Goal: Use online tool/utility: Use online tool/utility

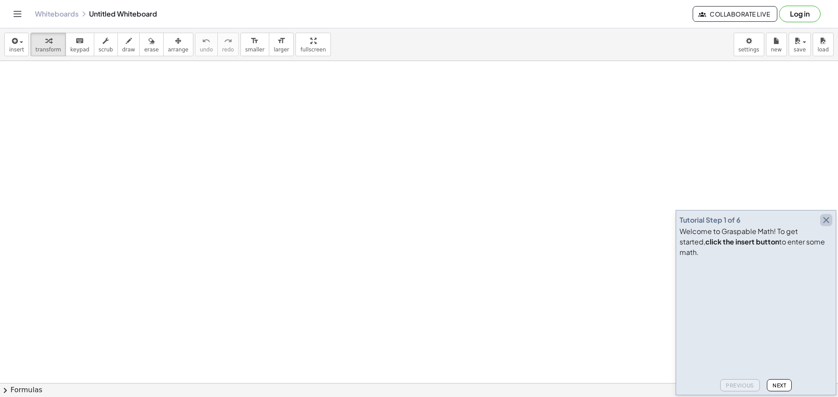
click at [828, 226] on icon "button" at bounding box center [826, 220] width 10 height 10
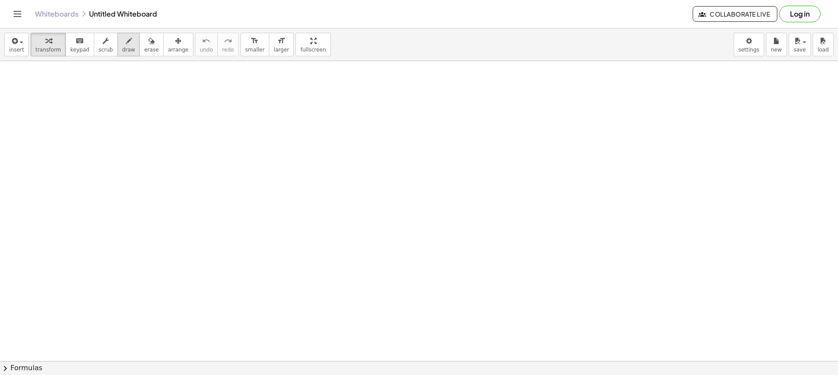
click at [122, 50] on span "draw" at bounding box center [128, 50] width 13 height 6
click at [122, 51] on span "draw" at bounding box center [128, 50] width 13 height 6
click at [117, 49] on button "draw" at bounding box center [128, 45] width 23 height 24
click at [8, 42] on button "insert" at bounding box center [16, 45] width 24 height 24
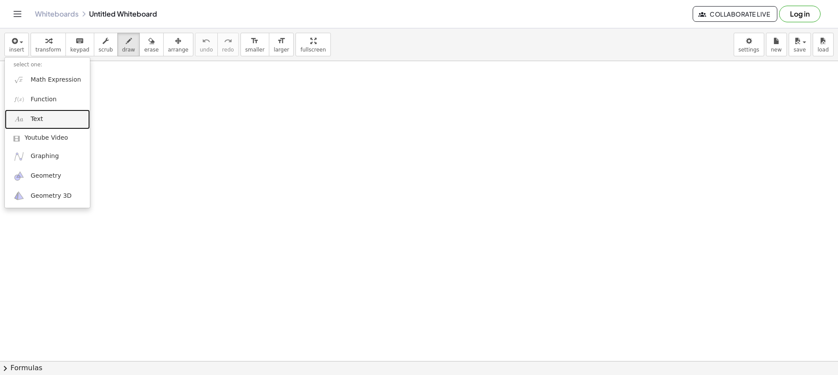
drag, startPoint x: 46, startPoint y: 122, endPoint x: 65, endPoint y: 118, distance: 18.7
click at [47, 122] on link "Text" at bounding box center [47, 120] width 85 height 20
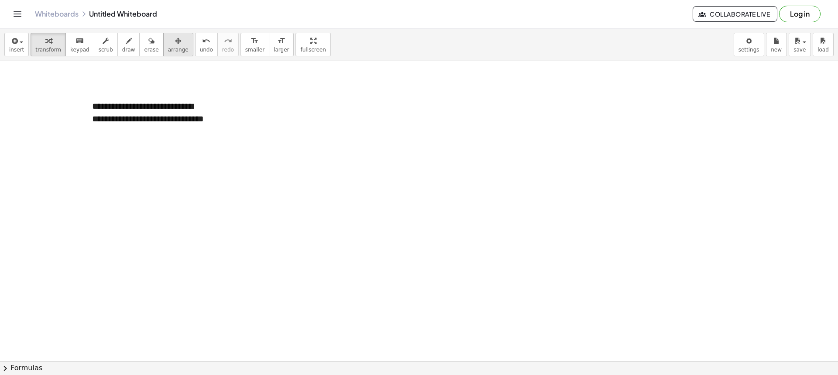
click at [168, 47] on span "arrange" at bounding box center [178, 50] width 21 height 6
drag, startPoint x: 214, startPoint y: 148, endPoint x: 226, endPoint y: 151, distance: 12.4
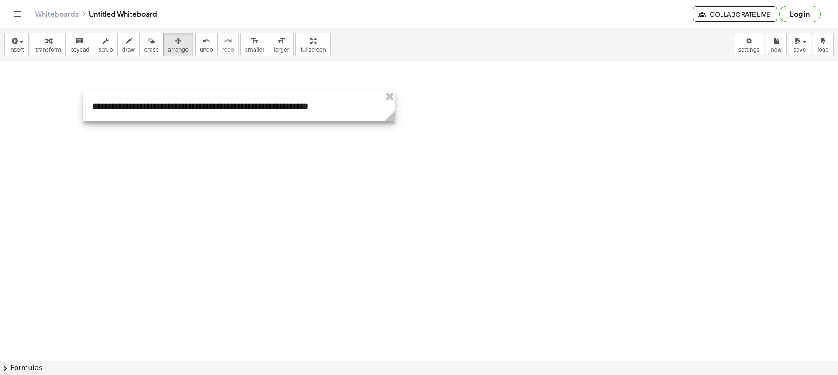
drag, startPoint x: 214, startPoint y: 142, endPoint x: 397, endPoint y: 137, distance: 182.9
click at [124, 52] on button "draw" at bounding box center [128, 45] width 23 height 24
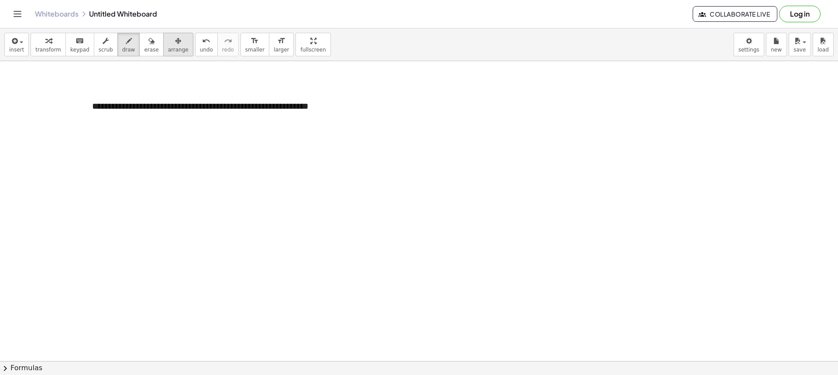
click at [175, 45] on icon "button" at bounding box center [178, 41] width 6 height 10
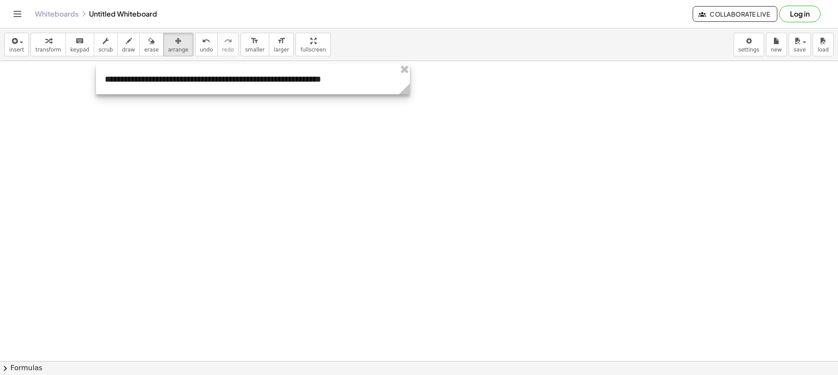
drag, startPoint x: 260, startPoint y: 103, endPoint x: 271, endPoint y: 78, distance: 28.0
click at [276, 77] on div at bounding box center [253, 79] width 314 height 30
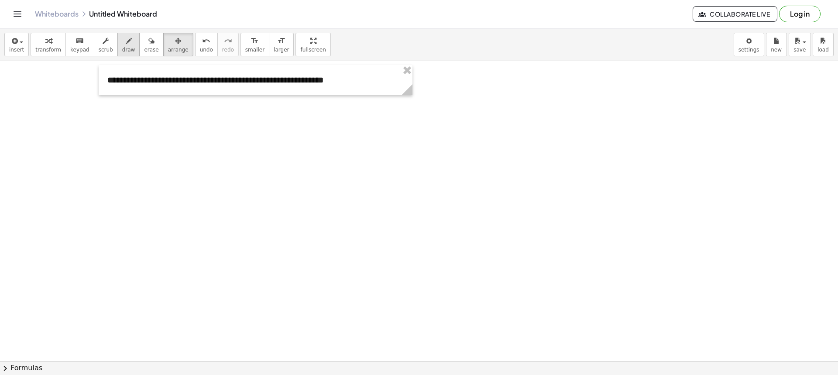
click at [122, 50] on span "draw" at bounding box center [128, 50] width 13 height 6
drag, startPoint x: 117, startPoint y: 86, endPoint x: 251, endPoint y: 93, distance: 134.1
drag, startPoint x: 323, startPoint y: 96, endPoint x: 328, endPoint y: 92, distance: 6.5
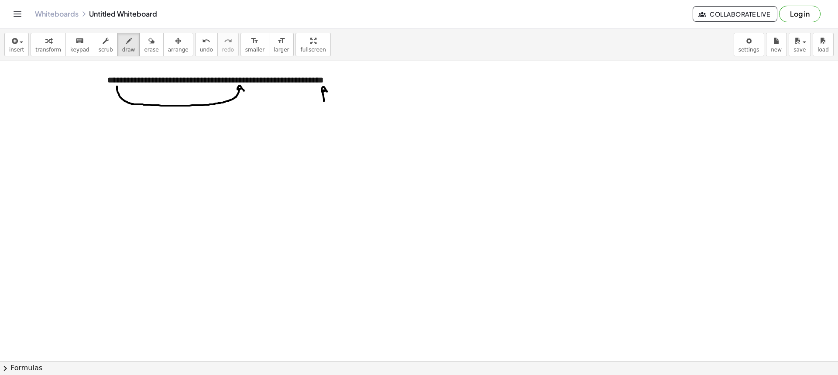
drag, startPoint x: 143, startPoint y: 50, endPoint x: 228, endPoint y: 100, distance: 98.8
click at [145, 51] on button "erase" at bounding box center [151, 45] width 24 height 24
drag, startPoint x: 341, startPoint y: 131, endPoint x: 101, endPoint y: 104, distance: 241.1
click at [122, 53] on span "draw" at bounding box center [128, 50] width 13 height 6
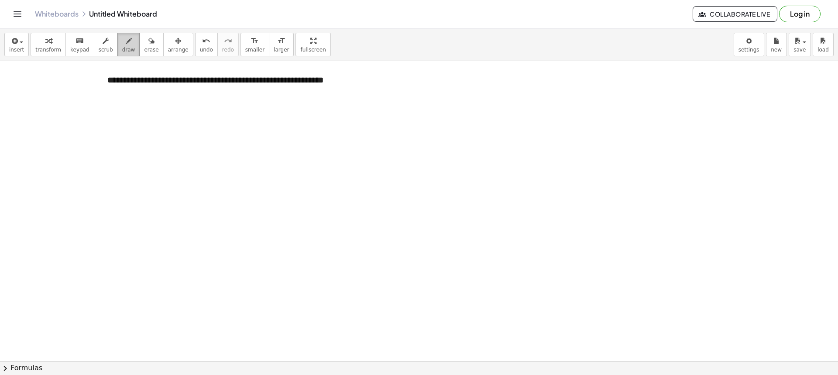
click at [122, 51] on span "draw" at bounding box center [128, 50] width 13 height 6
drag, startPoint x: 55, startPoint y: 82, endPoint x: 85, endPoint y: 82, distance: 30.5
click at [126, 45] on icon "button" at bounding box center [129, 41] width 6 height 10
click at [144, 44] on div "button" at bounding box center [151, 40] width 14 height 10
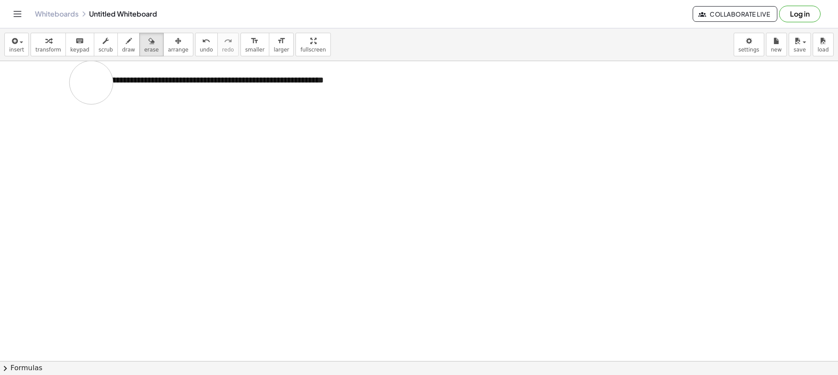
drag, startPoint x: 33, startPoint y: 89, endPoint x: 91, endPoint y: 82, distance: 58.4
click at [126, 38] on icon "button" at bounding box center [129, 41] width 6 height 10
click at [124, 45] on button "draw" at bounding box center [128, 45] width 23 height 24
drag, startPoint x: 167, startPoint y: 129, endPoint x: 173, endPoint y: 130, distance: 6.2
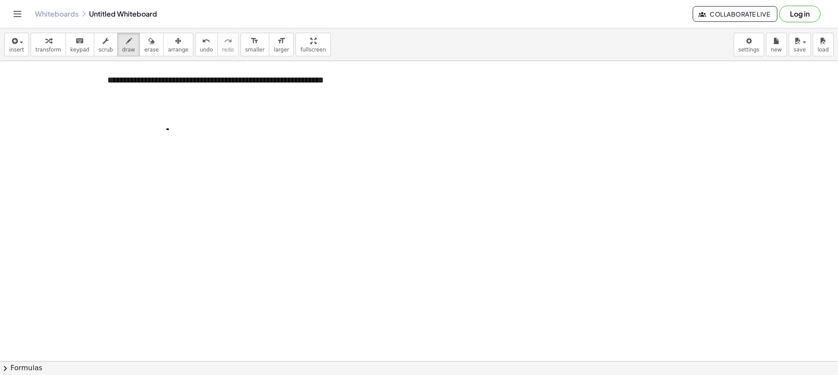
drag, startPoint x: 167, startPoint y: 130, endPoint x: 175, endPoint y: 138, distance: 11.1
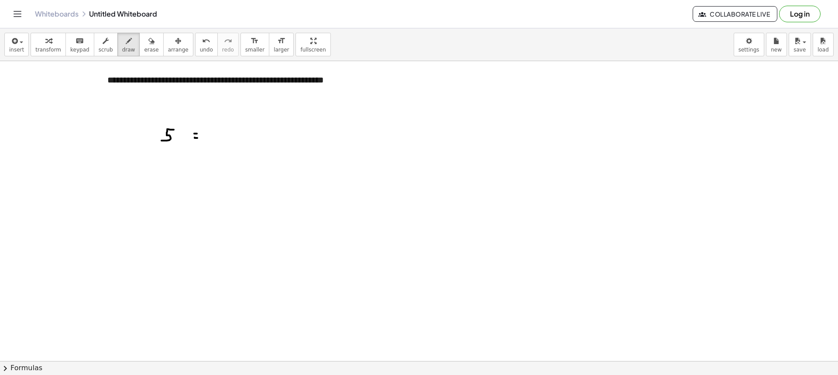
drag, startPoint x: 226, startPoint y: 132, endPoint x: 223, endPoint y: 140, distance: 8.2
drag, startPoint x: 236, startPoint y: 139, endPoint x: 240, endPoint y: 134, distance: 6.3
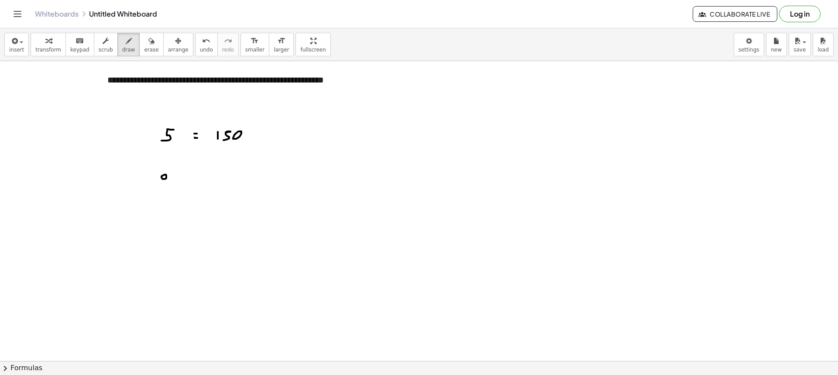
drag, startPoint x: 159, startPoint y: 184, endPoint x: 164, endPoint y: 181, distance: 5.7
drag, startPoint x: 191, startPoint y: 181, endPoint x: 208, endPoint y: 183, distance: 17.5
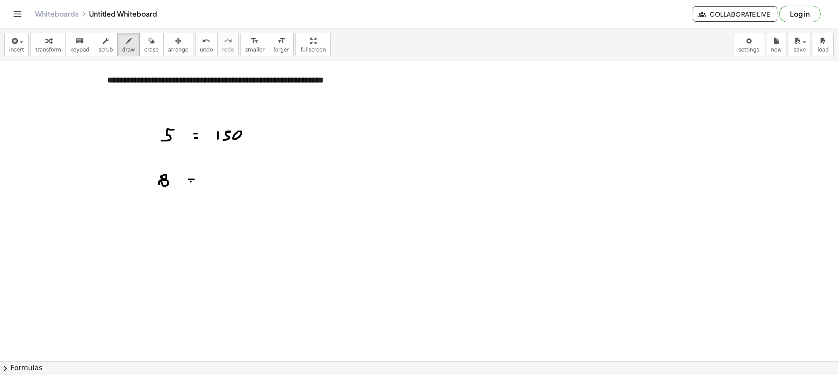
drag, startPoint x: 130, startPoint y: 134, endPoint x: 135, endPoint y: 180, distance: 46.5
drag, startPoint x: 275, startPoint y: 120, endPoint x: 287, endPoint y: 180, distance: 60.9
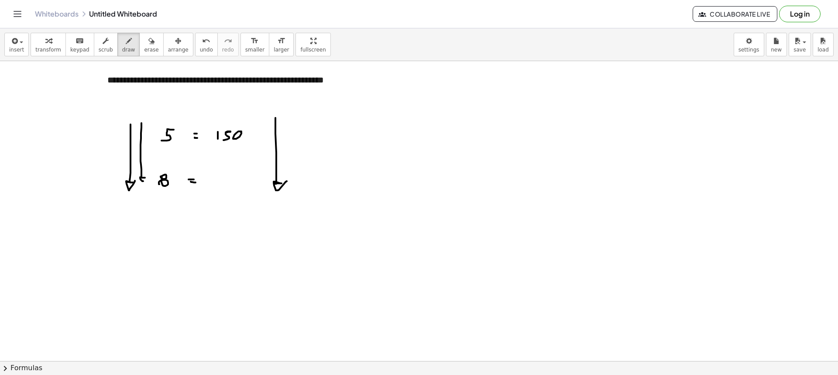
drag, startPoint x: 141, startPoint y: 123, endPoint x: 144, endPoint y: 178, distance: 54.6
drag, startPoint x: 264, startPoint y: 122, endPoint x: 269, endPoint y: 174, distance: 51.7
click at [139, 51] on button "erase" at bounding box center [151, 45] width 24 height 24
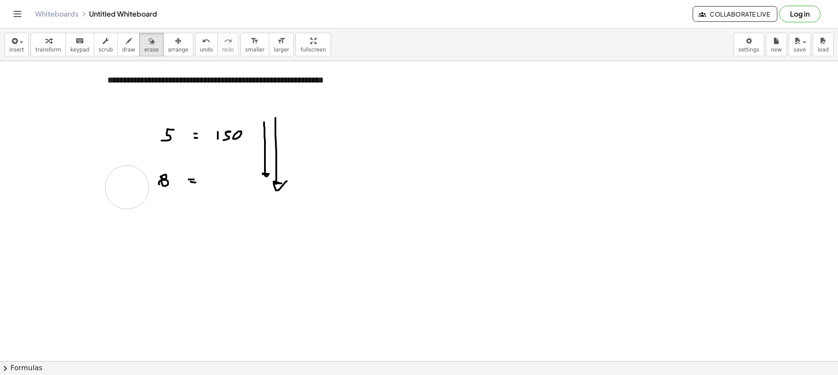
drag, startPoint x: 114, startPoint y: 140, endPoint x: 127, endPoint y: 189, distance: 51.1
drag, startPoint x: 271, startPoint y: 201, endPoint x: 277, endPoint y: 125, distance: 76.2
click at [122, 48] on span "draw" at bounding box center [128, 50] width 13 height 6
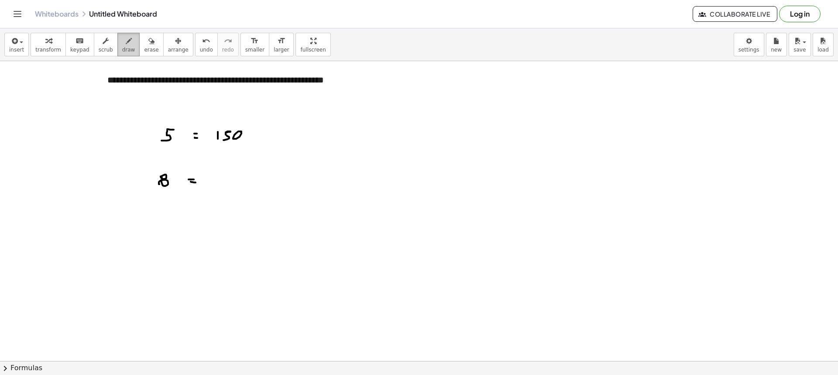
click at [126, 39] on icon "button" at bounding box center [129, 41] width 6 height 10
click at [122, 47] on span "draw" at bounding box center [128, 50] width 13 height 6
drag, startPoint x: 136, startPoint y: 120, endPoint x: 145, endPoint y: 179, distance: 59.5
drag, startPoint x: 151, startPoint y: 96, endPoint x: 147, endPoint y: 114, distance: 18.2
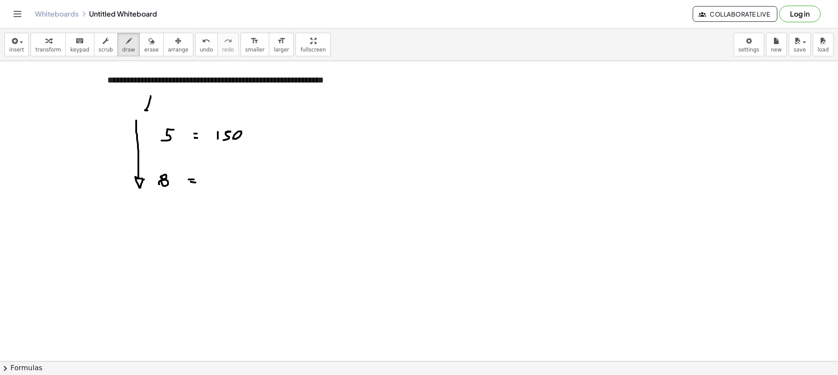
drag, startPoint x: 275, startPoint y: 117, endPoint x: 285, endPoint y: 176, distance: 59.7
click at [144, 51] on span "erase" at bounding box center [151, 50] width 14 height 6
drag, startPoint x: 140, startPoint y: 109, endPoint x: 126, endPoint y: 193, distance: 85.0
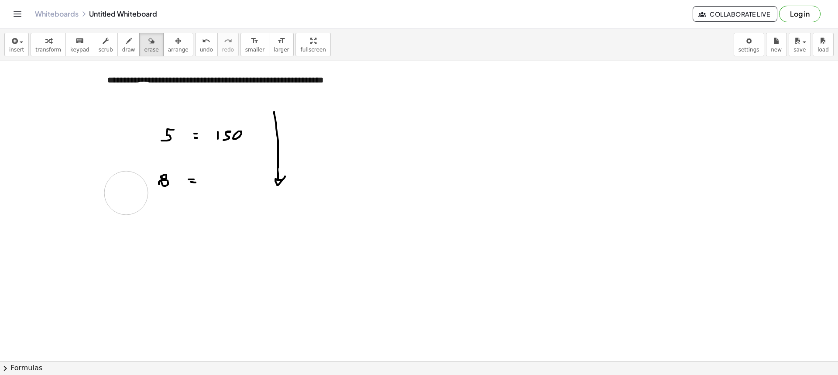
drag, startPoint x: 283, startPoint y: 178, endPoint x: 282, endPoint y: 117, distance: 61.5
click at [124, 47] on button "draw" at bounding box center [128, 45] width 23 height 24
drag, startPoint x: 151, startPoint y: 159, endPoint x: 185, endPoint y: 163, distance: 34.3
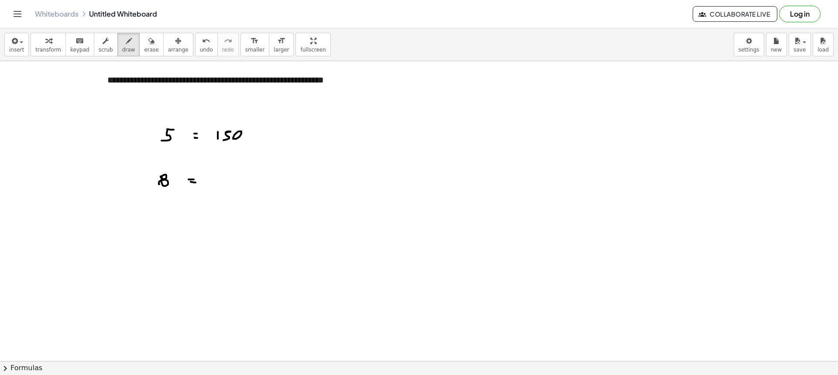
click at [147, 47] on button "erase" at bounding box center [151, 45] width 24 height 24
click at [124, 51] on button "draw" at bounding box center [128, 45] width 23 height 24
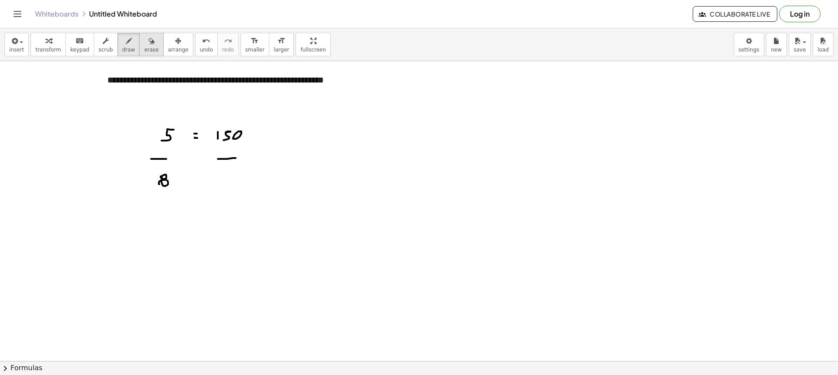
click at [142, 53] on div "insert select one: Math Expression Function Text Youtube Video Graphing Geometr…" at bounding box center [419, 44] width 838 height 33
click at [144, 51] on span "erase" at bounding box center [151, 50] width 14 height 6
drag, startPoint x: 227, startPoint y: 150, endPoint x: 193, endPoint y: 127, distance: 40.9
click at [139, 42] on button "erase" at bounding box center [151, 45] width 24 height 24
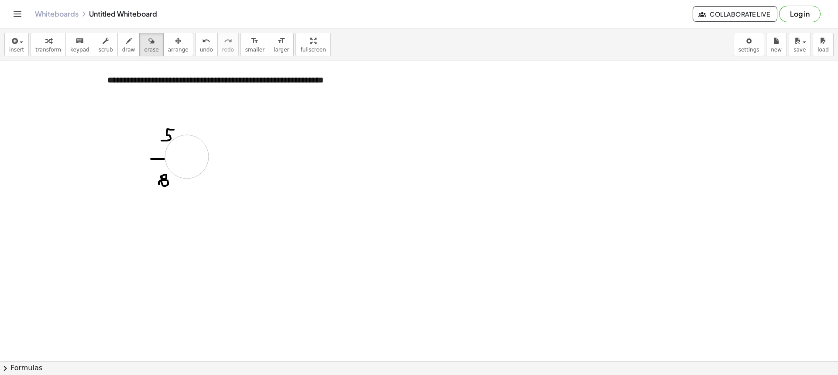
drag, startPoint x: 189, startPoint y: 160, endPoint x: 195, endPoint y: 161, distance: 5.7
drag, startPoint x: 113, startPoint y: 49, endPoint x: 170, endPoint y: 113, distance: 85.3
click at [122, 49] on span "draw" at bounding box center [128, 50] width 13 height 6
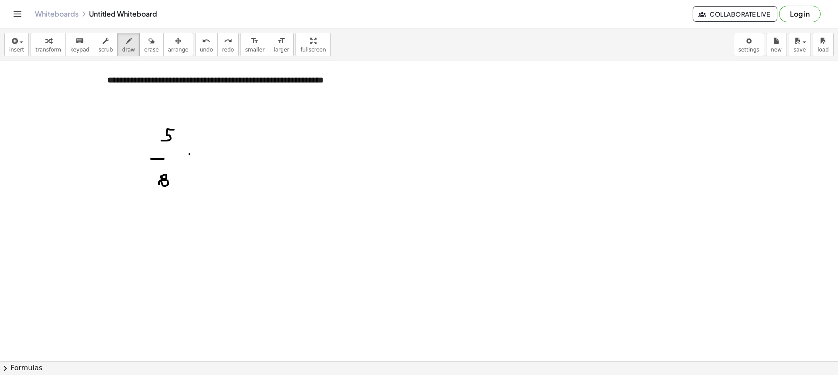
drag, startPoint x: 191, startPoint y: 158, endPoint x: 197, endPoint y: 157, distance: 5.7
drag, startPoint x: 214, startPoint y: 139, endPoint x: 217, endPoint y: 144, distance: 5.7
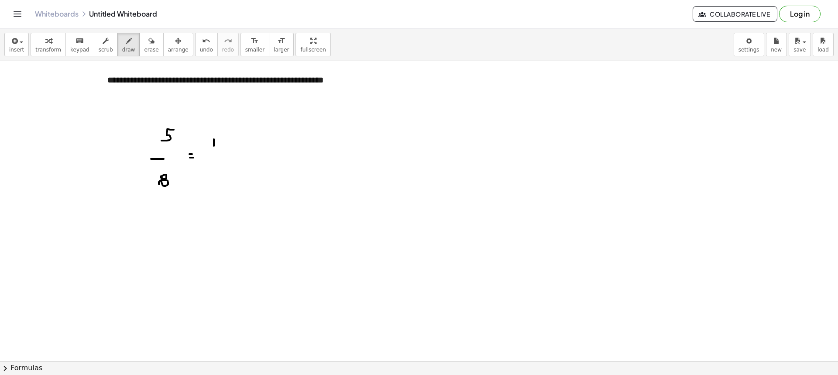
drag, startPoint x: 219, startPoint y: 140, endPoint x: 223, endPoint y: 140, distance: 4.4
drag, startPoint x: 219, startPoint y: 142, endPoint x: 219, endPoint y: 147, distance: 4.8
drag, startPoint x: 233, startPoint y: 141, endPoint x: 229, endPoint y: 151, distance: 10.4
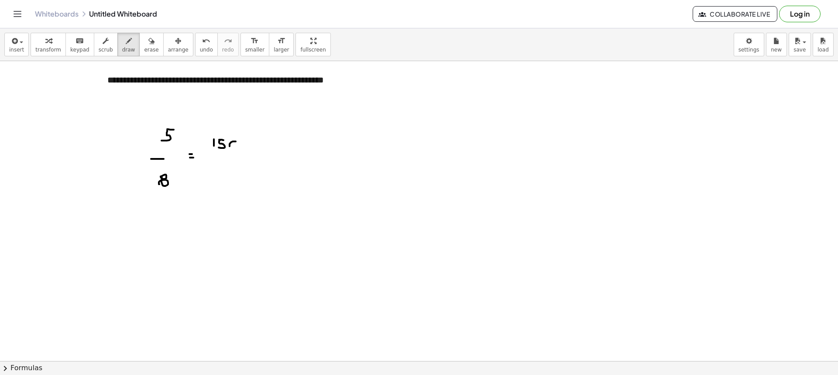
drag, startPoint x: 209, startPoint y: 152, endPoint x: 250, endPoint y: 153, distance: 41.9
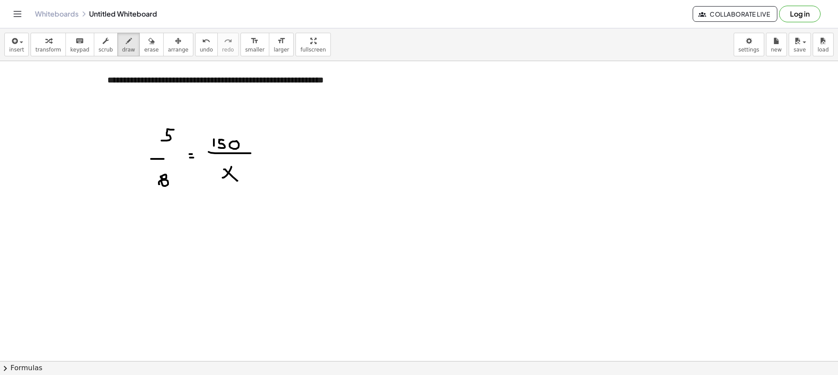
drag, startPoint x: 283, startPoint y: 149, endPoint x: 288, endPoint y: 150, distance: 4.9
drag, startPoint x: 285, startPoint y: 152, endPoint x: 290, endPoint y: 153, distance: 5.3
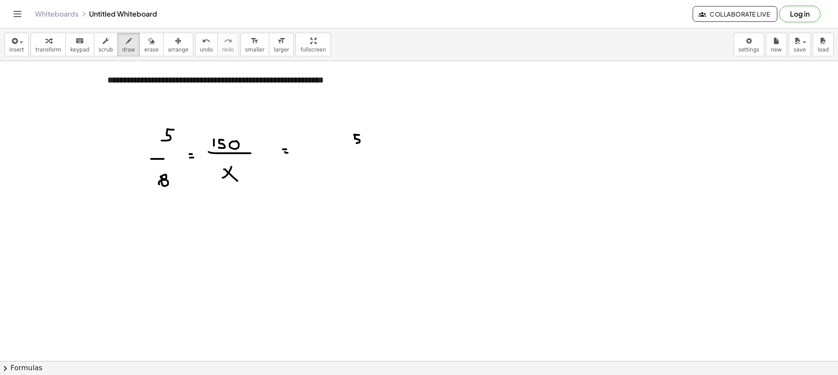
drag, startPoint x: 355, startPoint y: 138, endPoint x: 356, endPoint y: 145, distance: 7.2
drag, startPoint x: 348, startPoint y: 147, endPoint x: 366, endPoint y: 147, distance: 18.3
drag, startPoint x: 356, startPoint y: 152, endPoint x: 355, endPoint y: 160, distance: 8.4
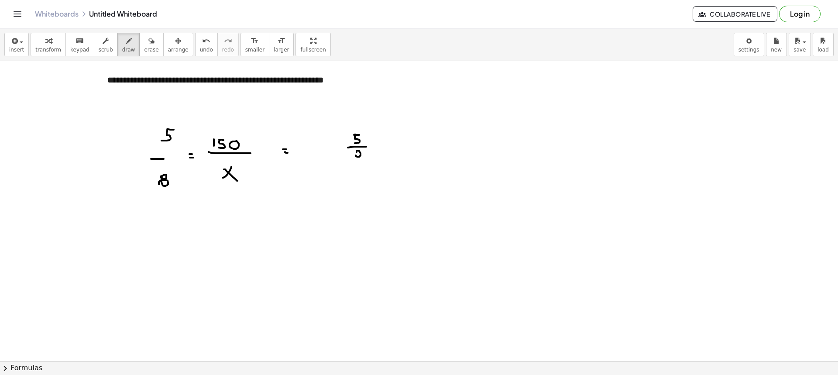
drag, startPoint x: 395, startPoint y: 147, endPoint x: 419, endPoint y: 150, distance: 23.7
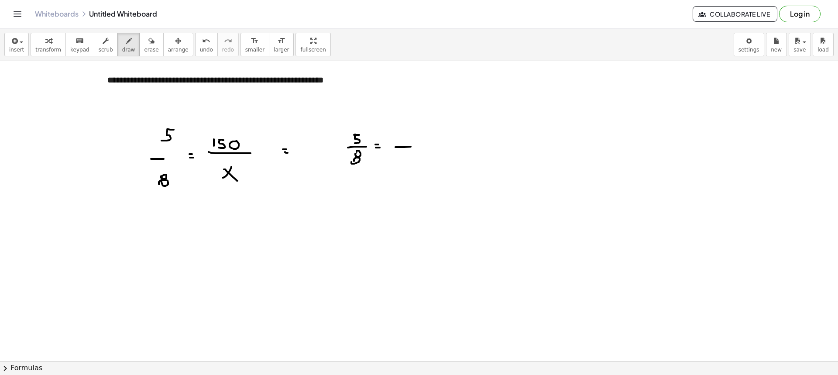
drag, startPoint x: 408, startPoint y: 157, endPoint x: 416, endPoint y: 163, distance: 10.2
drag, startPoint x: 397, startPoint y: 130, endPoint x: 399, endPoint y: 141, distance: 10.8
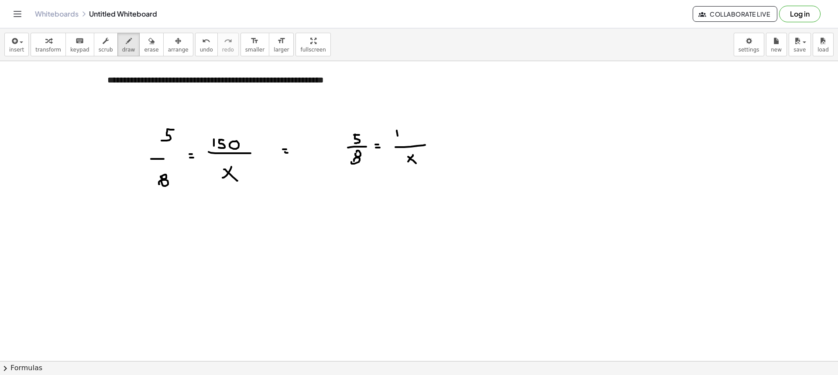
click at [147, 45] on button "erase" at bounding box center [151, 45] width 24 height 24
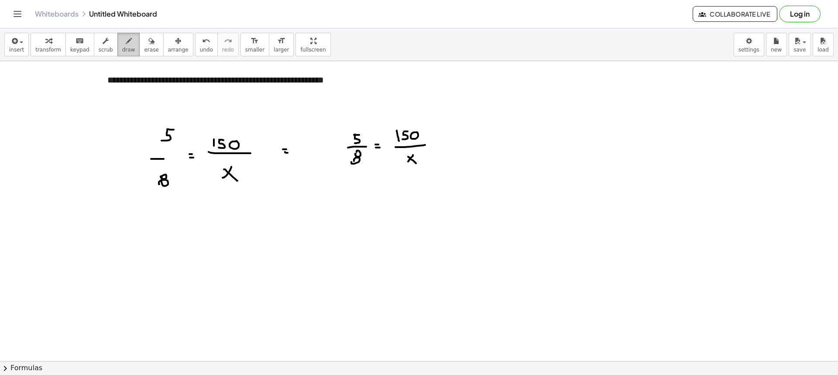
click at [117, 43] on button "draw" at bounding box center [128, 45] width 23 height 24
drag, startPoint x: 427, startPoint y: 155, endPoint x: 434, endPoint y: 161, distance: 8.7
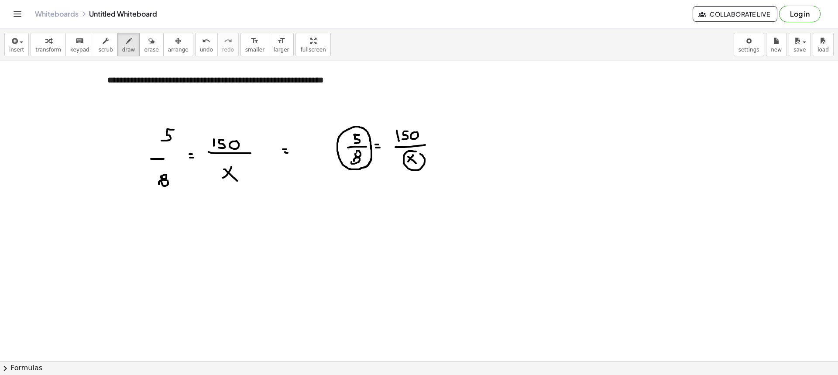
drag, startPoint x: 407, startPoint y: 152, endPoint x: 420, endPoint y: 154, distance: 13.6
drag, startPoint x: 403, startPoint y: 161, endPoint x: 329, endPoint y: 157, distance: 73.5
drag, startPoint x: 370, startPoint y: 151, endPoint x: 388, endPoint y: 161, distance: 20.9
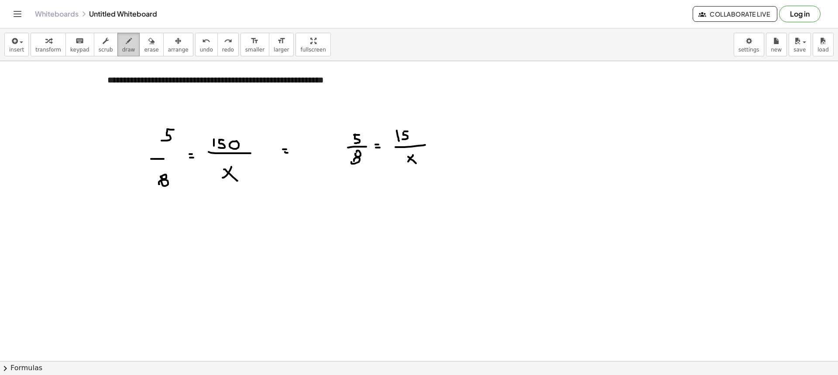
drag, startPoint x: 116, startPoint y: 43, endPoint x: 123, endPoint y: 47, distance: 7.5
click at [126, 43] on icon "button" at bounding box center [129, 41] width 6 height 10
drag, startPoint x: 401, startPoint y: 163, endPoint x: 333, endPoint y: 168, distance: 67.4
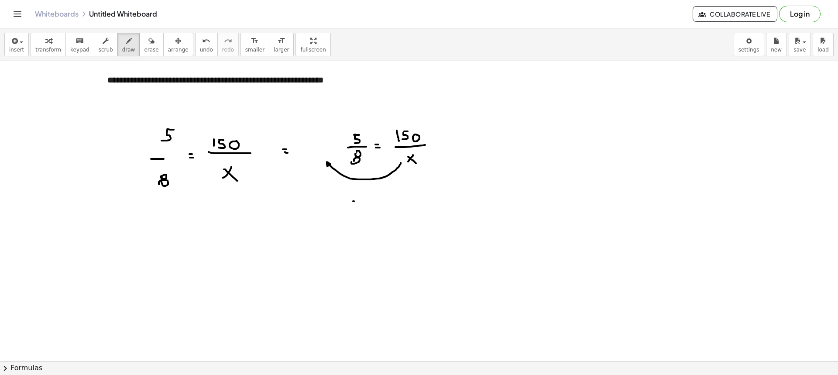
drag, startPoint x: 351, startPoint y: 201, endPoint x: 354, endPoint y: 210, distance: 9.2
drag, startPoint x: 347, startPoint y: 212, endPoint x: 362, endPoint y: 212, distance: 14.8
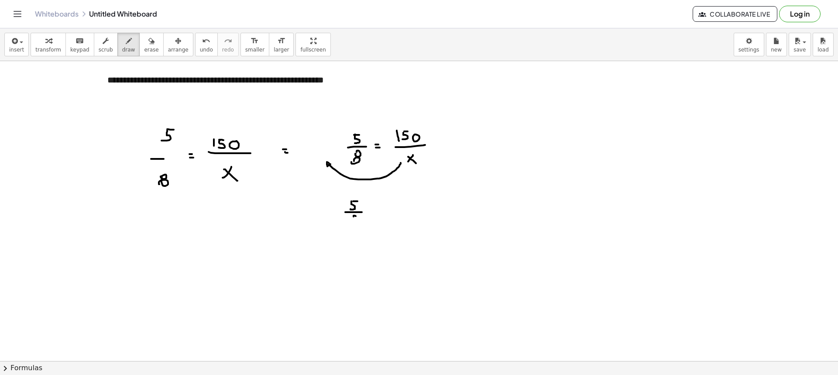
drag, startPoint x: 367, startPoint y: 203, endPoint x: 366, endPoint y: 219, distance: 15.7
drag, startPoint x: 336, startPoint y: 209, endPoint x: 342, endPoint y: 222, distance: 14.2
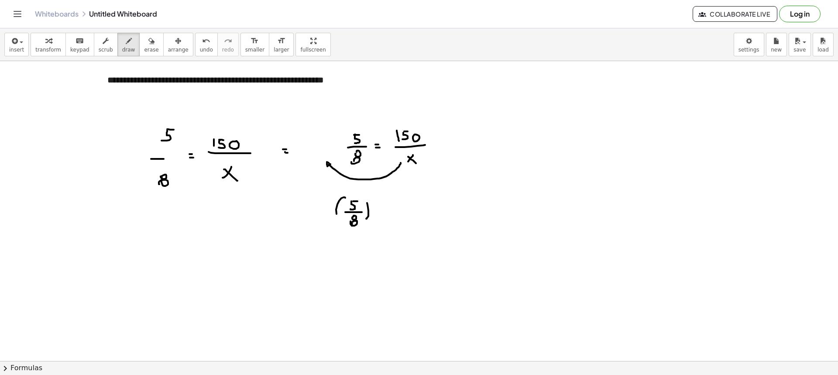
drag, startPoint x: 313, startPoint y: 197, endPoint x: 316, endPoint y: 209, distance: 12.9
drag, startPoint x: 314, startPoint y: 207, endPoint x: 317, endPoint y: 212, distance: 5.6
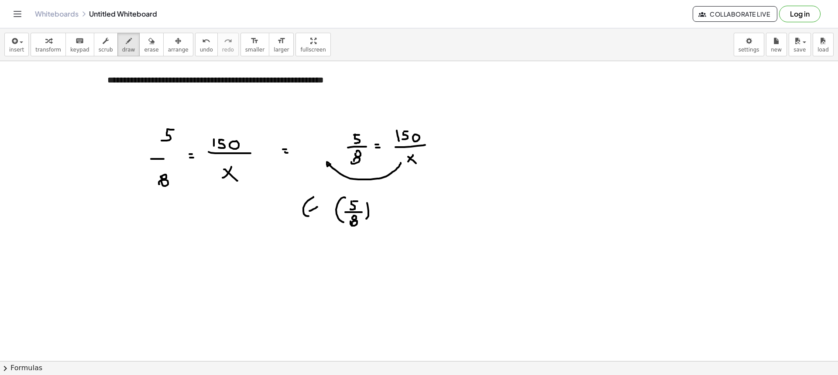
drag, startPoint x: 320, startPoint y: 198, endPoint x: 320, endPoint y: 216, distance: 18.3
drag, startPoint x: 378, startPoint y: 209, endPoint x: 383, endPoint y: 209, distance: 5.2
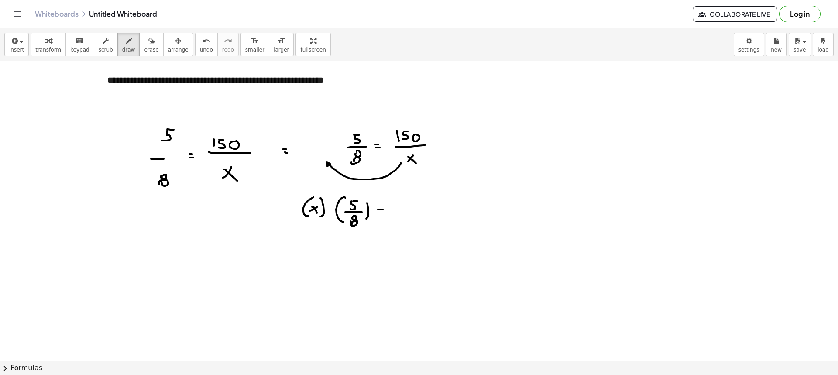
drag, startPoint x: 381, startPoint y: 211, endPoint x: 395, endPoint y: 213, distance: 14.5
drag, startPoint x: 406, startPoint y: 199, endPoint x: 407, endPoint y: 205, distance: 6.1
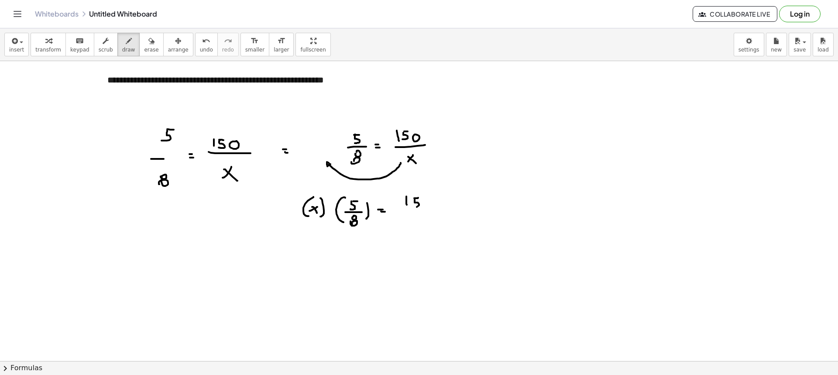
drag
drag, startPoint x: 364, startPoint y: 223, endPoint x: 449, endPoint y: 213, distance: 84.8
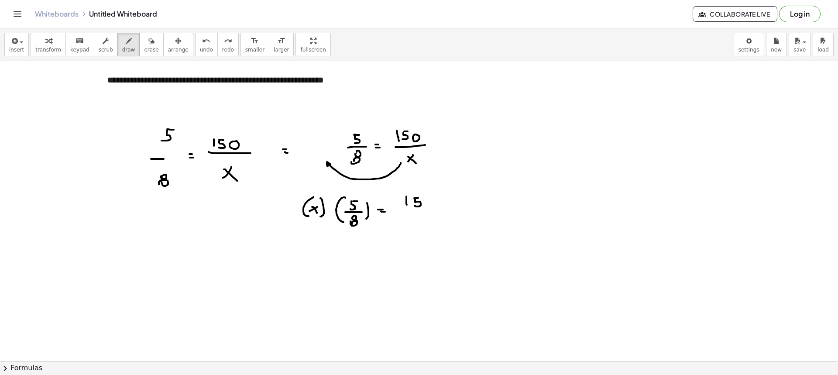
drag, startPoint x: 415, startPoint y: 198, endPoint x: 414, endPoint y: 205, distance: 7.9
drag, startPoint x: 424, startPoint y: 200, endPoint x: 429, endPoint y: 200, distance: 5.7
drag, startPoint x: 359, startPoint y: 255, endPoint x: 352, endPoint y: 258, distance: 7.5
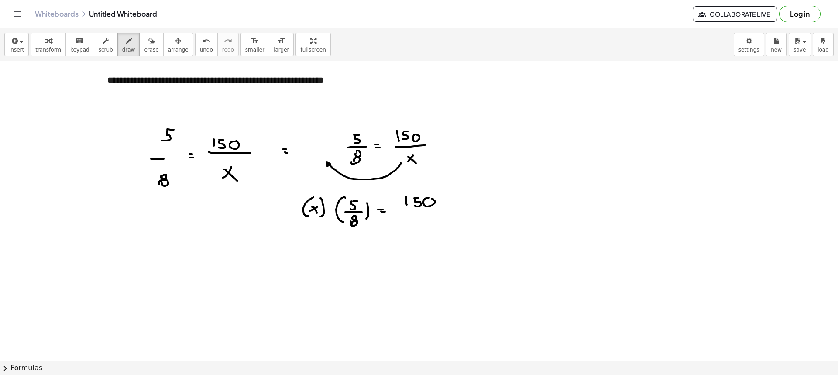
drag, startPoint x: 352, startPoint y: 258, endPoint x: 362, endPoint y: 267, distance: 13.6
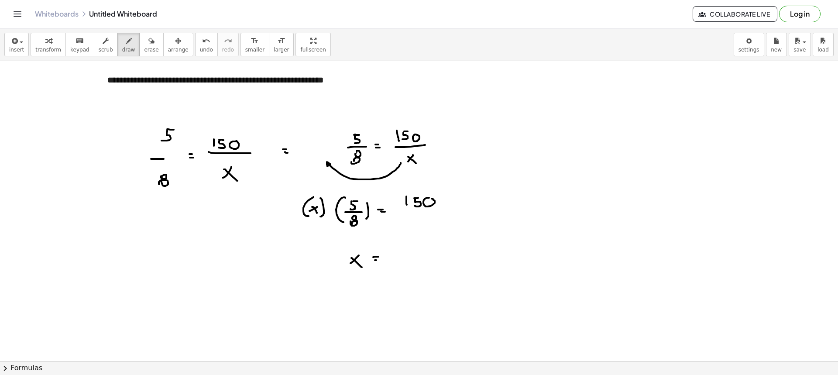
drag, startPoint x: 397, startPoint y: 248, endPoint x: 402, endPoint y: 248, distance: 4.8
drag, startPoint x: 398, startPoint y: 249, endPoint x: 395, endPoint y: 255, distance: 7.2
drag, startPoint x: 391, startPoint y: 247, endPoint x: 394, endPoint y: 255, distance: 8.8
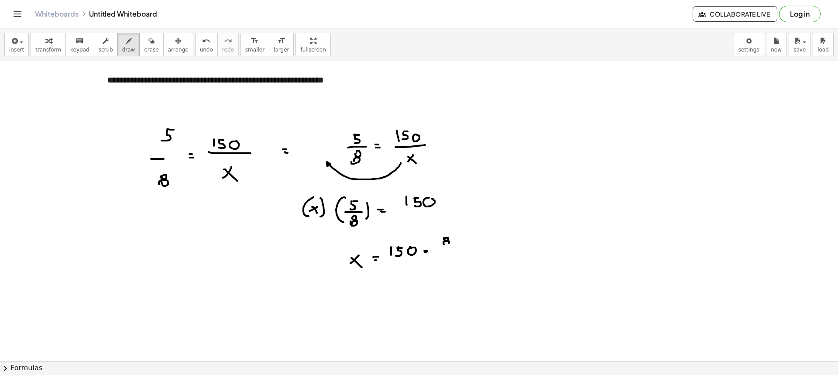
drag, startPoint x: 444, startPoint y: 244, endPoint x: 450, endPoint y: 244, distance: 6.1
drag, startPoint x: 438, startPoint y: 249, endPoint x: 455, endPoint y: 249, distance: 17.0
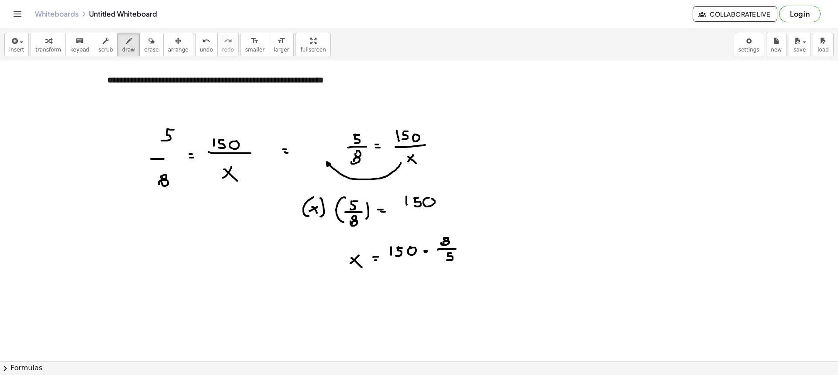
drag, startPoint x: 448, startPoint y: 256, endPoint x: 451, endPoint y: 260, distance: 5.6
drag, startPoint x: 356, startPoint y: 195, endPoint x: 448, endPoint y: 192, distance: 91.2
drag, startPoint x: 422, startPoint y: 226, endPoint x: 427, endPoint y: 240, distance: 14.6
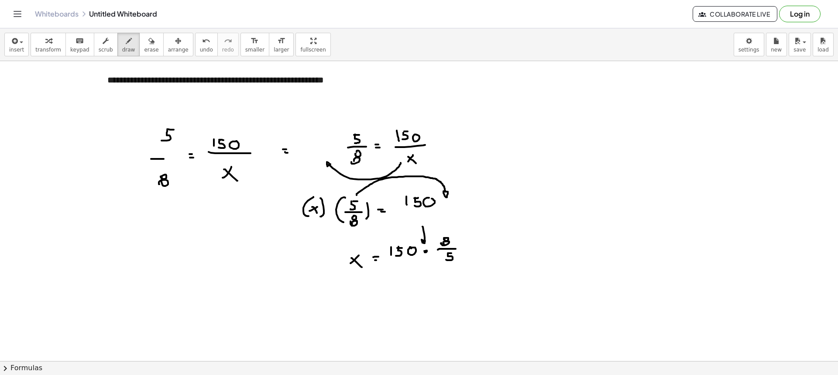
drag, startPoint x: 333, startPoint y: 238, endPoint x: 345, endPoint y: 233, distance: 12.7
drag, startPoint x: 458, startPoint y: 239, endPoint x: 463, endPoint y: 262, distance: 24.2
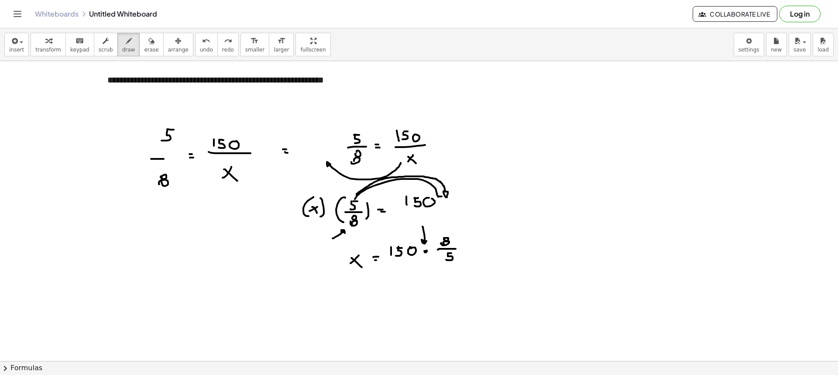
drag, startPoint x: 355, startPoint y: 199, endPoint x: 442, endPoint y: 195, distance: 86.9
drag, startPoint x: 462, startPoint y: 219, endPoint x: 463, endPoint y: 226, distance: 6.2
click at [122, 44] on div "button" at bounding box center [128, 40] width 13 height 10
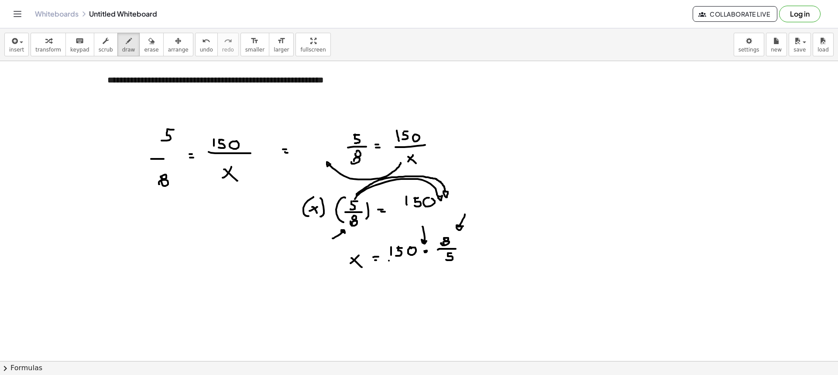
drag, startPoint x: 389, startPoint y: 260, endPoint x: 433, endPoint y: 260, distance: 44.1
drag, startPoint x: 408, startPoint y: 264, endPoint x: 409, endPoint y: 273, distance: 8.3
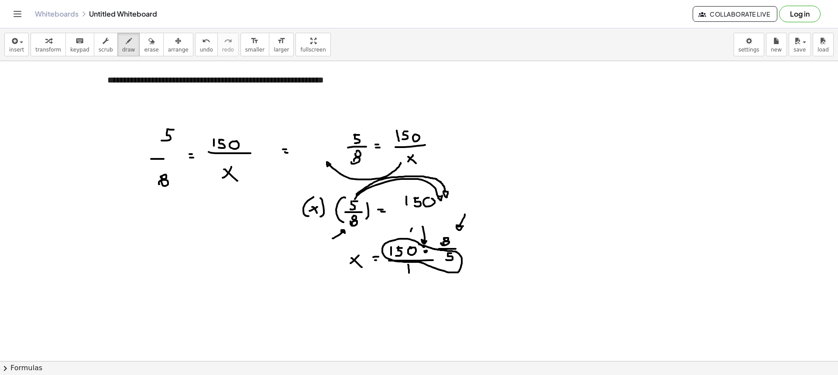
drag, startPoint x: 412, startPoint y: 228, endPoint x: 413, endPoint y: 238, distance: 9.7
drag, startPoint x: 417, startPoint y: 228, endPoint x: 419, endPoint y: 244, distance: 15.8
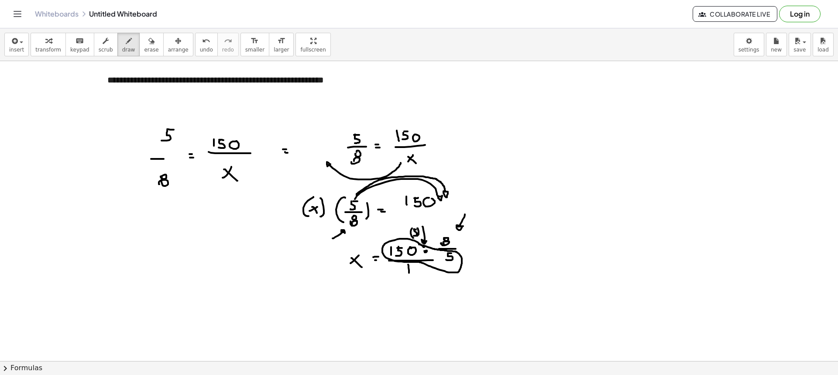
drag, startPoint x: 465, startPoint y: 252, endPoint x: 467, endPoint y: 261, distance: 9.0
drag, startPoint x: 476, startPoint y: 259, endPoint x: 475, endPoint y: 265, distance: 5.7
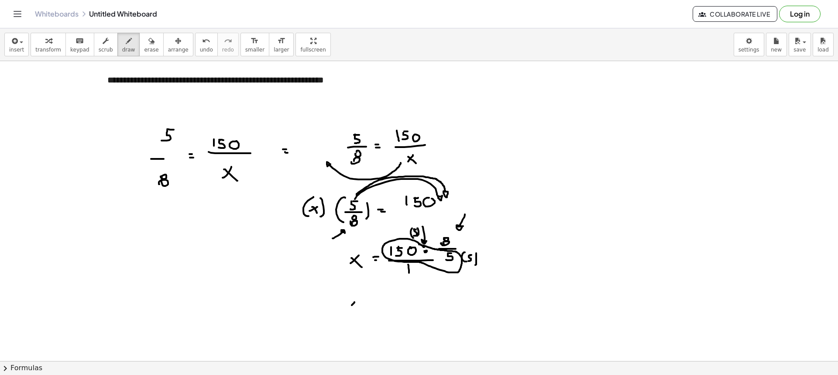
drag, startPoint x: 364, startPoint y: 305, endPoint x: 369, endPoint y: 305, distance: 4.8
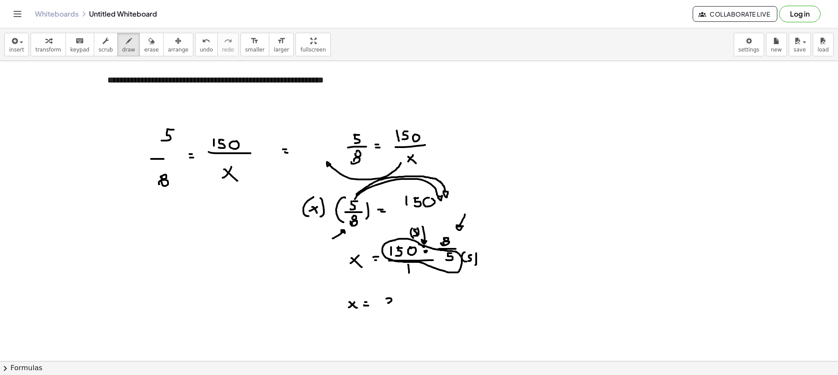
drag, startPoint x: 386, startPoint y: 298, endPoint x: 384, endPoint y: 308, distance: 10.4
drag, startPoint x: 394, startPoint y: 305, endPoint x: 397, endPoint y: 299, distance: 6.1
drag, startPoint x: 410, startPoint y: 303, endPoint x: 422, endPoint y: 302, distance: 11.8
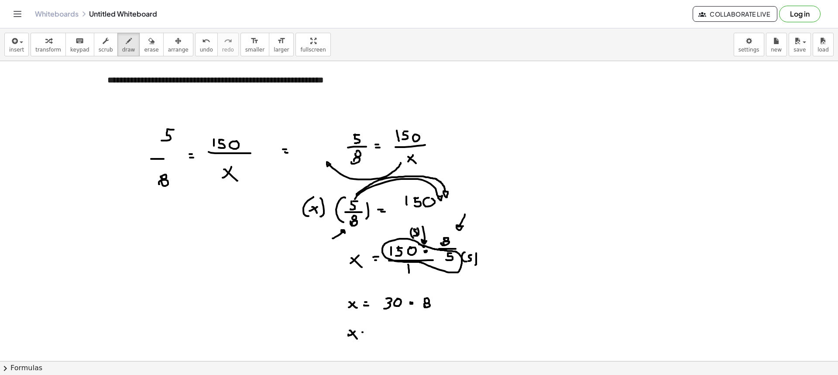
drag, startPoint x: 387, startPoint y: 324, endPoint x: 397, endPoint y: 329, distance: 10.7
drag, startPoint x: 397, startPoint y: 325, endPoint x: 403, endPoint y: 333, distance: 9.7
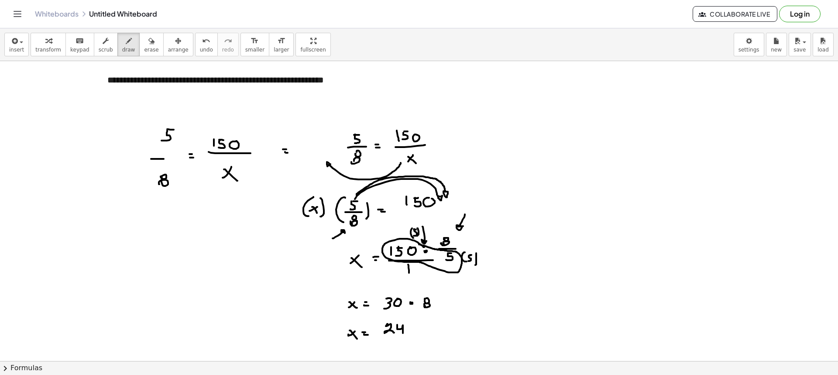
drag, startPoint x: 170, startPoint y: 119, endPoint x: 240, endPoint y: 122, distance: 69.4
click at [122, 45] on div "button" at bounding box center [128, 40] width 13 height 10
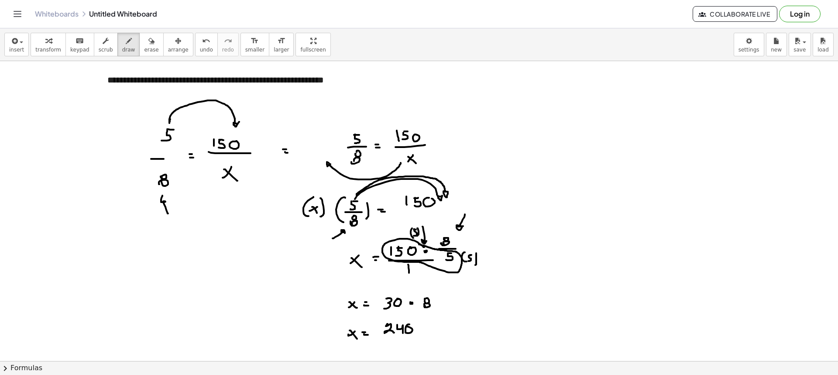
drag, startPoint x: 168, startPoint y: 213, endPoint x: 168, endPoint y: 209, distance: 4.4
drag, startPoint x: 166, startPoint y: 215, endPoint x: 223, endPoint y: 205, distance: 57.6
drag, startPoint x: 442, startPoint y: 324, endPoint x: 429, endPoint y: 332, distance: 14.9
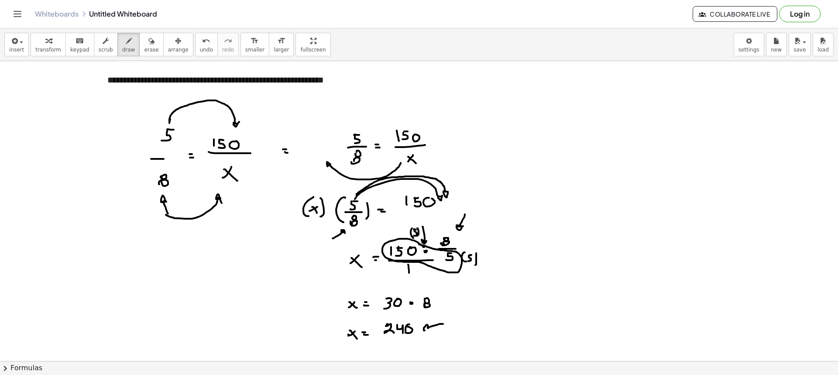
click at [144, 50] on span "erase" at bounding box center [151, 50] width 14 height 6
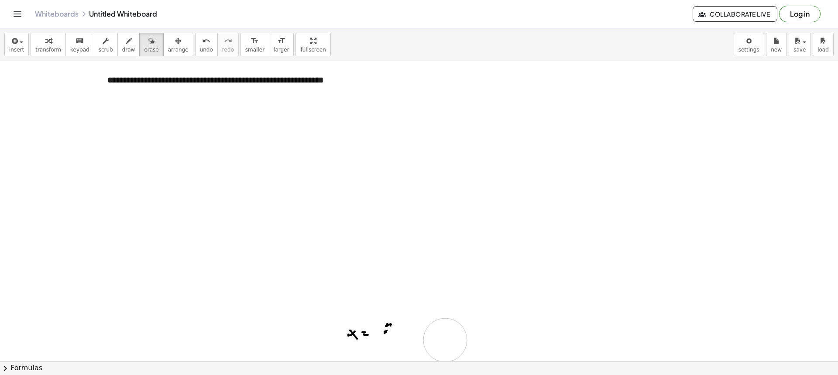
drag, startPoint x: 173, startPoint y: 123, endPoint x: 332, endPoint y: 298, distance: 236.9
drag, startPoint x: 332, startPoint y: 298, endPoint x: 438, endPoint y: 159, distance: 174.3
click at [94, 49] on button "scrub" at bounding box center [106, 45] width 24 height 24
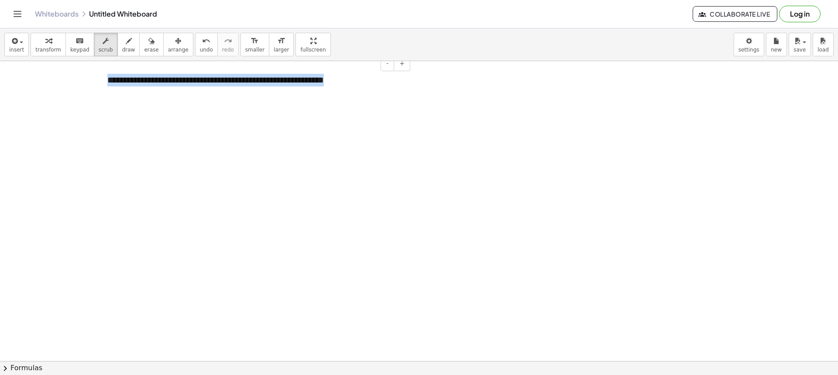
drag, startPoint x: 357, startPoint y: 82, endPoint x: 106, endPoint y: 87, distance: 250.9
click at [106, 87] on div "**********" at bounding box center [256, 80] width 314 height 30
drag, startPoint x: 122, startPoint y: 44, endPoint x: 95, endPoint y: 76, distance: 41.8
click at [122, 45] on div "button" at bounding box center [128, 40] width 13 height 10
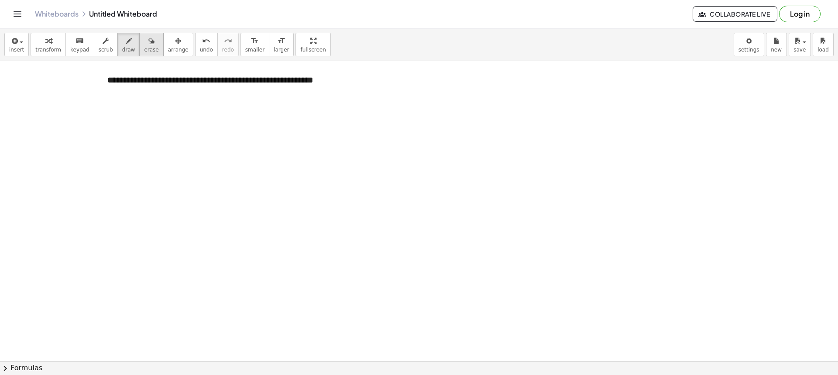
click at [139, 49] on button "erase" at bounding box center [151, 45] width 24 height 24
click at [122, 49] on span "draw" at bounding box center [128, 50] width 13 height 6
click at [123, 46] on button "draw" at bounding box center [128, 45] width 23 height 24
drag, startPoint x: 120, startPoint y: 89, endPoint x: 209, endPoint y: 102, distance: 90.8
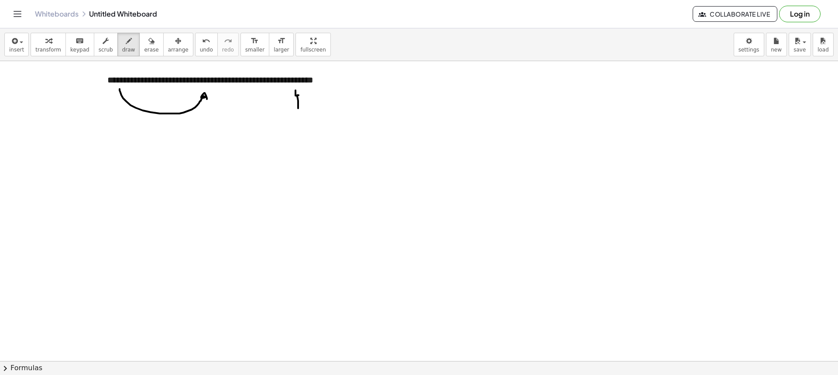
drag, startPoint x: 298, startPoint y: 108, endPoint x: 301, endPoint y: 97, distance: 11.6
drag, startPoint x: 298, startPoint y: 106, endPoint x: 376, endPoint y: 105, distance: 77.2
click at [144, 48] on span "erase" at bounding box center [151, 50] width 14 height 6
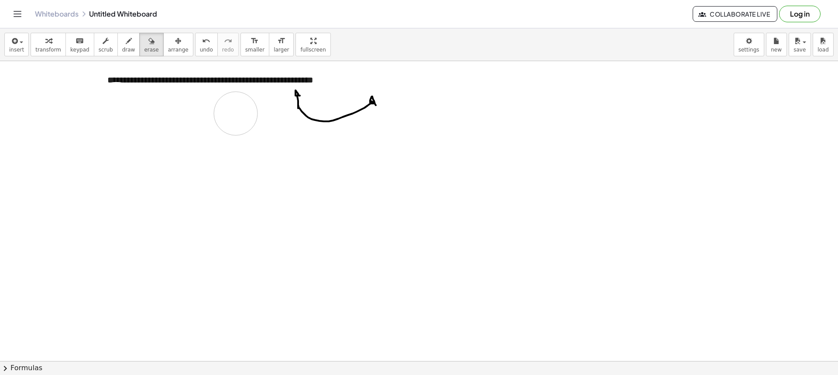
drag, startPoint x: 115, startPoint y: 104, endPoint x: 284, endPoint y: 117, distance: 169.4
drag, startPoint x: 306, startPoint y: 110, endPoint x: 414, endPoint y: 113, distance: 107.4
click at [119, 53] on button "draw" at bounding box center [128, 45] width 23 height 24
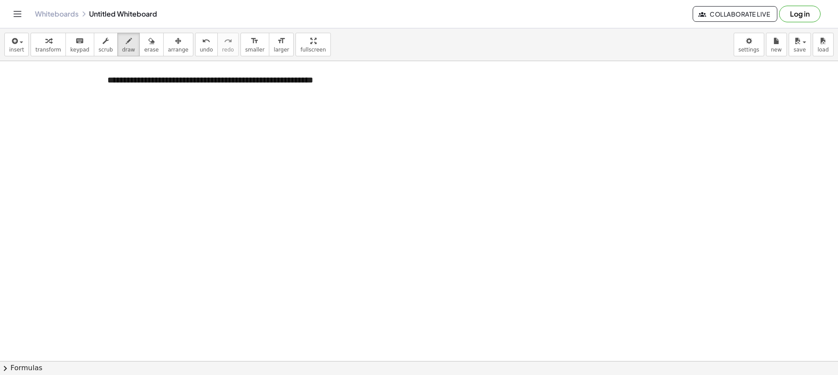
drag, startPoint x: 110, startPoint y: 38, endPoint x: 123, endPoint y: 92, distance: 56.4
click at [117, 37] on button "draw" at bounding box center [128, 45] width 23 height 24
drag, startPoint x: 217, startPoint y: 110, endPoint x: 230, endPoint y: 194, distance: 84.3
drag, startPoint x: 180, startPoint y: 106, endPoint x: 170, endPoint y: 186, distance: 80.9
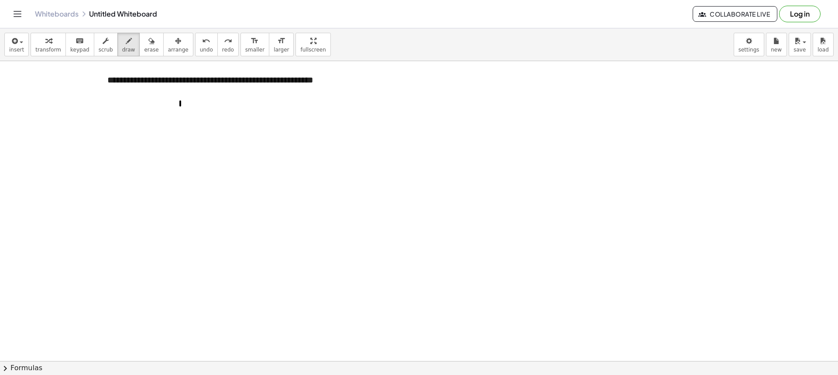
drag, startPoint x: 212, startPoint y: 99, endPoint x: 210, endPoint y: 187, distance: 87.7
drag, startPoint x: 255, startPoint y: 112, endPoint x: 243, endPoint y: 205, distance: 93.2
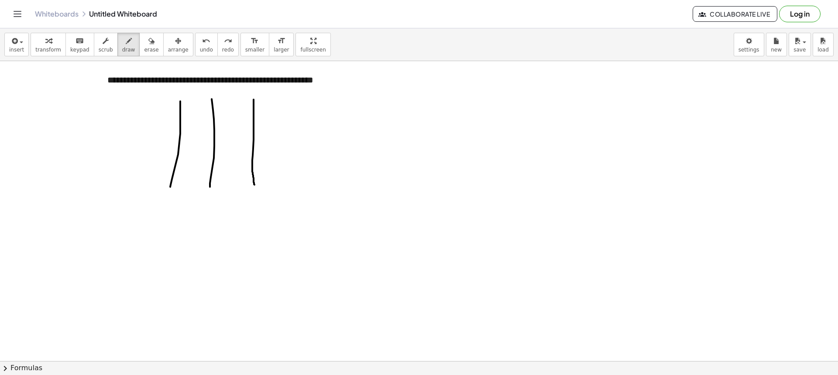
drag, startPoint x: 253, startPoint y: 99, endPoint x: 254, endPoint y: 185, distance: 85.1
drag, startPoint x: 188, startPoint y: 223, endPoint x: 192, endPoint y: 205, distance: 17.7
drag, startPoint x: 235, startPoint y: 227, endPoint x: 238, endPoint y: 209, distance: 18.7
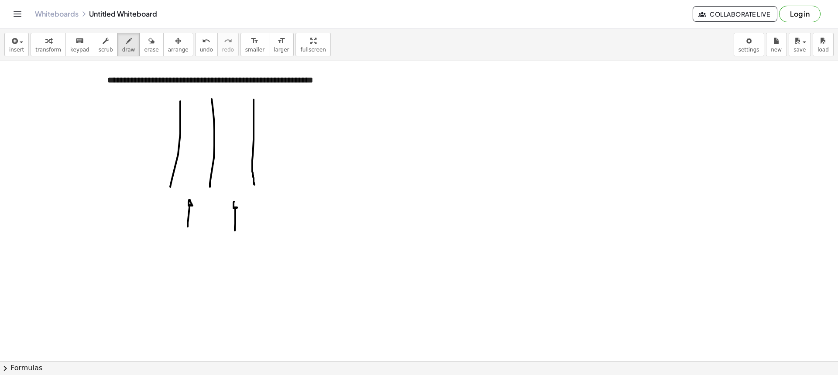
drag, startPoint x: 192, startPoint y: 90, endPoint x: 197, endPoint y: 94, distance: 6.5
drag, startPoint x: 231, startPoint y: 88, endPoint x: 232, endPoint y: 96, distance: 7.4
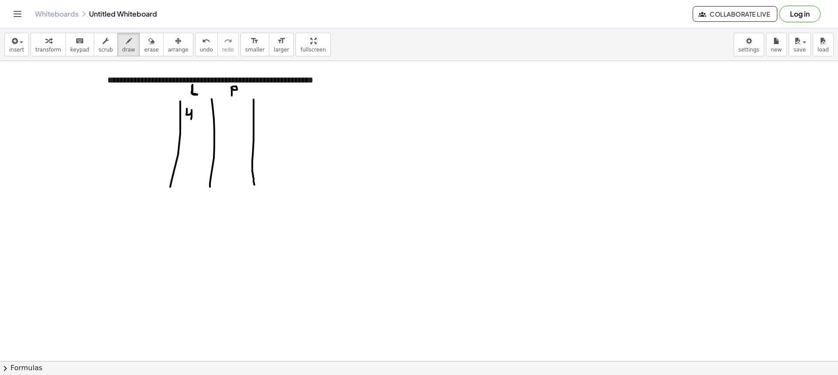
drag, startPoint x: 187, startPoint y: 109, endPoint x: 199, endPoint y: 112, distance: 12.6
drag, startPoint x: 200, startPoint y: 110, endPoint x: 197, endPoint y: 117, distance: 8.0
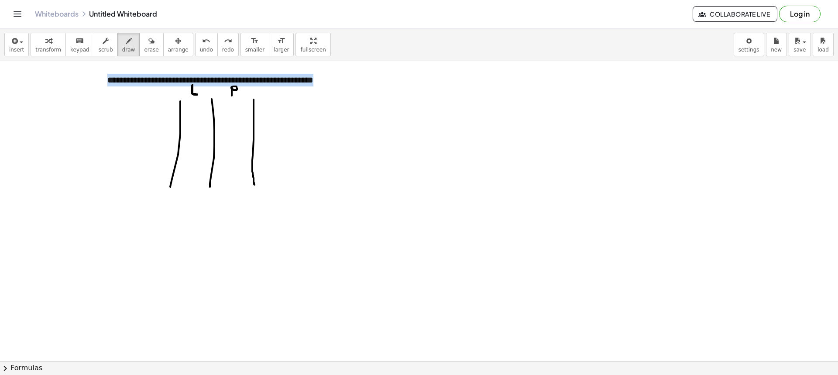
drag, startPoint x: 216, startPoint y: 59, endPoint x: 216, endPoint y: 68, distance: 9.2
click at [216, 68] on div "**********" at bounding box center [419, 201] width 838 height 346
drag, startPoint x: 216, startPoint y: 65, endPoint x: 219, endPoint y: 68, distance: 4.5
click at [126, 41] on icon "button" at bounding box center [129, 41] width 6 height 10
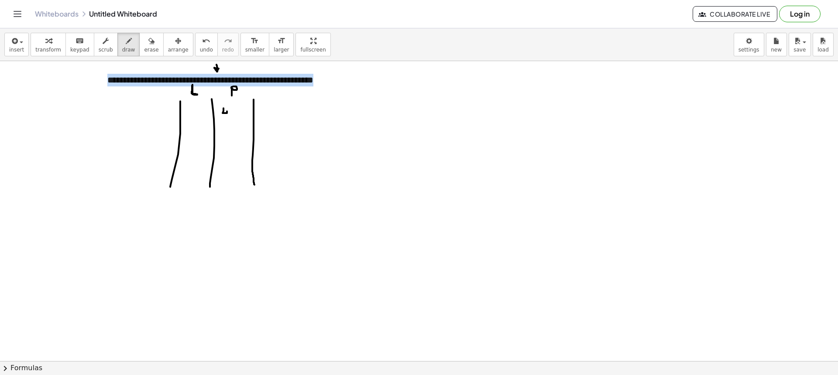
drag, startPoint x: 223, startPoint y: 108, endPoint x: 228, endPoint y: 118, distance: 10.5
drag, startPoint x: 236, startPoint y: 108, endPoint x: 238, endPoint y: 116, distance: 9.0
click at [148, 44] on icon "button" at bounding box center [151, 41] width 6 height 10
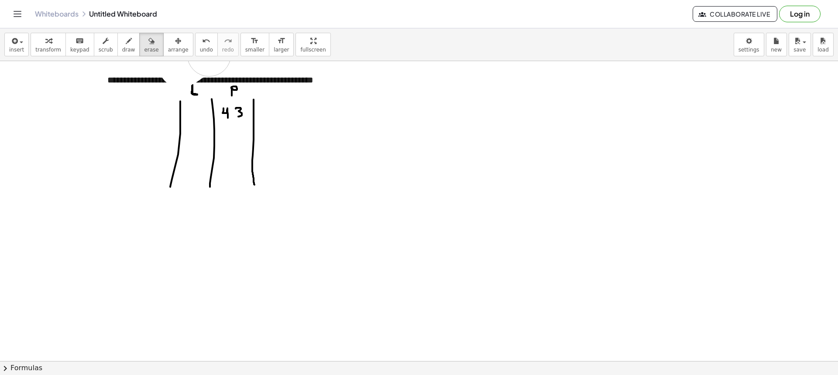
click at [209, 55] on div "**********" at bounding box center [419, 201] width 838 height 346
click at [126, 44] on icon "button" at bounding box center [129, 41] width 6 height 10
click at [101, 52] on span "scrub" at bounding box center [106, 50] width 14 height 6
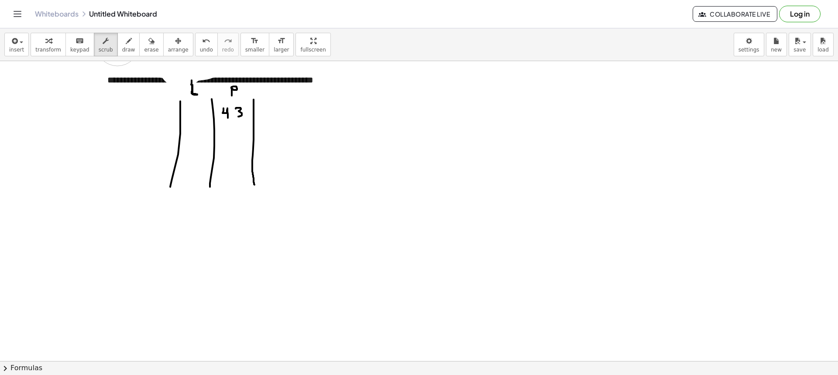
click at [131, 76] on p "**********" at bounding box center [255, 80] width 296 height 13
drag, startPoint x: 151, startPoint y: 79, endPoint x: 178, endPoint y: 80, distance: 26.6
click at [153, 79] on p "**********" at bounding box center [255, 80] width 296 height 13
click at [178, 80] on p "**********" at bounding box center [255, 80] width 296 height 13
click at [168, 81] on p "**********" at bounding box center [255, 80] width 296 height 13
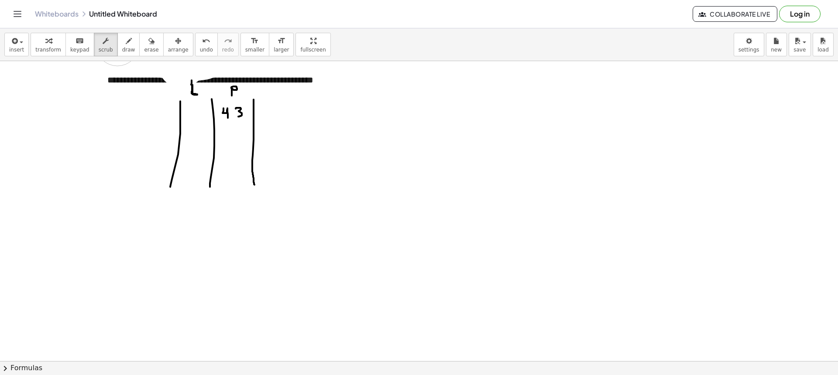
click at [168, 53] on span "arrange" at bounding box center [178, 50] width 21 height 6
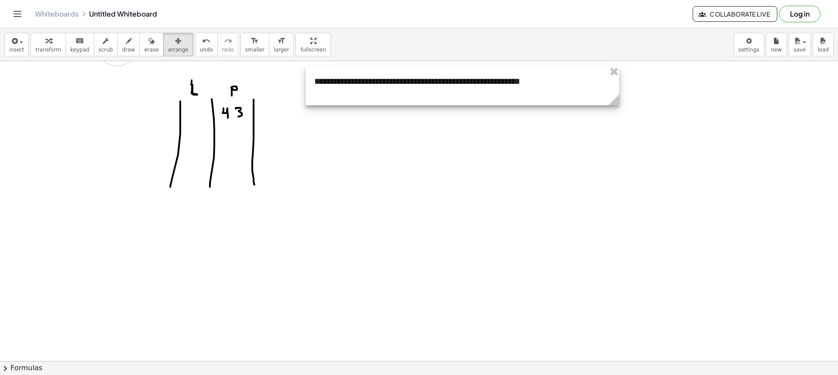
drag, startPoint x: 296, startPoint y: 99, endPoint x: 507, endPoint y: 97, distance: 211.2
click at [507, 97] on div at bounding box center [462, 85] width 314 height 39
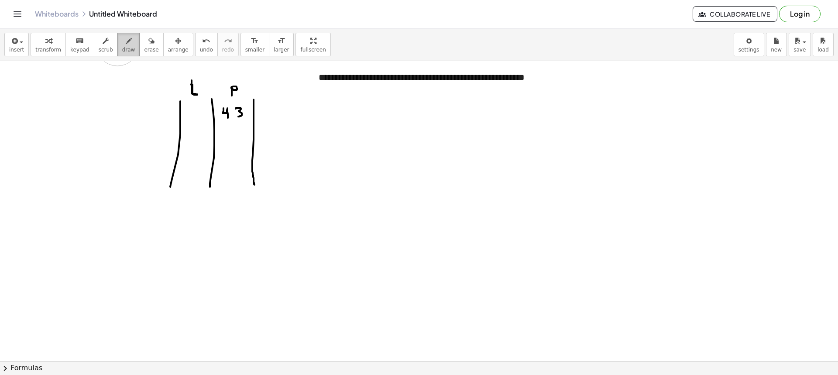
click at [122, 49] on span "draw" at bounding box center [128, 50] width 13 height 6
drag, startPoint x: 191, startPoint y: 112, endPoint x: 189, endPoint y: 120, distance: 8.0
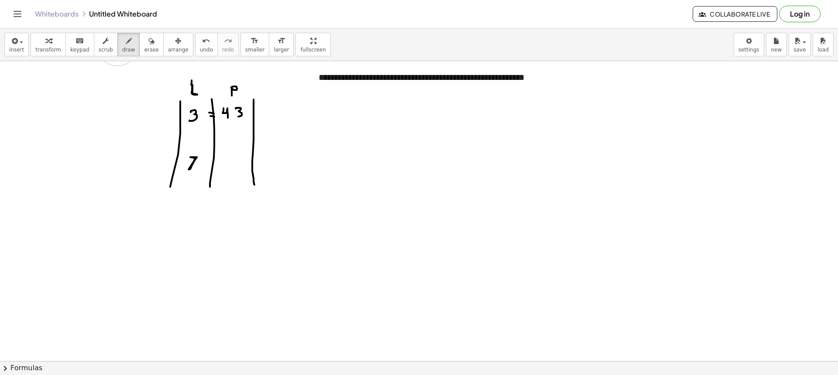
drag, startPoint x: 510, startPoint y: 98, endPoint x: 508, endPoint y: 93, distance: 5.1
drag, startPoint x: 205, startPoint y: 70, endPoint x: 212, endPoint y: 93, distance: 24.0
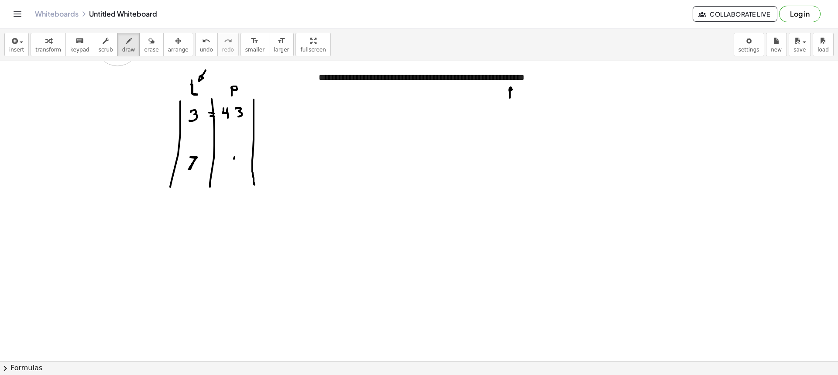
drag, startPoint x: 234, startPoint y: 159, endPoint x: 227, endPoint y: 164, distance: 8.7
drag, startPoint x: 230, startPoint y: 158, endPoint x: 237, endPoint y: 168, distance: 11.9
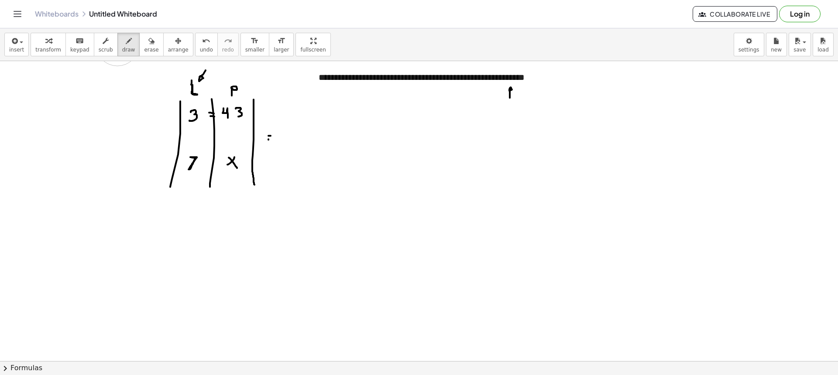
drag, startPoint x: 268, startPoint y: 140, endPoint x: 283, endPoint y: 140, distance: 14.8
drag, startPoint x: 324, startPoint y: 125, endPoint x: 323, endPoint y: 133, distance: 8.0
drag, startPoint x: 318, startPoint y: 135, endPoint x: 336, endPoint y: 135, distance: 17.5
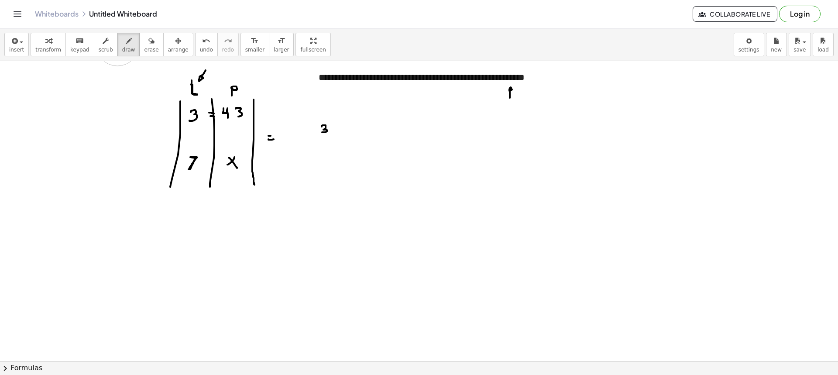
drag, startPoint x: 324, startPoint y: 140, endPoint x: 323, endPoint y: 147, distance: 8.0
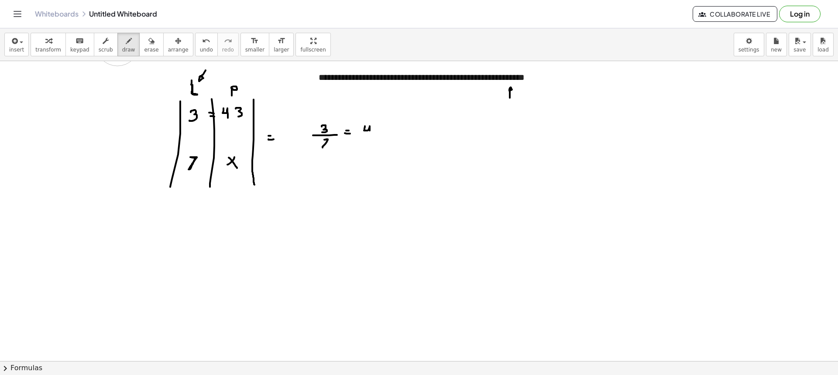
drag, startPoint x: 364, startPoint y: 130, endPoint x: 370, endPoint y: 135, distance: 7.7
drag, startPoint x: 375, startPoint y: 124, endPoint x: 379, endPoint y: 137, distance: 12.7
drag, startPoint x: 363, startPoint y: 140, endPoint x: 390, endPoint y: 139, distance: 26.2
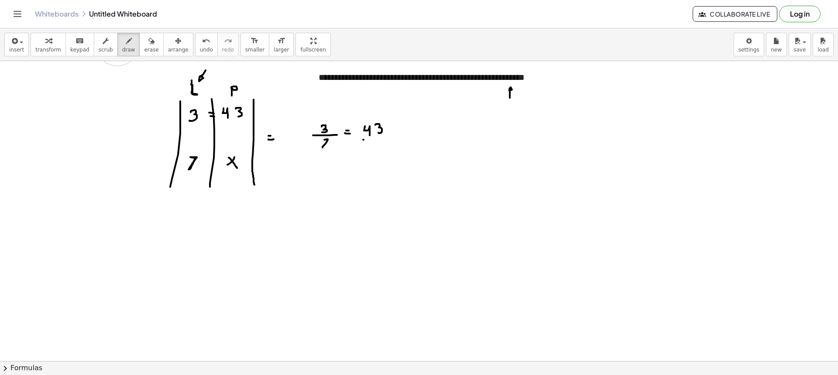
drag, startPoint x: 378, startPoint y: 144, endPoint x: 374, endPoint y: 150, distance: 7.5
drag, startPoint x: 375, startPoint y: 144, endPoint x: 384, endPoint y: 149, distance: 10.2
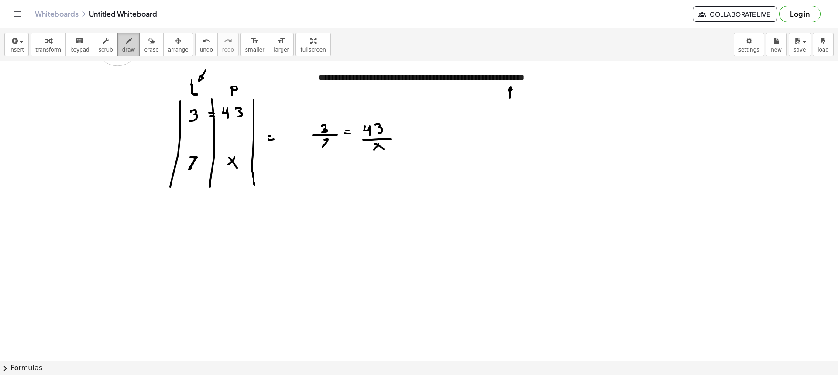
click at [122, 47] on span "draw" at bounding box center [128, 50] width 13 height 6
drag, startPoint x: 377, startPoint y: 152, endPoint x: 304, endPoint y: 140, distance: 73.4
drag, startPoint x: 315, startPoint y: 189, endPoint x: 314, endPoint y: 199, distance: 9.3
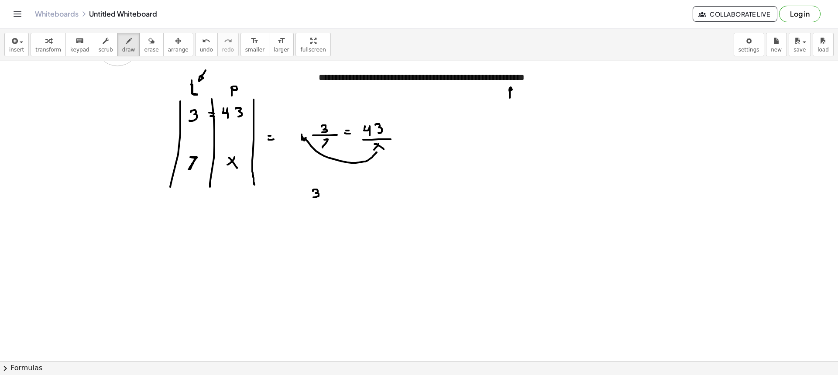
drag, startPoint x: 305, startPoint y: 201, endPoint x: 318, endPoint y: 202, distance: 13.2
drag, startPoint x: 315, startPoint y: 204, endPoint x: 330, endPoint y: 198, distance: 16.7
drag, startPoint x: 330, startPoint y: 187, endPoint x: 325, endPoint y: 211, distance: 24.6
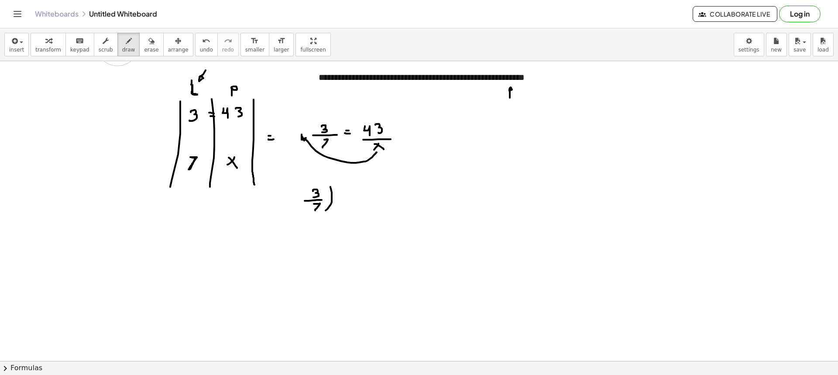
drag, startPoint x: 300, startPoint y: 205, endPoint x: 325, endPoint y: 207, distance: 24.9
drag, startPoint x: 341, startPoint y: 193, endPoint x: 346, endPoint y: 206, distance: 13.9
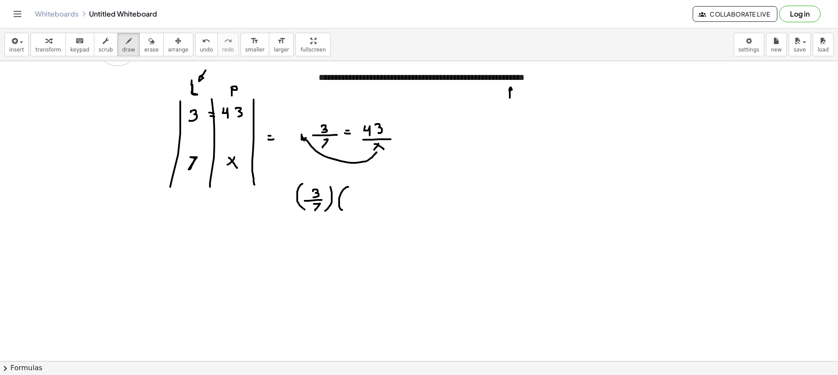
drag, startPoint x: 353, startPoint y: 196, endPoint x: 347, endPoint y: 198, distance: 5.9
drag, startPoint x: 349, startPoint y: 199, endPoint x: 357, endPoint y: 203, distance: 8.6
drag, startPoint x: 356, startPoint y: 191, endPoint x: 357, endPoint y: 208, distance: 17.0
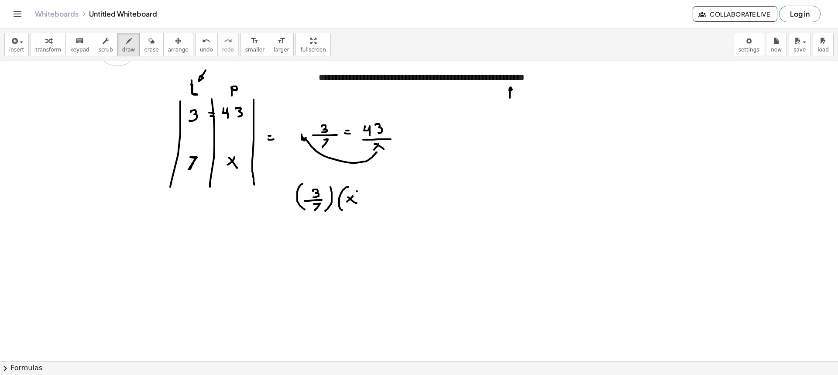
drag, startPoint x: 374, startPoint y: 196, endPoint x: 385, endPoint y: 198, distance: 10.6
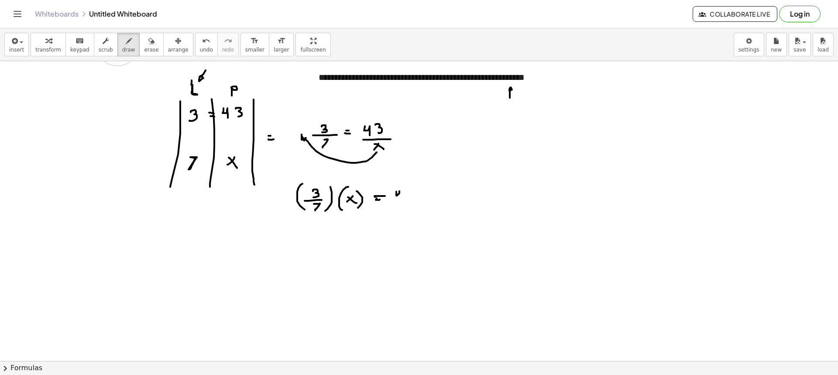
drag, startPoint x: 396, startPoint y: 195, endPoint x: 405, endPoint y: 192, distance: 9.4
drag, startPoint x: 408, startPoint y: 188, endPoint x: 405, endPoint y: 199, distance: 10.9
drag, startPoint x: 323, startPoint y: 184, endPoint x: 436, endPoint y: 174, distance: 113.0
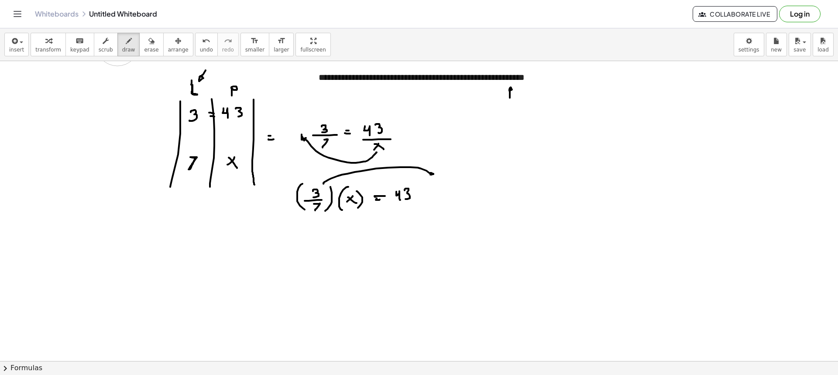
drag, startPoint x: 349, startPoint y: 245, endPoint x: 349, endPoint y: 240, distance: 5.3
drag, startPoint x: 352, startPoint y: 241, endPoint x: 358, endPoint y: 247, distance: 8.3
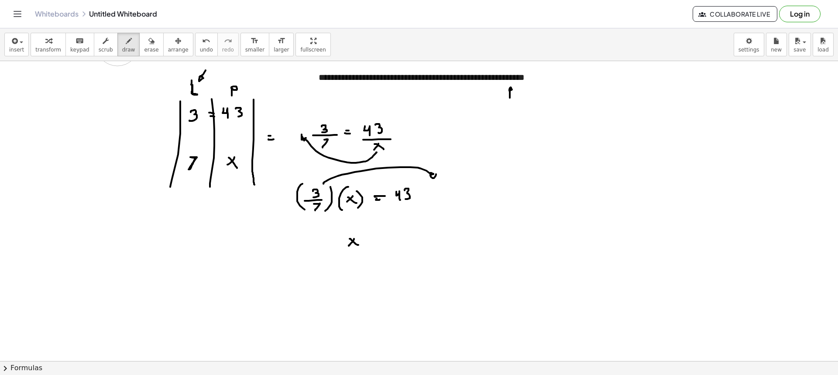
drag, startPoint x: 384, startPoint y: 232, endPoint x: 397, endPoint y: 236, distance: 13.4
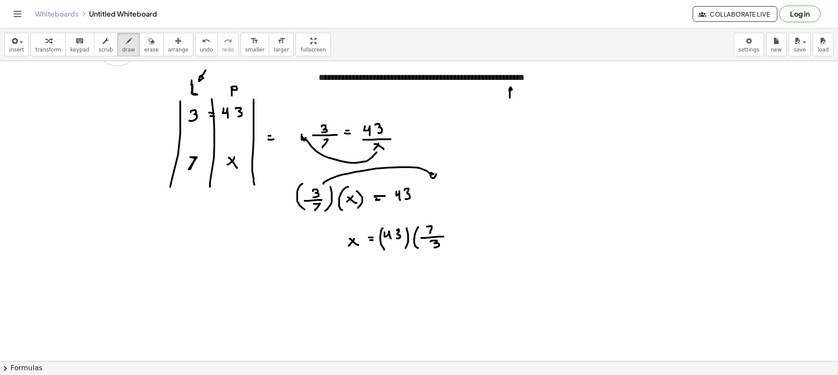
drag, startPoint x: 390, startPoint y: 222, endPoint x: 436, endPoint y: 216, distance: 45.8
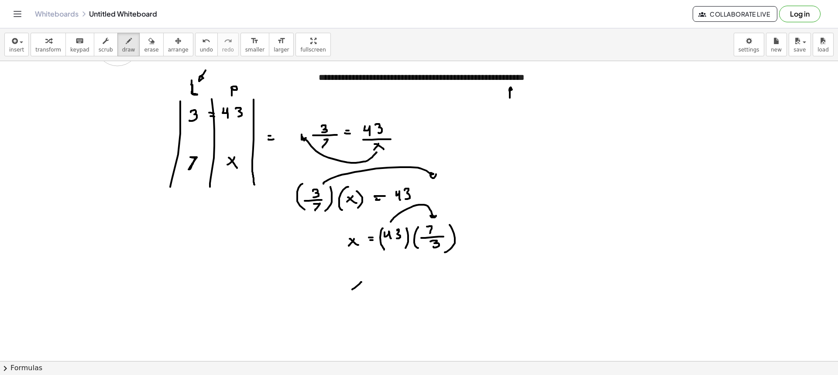
drag, startPoint x: 367, startPoint y: 284, endPoint x: 373, endPoint y: 285, distance: 5.3
drag, startPoint x: 382, startPoint y: 271, endPoint x: 383, endPoint y: 278, distance: 7.5
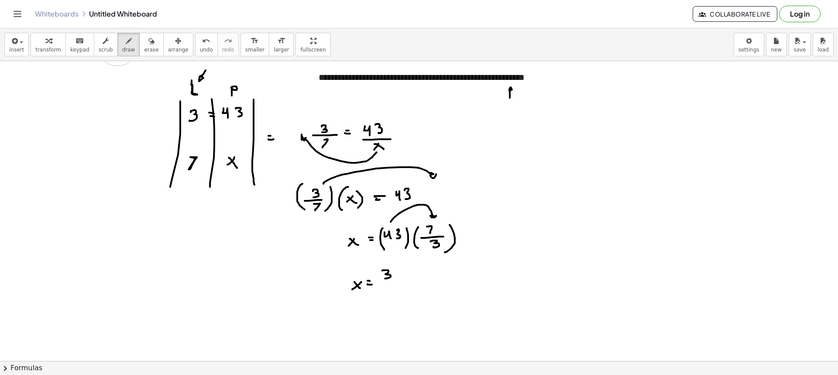
drag, startPoint x: 406, startPoint y: 268, endPoint x: 406, endPoint y: 277, distance: 9.2
drag, startPoint x: 381, startPoint y: 281, endPoint x: 416, endPoint y: 279, distance: 34.9
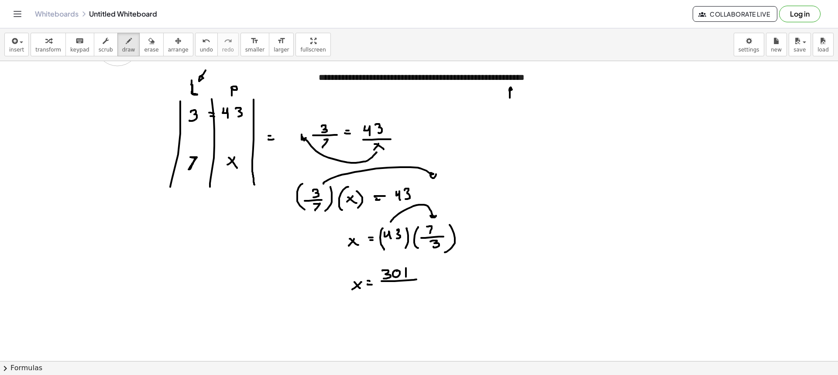
drag, startPoint x: 398, startPoint y: 285, endPoint x: 399, endPoint y: 294, distance: 9.6
drag, startPoint x: 416, startPoint y: 291, endPoint x: 415, endPoint y: 286, distance: 4.6
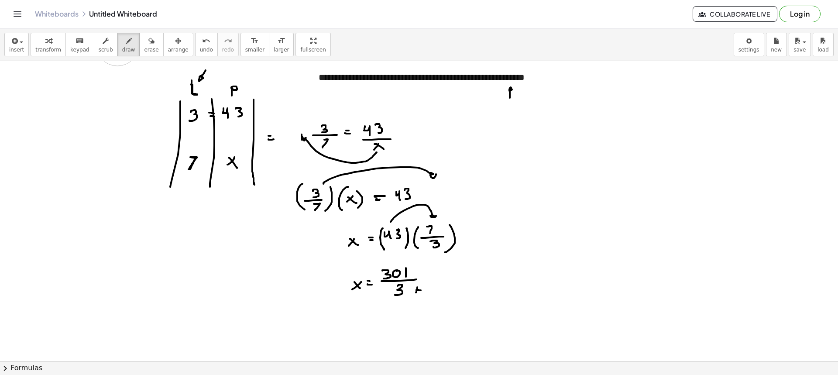
drag, startPoint x: 409, startPoint y: 291, endPoint x: 415, endPoint y: 292, distance: 5.9
click at [144, 48] on span "erase" at bounding box center [151, 50] width 14 height 6
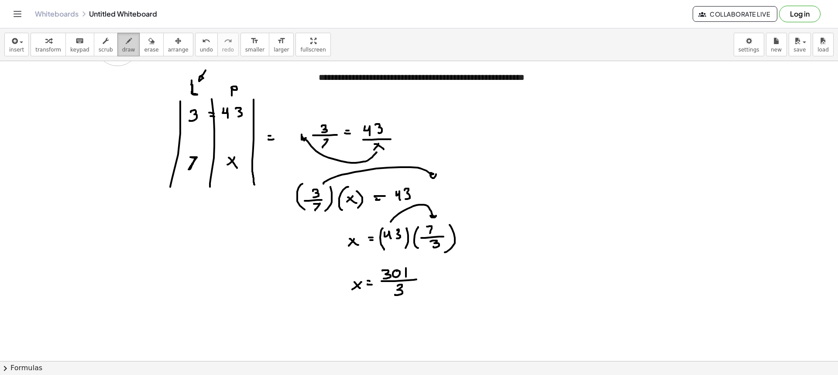
drag, startPoint x: 116, startPoint y: 49, endPoint x: 117, endPoint y: 56, distance: 7.2
click at [122, 50] on span "draw" at bounding box center [128, 50] width 13 height 6
drag, startPoint x: 353, startPoint y: 267, endPoint x: 377, endPoint y: 279, distance: 26.5
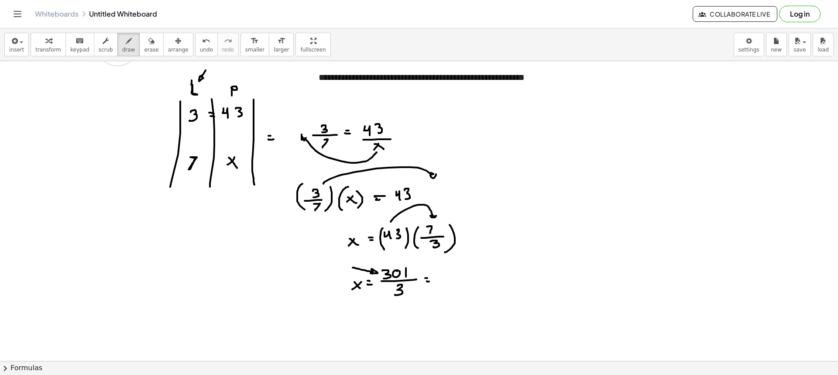
drag, startPoint x: 457, startPoint y: 284, endPoint x: 462, endPoint y: 280, distance: 6.7
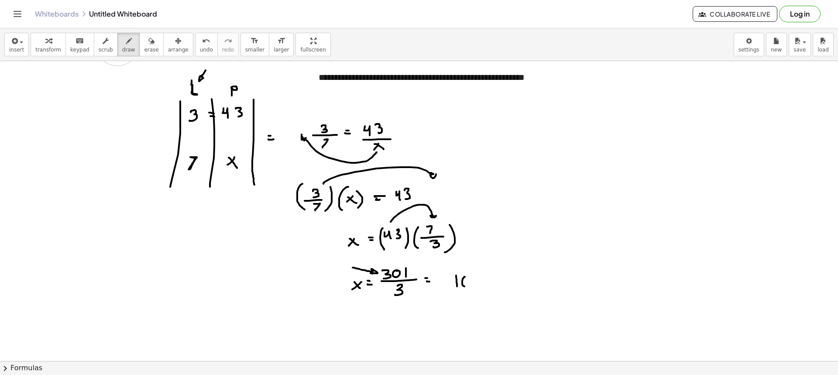
drag, startPoint x: 475, startPoint y: 277, endPoint x: 489, endPoint y: 277, distance: 13.5
drag, startPoint x: 481, startPoint y: 281, endPoint x: 486, endPoint y: 288, distance: 8.7
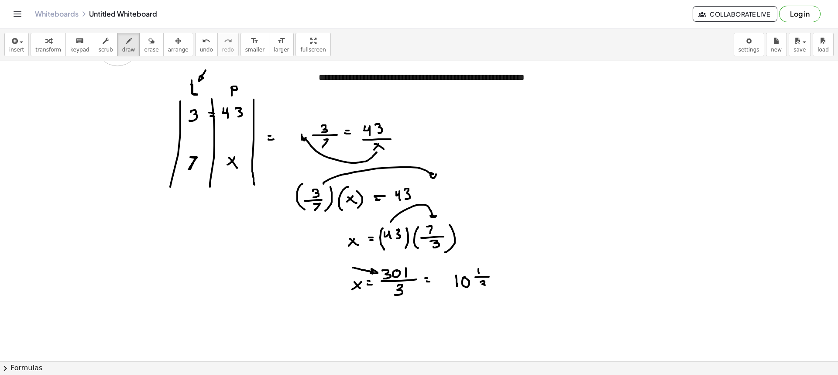
drag, startPoint x: 498, startPoint y: 281, endPoint x: 494, endPoint y: 271, distance: 10.9
drag, startPoint x: 467, startPoint y: 252, endPoint x: 470, endPoint y: 260, distance: 8.4
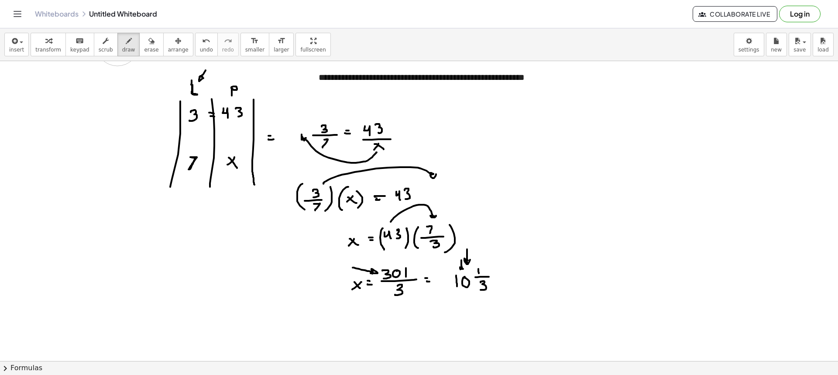
drag, startPoint x: 461, startPoint y: 260, endPoint x: 469, endPoint y: 267, distance: 10.5
drag, startPoint x: 496, startPoint y: 268, endPoint x: 495, endPoint y: 277, distance: 8.8
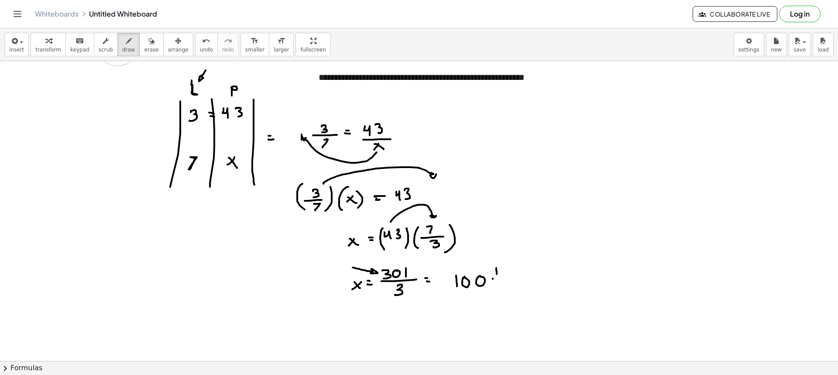
drag, startPoint x: 493, startPoint y: 279, endPoint x: 503, endPoint y: 282, distance: 10.6
drag, startPoint x: 499, startPoint y: 284, endPoint x: 505, endPoint y: 285, distance: 6.7
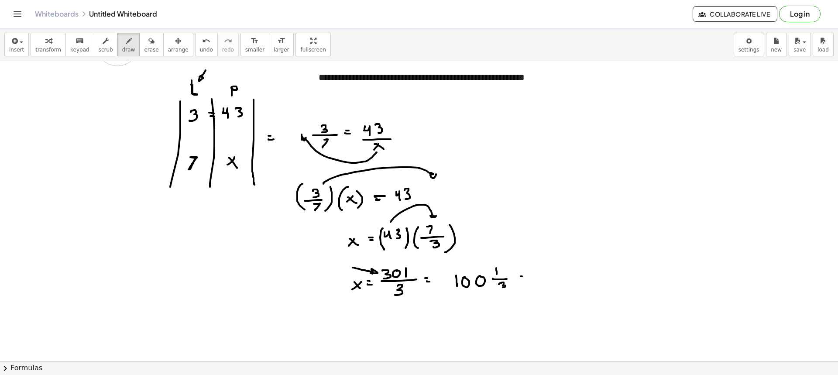
drag, startPoint x: 500, startPoint y: 285, endPoint x: 501, endPoint y: 292, distance: 7.2
click at [141, 57] on div "insert select one: Math Expression Function Text Youtube Video Graphing Geometr…" at bounding box center [419, 44] width 838 height 33
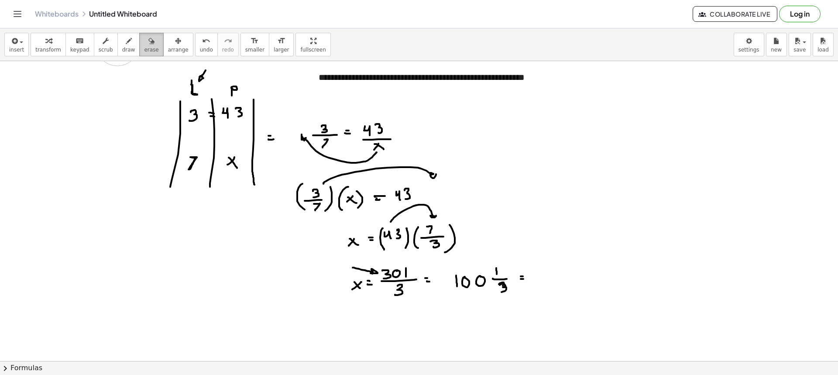
click at [139, 55] on button "erase" at bounding box center [151, 45] width 24 height 24
click at [122, 52] on span "draw" at bounding box center [128, 50] width 13 height 6
drag, startPoint x: 431, startPoint y: 96, endPoint x: 430, endPoint y: 87, distance: 9.2
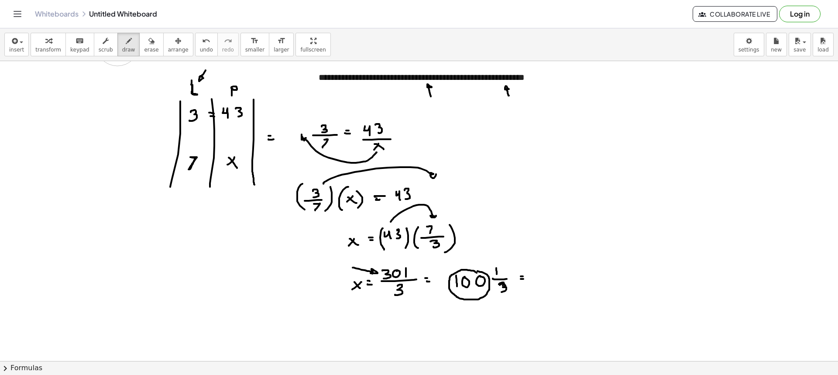
drag, startPoint x: 476, startPoint y: 273, endPoint x: 467, endPoint y: 270, distance: 9.9
drag, startPoint x: 214, startPoint y: 198, endPoint x: 216, endPoint y: 205, distance: 7.6
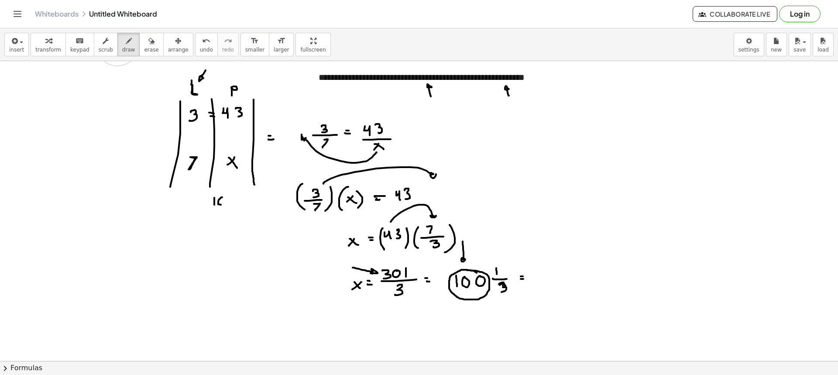
drag, startPoint x: 497, startPoint y: 243, endPoint x: 502, endPoint y: 259, distance: 16.6
click at [163, 51] on button "arrange" at bounding box center [178, 45] width 30 height 24
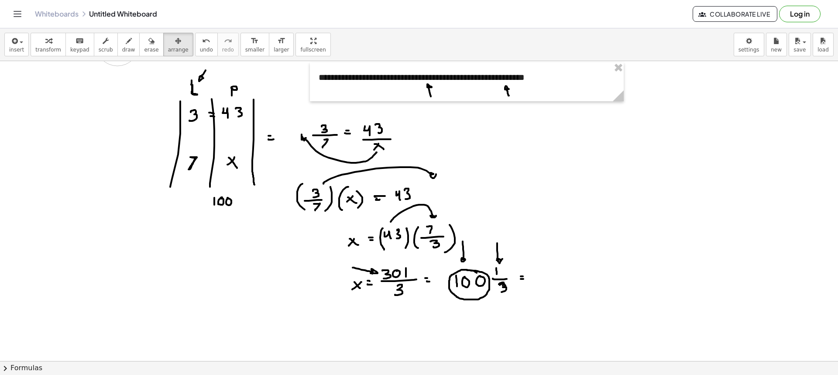
drag, startPoint x: 144, startPoint y: 47, endPoint x: 180, endPoint y: 74, distance: 45.2
click at [147, 52] on button "erase" at bounding box center [151, 45] width 24 height 24
drag, startPoint x: 502, startPoint y: 234, endPoint x: 500, endPoint y: 244, distance: 10.3
drag, startPoint x: 477, startPoint y: 236, endPoint x: 477, endPoint y: 245, distance: 8.3
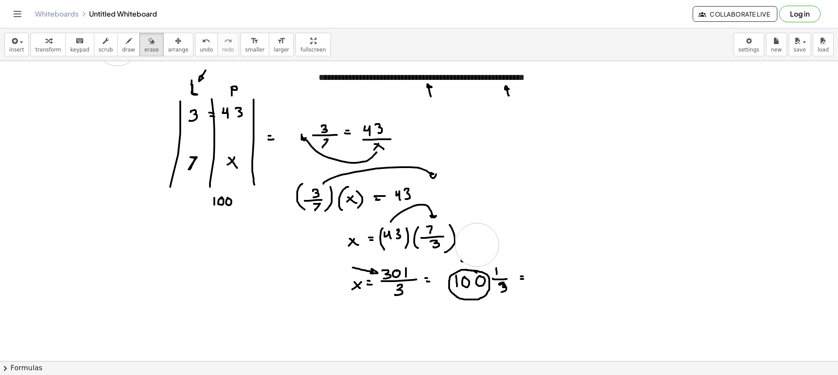
drag, startPoint x: 516, startPoint y: 113, endPoint x: 434, endPoint y: 113, distance: 81.6
click at [148, 38] on icon "button" at bounding box center [151, 41] width 6 height 10
click at [126, 46] on icon "button" at bounding box center [129, 41] width 6 height 10
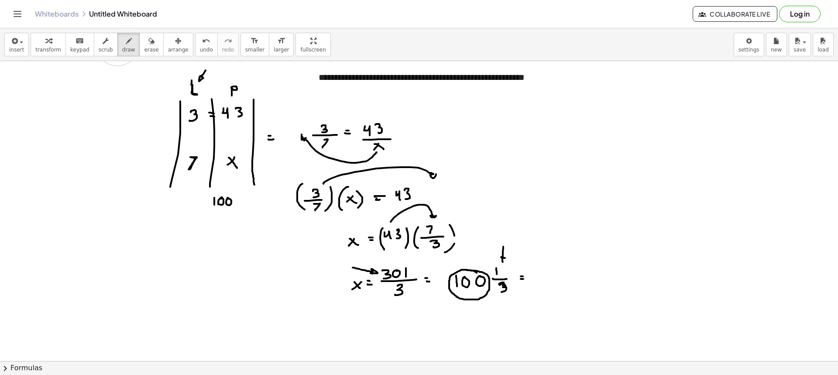
drag, startPoint x: 503, startPoint y: 251, endPoint x: 504, endPoint y: 260, distance: 9.3
click at [144, 45] on div "button" at bounding box center [151, 40] width 14 height 10
click at [127, 44] on button "draw" at bounding box center [128, 45] width 23 height 24
click at [144, 47] on span "erase" at bounding box center [151, 50] width 14 height 6
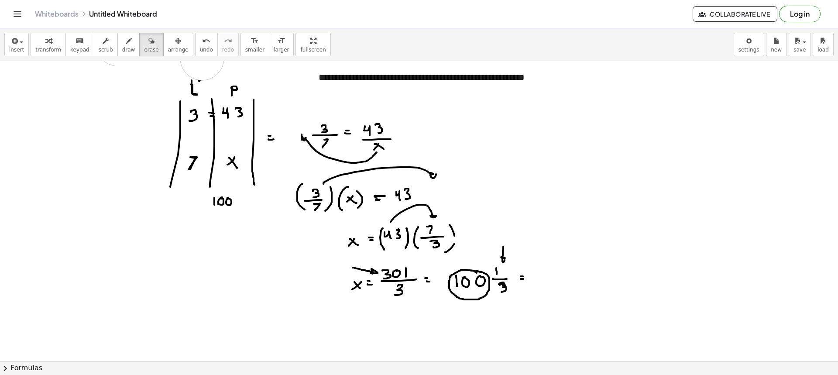
drag, startPoint x: 134, startPoint y: 77, endPoint x: 202, endPoint y: 65, distance: 69.5
click at [202, 58] on div "**********" at bounding box center [419, 201] width 838 height 346
click at [126, 43] on icon "button" at bounding box center [129, 41] width 6 height 10
drag, startPoint x: 605, startPoint y: 280, endPoint x: 678, endPoint y: 261, distance: 75.2
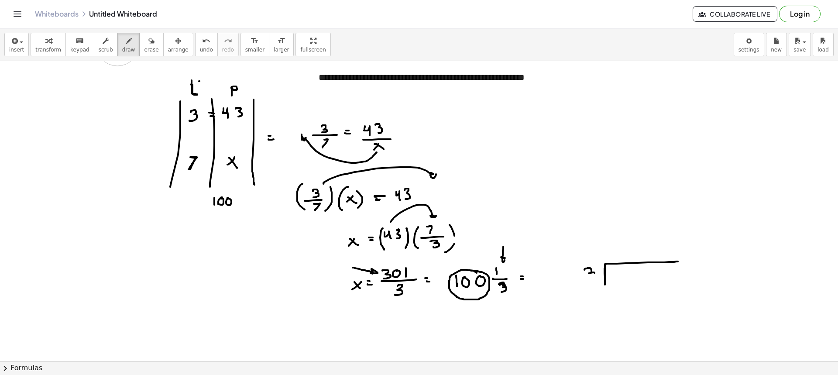
drag, startPoint x: 584, startPoint y: 270, endPoint x: 585, endPoint y: 279, distance: 9.2
drag, startPoint x: 616, startPoint y: 274, endPoint x: 617, endPoint y: 280, distance: 5.7
drag, startPoint x: 505, startPoint y: 109, endPoint x: 512, endPoint y: 109, distance: 6.5
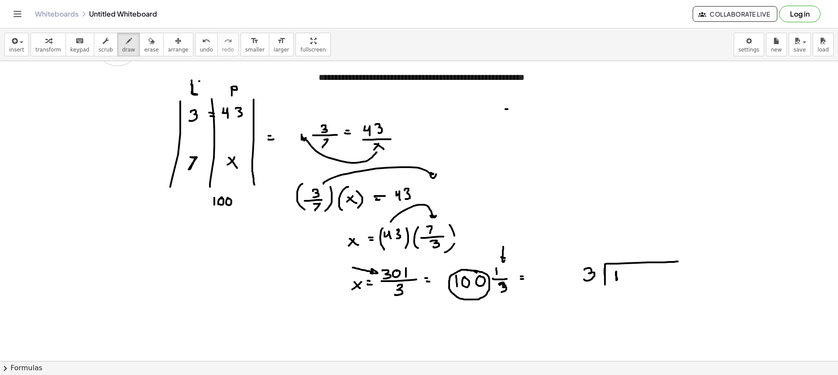
drag, startPoint x: 507, startPoint y: 109, endPoint x: 506, endPoint y: 123, distance: 14.0
drag, startPoint x: 498, startPoint y: 125, endPoint x: 520, endPoint y: 124, distance: 21.8
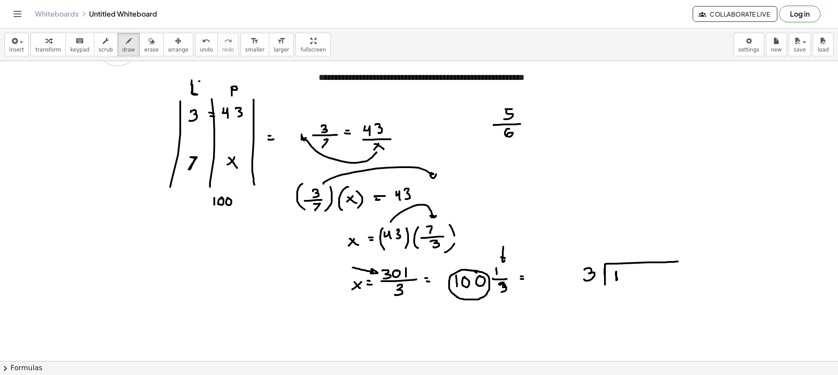
drag, startPoint x: 509, startPoint y: 129, endPoint x: 512, endPoint y: 137, distance: 8.4
drag, startPoint x: 531, startPoint y: 126, endPoint x: 540, endPoint y: 128, distance: 9.0
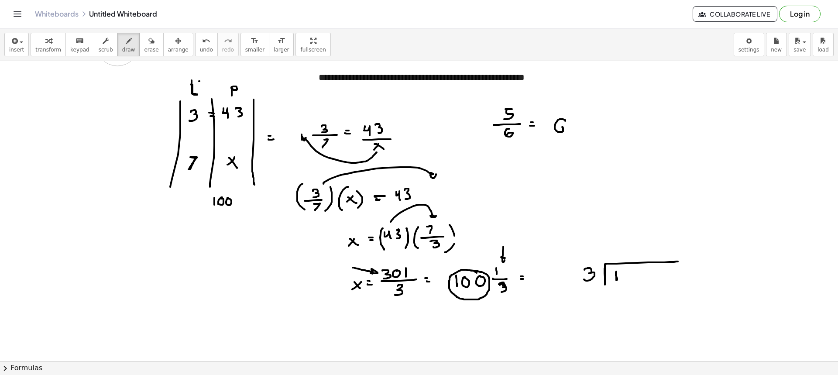
drag, startPoint x: 565, startPoint y: 121, endPoint x: 559, endPoint y: 131, distance: 12.1
drag, startPoint x: 572, startPoint y: 119, endPoint x: 627, endPoint y: 112, distance: 55.5
drag, startPoint x: 581, startPoint y: 123, endPoint x: 588, endPoint y: 123, distance: 7.4
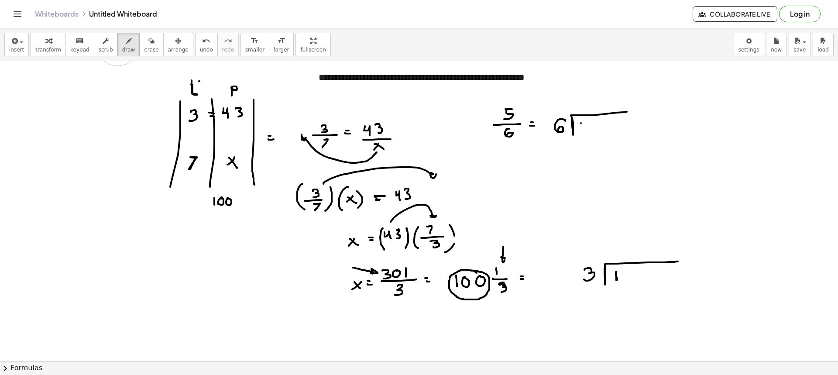
drag, startPoint x: 581, startPoint y: 123, endPoint x: 581, endPoint y: 135, distance: 11.8
click at [148, 41] on icon "button" at bounding box center [151, 41] width 6 height 10
drag, startPoint x: 506, startPoint y: 131, endPoint x: 638, endPoint y: 119, distance: 133.2
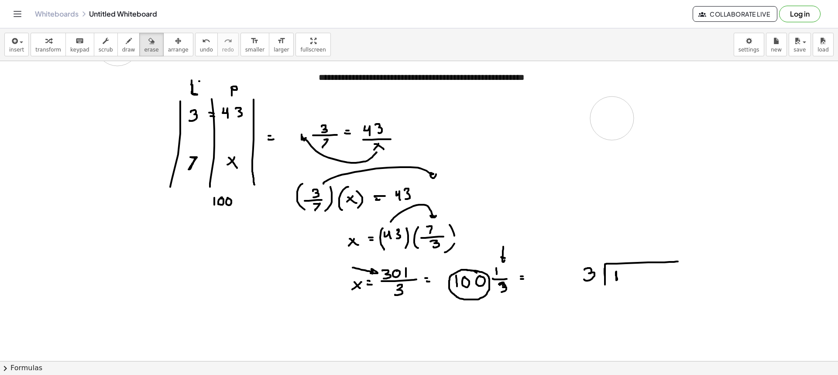
drag, startPoint x: 113, startPoint y: 51, endPoint x: 210, endPoint y: 136, distance: 128.6
click at [122, 52] on span "draw" at bounding box center [128, 50] width 13 height 6
drag, startPoint x: 565, startPoint y: 327, endPoint x: 588, endPoint y: 309, distance: 29.6
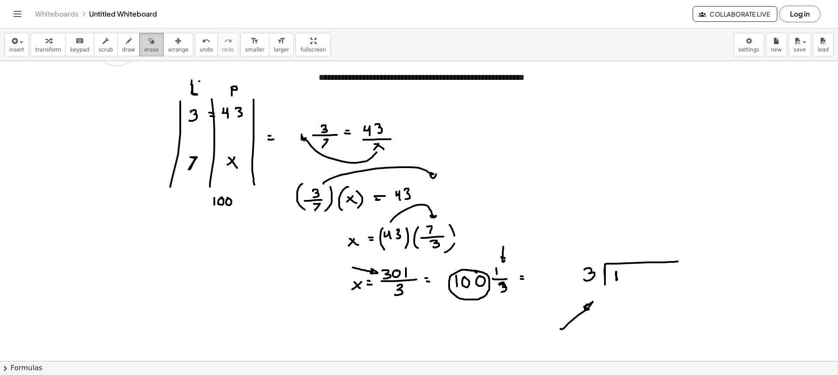
click at [139, 54] on button "erase" at bounding box center [151, 45] width 24 height 24
drag, startPoint x: 579, startPoint y: 331, endPoint x: 589, endPoint y: 322, distance: 13.9
click at [124, 45] on button "draw" at bounding box center [128, 45] width 23 height 24
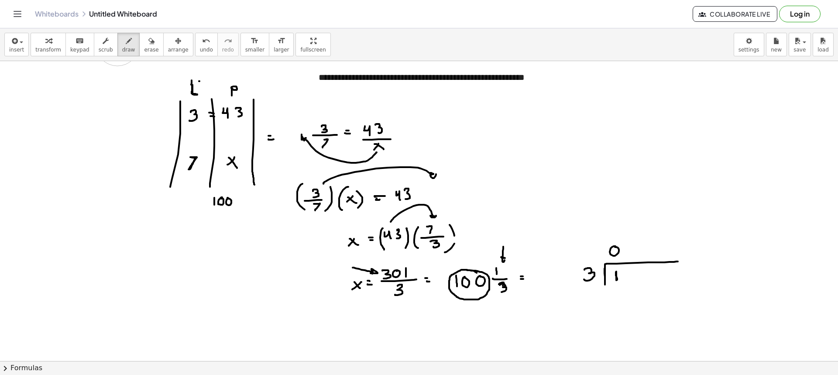
drag, startPoint x: 633, startPoint y: 247, endPoint x: 635, endPoint y: 255, distance: 8.0
drag, startPoint x: 646, startPoint y: 247, endPoint x: 663, endPoint y: 251, distance: 17.6
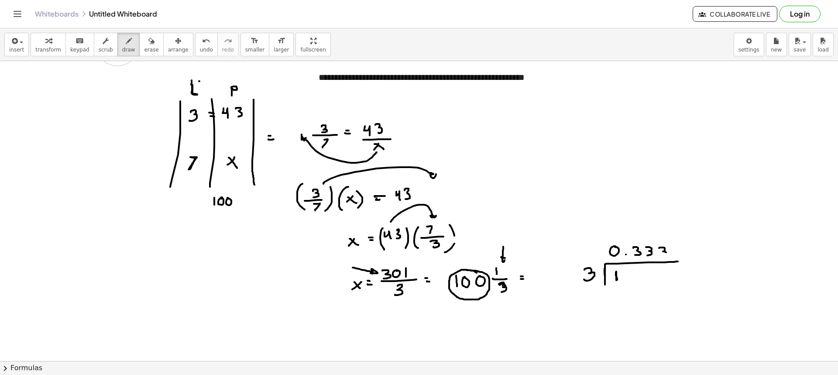
drag, startPoint x: 664, startPoint y: 248, endPoint x: 660, endPoint y: 256, distance: 9.0
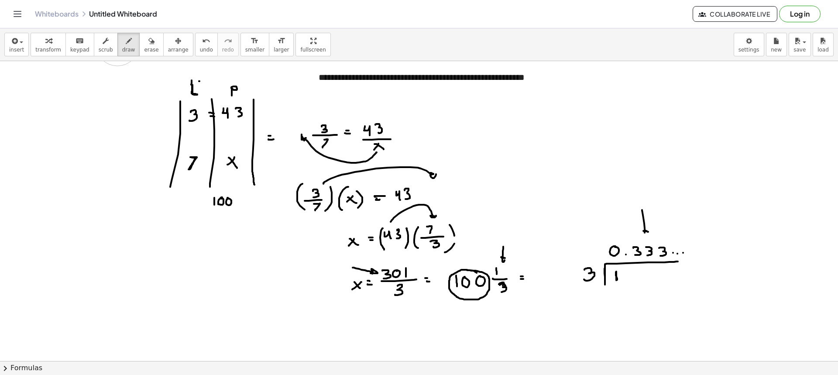
drag, startPoint x: 642, startPoint y: 212, endPoint x: 649, endPoint y: 233, distance: 21.7
drag, startPoint x: 591, startPoint y: 239, endPoint x: 476, endPoint y: 259, distance: 116.4
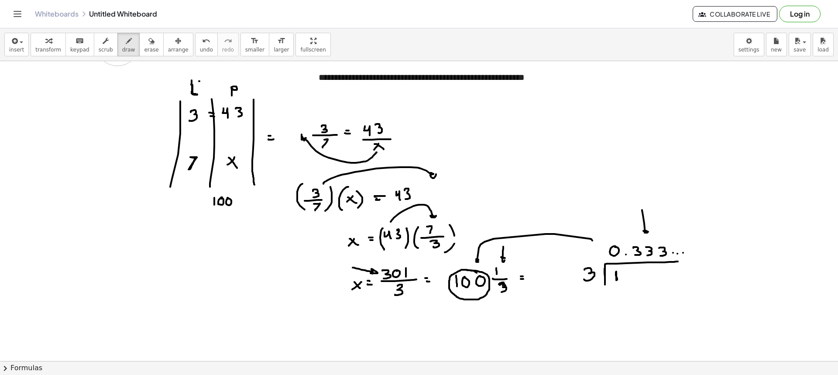
drag, startPoint x: 245, startPoint y: 200, endPoint x: 243, endPoint y: 206, distance: 6.5
drag, startPoint x: 250, startPoint y: 200, endPoint x: 253, endPoint y: 205, distance: 6.2
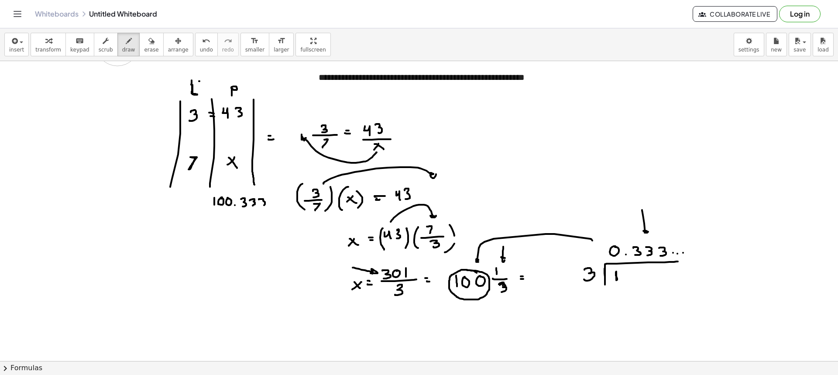
drag, startPoint x: 262, startPoint y: 199, endPoint x: 263, endPoint y: 207, distance: 7.9
drag, startPoint x: 269, startPoint y: 199, endPoint x: 270, endPoint y: 221, distance: 22.3
drag, startPoint x: 208, startPoint y: 204, endPoint x: 205, endPoint y: 185, distance: 19.0
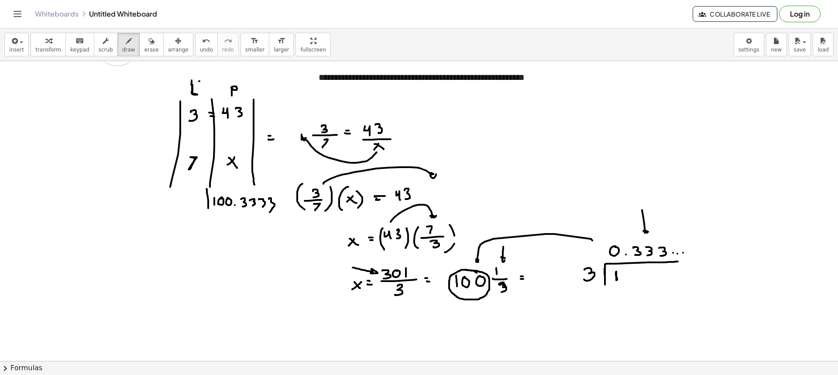
drag, startPoint x: 205, startPoint y: 185, endPoint x: 207, endPoint y: 210, distance: 25.4
click at [145, 49] on span "erase" at bounding box center [151, 50] width 14 height 6
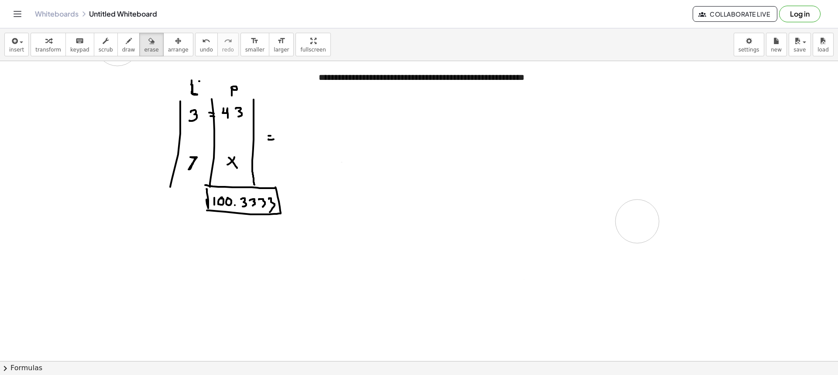
drag, startPoint x: 305, startPoint y: 135, endPoint x: 417, endPoint y: 240, distance: 153.1
drag, startPoint x: 294, startPoint y: 216, endPoint x: 219, endPoint y: 204, distance: 75.9
drag, startPoint x: 257, startPoint y: 208, endPoint x: 249, endPoint y: 176, distance: 32.8
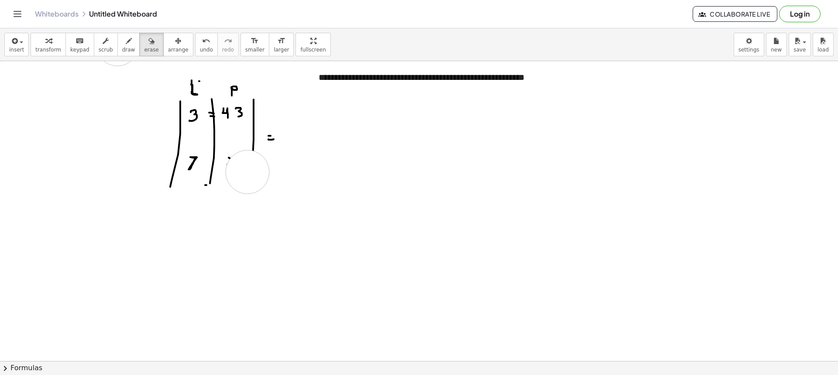
drag, startPoint x: 109, startPoint y: 53, endPoint x: 129, endPoint y: 92, distance: 44.1
click at [117, 55] on button "draw" at bounding box center [128, 45] width 23 height 24
drag, startPoint x: 219, startPoint y: 159, endPoint x: 219, endPoint y: 167, distance: 7.5
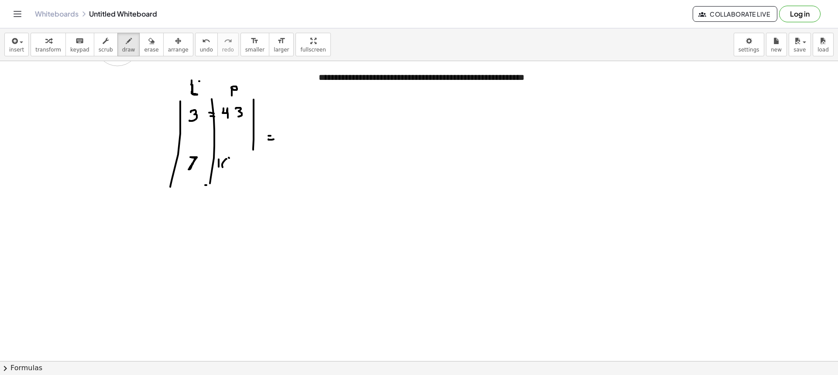
drag, startPoint x: 250, startPoint y: 161, endPoint x: 252, endPoint y: 169, distance: 7.6
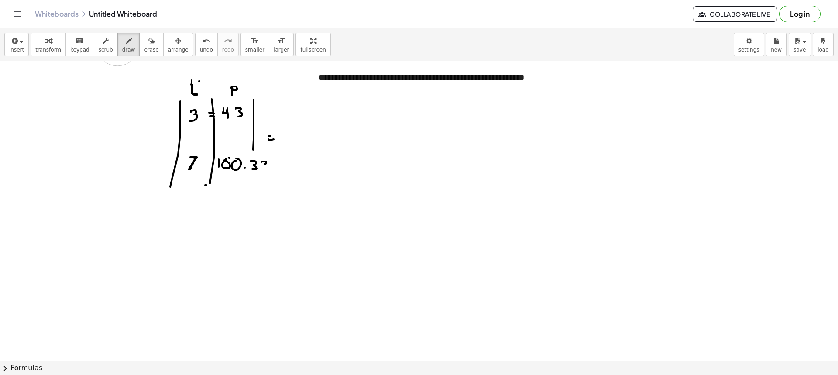
drag, startPoint x: 266, startPoint y: 162, endPoint x: 264, endPoint y: 169, distance: 7.3
drag, startPoint x: 254, startPoint y: 154, endPoint x: 210, endPoint y: 183, distance: 53.1
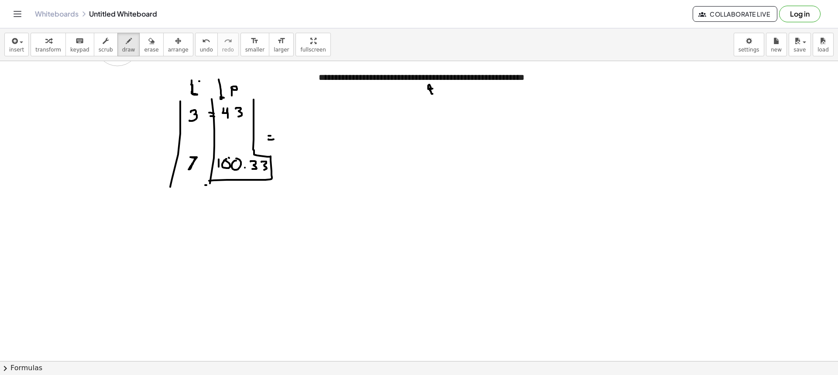
drag, startPoint x: 219, startPoint y: 82, endPoint x: 223, endPoint y: 97, distance: 15.9
drag, startPoint x: 226, startPoint y: 132, endPoint x: 241, endPoint y: 116, distance: 21.3
click at [163, 43] on button "arrange" at bounding box center [178, 45] width 30 height 24
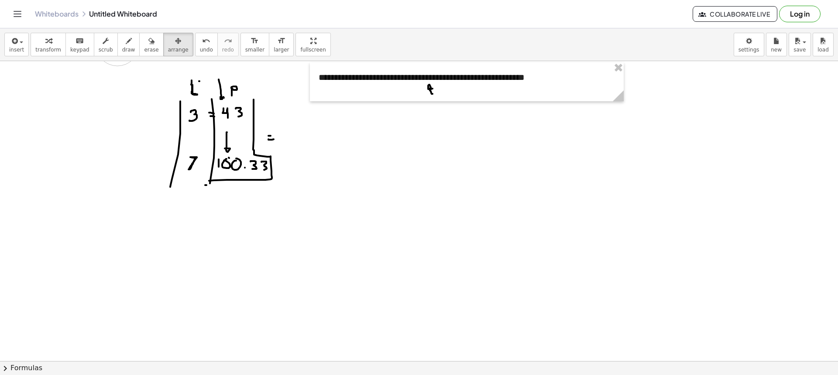
drag, startPoint x: 139, startPoint y: 44, endPoint x: 155, endPoint y: 124, distance: 82.2
click at [139, 47] on button "erase" at bounding box center [151, 45] width 24 height 24
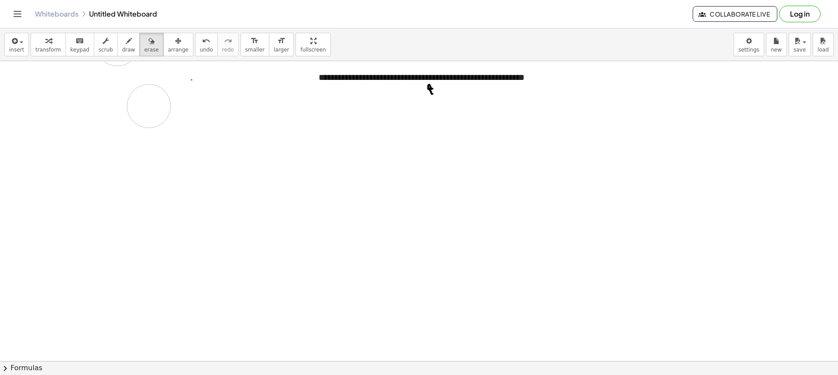
drag, startPoint x: 218, startPoint y: 187, endPoint x: 210, endPoint y: 100, distance: 86.8
drag, startPoint x: 426, startPoint y: 99, endPoint x: 402, endPoint y: 100, distance: 24.4
click at [99, 47] on span "scrub" at bounding box center [106, 50] width 14 height 6
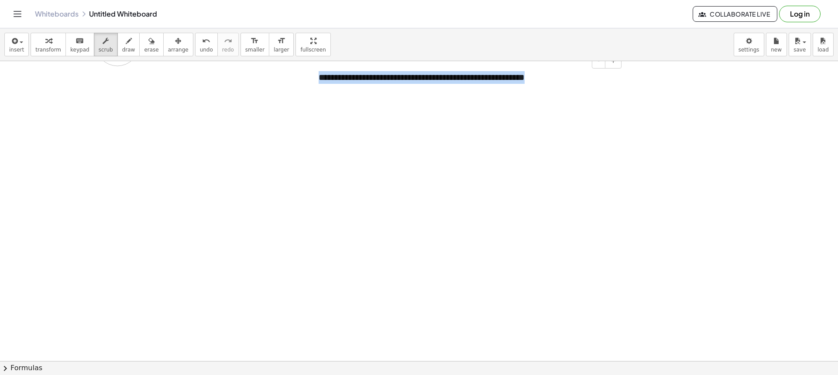
drag, startPoint x: 527, startPoint y: 77, endPoint x: 317, endPoint y: 82, distance: 210.8
click at [317, 82] on div "**********" at bounding box center [467, 81] width 314 height 39
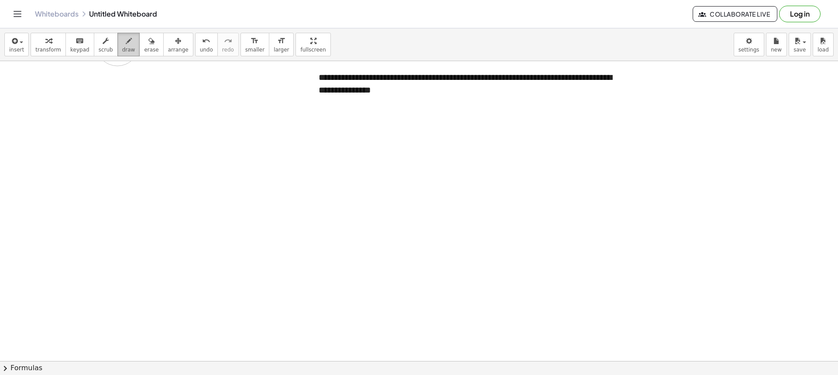
click at [122, 49] on span "draw" at bounding box center [128, 50] width 13 height 6
drag, startPoint x: 117, startPoint y: 46, endPoint x: 192, endPoint y: 94, distance: 88.7
click at [117, 46] on button "draw" at bounding box center [128, 45] width 23 height 24
drag, startPoint x: 325, startPoint y: 110, endPoint x: 324, endPoint y: 201, distance: 90.8
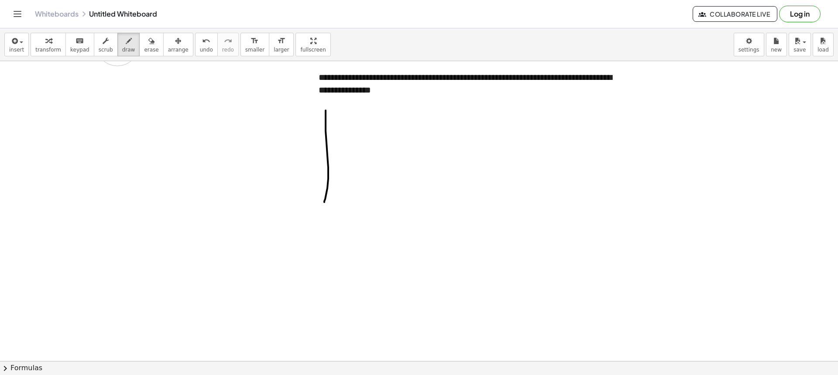
drag, startPoint x: 373, startPoint y: 179, endPoint x: 371, endPoint y: 189, distance: 10.1
drag, startPoint x: 431, startPoint y: 161, endPoint x: 431, endPoint y: 189, distance: 28.4
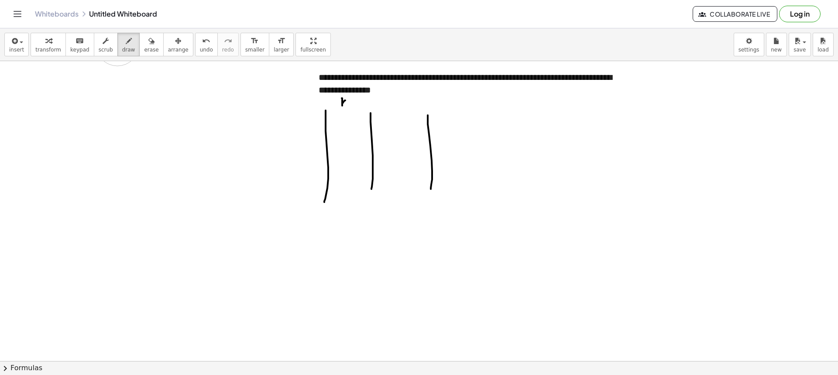
drag, startPoint x: 343, startPoint y: 102, endPoint x: 348, endPoint y: 107, distance: 6.8
drag, startPoint x: 349, startPoint y: 103, endPoint x: 359, endPoint y: 109, distance: 10.8
drag, startPoint x: 398, startPoint y: 103, endPoint x: 401, endPoint y: 108, distance: 5.6
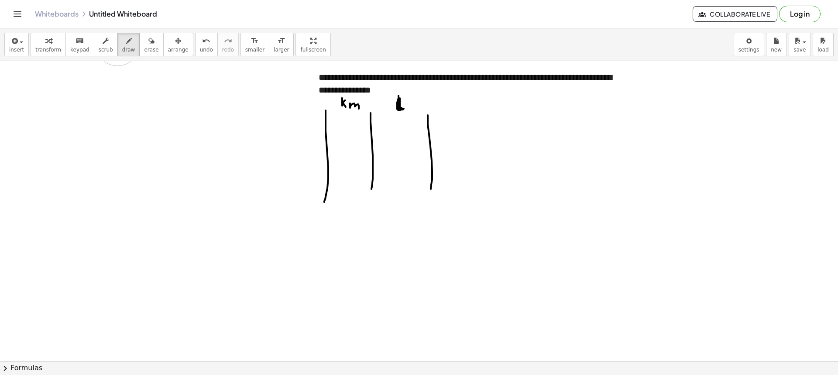
drag, startPoint x: 299, startPoint y: 127, endPoint x: 308, endPoint y: 129, distance: 9.3
drag, startPoint x: 464, startPoint y: 127, endPoint x: 452, endPoint y: 131, distance: 13.0
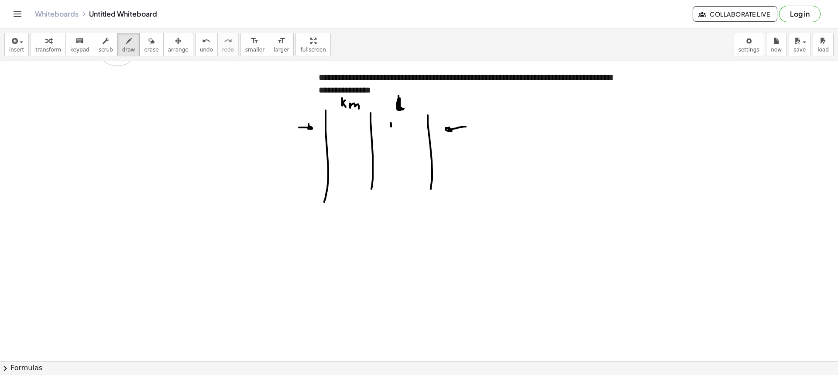
drag, startPoint x: 390, startPoint y: 123, endPoint x: 391, endPoint y: 130, distance: 7.0
drag, startPoint x: 396, startPoint y: 123, endPoint x: 405, endPoint y: 131, distance: 12.4
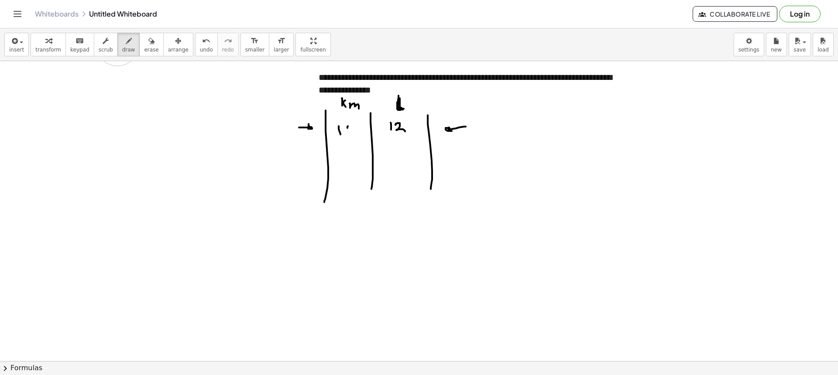
drag, startPoint x: 346, startPoint y: 133, endPoint x: 359, endPoint y: 130, distance: 13.1
drag, startPoint x: 356, startPoint y: 132, endPoint x: 361, endPoint y: 126, distance: 7.4
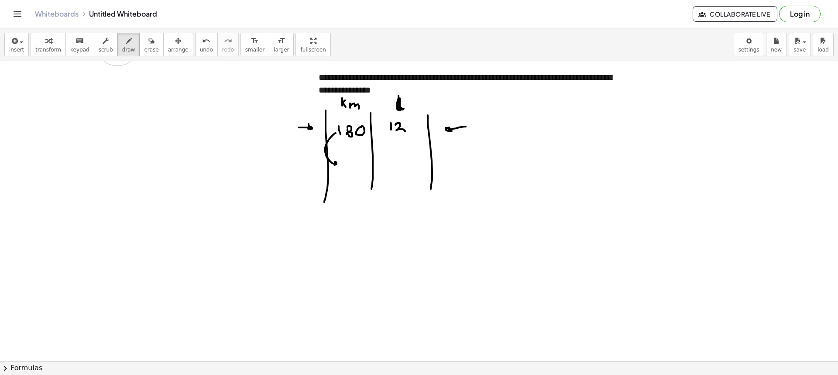
drag, startPoint x: 336, startPoint y: 133, endPoint x: 335, endPoint y: 164, distance: 31.0
drag, startPoint x: 339, startPoint y: 162, endPoint x: 343, endPoint y: 168, distance: 7.3
drag, startPoint x: 348, startPoint y: 162, endPoint x: 347, endPoint y: 168, distance: 6.1
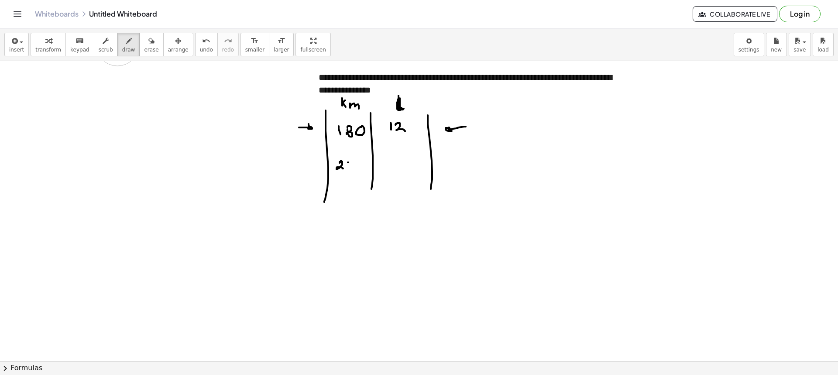
click at [148, 45] on button "erase" at bounding box center [151, 45] width 24 height 24
drag, startPoint x: 283, startPoint y: 130, endPoint x: 291, endPoint y: 128, distance: 8.3
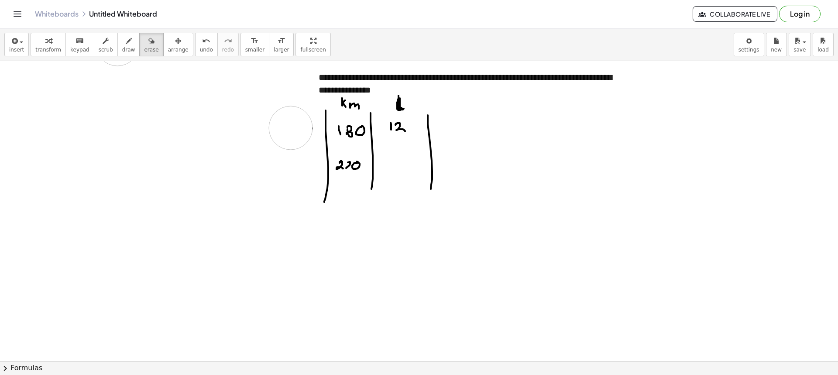
click at [122, 50] on span "draw" at bounding box center [128, 50] width 13 height 6
drag, startPoint x: 389, startPoint y: 141, endPoint x: 417, endPoint y: 140, distance: 28.4
drag, startPoint x: 406, startPoint y: 147, endPoint x: 399, endPoint y: 153, distance: 9.0
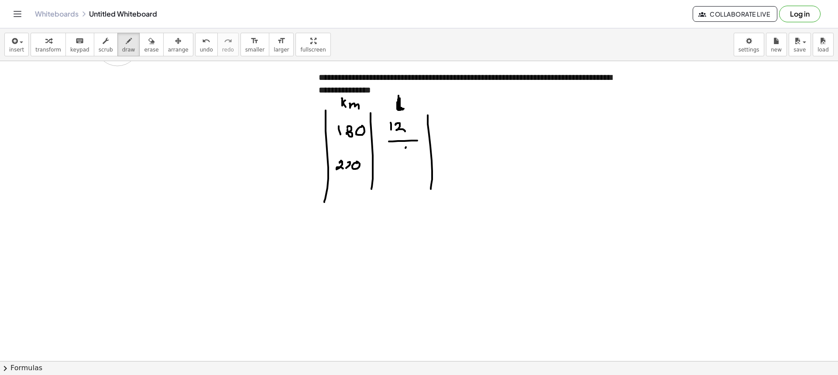
drag, startPoint x: 404, startPoint y: 151, endPoint x: 411, endPoint y: 158, distance: 9.6
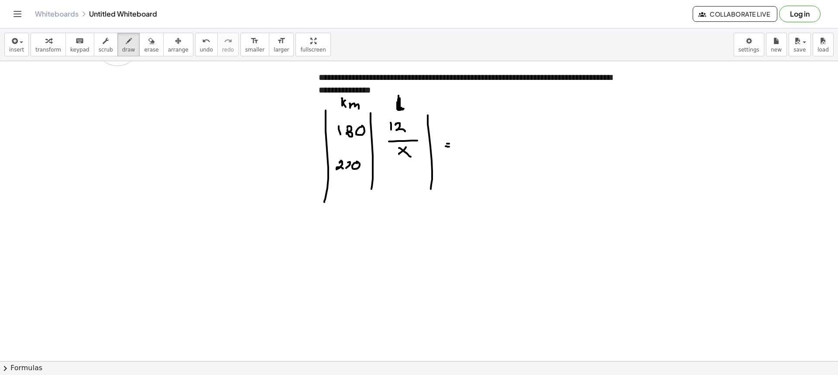
drag, startPoint x: 478, startPoint y: 131, endPoint x: 482, endPoint y: 135, distance: 5.6
drag, startPoint x: 483, startPoint y: 134, endPoint x: 487, endPoint y: 134, distance: 4.8
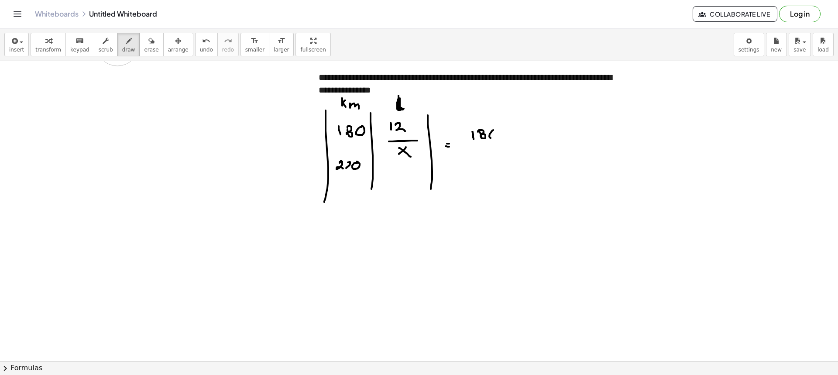
drag, startPoint x: 471, startPoint y: 144, endPoint x: 502, endPoint y: 144, distance: 31.0
drag, startPoint x: 478, startPoint y: 150, endPoint x: 486, endPoint y: 153, distance: 8.6
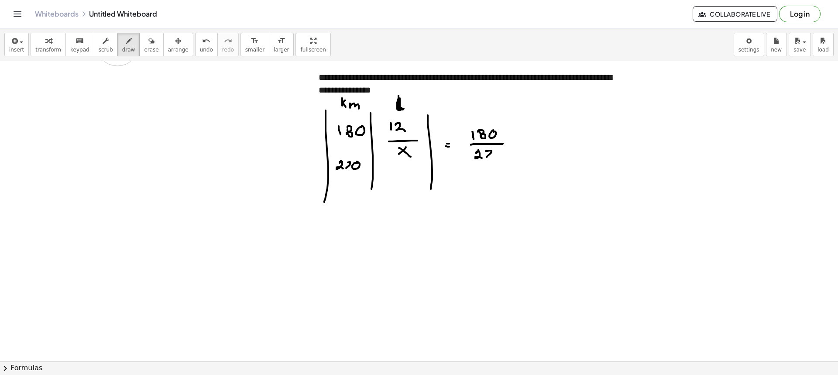
drag, startPoint x: 489, startPoint y: 151, endPoint x: 486, endPoint y: 158, distance: 8.2
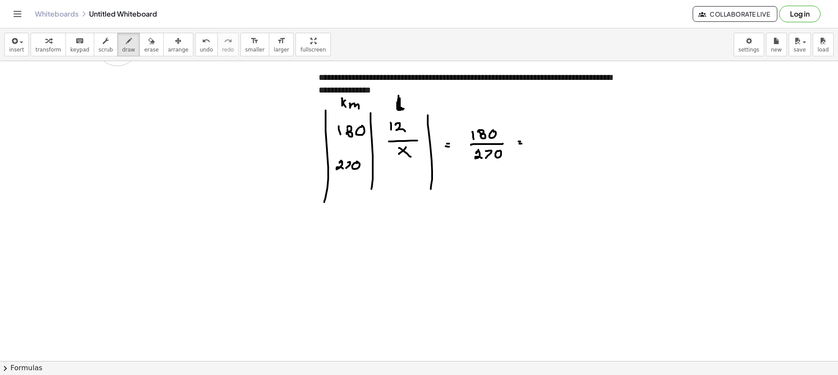
drag, startPoint x: 549, startPoint y: 129, endPoint x: 558, endPoint y: 138, distance: 12.7
drag, startPoint x: 550, startPoint y: 141, endPoint x: 561, endPoint y: 144, distance: 11.9
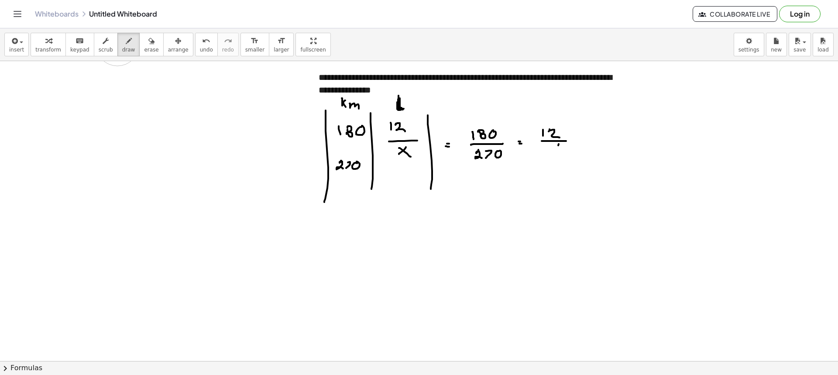
drag, startPoint x: 558, startPoint y: 145, endPoint x: 555, endPoint y: 149, distance: 4.9
drag, startPoint x: 555, startPoint y: 149, endPoint x: 564, endPoint y: 155, distance: 11.3
click at [117, 45] on button "draw" at bounding box center [128, 45] width 23 height 24
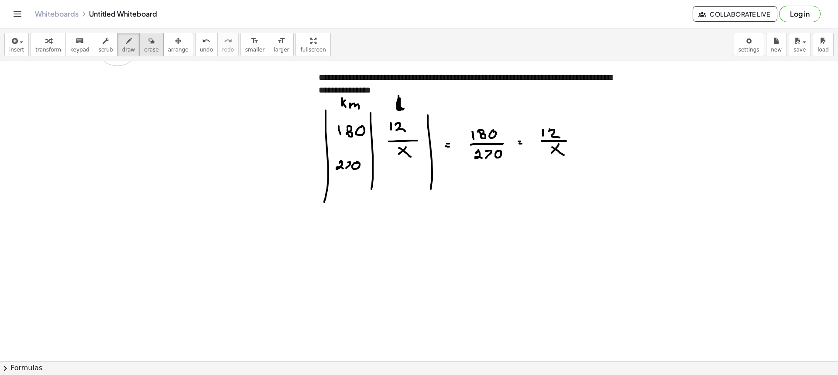
click at [139, 53] on button "erase" at bounding box center [151, 45] width 24 height 24
click at [122, 51] on span "draw" at bounding box center [128, 50] width 13 height 6
click at [122, 41] on div "button" at bounding box center [128, 40] width 13 height 10
drag, startPoint x: 93, startPoint y: 107, endPoint x: 109, endPoint y: 107, distance: 15.7
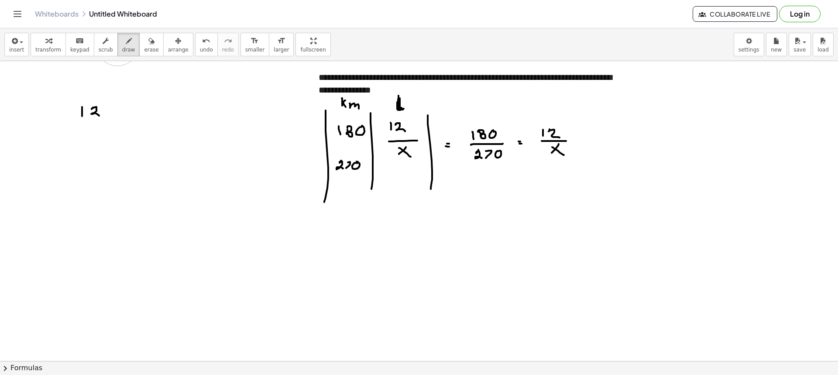
drag, startPoint x: 121, startPoint y: 116, endPoint x: 116, endPoint y: 110, distance: 7.7
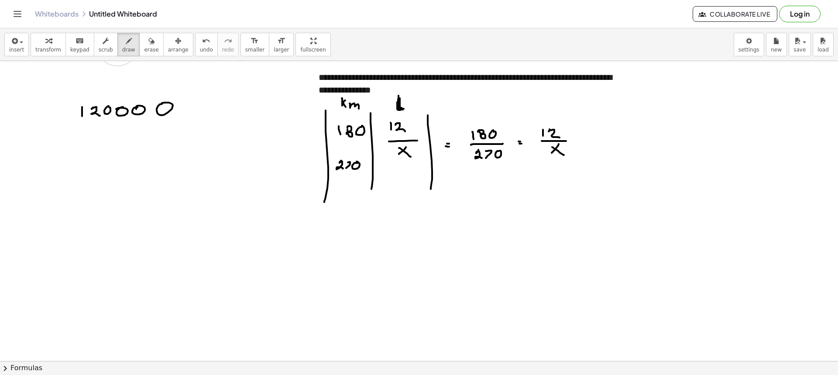
drag, startPoint x: 158, startPoint y: 106, endPoint x: 184, endPoint y: 106, distance: 26.2
drag, startPoint x: 180, startPoint y: 107, endPoint x: 175, endPoint y: 107, distance: 5.3
drag, startPoint x: 71, startPoint y: 99, endPoint x: 221, endPoint y: 94, distance: 149.7
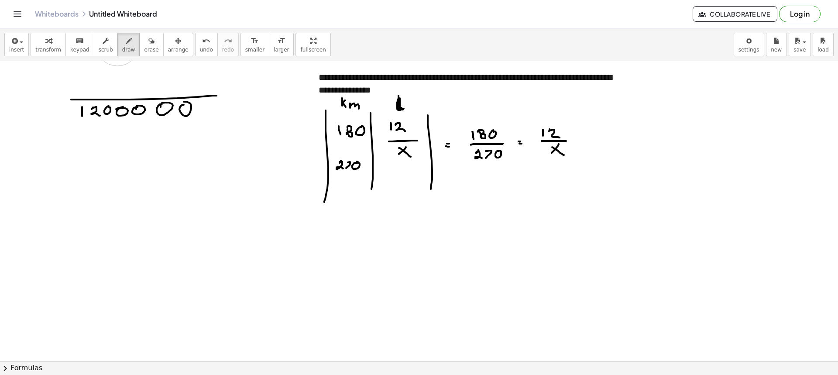
drag, startPoint x: 86, startPoint y: 84, endPoint x: 95, endPoint y: 93, distance: 12.3
drag, startPoint x: 99, startPoint y: 86, endPoint x: 112, endPoint y: 89, distance: 13.0
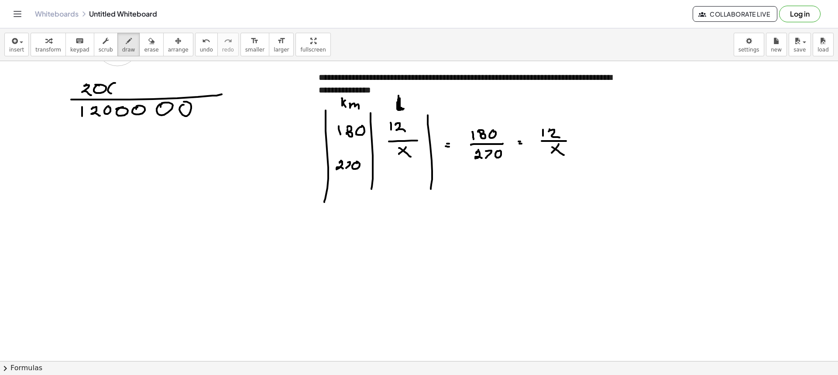
drag, startPoint x: 115, startPoint y: 83, endPoint x: 112, endPoint y: 87, distance: 4.7
drag, startPoint x: 171, startPoint y: 85, endPoint x: 169, endPoint y: 91, distance: 6.1
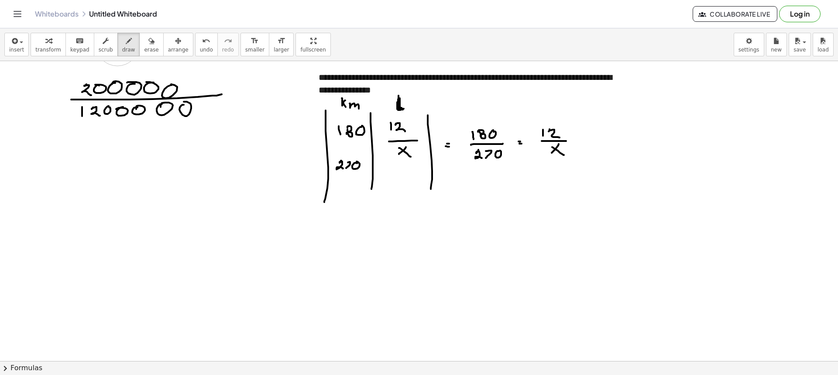
click at [148, 45] on icon "button" at bounding box center [151, 41] width 6 height 10
drag, startPoint x: 196, startPoint y: 73, endPoint x: 179, endPoint y: 74, distance: 17.5
drag, startPoint x: 180, startPoint y: 73, endPoint x: 164, endPoint y: 76, distance: 16.8
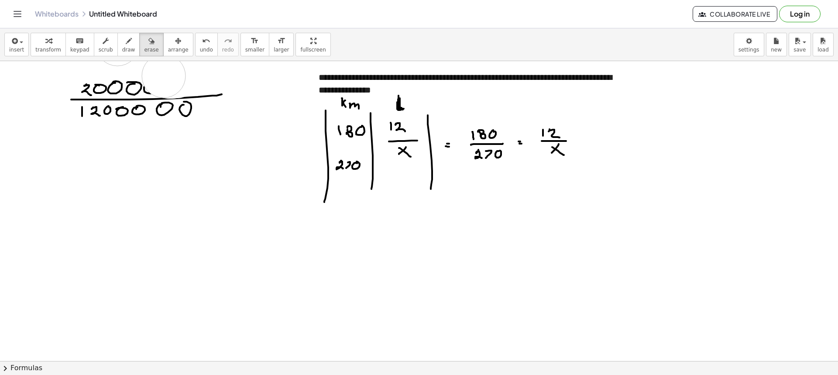
click at [126, 45] on icon "button" at bounding box center [129, 41] width 6 height 10
drag, startPoint x: 161, startPoint y: 98, endPoint x: 186, endPoint y: 98, distance: 24.4
drag, startPoint x: 143, startPoint y: 89, endPoint x: 150, endPoint y: 92, distance: 7.4
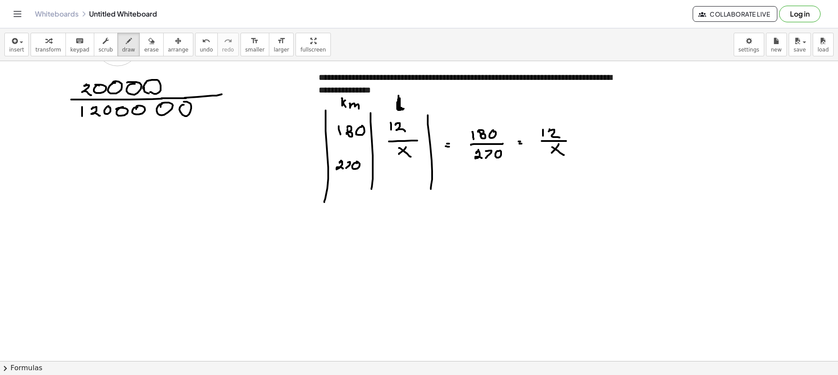
drag, startPoint x: 166, startPoint y: 69, endPoint x: 165, endPoint y: 80, distance: 10.9
drag, startPoint x: 167, startPoint y: 75, endPoint x: 172, endPoint y: 71, distance: 6.8
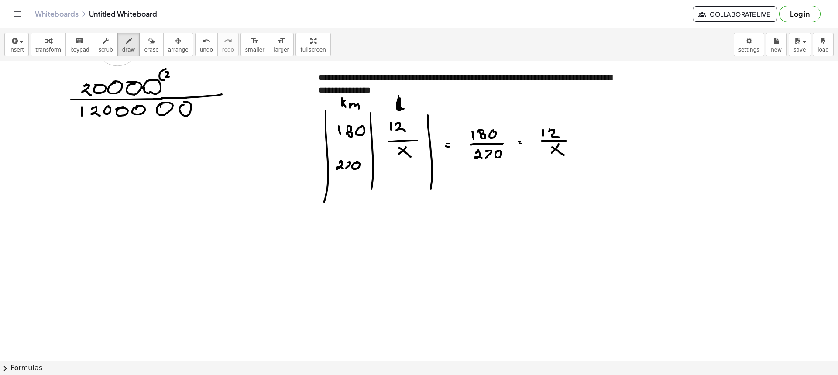
drag, startPoint x: 174, startPoint y: 79, endPoint x: 175, endPoint y: 90, distance: 11.0
drag, startPoint x: 200, startPoint y: 114, endPoint x: 201, endPoint y: 122, distance: 8.4
drag, startPoint x: 206, startPoint y: 116, endPoint x: 213, endPoint y: 115, distance: 7.1
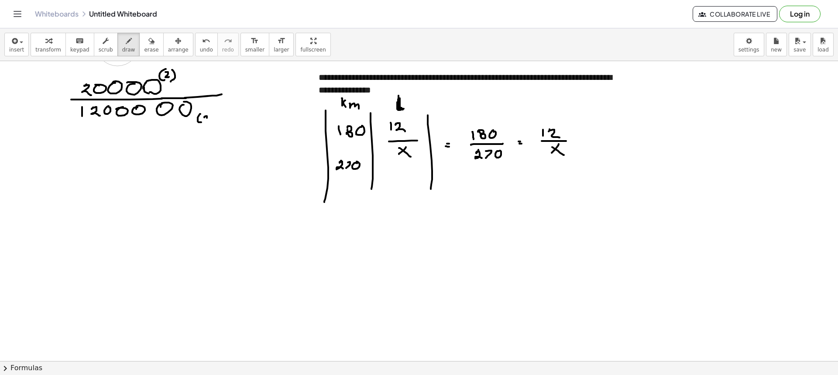
drag, startPoint x: 153, startPoint y: 67, endPoint x: 154, endPoint y: 71, distance: 4.7
drag, startPoint x: 186, startPoint y: 138, endPoint x: 188, endPoint y: 130, distance: 8.3
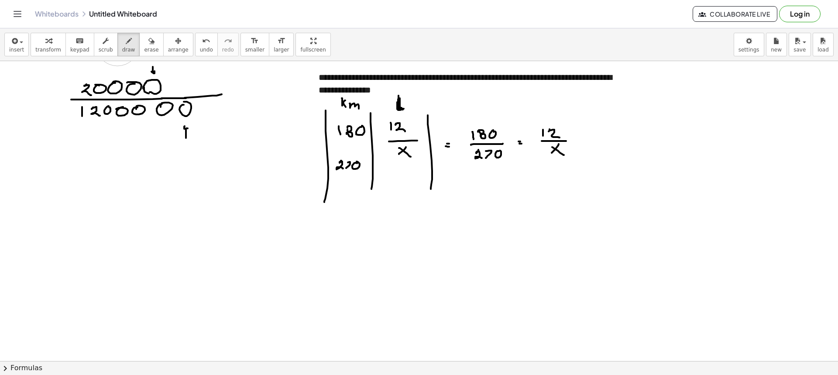
drag, startPoint x: 162, startPoint y: 70, endPoint x: 163, endPoint y: 78, distance: 8.4
drag, startPoint x: 164, startPoint y: 72, endPoint x: 164, endPoint y: 76, distance: 4.4
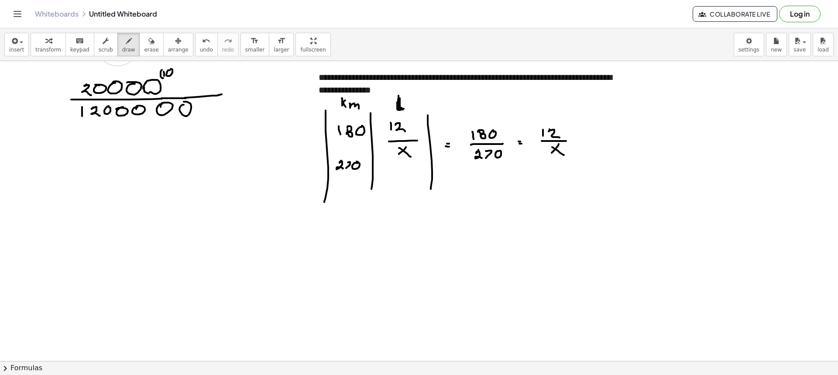
drag, startPoint x: 176, startPoint y: 70, endPoint x: 175, endPoint y: 79, distance: 9.2
drag, startPoint x: 199, startPoint y: 112, endPoint x: 197, endPoint y: 122, distance: 9.9
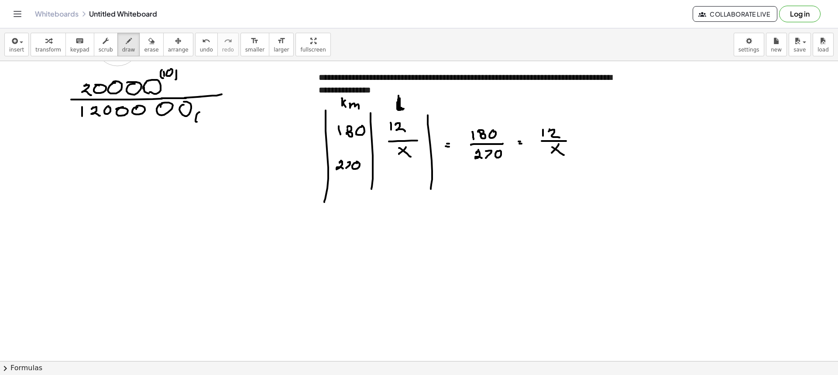
drag, startPoint x: 200, startPoint y: 116, endPoint x: 205, endPoint y: 118, distance: 5.3
drag, startPoint x: 212, startPoint y: 114, endPoint x: 214, endPoint y: 127, distance: 12.9
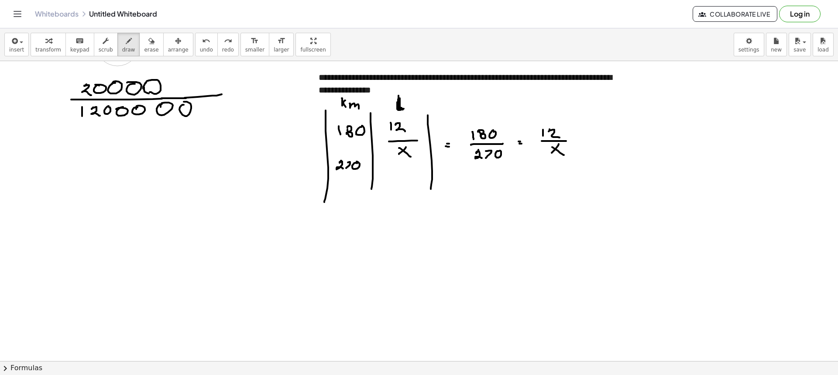
drag, startPoint x: 117, startPoint y: 48, endPoint x: 134, endPoint y: 78, distance: 34.0
click at [122, 48] on span "draw" at bounding box center [128, 50] width 13 height 6
drag, startPoint x: 154, startPoint y: 84, endPoint x: 147, endPoint y: 94, distance: 11.9
drag, startPoint x: 191, startPoint y: 100, endPoint x: 175, endPoint y: 125, distance: 29.2
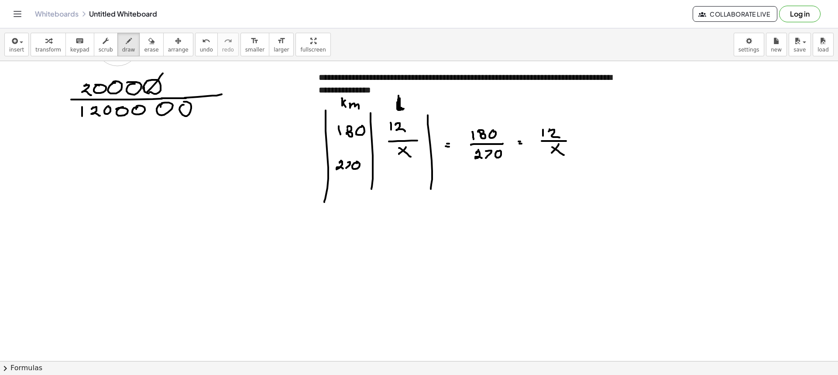
drag, startPoint x: 140, startPoint y: 74, endPoint x: 130, endPoint y: 93, distance: 21.7
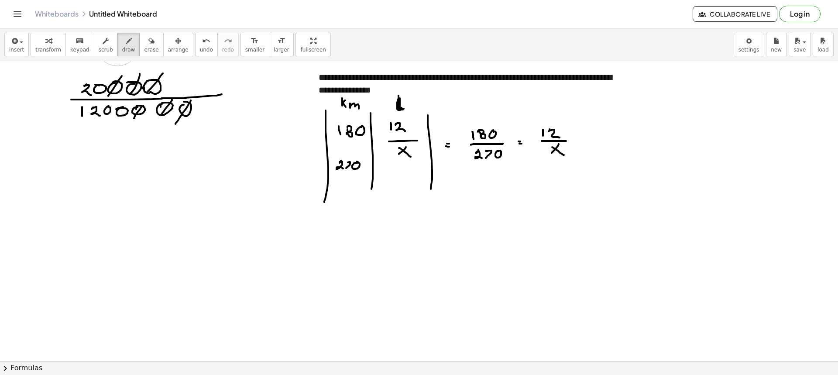
click at [99, 49] on span "scrub" at bounding box center [106, 50] width 14 height 6
click at [126, 46] on icon "button" at bounding box center [129, 41] width 6 height 10
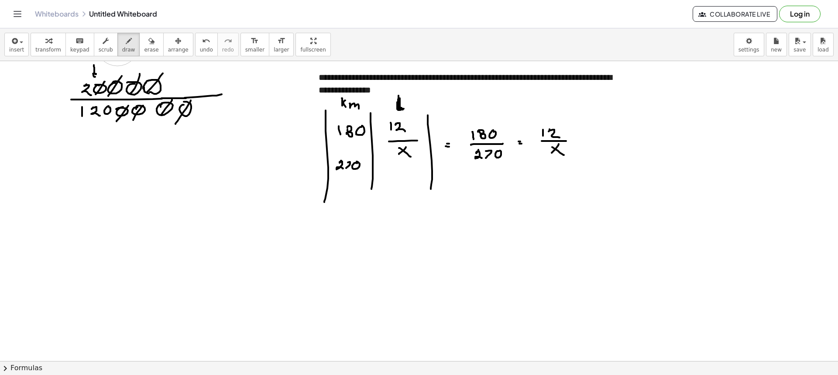
click at [144, 51] on span "erase" at bounding box center [151, 50] width 14 height 6
click at [122, 50] on span "draw" at bounding box center [128, 50] width 13 height 6
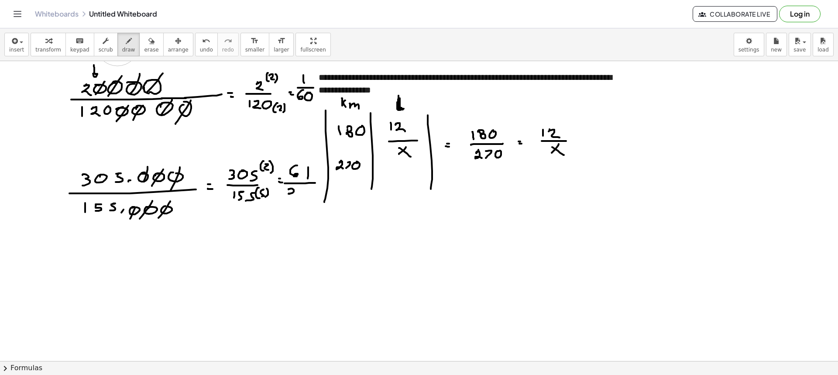
click at [144, 50] on span "erase" at bounding box center [151, 50] width 14 height 6
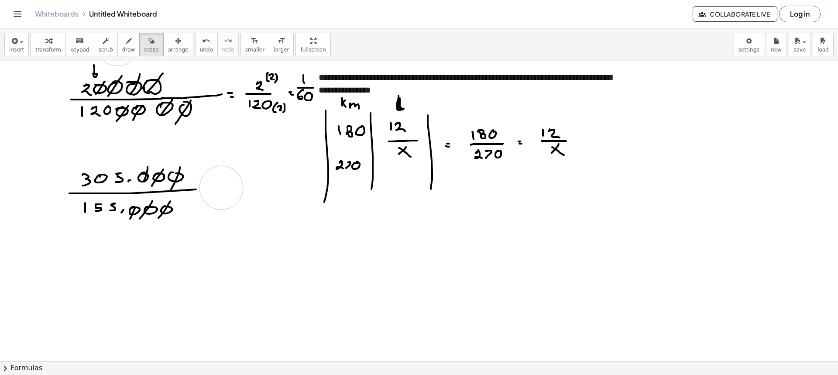
drag, startPoint x: 243, startPoint y: 181, endPoint x: 214, endPoint y: 187, distance: 29.5
click at [126, 44] on icon "button" at bounding box center [129, 41] width 6 height 10
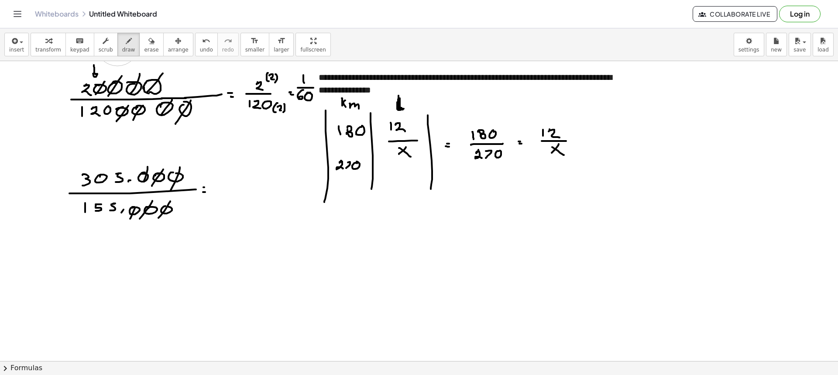
drag, startPoint x: 92, startPoint y: 264, endPoint x: 94, endPoint y: 259, distance: 6.1
drag, startPoint x: 82, startPoint y: 275, endPoint x: 117, endPoint y: 277, distance: 34.5
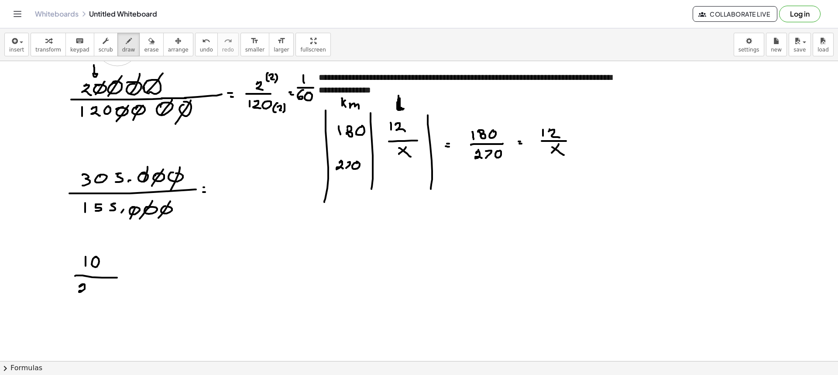
drag, startPoint x: 83, startPoint y: 284, endPoint x: 96, endPoint y: 286, distance: 12.8
drag, startPoint x: 92, startPoint y: 291, endPoint x: 99, endPoint y: 284, distance: 9.6
drag, startPoint x: 107, startPoint y: 243, endPoint x: 106, endPoint y: 253, distance: 11.0
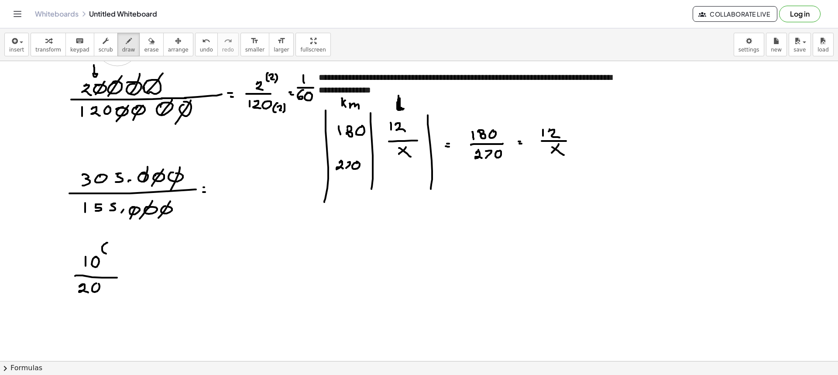
drag, startPoint x: 108, startPoint y: 247, endPoint x: 113, endPoint y: 249, distance: 5.1
drag, startPoint x: 112, startPoint y: 251, endPoint x: 115, endPoint y: 245, distance: 6.4
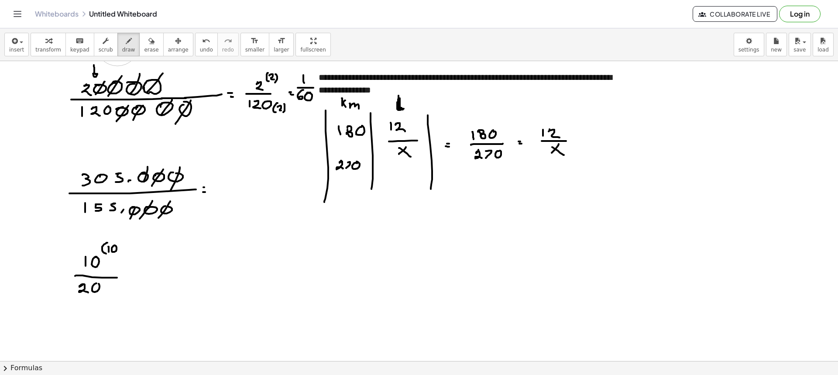
drag, startPoint x: 119, startPoint y: 242, endPoint x: 119, endPoint y: 255, distance: 13.1
drag, startPoint x: 109, startPoint y: 288, endPoint x: 110, endPoint y: 294, distance: 6.2
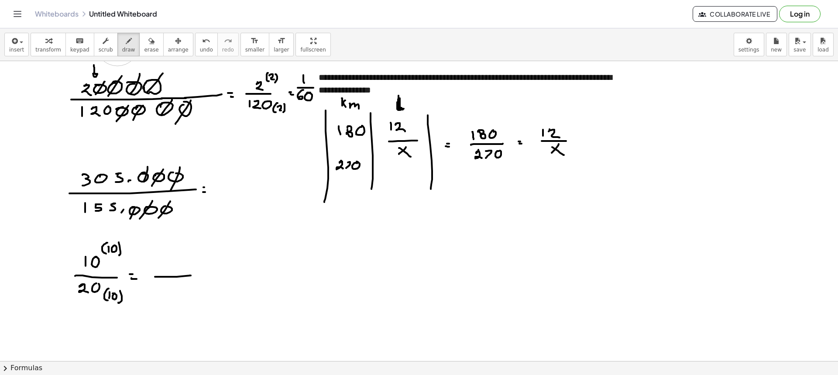
drag, startPoint x: 174, startPoint y: 281, endPoint x: 191, endPoint y: 299, distance: 24.1
drag, startPoint x: 154, startPoint y: 245, endPoint x: 161, endPoint y: 259, distance: 15.8
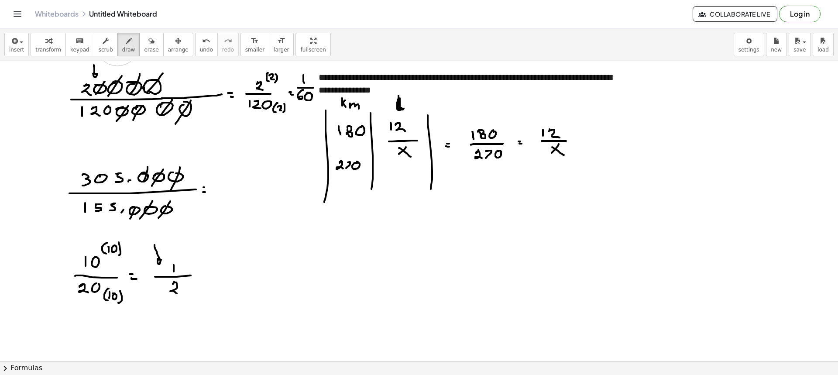
scroll to position [44, 0]
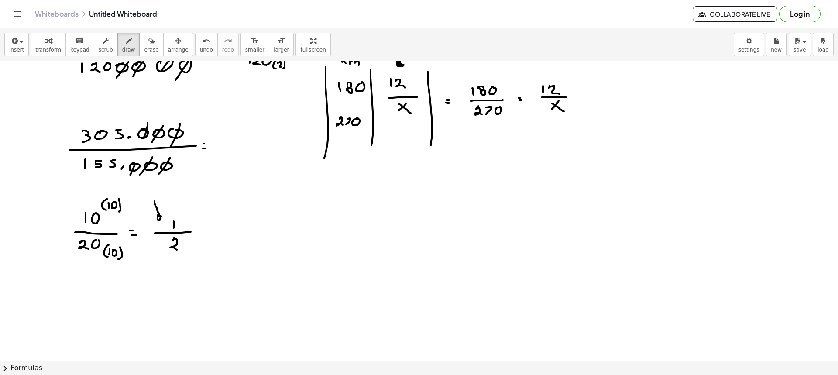
click at [80, 291] on div at bounding box center [419, 368] width 838 height 702
drag, startPoint x: 90, startPoint y: 284, endPoint x: 89, endPoint y: 288, distance: 4.4
click at [87, 283] on div at bounding box center [419, 368] width 838 height 702
click at [101, 285] on div at bounding box center [419, 368] width 838 height 702
drag, startPoint x: 76, startPoint y: 299, endPoint x: 105, endPoint y: 301, distance: 29.3
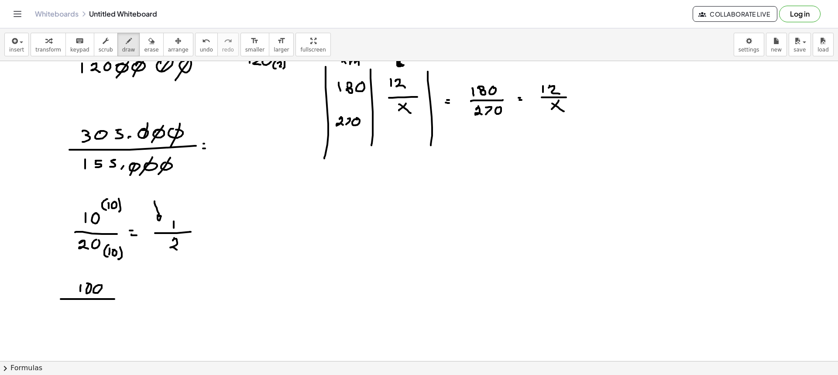
click at [120, 298] on div at bounding box center [419, 368] width 838 height 702
drag, startPoint x: 79, startPoint y: 307, endPoint x: 89, endPoint y: 309, distance: 9.8
click at [80, 316] on div at bounding box center [419, 368] width 838 height 702
click at [88, 308] on div at bounding box center [419, 368] width 838 height 702
drag, startPoint x: 103, startPoint y: 312, endPoint x: 99, endPoint y: 305, distance: 7.5
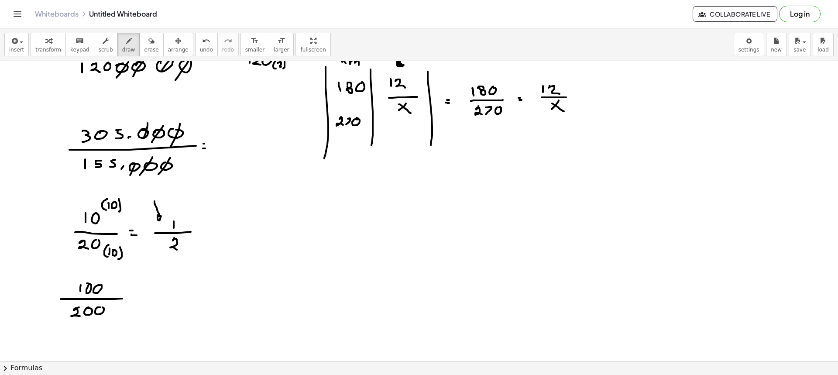
click at [102, 306] on div at bounding box center [419, 368] width 838 height 702
drag, startPoint x: 93, startPoint y: 267, endPoint x: 94, endPoint y: 275, distance: 8.8
click at [94, 275] on div at bounding box center [419, 368] width 838 height 702
drag, startPoint x: 92, startPoint y: 336, endPoint x: 95, endPoint y: 324, distance: 12.2
click at [95, 323] on div at bounding box center [419, 368] width 838 height 702
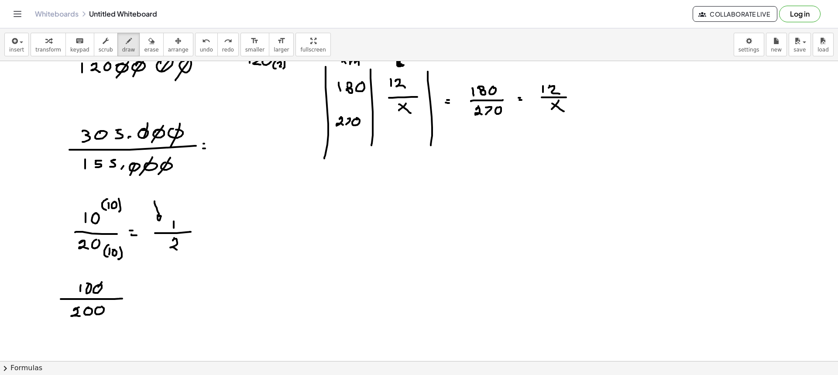
drag, startPoint x: 102, startPoint y: 282, endPoint x: 94, endPoint y: 293, distance: 13.2
click at [94, 293] on div at bounding box center [419, 368] width 838 height 702
drag, startPoint x: 106, startPoint y: 301, endPoint x: 94, endPoint y: 313, distance: 17.0
click at [94, 313] on div at bounding box center [419, 368] width 838 height 702
drag, startPoint x: 93, startPoint y: 281, endPoint x: 82, endPoint y: 296, distance: 18.4
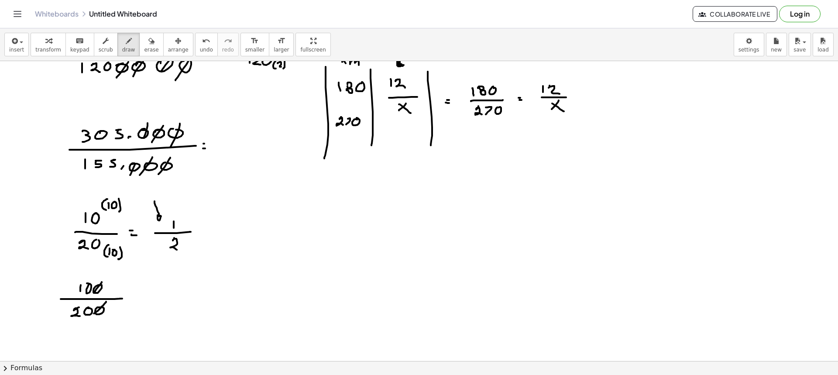
click at [83, 294] on div at bounding box center [419, 368] width 838 height 702
drag, startPoint x: 94, startPoint y: 307, endPoint x: 81, endPoint y: 317, distance: 16.1
click at [82, 316] on div at bounding box center [419, 368] width 838 height 702
click at [130, 295] on div at bounding box center [419, 368] width 838 height 702
click at [132, 298] on div at bounding box center [419, 368] width 838 height 702
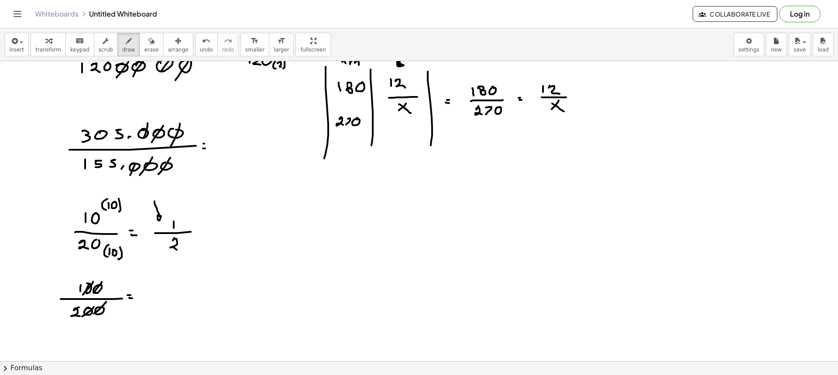
drag, startPoint x: 157, startPoint y: 285, endPoint x: 155, endPoint y: 292, distance: 7.5
click at [156, 291] on div at bounding box center [419, 368] width 838 height 702
click at [162, 293] on div at bounding box center [419, 368] width 838 height 702
drag, startPoint x: 152, startPoint y: 301, endPoint x: 163, endPoint y: 309, distance: 13.7
click at [163, 309] on div at bounding box center [419, 368] width 838 height 702
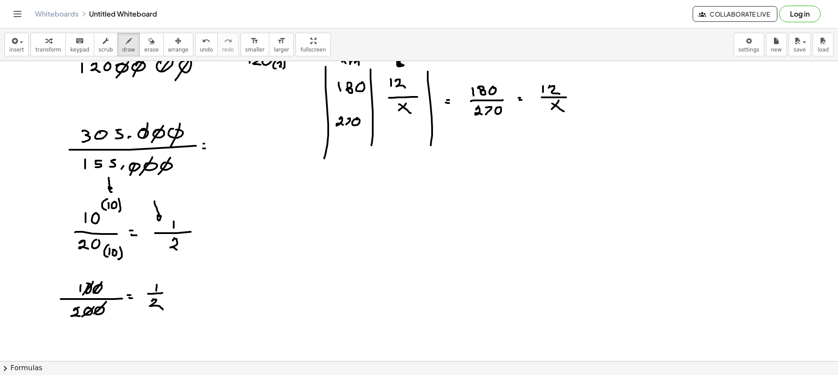
drag, startPoint x: 109, startPoint y: 178, endPoint x: 127, endPoint y: 198, distance: 27.8
click at [115, 186] on div at bounding box center [419, 368] width 838 height 702
click at [144, 42] on div "button" at bounding box center [151, 40] width 14 height 10
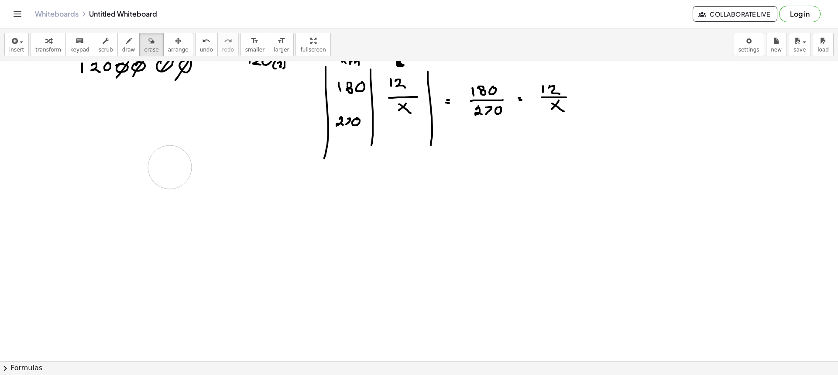
drag, startPoint x: 79, startPoint y: 212, endPoint x: 137, endPoint y: 177, distance: 68.3
click at [125, 182] on div at bounding box center [419, 368] width 838 height 702
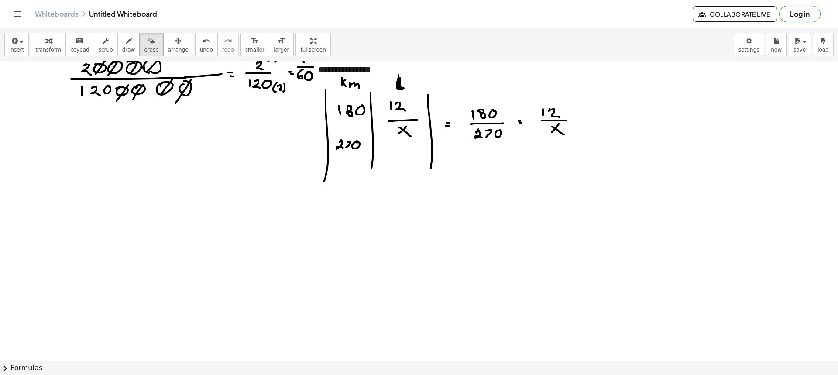
scroll to position [0, 0]
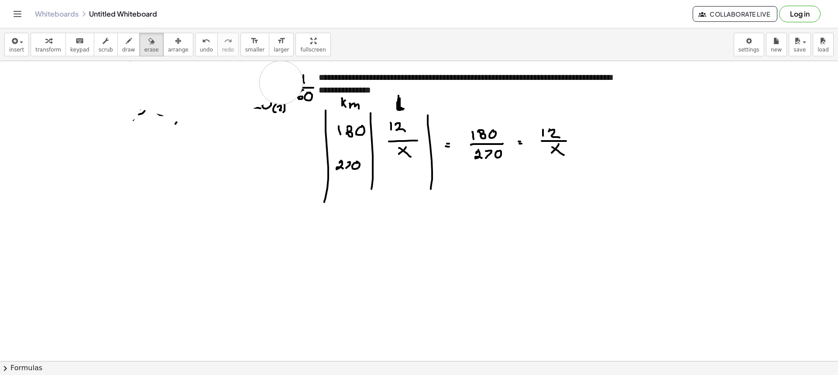
drag, startPoint x: 92, startPoint y: 120, endPoint x: 281, endPoint y: 82, distance: 192.7
click at [122, 38] on div "button" at bounding box center [128, 40] width 13 height 10
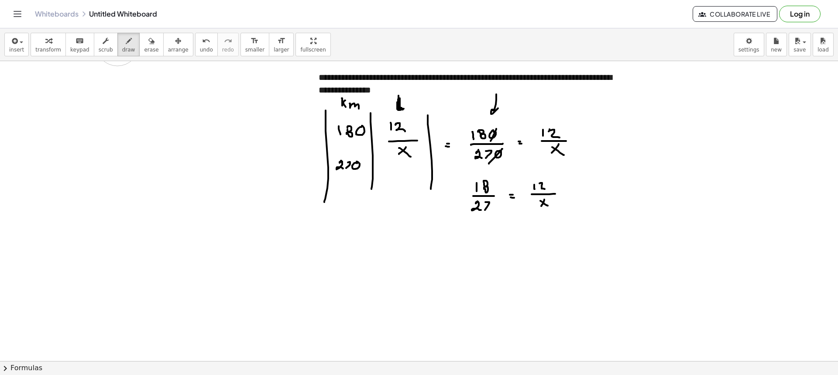
drag, startPoint x: 481, startPoint y: 253, endPoint x: 485, endPoint y: 258, distance: 6.5
drag, startPoint x: 471, startPoint y: 261, endPoint x: 489, endPoint y: 264, distance: 18.5
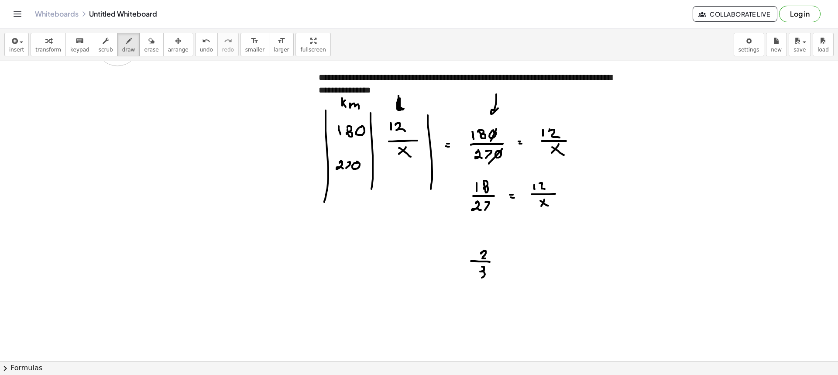
drag, startPoint x: 484, startPoint y: 270, endPoint x: 478, endPoint y: 274, distance: 7.5
drag, startPoint x: 506, startPoint y: 263, endPoint x: 517, endPoint y: 264, distance: 11.8
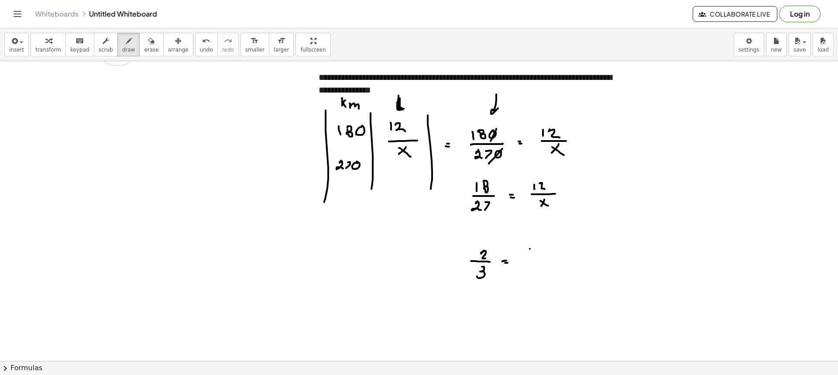
drag, startPoint x: 530, startPoint y: 249, endPoint x: 530, endPoint y: 254, distance: 5.7
drag, startPoint x: 535, startPoint y: 249, endPoint x: 541, endPoint y: 253, distance: 7.6
drag, startPoint x: 527, startPoint y: 259, endPoint x: 547, endPoint y: 258, distance: 19.2
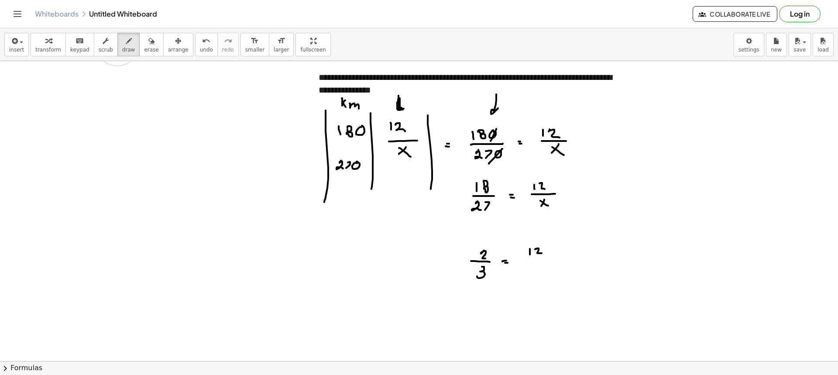
drag, startPoint x: 538, startPoint y: 266, endPoint x: 466, endPoint y: 264, distance: 71.6
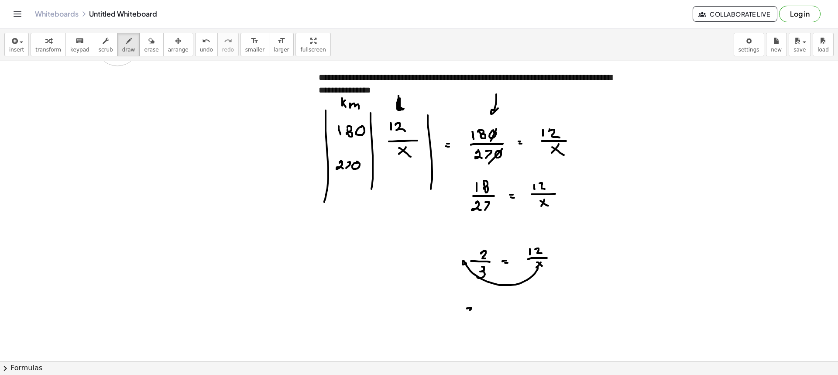
drag, startPoint x: 467, startPoint y: 308, endPoint x: 467, endPoint y: 315, distance: 6.1
drag, startPoint x: 458, startPoint y: 317, endPoint x: 477, endPoint y: 316, distance: 19.7
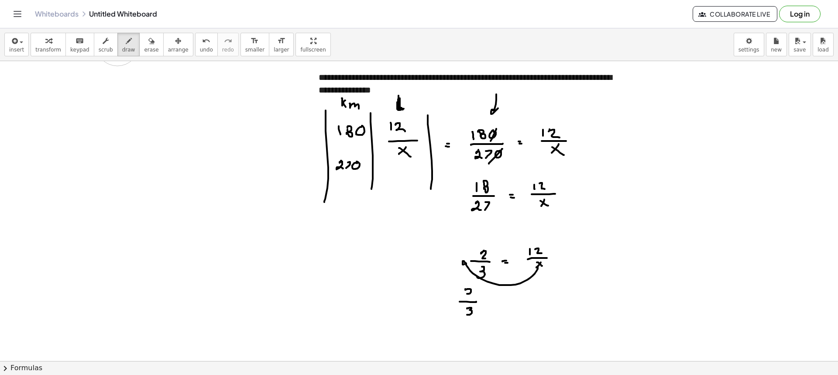
drag, startPoint x: 465, startPoint y: 289, endPoint x: 476, endPoint y: 297, distance: 13.8
drag, startPoint x: 483, startPoint y: 288, endPoint x: 478, endPoint y: 316, distance: 28.7
drag, startPoint x: 454, startPoint y: 287, endPoint x: 471, endPoint y: 318, distance: 36.1
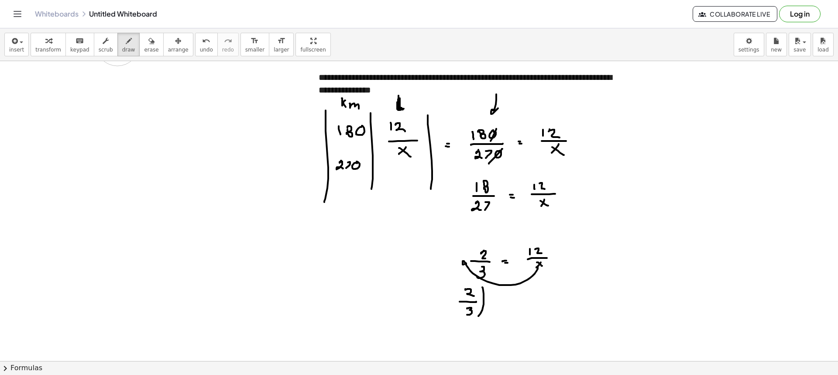
drag, startPoint x: 491, startPoint y: 289, endPoint x: 494, endPoint y: 317, distance: 28.0
drag, startPoint x: 503, startPoint y: 300, endPoint x: 495, endPoint y: 303, distance: 8.4
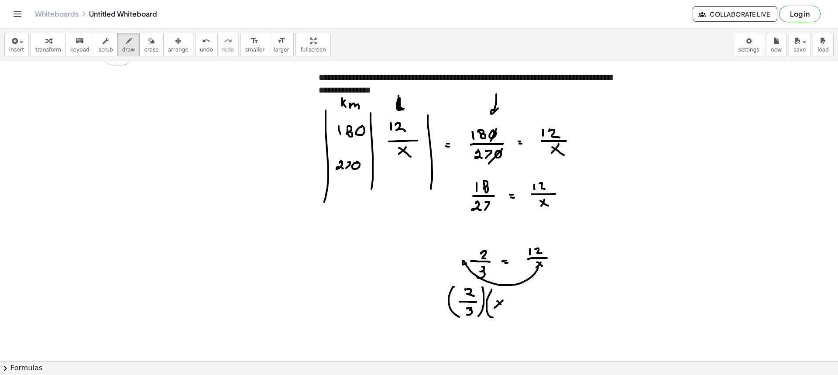
drag, startPoint x: 500, startPoint y: 304, endPoint x: 504, endPoint y: 308, distance: 5.3
drag, startPoint x: 505, startPoint y: 293, endPoint x: 503, endPoint y: 314, distance: 21.5
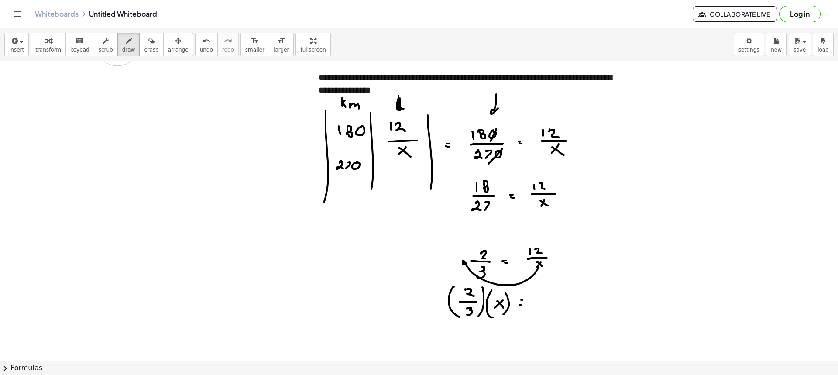
drag, startPoint x: 539, startPoint y: 297, endPoint x: 542, endPoint y: 304, distance: 7.5
drag, startPoint x: 545, startPoint y: 296, endPoint x: 551, endPoint y: 304, distance: 9.1
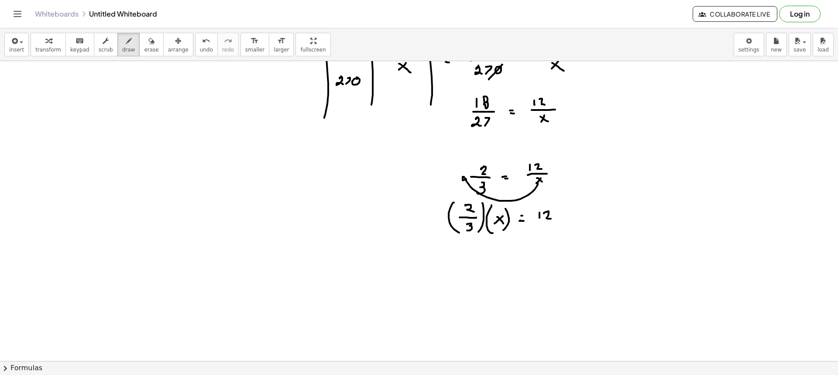
scroll to position [87, 0]
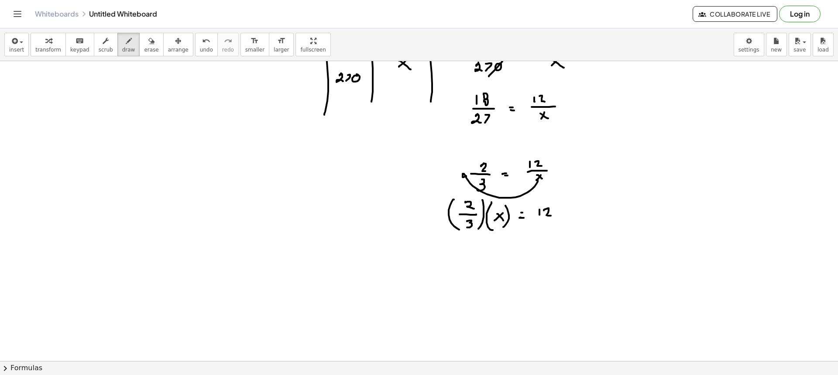
click at [497, 269] on div at bounding box center [419, 325] width 838 height 702
drag, startPoint x: 497, startPoint y: 264, endPoint x: 506, endPoint y: 269, distance: 10.8
click at [503, 267] on div at bounding box center [419, 325] width 838 height 702
click at [518, 261] on div at bounding box center [419, 325] width 838 height 702
drag, startPoint x: 517, startPoint y: 264, endPoint x: 522, endPoint y: 264, distance: 5.2
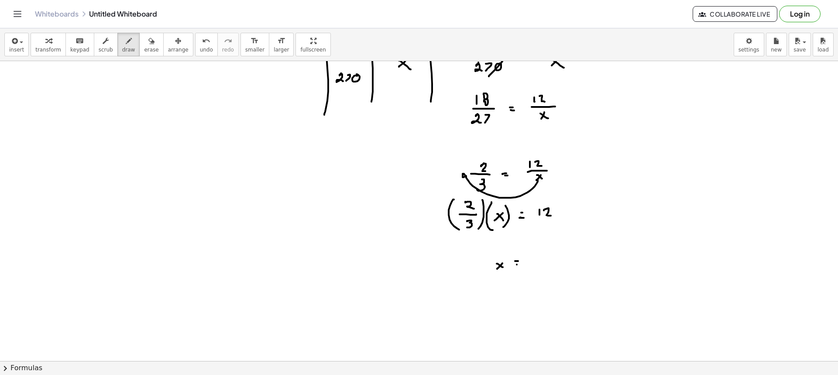
click at [520, 264] on div at bounding box center [419, 325] width 838 height 702
drag, startPoint x: 534, startPoint y: 254, endPoint x: 534, endPoint y: 261, distance: 7.0
click at [534, 260] on div at bounding box center [419, 325] width 838 height 702
drag, startPoint x: 540, startPoint y: 254, endPoint x: 546, endPoint y: 260, distance: 9.0
click at [545, 260] on div at bounding box center [419, 325] width 838 height 702
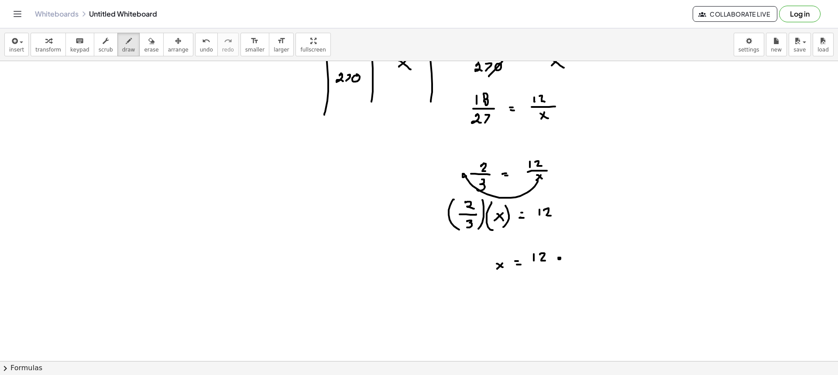
click at [558, 257] on div at bounding box center [419, 325] width 838 height 702
drag, startPoint x: 577, startPoint y: 244, endPoint x: 573, endPoint y: 257, distance: 13.4
click at [574, 252] on div at bounding box center [419, 325] width 838 height 702
click at [589, 255] on div at bounding box center [419, 325] width 838 height 702
drag, startPoint x: 580, startPoint y: 262, endPoint x: 591, endPoint y: 269, distance: 13.2
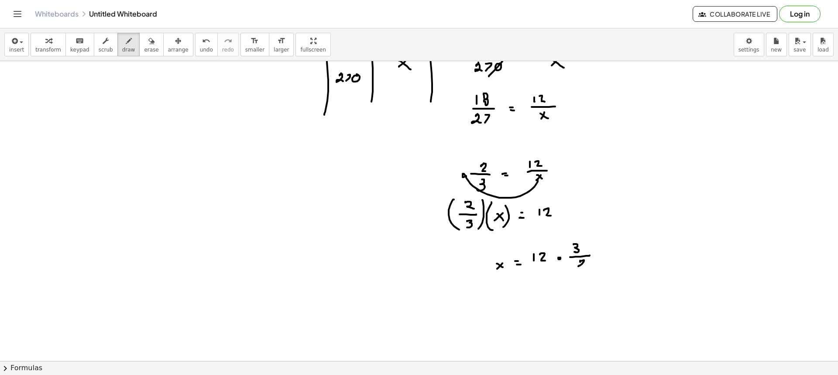
click at [589, 269] on div at bounding box center [419, 325] width 838 height 702
drag, startPoint x: 530, startPoint y: 264, endPoint x: 549, endPoint y: 271, distance: 19.9
click at [555, 264] on div at bounding box center [419, 325] width 838 height 702
drag, startPoint x: 541, startPoint y: 269, endPoint x: 541, endPoint y: 281, distance: 11.4
click at [541, 278] on div at bounding box center [419, 325] width 838 height 702
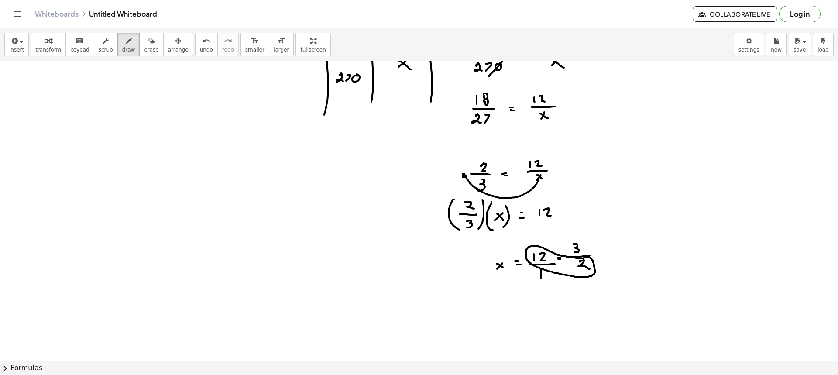
click at [583, 258] on div at bounding box center [419, 325] width 838 height 702
drag, startPoint x: 503, startPoint y: 308, endPoint x: 495, endPoint y: 312, distance: 9.4
click at [495, 314] on div at bounding box center [419, 325] width 838 height 702
drag, startPoint x: 503, startPoint y: 310, endPoint x: 505, endPoint y: 314, distance: 4.5
click at [505, 313] on div at bounding box center [419, 325] width 838 height 702
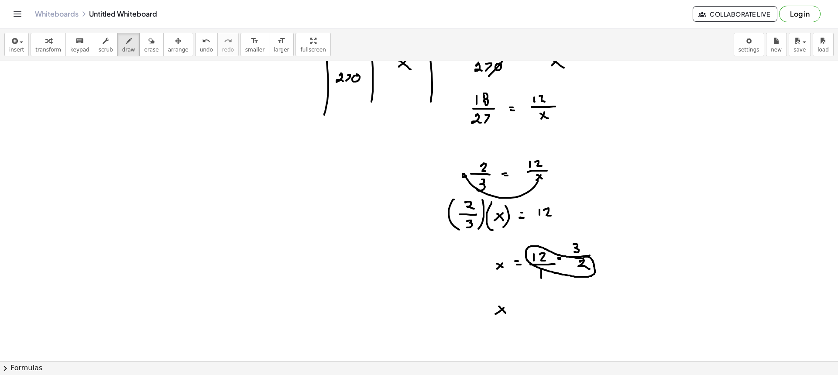
drag, startPoint x: 513, startPoint y: 305, endPoint x: 519, endPoint y: 305, distance: 6.1
click at [518, 305] on div at bounding box center [419, 325] width 838 height 702
click at [518, 307] on div at bounding box center [419, 325] width 838 height 702
drag, startPoint x: 536, startPoint y: 300, endPoint x: 534, endPoint y: 310, distance: 10.2
click at [533, 309] on div at bounding box center [419, 325] width 838 height 702
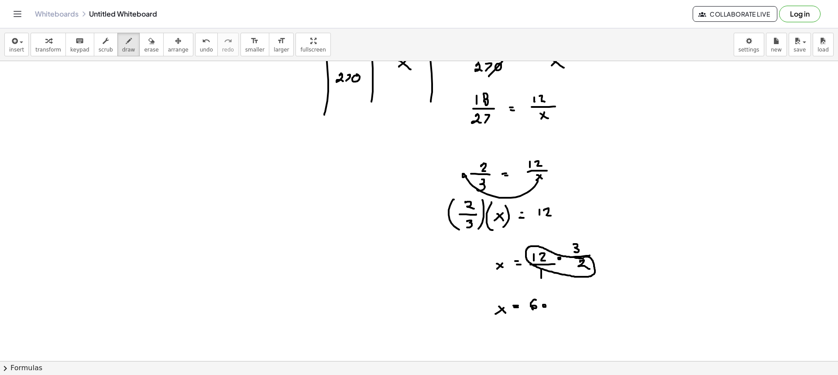
drag, startPoint x: 543, startPoint y: 305, endPoint x: 553, endPoint y: 305, distance: 10.0
click at [542, 305] on div at bounding box center [419, 325] width 838 height 702
drag, startPoint x: 553, startPoint y: 302, endPoint x: 555, endPoint y: 321, distance: 18.9
click at [554, 315] on div at bounding box center [419, 325] width 838 height 702
click at [497, 338] on div at bounding box center [419, 325] width 838 height 702
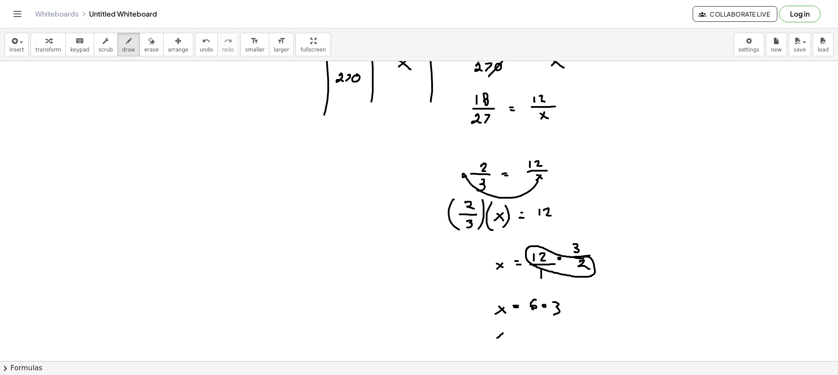
drag, startPoint x: 497, startPoint y: 335, endPoint x: 510, endPoint y: 338, distance: 13.0
click at [503, 338] on div at bounding box center [419, 325] width 838 height 702
click at [515, 333] on div at bounding box center [419, 325] width 838 height 702
drag, startPoint x: 513, startPoint y: 335, endPoint x: 520, endPoint y: 335, distance: 7.9
click at [516, 335] on div at bounding box center [419, 325] width 838 height 702
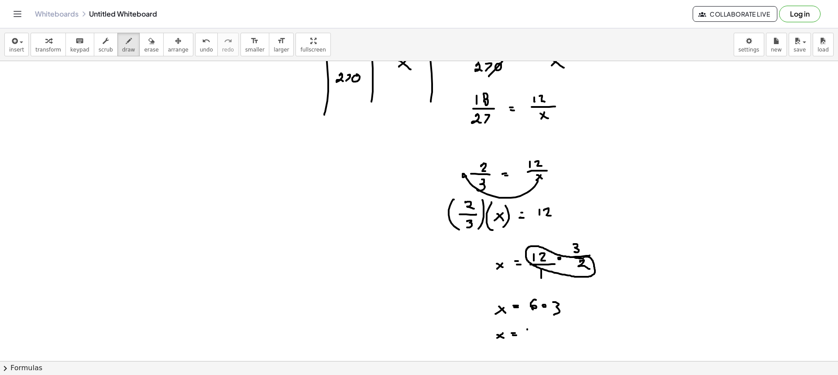
drag, startPoint x: 527, startPoint y: 329, endPoint x: 533, endPoint y: 330, distance: 5.7
click at [527, 336] on div at bounding box center [419, 325] width 838 height 702
click at [534, 328] on div at bounding box center [419, 325] width 838 height 702
drag, startPoint x: 541, startPoint y: 332, endPoint x: 536, endPoint y: 335, distance: 5.5
click at [535, 335] on div at bounding box center [419, 325] width 838 height 702
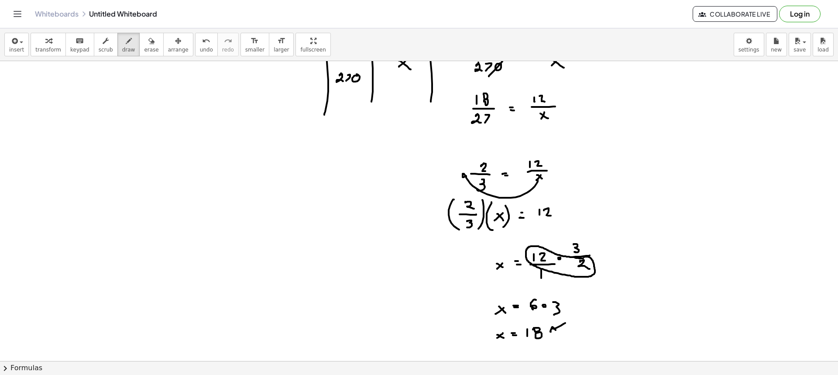
drag, startPoint x: 565, startPoint y: 323, endPoint x: 555, endPoint y: 331, distance: 13.4
click at [554, 331] on div at bounding box center [419, 325] width 838 height 702
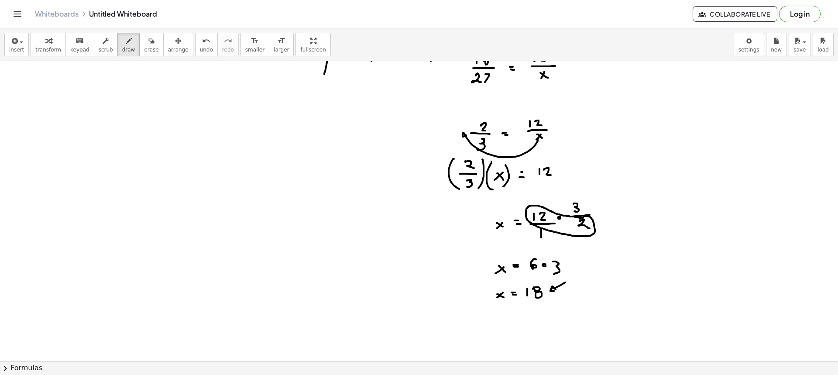
scroll to position [131, 0]
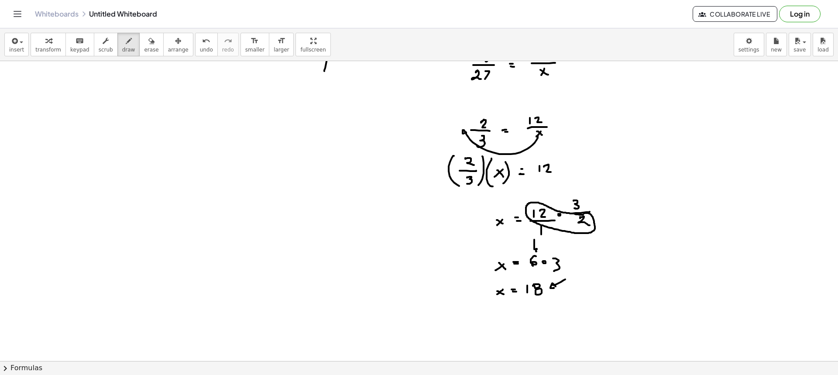
drag, startPoint x: 534, startPoint y: 240, endPoint x: 538, endPoint y: 250, distance: 10.8
click at [538, 250] on div at bounding box center [419, 281] width 838 height 702
drag, startPoint x: 555, startPoint y: 240, endPoint x: 560, endPoint y: 253, distance: 13.3
click at [558, 250] on div at bounding box center [419, 281] width 838 height 702
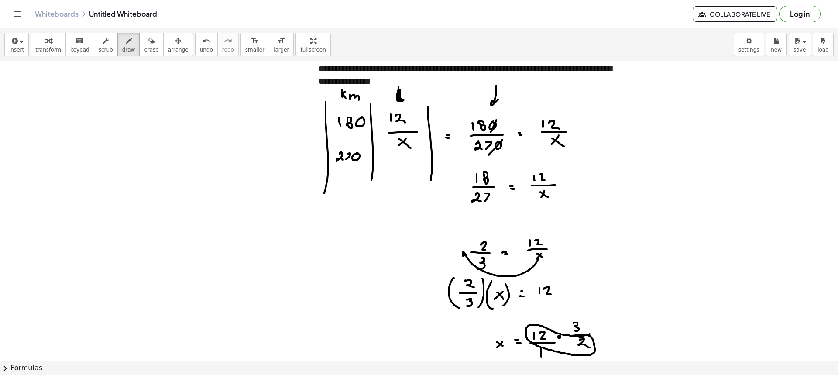
scroll to position [0, 0]
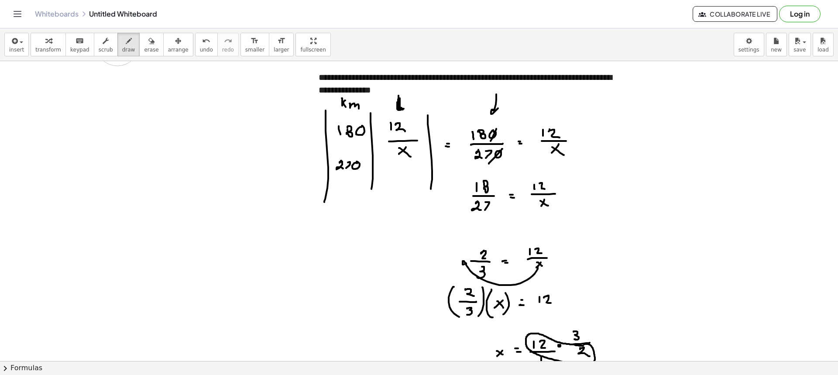
drag, startPoint x: 394, startPoint y: 175, endPoint x: 401, endPoint y: 174, distance: 7.0
drag, startPoint x: 406, startPoint y: 168, endPoint x: 411, endPoint y: 176, distance: 9.0
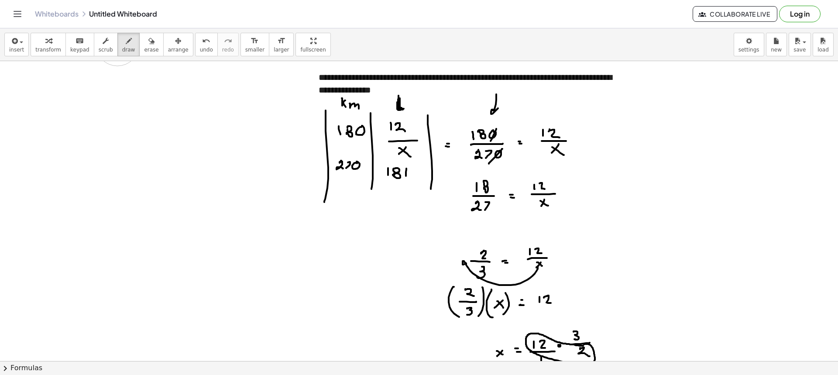
drag, startPoint x: 141, startPoint y: 51, endPoint x: 159, endPoint y: 70, distance: 26.6
click at [144, 49] on span "erase" at bounding box center [151, 50] width 14 height 6
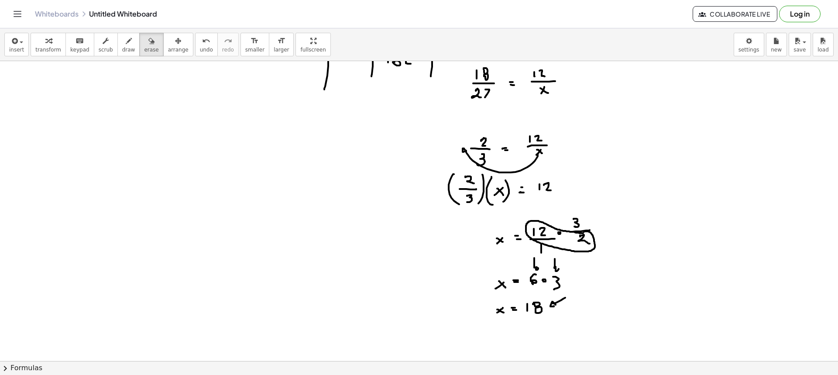
scroll to position [175, 0]
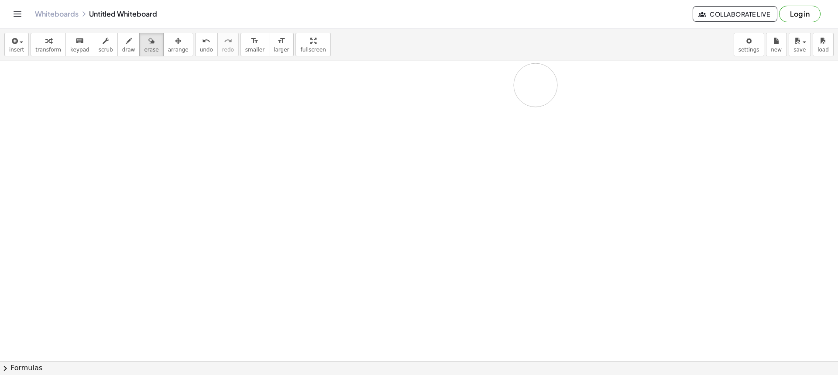
drag, startPoint x: 489, startPoint y: 234, endPoint x: 522, endPoint y: 153, distance: 87.8
click at [533, 87] on div at bounding box center [419, 238] width 838 height 702
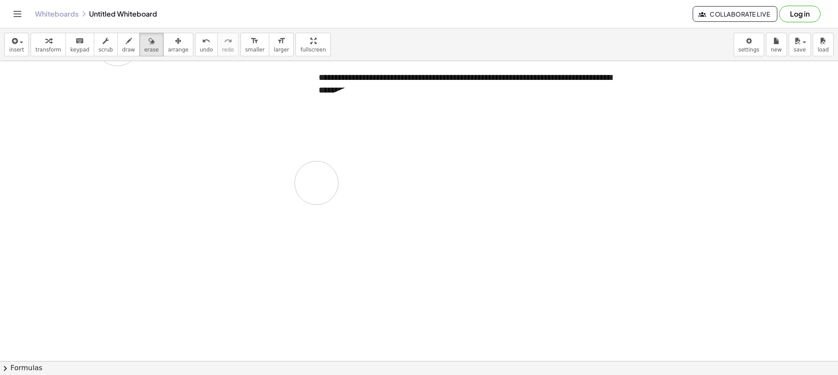
drag, startPoint x: 471, startPoint y: 220, endPoint x: 320, endPoint y: 181, distance: 156.2
click at [107, 43] on div "transform keyboard keypad scrub draw erase arrange" at bounding box center [112, 45] width 162 height 24
click at [103, 45] on icon "button" at bounding box center [106, 41] width 6 height 10
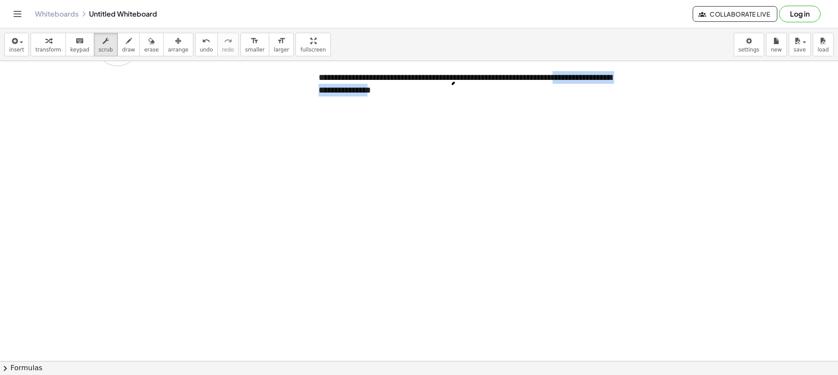
drag, startPoint x: 439, startPoint y: 90, endPoint x: 296, endPoint y: 73, distance: 144.1
click at [315, 75] on div at bounding box center [314, 87] width 9 height 51
click at [407, 95] on p "**********" at bounding box center [466, 83] width 296 height 25
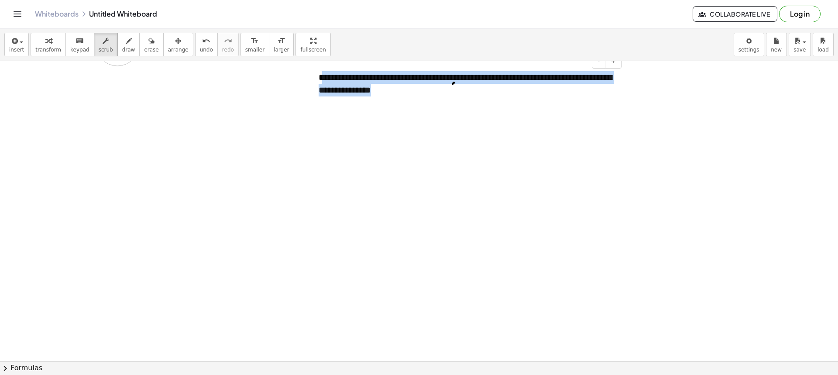
drag, startPoint x: 443, startPoint y: 90, endPoint x: 322, endPoint y: 77, distance: 122.0
click at [322, 77] on p "**********" at bounding box center [466, 83] width 296 height 25
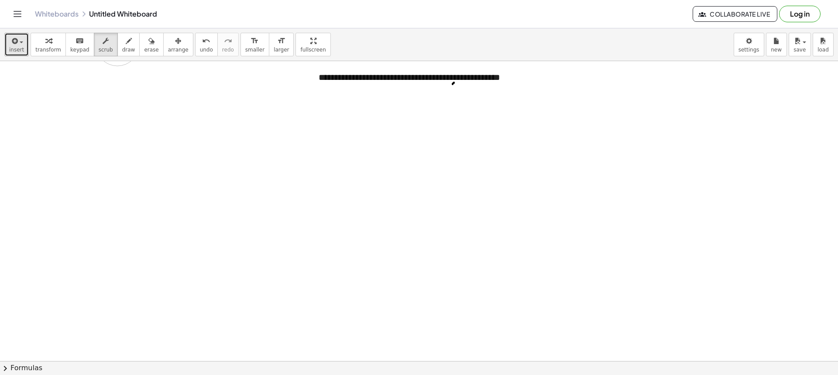
click at [12, 51] on span "insert" at bounding box center [16, 50] width 15 height 6
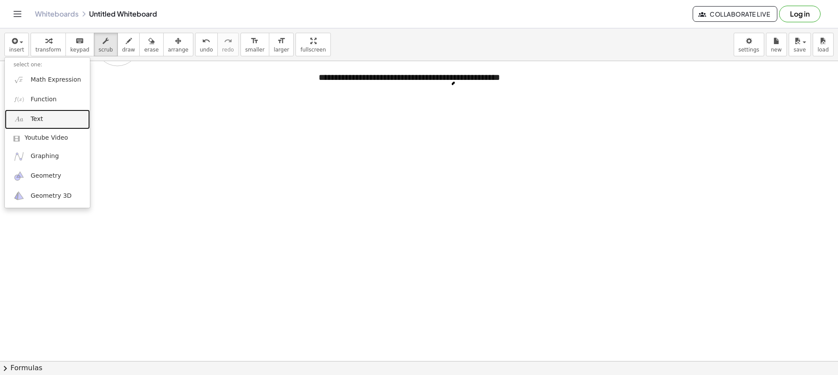
drag, startPoint x: 43, startPoint y: 116, endPoint x: 53, endPoint y: 120, distance: 11.3
click at [43, 116] on link "Text" at bounding box center [47, 120] width 85 height 20
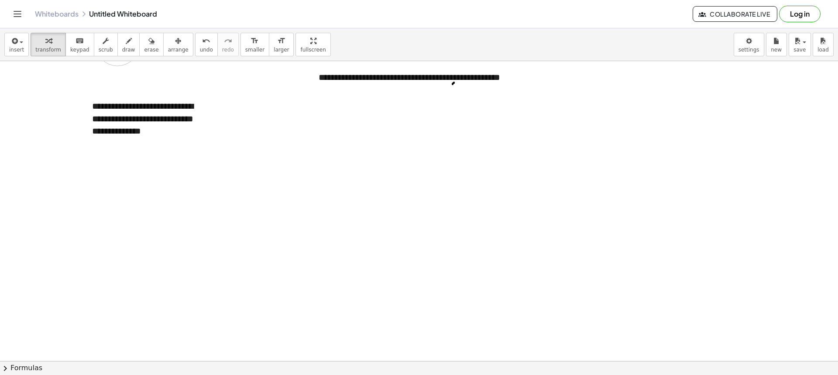
click at [167, 46] on button "arrange" at bounding box center [178, 45] width 30 height 24
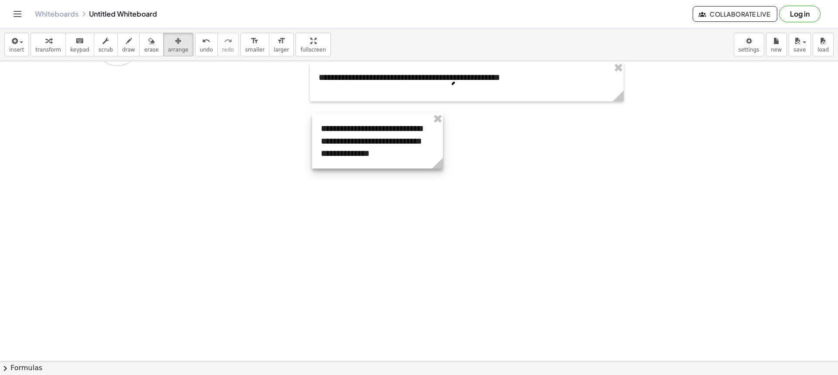
drag, startPoint x: 181, startPoint y: 116, endPoint x: 417, endPoint y: 144, distance: 238.0
click at [413, 140] on div at bounding box center [377, 140] width 131 height 55
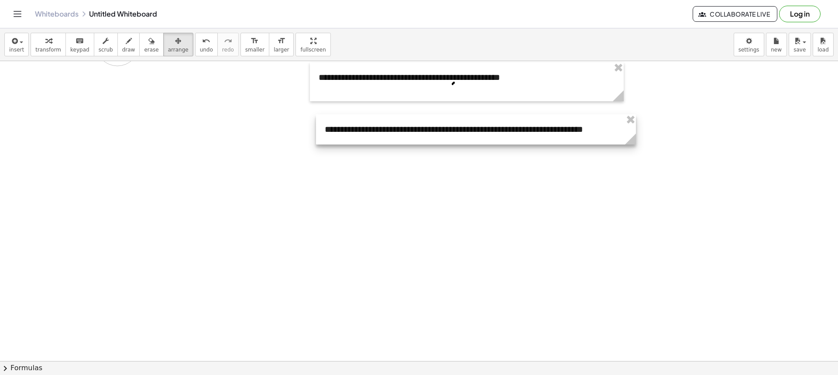
drag, startPoint x: 448, startPoint y: 167, endPoint x: 633, endPoint y: 177, distance: 184.8
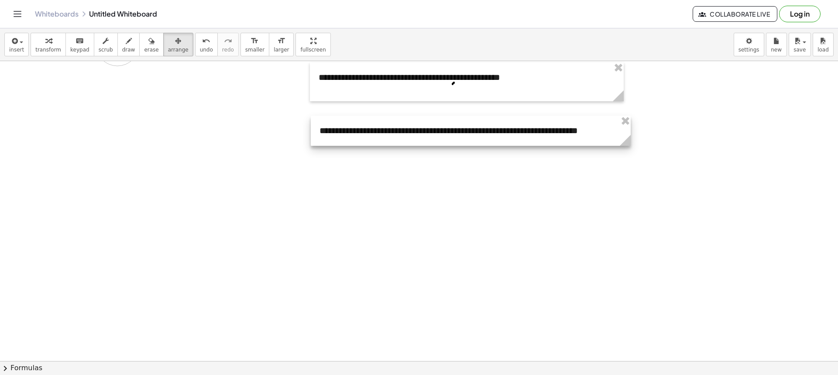
drag, startPoint x: 531, startPoint y: 144, endPoint x: 526, endPoint y: 145, distance: 5.0
click at [526, 145] on div at bounding box center [471, 131] width 320 height 30
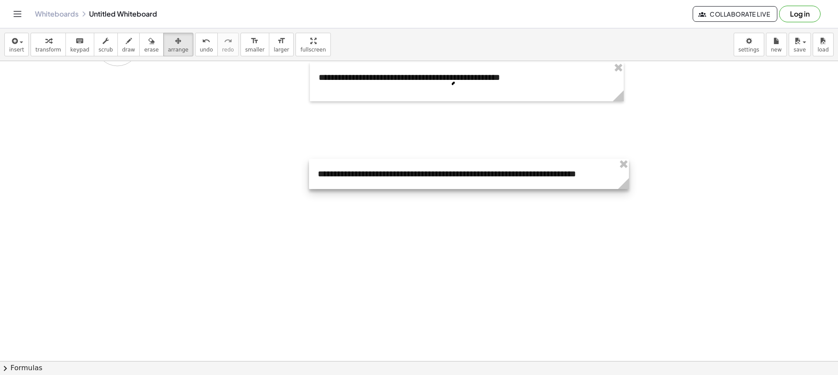
drag, startPoint x: 378, startPoint y: 133, endPoint x: 375, endPoint y: 178, distance: 45.0
click at [375, 178] on div at bounding box center [469, 174] width 320 height 30
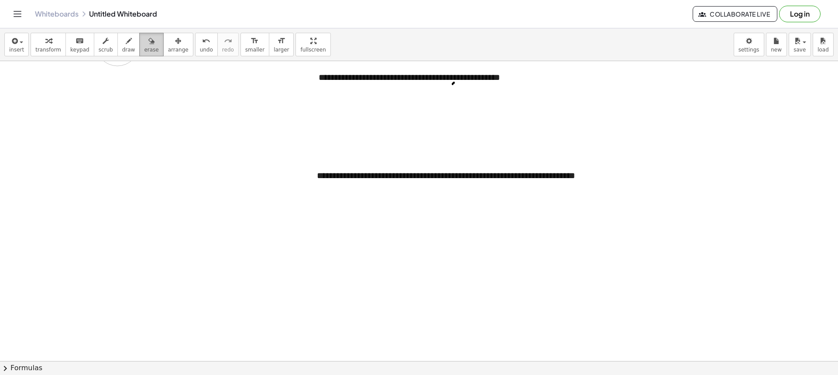
click at [144, 49] on span "erase" at bounding box center [151, 50] width 14 height 6
drag, startPoint x: 453, startPoint y: 107, endPoint x: 454, endPoint y: 103, distance: 4.4
click at [139, 50] on button "erase" at bounding box center [151, 45] width 24 height 24
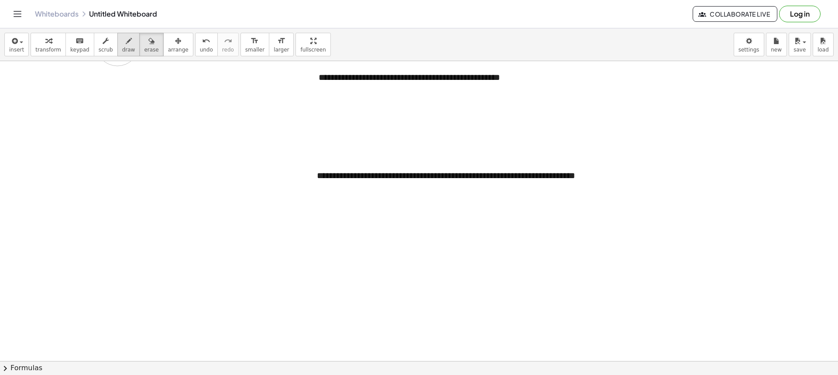
click at [125, 48] on button "draw" at bounding box center [128, 45] width 23 height 24
click at [118, 46] on button "draw" at bounding box center [128, 45] width 23 height 24
click at [127, 52] on div "transform keyboard keypad scrub draw erase arrange" at bounding box center [112, 45] width 162 height 24
drag, startPoint x: 327, startPoint y: 85, endPoint x: 329, endPoint y: 89, distance: 4.5
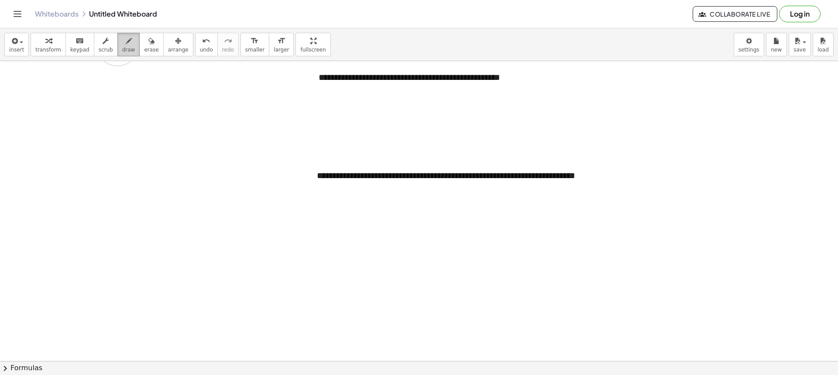
click at [122, 44] on div "button" at bounding box center [128, 40] width 13 height 10
drag, startPoint x: 329, startPoint y: 87, endPoint x: 405, endPoint y: 88, distance: 75.5
drag, startPoint x: 482, startPoint y: 91, endPoint x: 481, endPoint y: 97, distance: 6.2
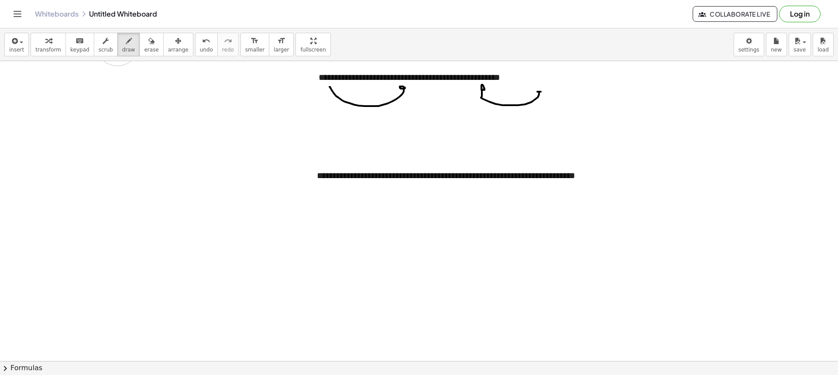
drag, startPoint x: 481, startPoint y: 97, endPoint x: 541, endPoint y: 92, distance: 60.9
click at [145, 51] on button "erase" at bounding box center [151, 45] width 24 height 24
drag, startPoint x: 332, startPoint y: 113, endPoint x: 400, endPoint y: 105, distance: 68.6
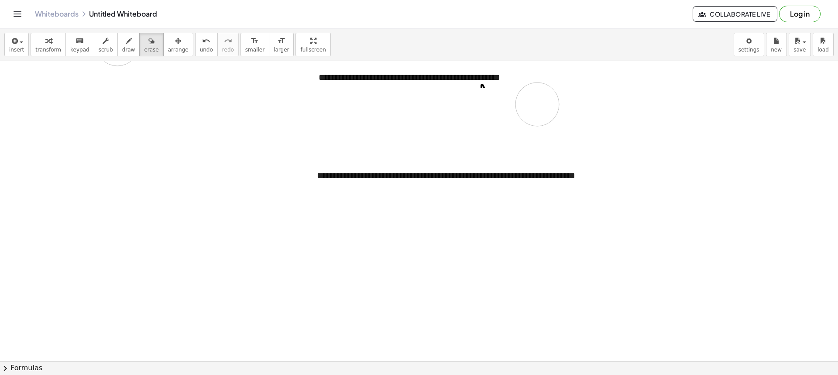
drag, startPoint x: 486, startPoint y: 110, endPoint x: 339, endPoint y: 39, distance: 162.6
drag, startPoint x: 126, startPoint y: 42, endPoint x: 132, endPoint y: 45, distance: 6.2
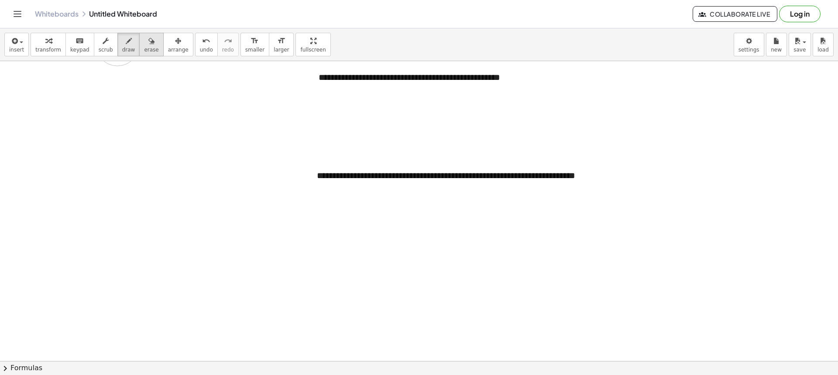
click at [127, 42] on button "draw" at bounding box center [128, 45] width 23 height 24
drag, startPoint x: 334, startPoint y: 99, endPoint x: 333, endPoint y: 151, distance: 51.1
drag, startPoint x: 359, startPoint y: 99, endPoint x: 375, endPoint y: 147, distance: 50.1
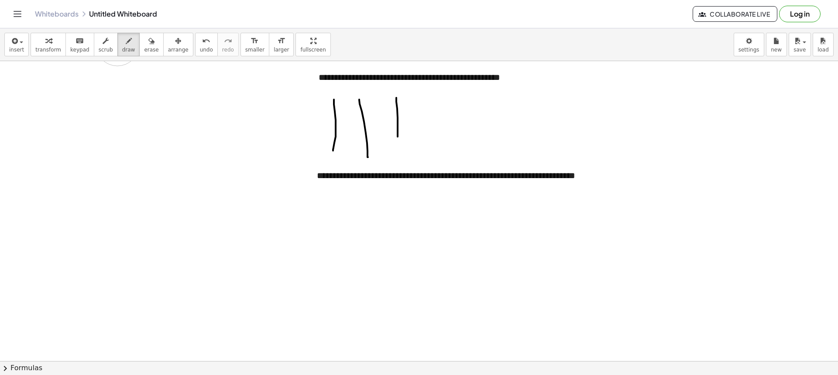
drag, startPoint x: 397, startPoint y: 109, endPoint x: 397, endPoint y: 140, distance: 31.0
drag, startPoint x: 346, startPoint y: 82, endPoint x: 368, endPoint y: 93, distance: 24.8
drag, startPoint x: 376, startPoint y: 86, endPoint x: 375, endPoint y: 95, distance: 8.8
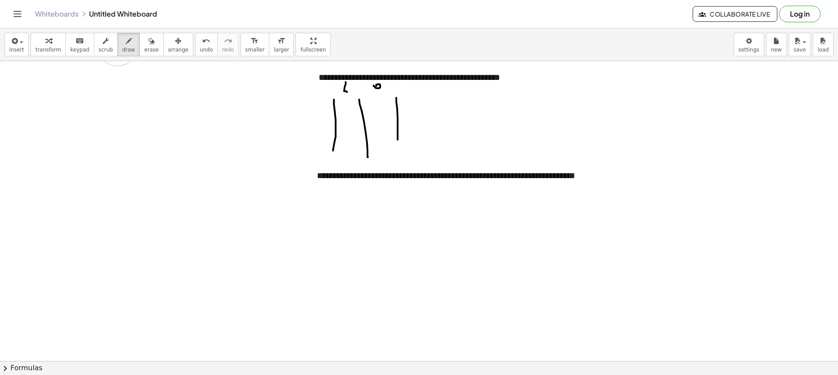
drag, startPoint x: 342, startPoint y: 107, endPoint x: 342, endPoint y: 116, distance: 9.2
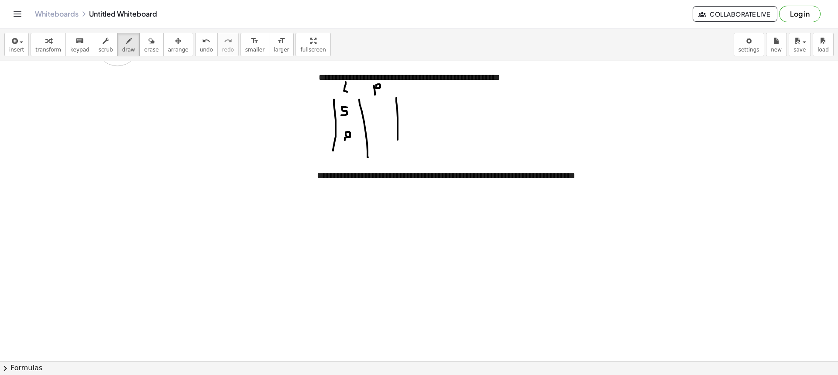
drag, startPoint x: 369, startPoint y: 104, endPoint x: 375, endPoint y: 111, distance: 9.3
drag, startPoint x: 380, startPoint y: 103, endPoint x: 380, endPoint y: 107, distance: 4.4
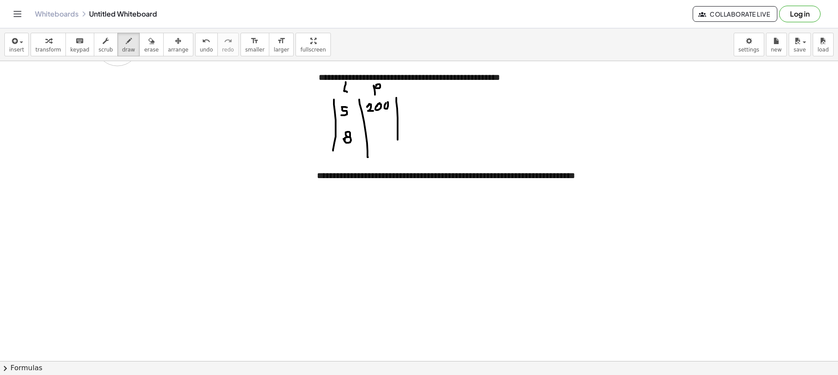
drag, startPoint x: 374, startPoint y: 117, endPoint x: 384, endPoint y: 116, distance: 10.0
drag, startPoint x: 381, startPoint y: 125, endPoint x: 375, endPoint y: 130, distance: 8.4
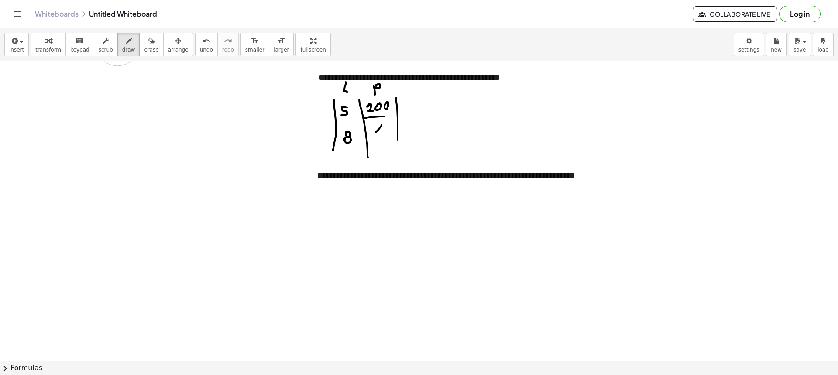
drag, startPoint x: 383, startPoint y: 133, endPoint x: 389, endPoint y: 134, distance: 5.8
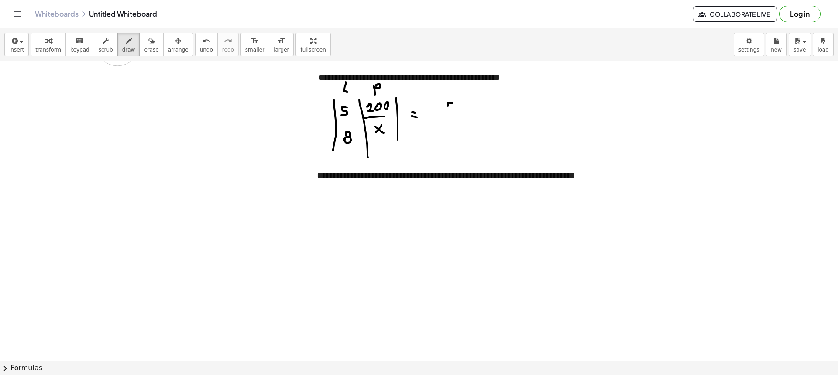
drag, startPoint x: 448, startPoint y: 106, endPoint x: 445, endPoint y: 111, distance: 6.4
drag, startPoint x: 443, startPoint y: 115, endPoint x: 452, endPoint y: 118, distance: 9.4
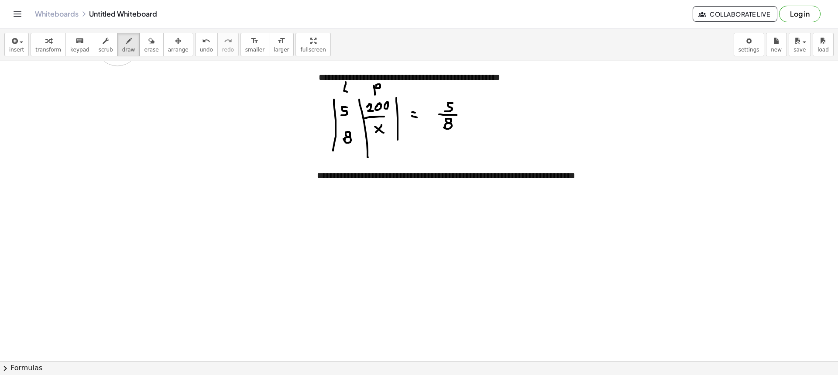
drag, startPoint x: 445, startPoint y: 127, endPoint x: 449, endPoint y: 123, distance: 5.9
drag, startPoint x: 466, startPoint y: 114, endPoint x: 473, endPoint y: 115, distance: 6.6
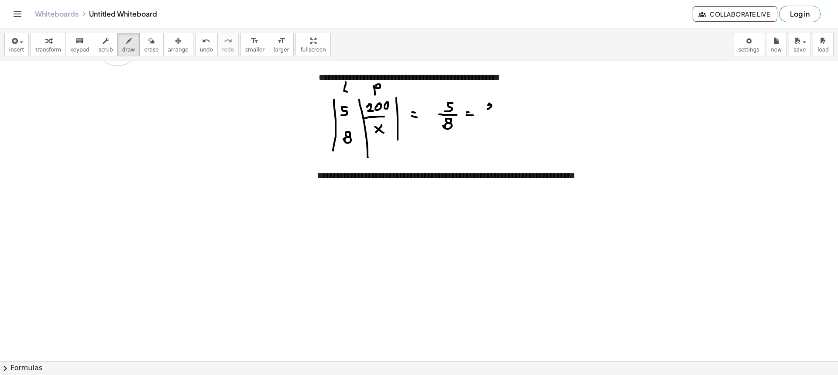
drag, startPoint x: 488, startPoint y: 105, endPoint x: 495, endPoint y: 110, distance: 8.1
drag, startPoint x: 496, startPoint y: 105, endPoint x: 503, endPoint y: 106, distance: 7.5
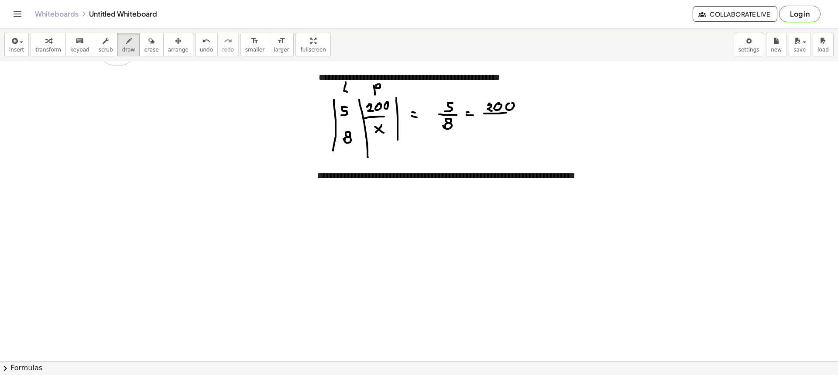
drag, startPoint x: 498, startPoint y: 113, endPoint x: 518, endPoint y: 112, distance: 19.7
drag, startPoint x: 503, startPoint y: 120, endPoint x: 507, endPoint y: 123, distance: 5.6
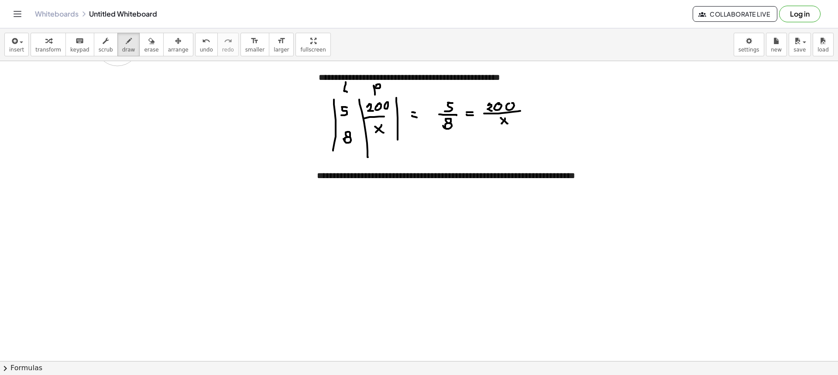
drag, startPoint x: 467, startPoint y: 112, endPoint x: 473, endPoint y: 112, distance: 5.7
drag, startPoint x: 467, startPoint y: 94, endPoint x: 469, endPoint y: 105, distance: 11.0
click at [139, 50] on button "erase" at bounding box center [151, 45] width 24 height 24
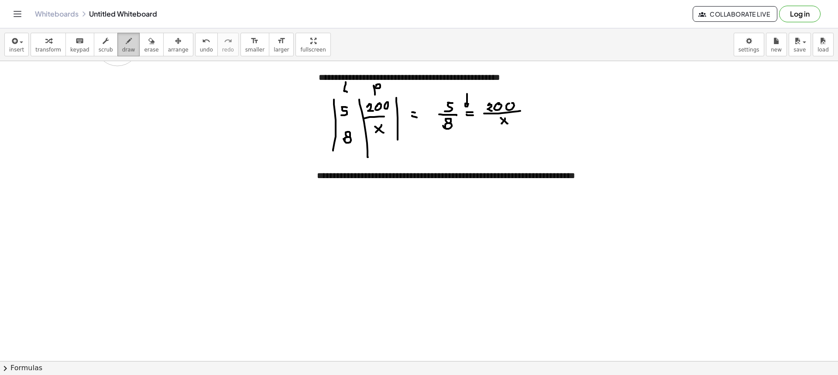
click at [122, 51] on span "draw" at bounding box center [128, 50] width 13 height 6
drag, startPoint x: 490, startPoint y: 139, endPoint x: 434, endPoint y: 125, distance: 57.6
drag, startPoint x: 447, startPoint y: 147, endPoint x: 446, endPoint y: 153, distance: 6.7
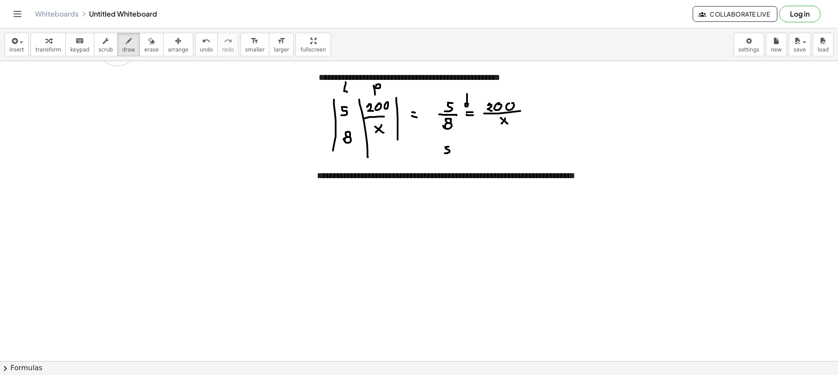
drag, startPoint x: 441, startPoint y: 155, endPoint x: 447, endPoint y: 158, distance: 6.1
drag, startPoint x: 448, startPoint y: 157, endPoint x: 444, endPoint y: 164, distance: 7.4
drag, startPoint x: 444, startPoint y: 164, endPoint x: 445, endPoint y: 159, distance: 4.4
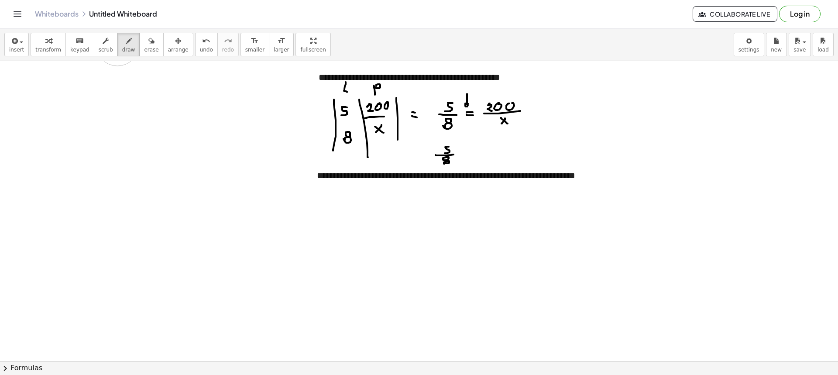
drag, startPoint x: 459, startPoint y: 145, endPoint x: 455, endPoint y: 161, distance: 16.5
drag, startPoint x: 432, startPoint y: 144, endPoint x: 438, endPoint y: 164, distance: 20.3
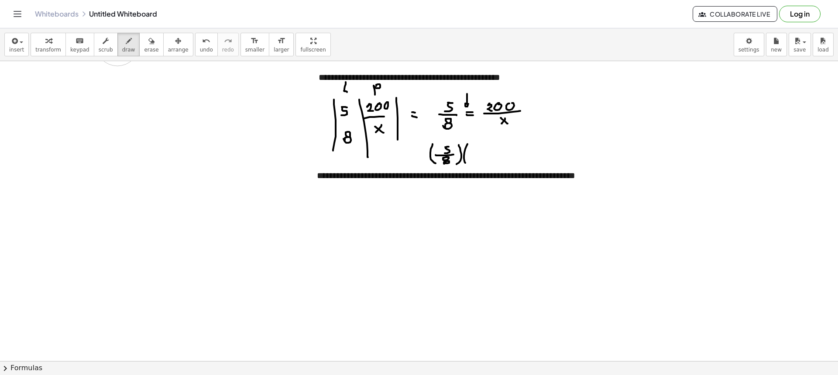
drag, startPoint x: 467, startPoint y: 144, endPoint x: 465, endPoint y: 163, distance: 18.9
drag, startPoint x: 474, startPoint y: 151, endPoint x: 468, endPoint y: 155, distance: 7.3
drag, startPoint x: 476, startPoint y: 158, endPoint x: 476, endPoint y: 149, distance: 9.6
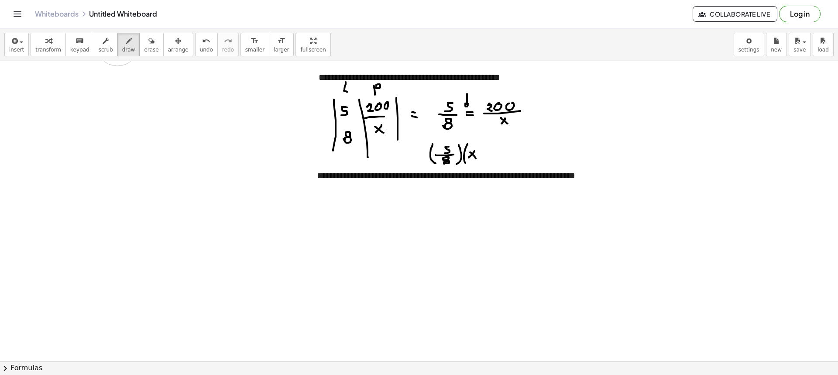
drag, startPoint x: 503, startPoint y: 150, endPoint x: 511, endPoint y: 156, distance: 10.6
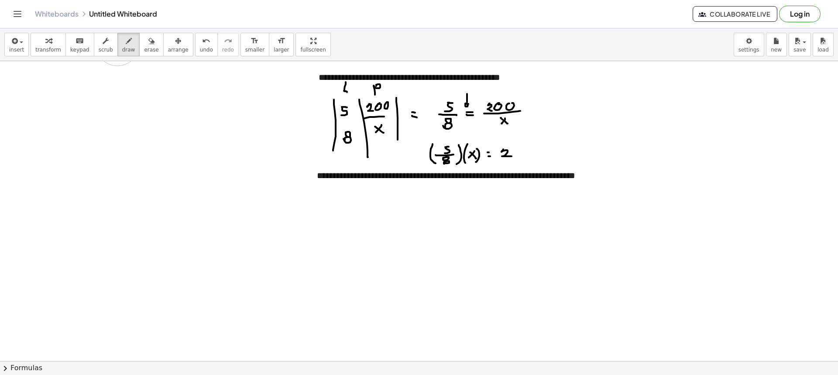
drag, startPoint x: 514, startPoint y: 154, endPoint x: 520, endPoint y: 153, distance: 5.8
drag, startPoint x: 595, startPoint y: 106, endPoint x: 591, endPoint y: 104, distance: 4.9
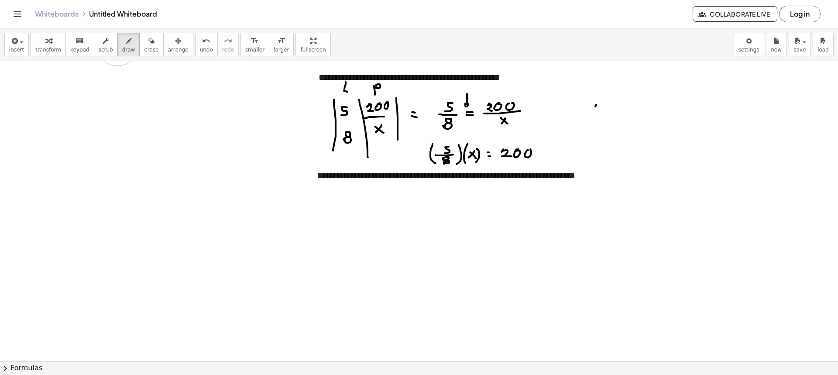
drag, startPoint x: 591, startPoint y: 104, endPoint x: 602, endPoint y: 111, distance: 13.3
drag, startPoint x: 609, startPoint y: 107, endPoint x: 614, endPoint y: 107, distance: 5.2
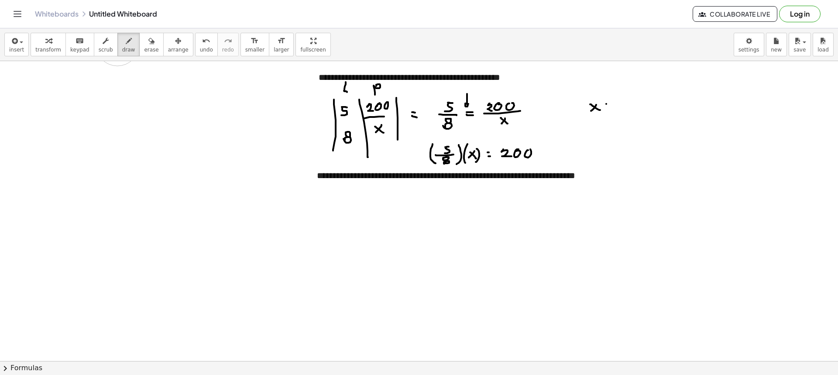
drag, startPoint x: 626, startPoint y: 100, endPoint x: 636, endPoint y: 99, distance: 10.1
drag, startPoint x: 633, startPoint y: 102, endPoint x: 647, endPoint y: 100, distance: 13.6
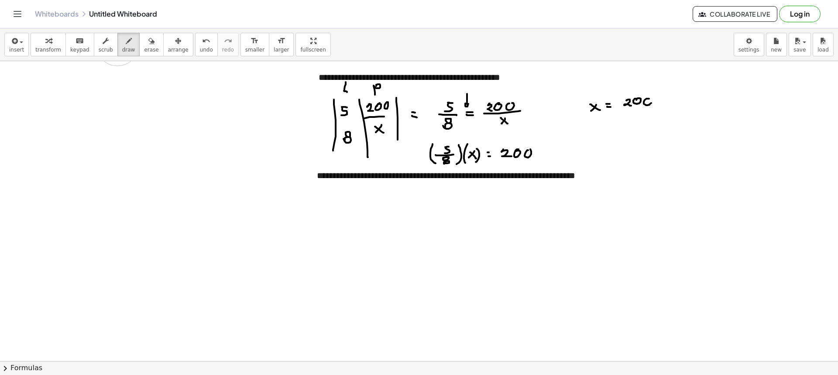
drag, startPoint x: 644, startPoint y: 102, endPoint x: 648, endPoint y: 99, distance: 4.9
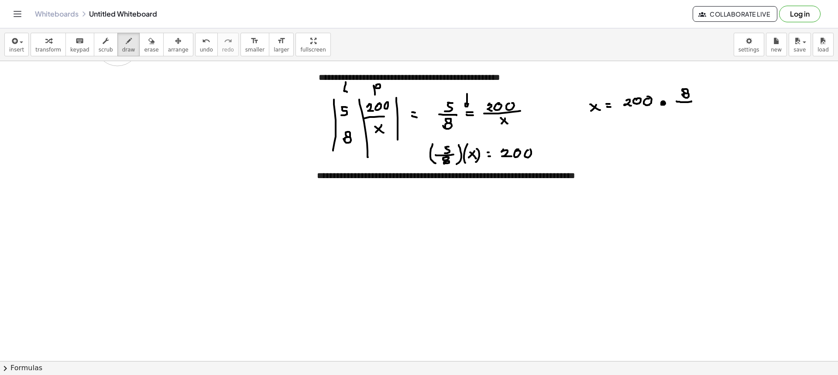
drag, startPoint x: 676, startPoint y: 101, endPoint x: 692, endPoint y: 102, distance: 15.7
drag, startPoint x: 684, startPoint y: 113, endPoint x: 688, endPoint y: 116, distance: 4.6
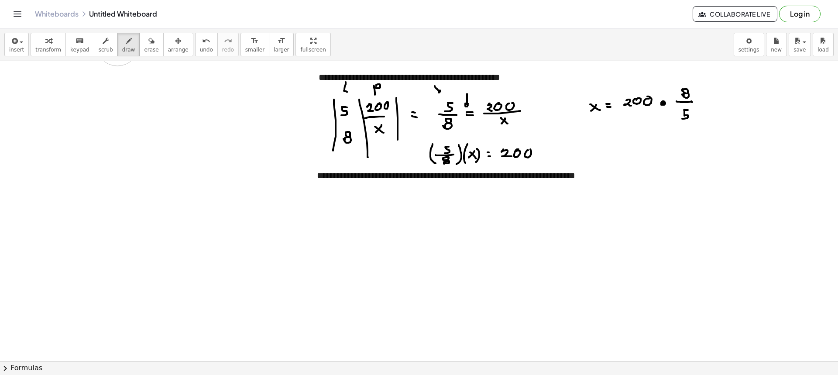
drag, startPoint x: 439, startPoint y: 91, endPoint x: 435, endPoint y: 93, distance: 4.9
drag, startPoint x: 497, startPoint y: 125, endPoint x: 425, endPoint y: 120, distance: 72.1
drag, startPoint x: 416, startPoint y: 216, endPoint x: 411, endPoint y: 225, distance: 9.6
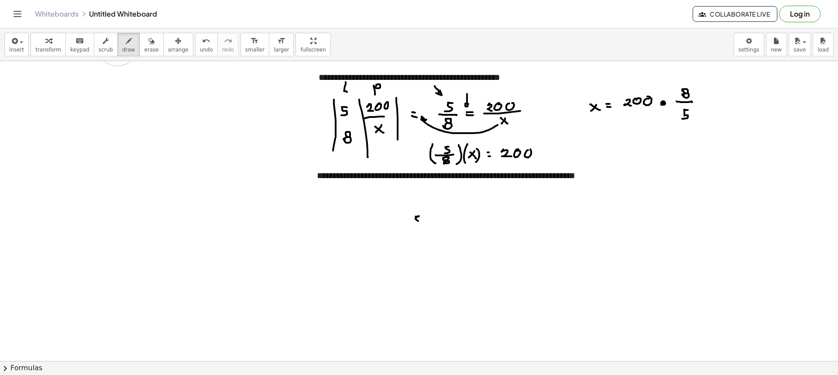
drag, startPoint x: 433, startPoint y: 216, endPoint x: 444, endPoint y: 220, distance: 11.2
click
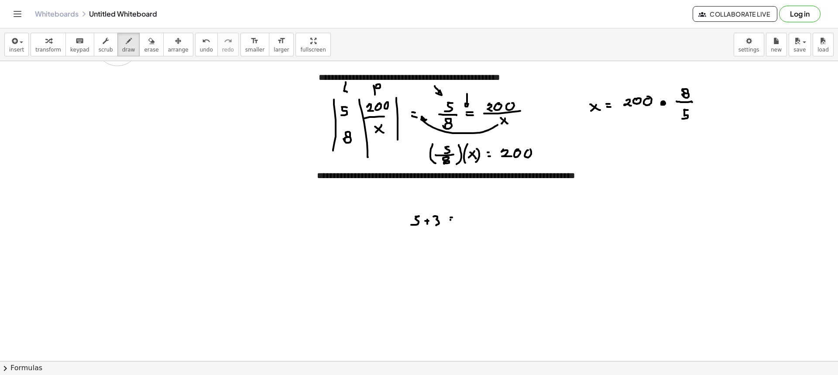
drag, startPoint x: 450, startPoint y: 220, endPoint x: 466, endPoint y: 219, distance: 15.3
drag, startPoint x: 417, startPoint y: 249, endPoint x: 425, endPoint y: 253, distance: 9.4
drag, startPoint x: 436, startPoint y: 249, endPoint x: 433, endPoint y: 257, distance: 8.4
drag, startPoint x: 444, startPoint y: 251, endPoint x: 447, endPoint y: 255, distance: 5.0
drag, startPoint x: 447, startPoint y: 255, endPoint x: 464, endPoint y: 251, distance: 17.8
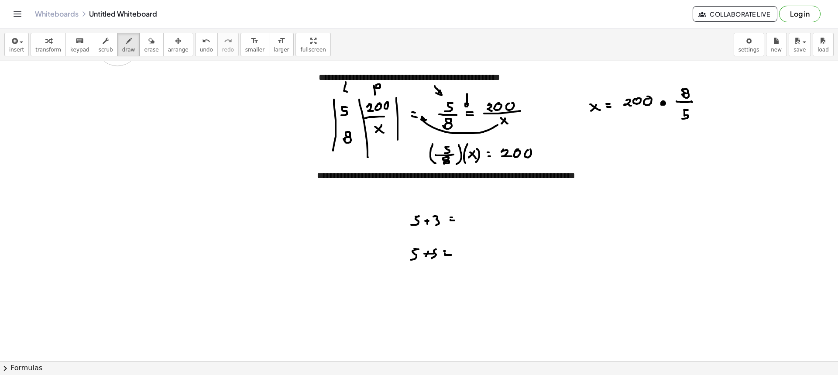
drag, startPoint x: 417, startPoint y: 282, endPoint x: 421, endPoint y: 284, distance: 4.5
drag, startPoint x: 465, startPoint y: 257, endPoint x: 472, endPoint y: 250, distance: 10.2
drag, startPoint x: 438, startPoint y: 261, endPoint x: 372, endPoint y: 265, distance: 66.0
drag, startPoint x: 465, startPoint y: 226, endPoint x: 467, endPoint y: 234, distance: 8.7
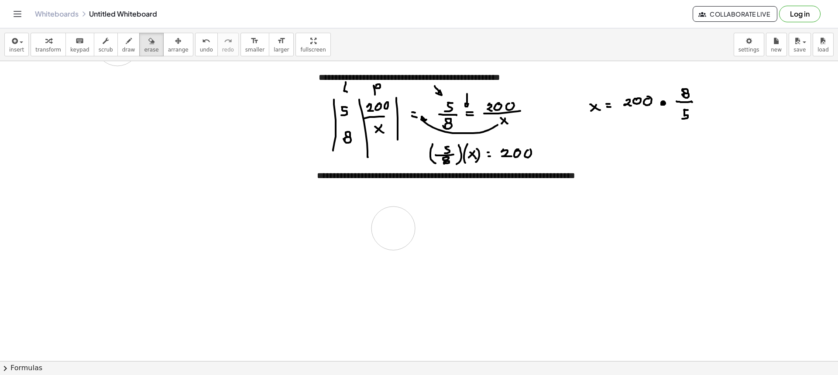
drag, startPoint x: 435, startPoint y: 255, endPoint x: 420, endPoint y: 202, distance: 54.7
drag, startPoint x: 398, startPoint y: 208, endPoint x: 391, endPoint y: 216, distance: 10.8
drag, startPoint x: 408, startPoint y: 210, endPoint x: 415, endPoint y: 209, distance: 7.0
drag, startPoint x: 424, startPoint y: 207, endPoint x: 420, endPoint y: 215, distance: 9.0
drag, startPoint x: 438, startPoint y: 208, endPoint x: 443, endPoint y: 208, distance: 4.8
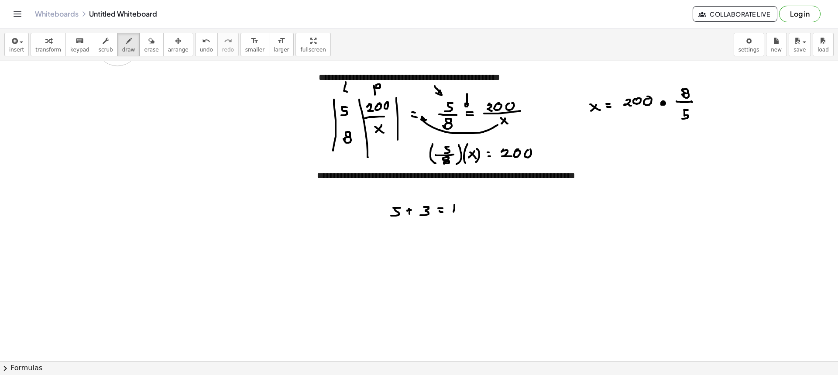
drag, startPoint x: 453, startPoint y: 212, endPoint x: 462, endPoint y: 208, distance: 9.6
drag, startPoint x: 462, startPoint y: 206, endPoint x: 476, endPoint y: 207, distance: 14.5
drag, startPoint x: 476, startPoint y: 208, endPoint x: 482, endPoint y: 208, distance: 5.7
drag, startPoint x: 489, startPoint y: 205, endPoint x: 490, endPoint y: 210, distance: 4.9
drag, startPoint x: 497, startPoint y: 202, endPoint x: 503, endPoint y: 216, distance: 14.8
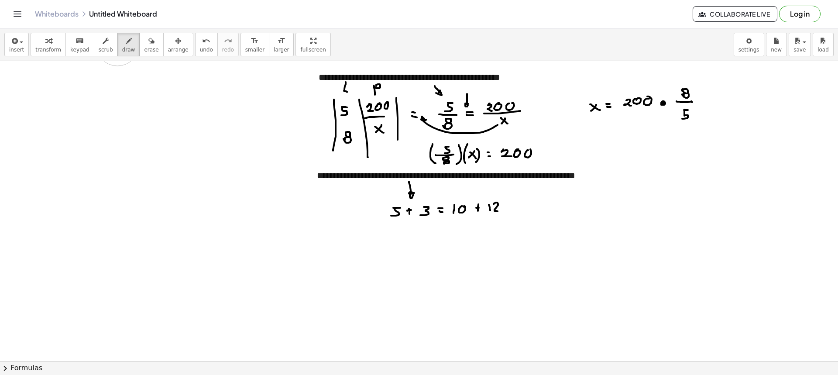
drag, startPoint x: 409, startPoint y: 181, endPoint x: 416, endPoint y: 192, distance: 12.6
drag, startPoint x: 474, startPoint y: 185, endPoint x: 479, endPoint y: 194, distance: 10.8
drag, startPoint x: 124, startPoint y: 46, endPoint x: 241, endPoint y: 98, distance: 127.8
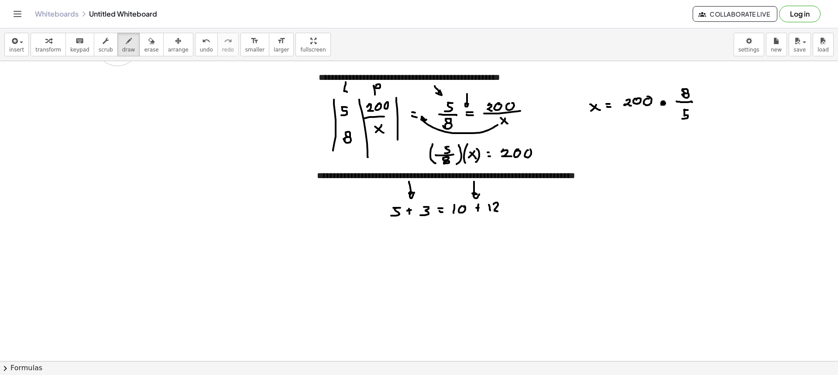
click at [127, 51] on button "draw" at bounding box center [128, 45] width 23 height 24
drag, startPoint x: 447, startPoint y: 196, endPoint x: 456, endPoint y: 226, distance: 31.3
drag, startPoint x: 507, startPoint y: 199, endPoint x: 500, endPoint y: 226, distance: 27.2
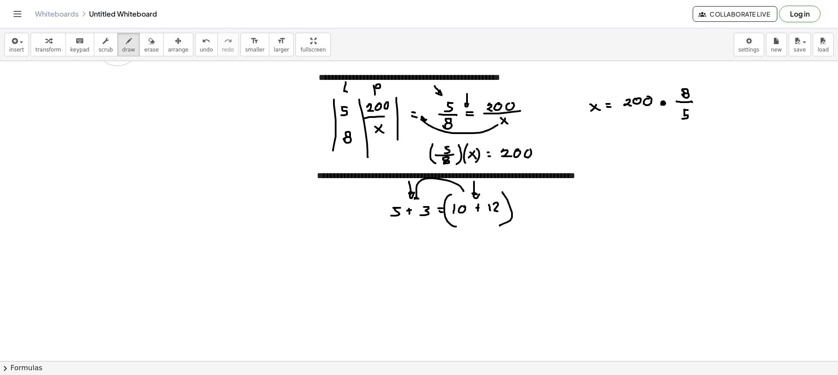
drag, startPoint x: 461, startPoint y: 188, endPoint x: 427, endPoint y: 199, distance: 35.7
drag, startPoint x: 145, startPoint y: 49, endPoint x: 199, endPoint y: 98, distance: 72.6
click at [152, 58] on div "insert select one: Math Expression Function Text Youtube Video Graphing Geometr…" at bounding box center [419, 44] width 838 height 33
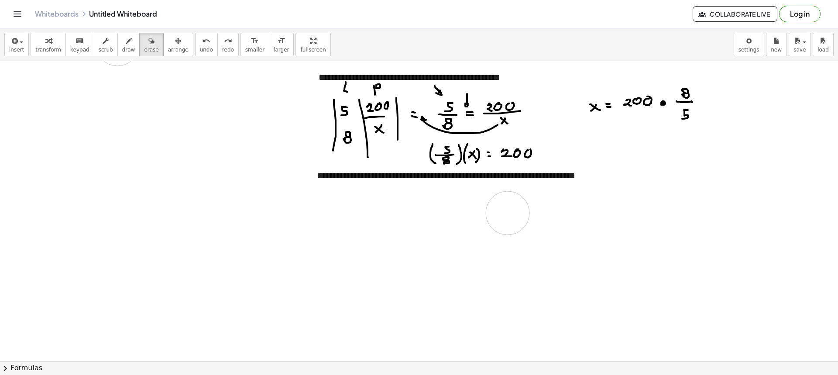
drag, startPoint x: 411, startPoint y: 219, endPoint x: 549, endPoint y: 212, distance: 138.9
click at [127, 48] on button "draw" at bounding box center [128, 45] width 23 height 24
click at [126, 48] on button "draw" at bounding box center [128, 45] width 23 height 24
drag, startPoint x: 606, startPoint y: 78, endPoint x: 615, endPoint y: 94, distance: 18.4
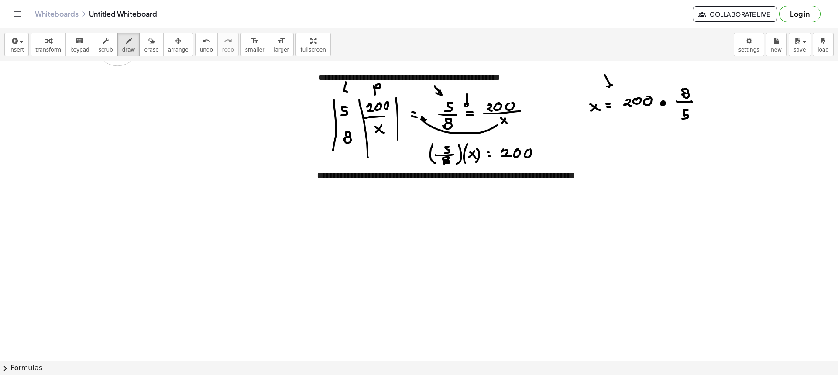
drag, startPoint x: 632, startPoint y: 75, endPoint x: 637, endPoint y: 83, distance: 9.3
drag, startPoint x: 597, startPoint y: 136, endPoint x: 591, endPoint y: 137, distance: 6.2
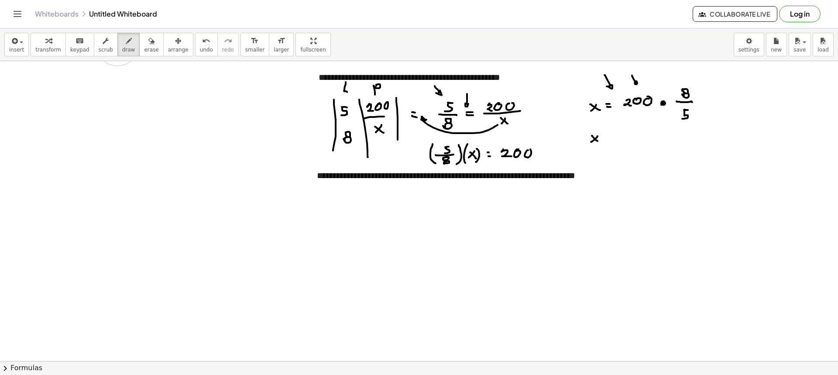
drag, startPoint x: 619, startPoint y: 132, endPoint x: 631, endPoint y: 131, distance: 11.9
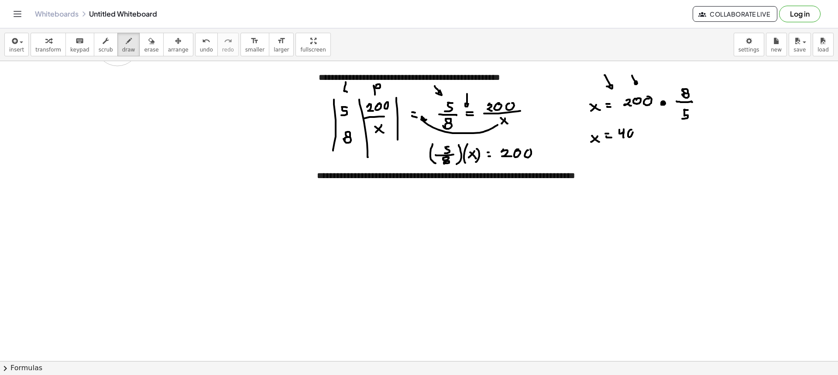
drag, startPoint x: 596, startPoint y: 155, endPoint x: 592, endPoint y: 159, distance: 5.6
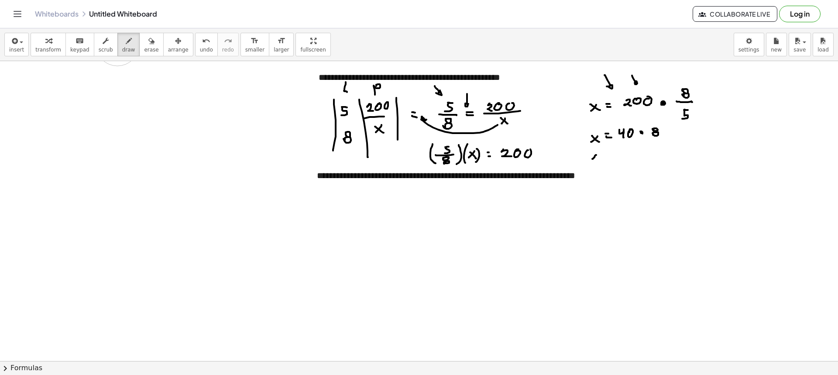
drag, startPoint x: 593, startPoint y: 156, endPoint x: 597, endPoint y: 159, distance: 5.0
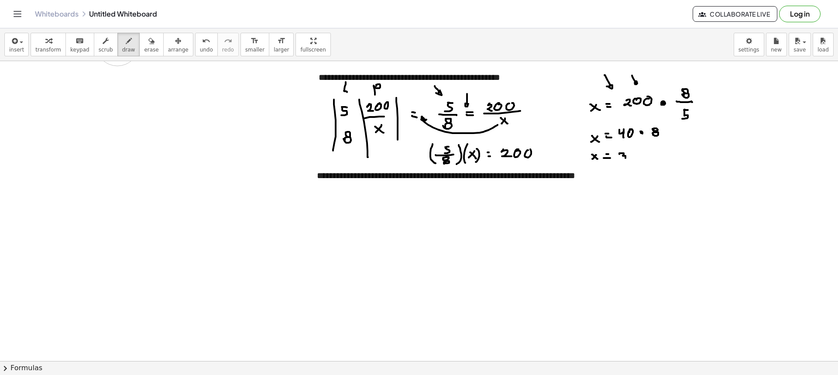
drag, startPoint x: 619, startPoint y: 154, endPoint x: 629, endPoint y: 156, distance: 9.9
drag, startPoint x: 634, startPoint y: 153, endPoint x: 640, endPoint y: 160, distance: 9.3
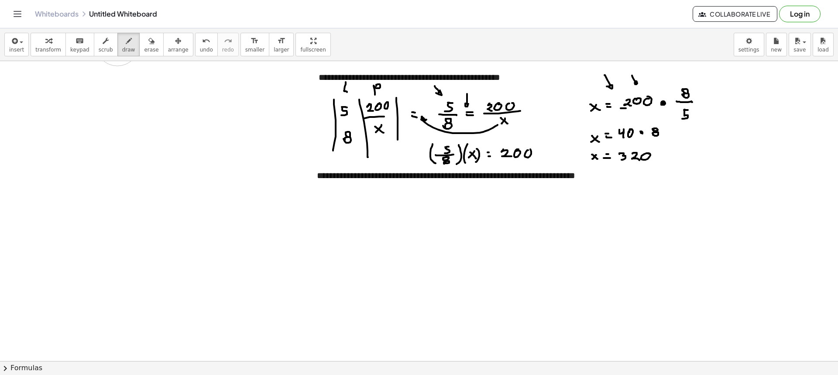
drag, startPoint x: 626, startPoint y: 108, endPoint x: 652, endPoint y: 108, distance: 26.2
drag, startPoint x: 636, startPoint y: 112, endPoint x: 637, endPoint y: 120, distance: 8.8
click at [117, 51] on button "draw" at bounding box center [128, 45] width 23 height 24
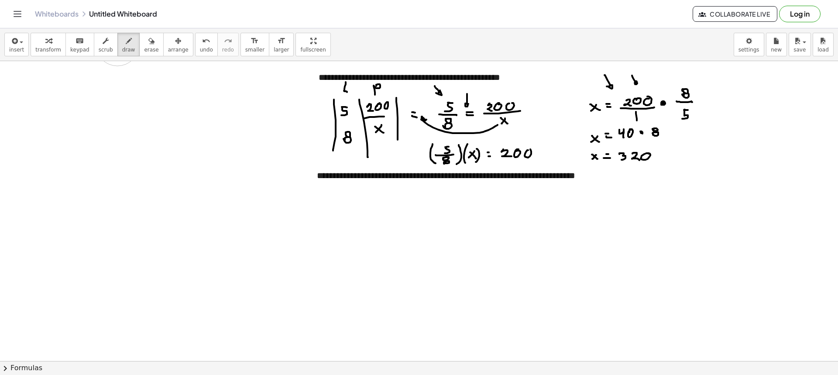
click at [122, 48] on span "draw" at bounding box center [128, 50] width 13 height 6
drag, startPoint x: 694, startPoint y: 118, endPoint x: 699, endPoint y: 122, distance: 6.2
drag, startPoint x: 705, startPoint y: 121, endPoint x: 702, endPoint y: 127, distance: 7.0
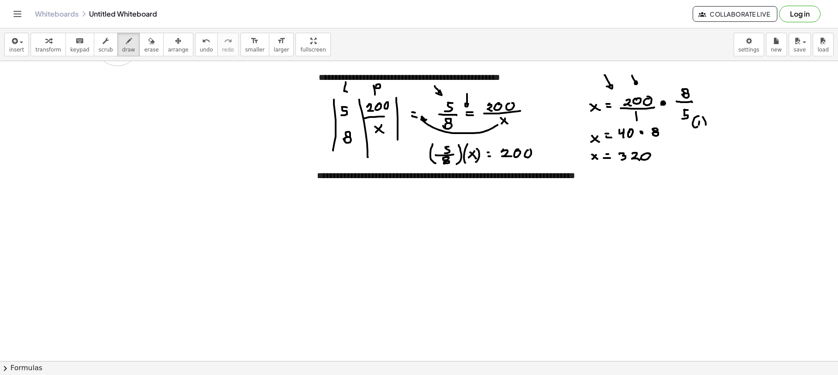
drag, startPoint x: 698, startPoint y: 119, endPoint x: 694, endPoint y: 126, distance: 7.6
drag, startPoint x: 653, startPoint y: 86, endPoint x: 655, endPoint y: 92, distance: 6.4
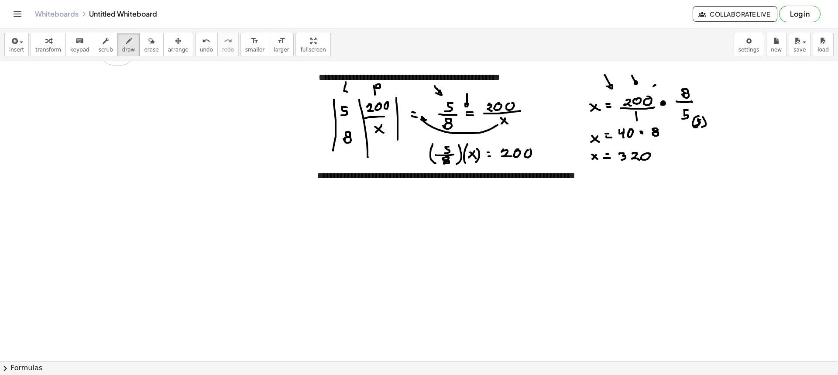
drag, startPoint x: 656, startPoint y: 87, endPoint x: 655, endPoint y: 92, distance: 5.7
drag, startPoint x: 145, startPoint y: 48, endPoint x: 190, endPoint y: 68, distance: 49.2
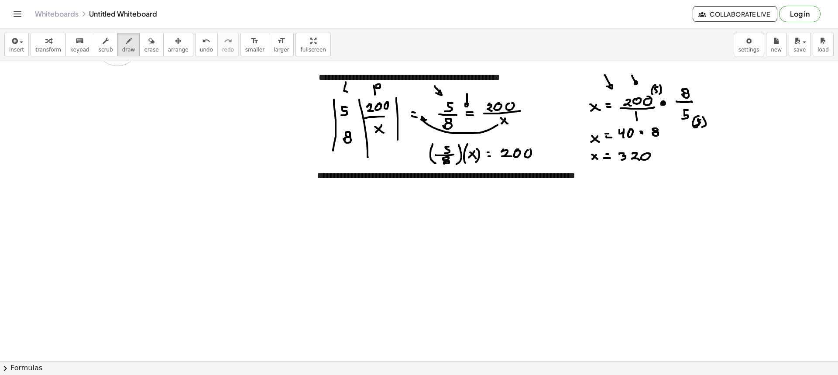
click at [145, 49] on button "erase" at bounding box center [151, 45] width 24 height 24
drag, startPoint x: 589, startPoint y: 163, endPoint x: 669, endPoint y: 165, distance: 80.3
click at [126, 45] on icon "button" at bounding box center [129, 41] width 6 height 10
drag, startPoint x: 620, startPoint y: 139, endPoint x: 642, endPoint y: 139, distance: 22.7
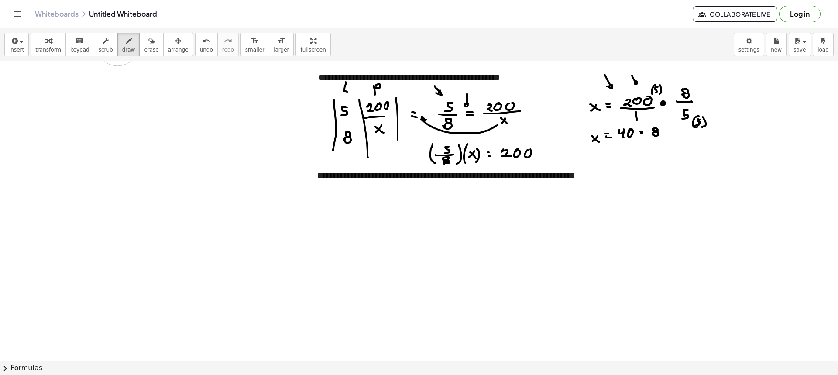
drag, startPoint x: 628, startPoint y: 142, endPoint x: 630, endPoint y: 148, distance: 5.9
drag, startPoint x: 653, startPoint y: 143, endPoint x: 656, endPoint y: 150, distance: 7.6
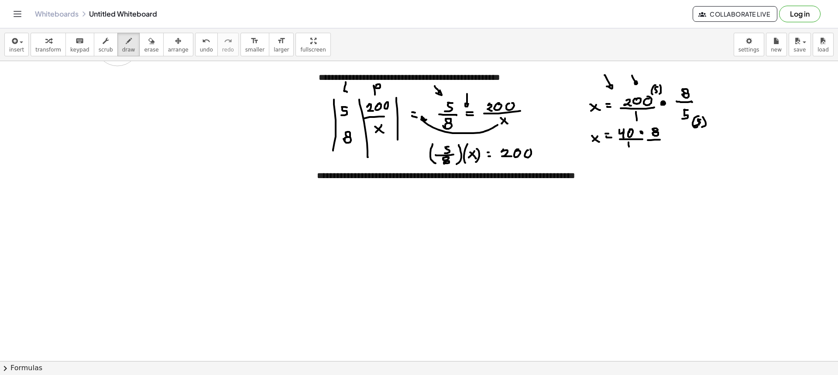
drag, startPoint x: 632, startPoint y: 122, endPoint x: 630, endPoint y: 127, distance: 5.7
drag, startPoint x: 622, startPoint y: 114, endPoint x: 627, endPoint y: 117, distance: 5.6
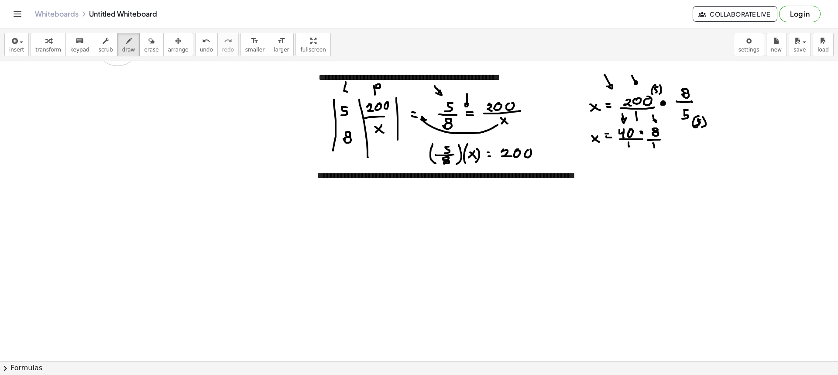
drag, startPoint x: 653, startPoint y: 115, endPoint x: 657, endPoint y: 120, distance: 7.1
drag, startPoint x: 599, startPoint y: 156, endPoint x: 594, endPoint y: 157, distance: 5.4
drag, startPoint x: 595, startPoint y: 156, endPoint x: 601, endPoint y: 160, distance: 6.9
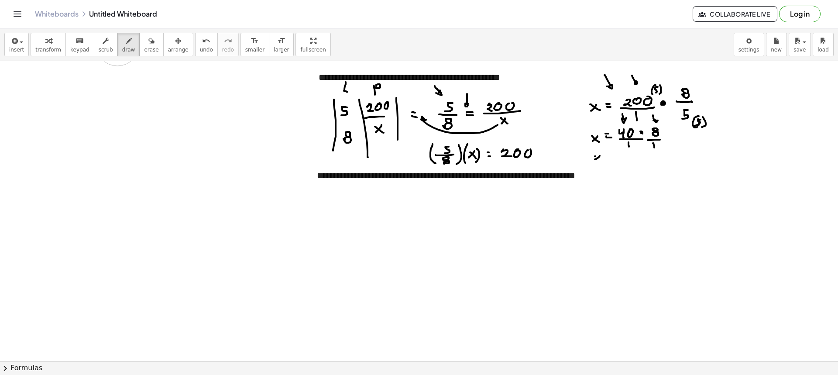
drag, startPoint x: 610, startPoint y: 156, endPoint x: 617, endPoint y: 158, distance: 7.0
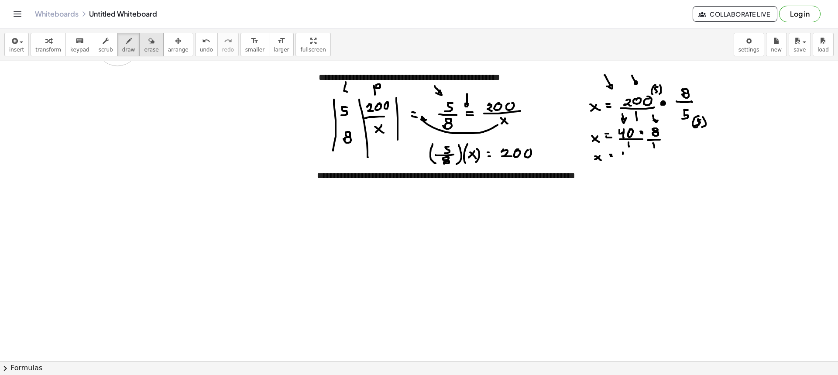
click at [148, 51] on button "erase" at bounding box center [151, 45] width 24 height 24
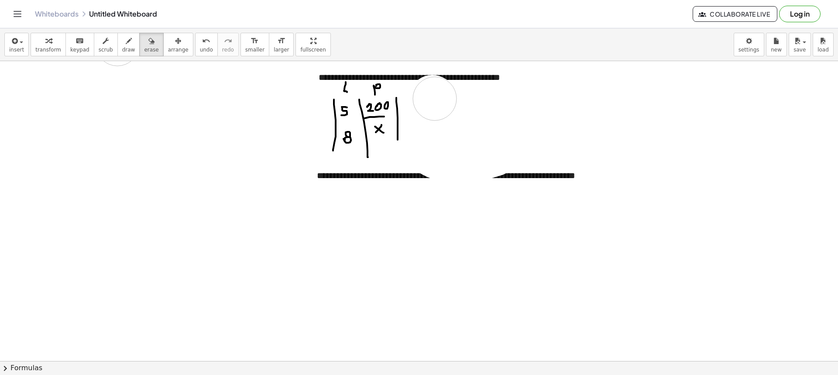
drag, startPoint x: 601, startPoint y: 176, endPoint x: 452, endPoint y: 113, distance: 161.1
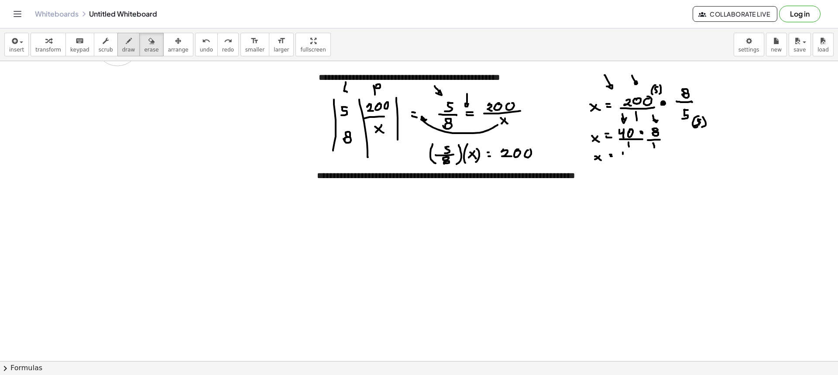
click at [122, 50] on span "draw" at bounding box center [128, 50] width 13 height 6
drag, startPoint x: 456, startPoint y: 117, endPoint x: 438, endPoint y: 124, distance: 19.6
drag, startPoint x: 473, startPoint y: 91, endPoint x: 473, endPoint y: 106, distance: 14.4
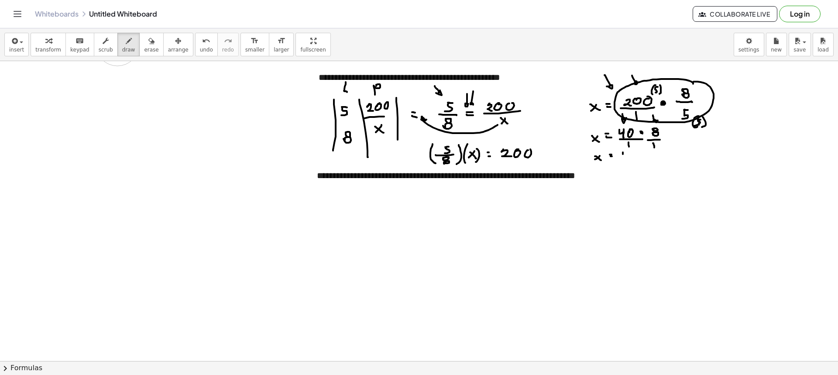
drag, startPoint x: 686, startPoint y: 80, endPoint x: 693, endPoint y: 82, distance: 7.6
drag, startPoint x: 145, startPoint y: 43, endPoint x: 152, endPoint y: 48, distance: 8.5
click at [145, 43] on div "button" at bounding box center [151, 40] width 14 height 10
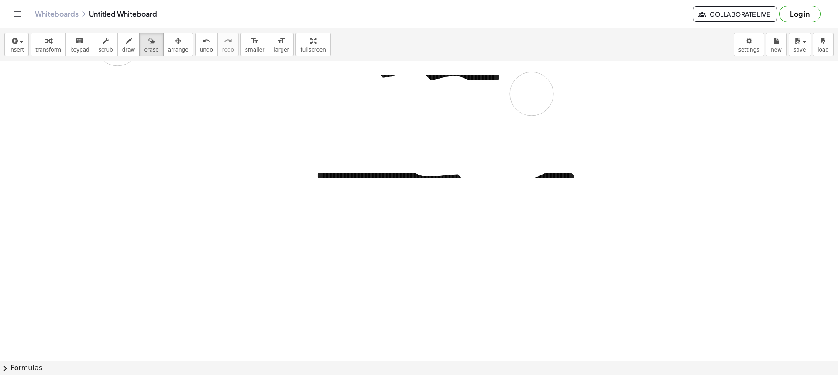
drag, startPoint x: 427, startPoint y: 154, endPoint x: 630, endPoint y: 98, distance: 211.0
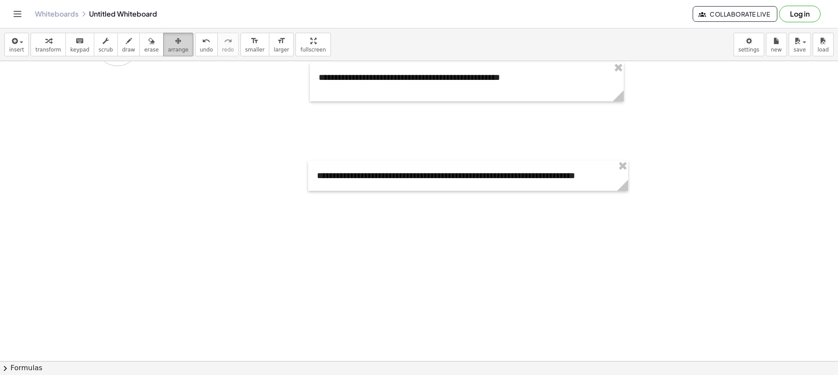
click at [173, 49] on button "arrange" at bounding box center [178, 45] width 30 height 24
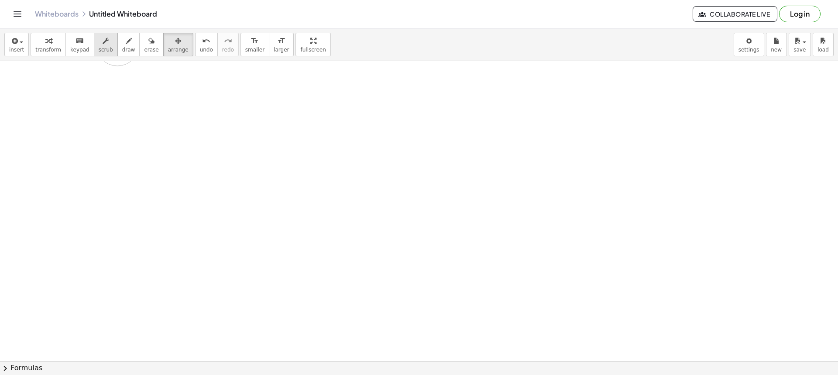
click at [94, 41] on button "scrub" at bounding box center [106, 45] width 24 height 24
click at [7, 38] on button "insert" at bounding box center [16, 45] width 24 height 24
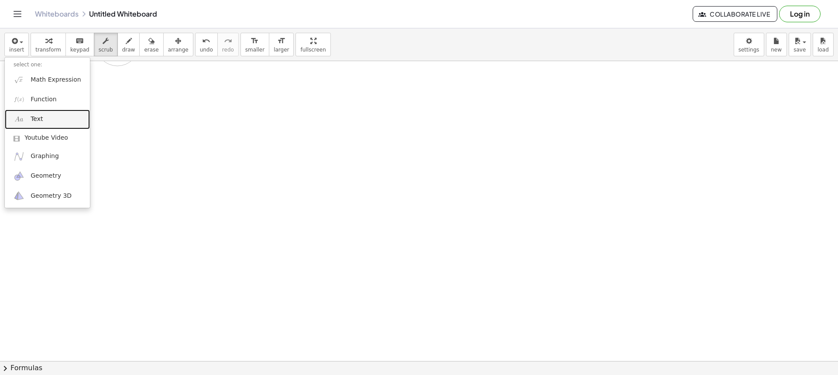
drag, startPoint x: 48, startPoint y: 116, endPoint x: 70, endPoint y: 125, distance: 23.7
click at [48, 116] on link "Text" at bounding box center [47, 120] width 85 height 20
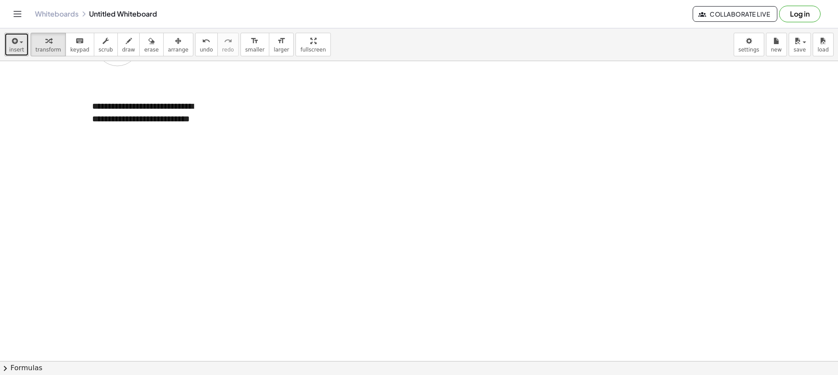
click at [14, 47] on span "insert" at bounding box center [16, 50] width 15 height 6
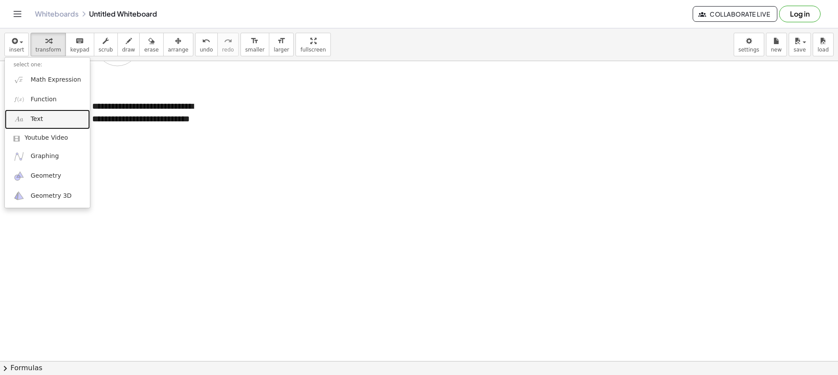
click at [42, 113] on link "Text" at bounding box center [47, 120] width 85 height 20
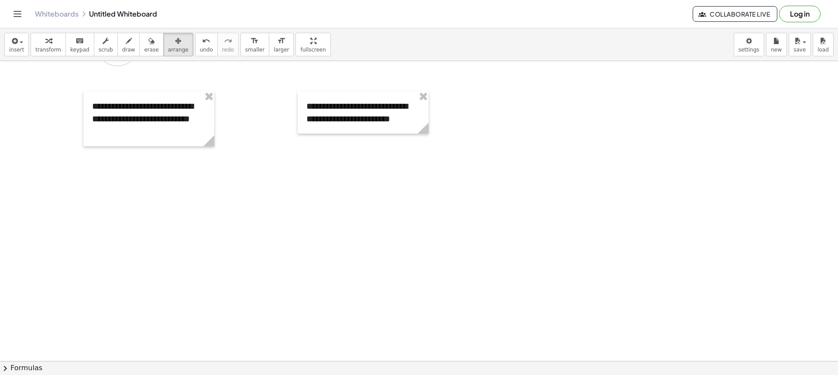
drag, startPoint x: 160, startPoint y: 51, endPoint x: 164, endPoint y: 80, distance: 29.1
click at [168, 52] on span "arrange" at bounding box center [178, 50] width 21 height 6
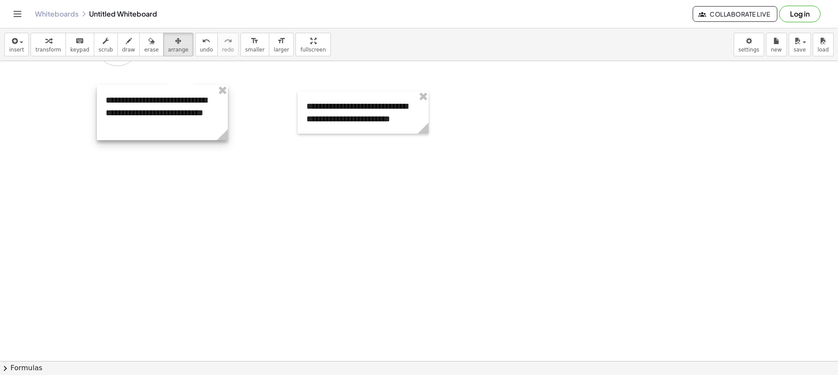
drag, startPoint x: 162, startPoint y: 117, endPoint x: 175, endPoint y: 113, distance: 13.5
click at [175, 113] on div at bounding box center [162, 112] width 131 height 55
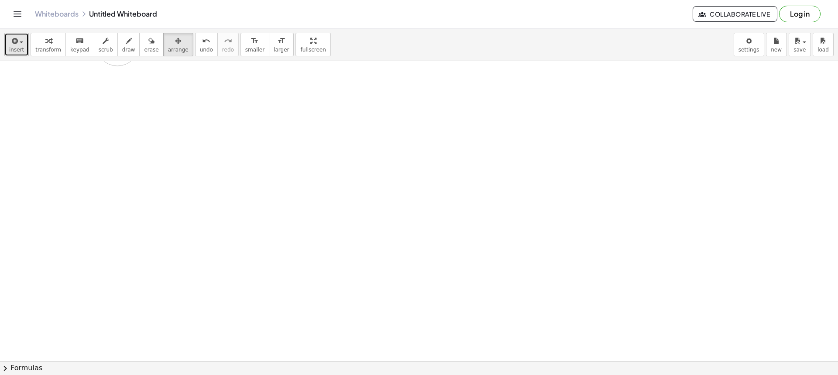
click at [11, 49] on span "insert" at bounding box center [16, 50] width 15 height 6
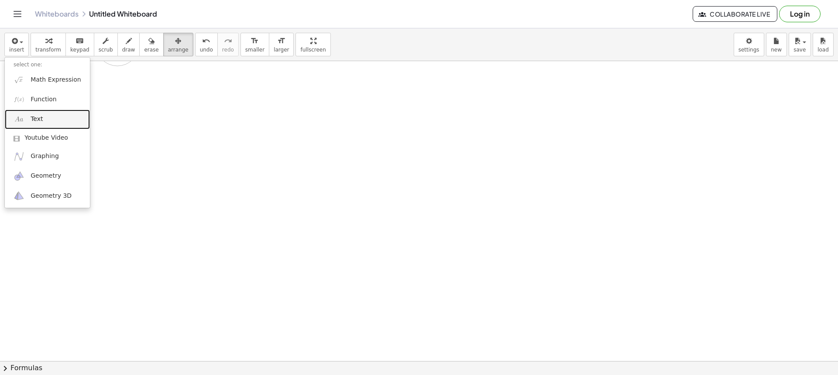
click at [40, 113] on link "Text" at bounding box center [47, 120] width 85 height 20
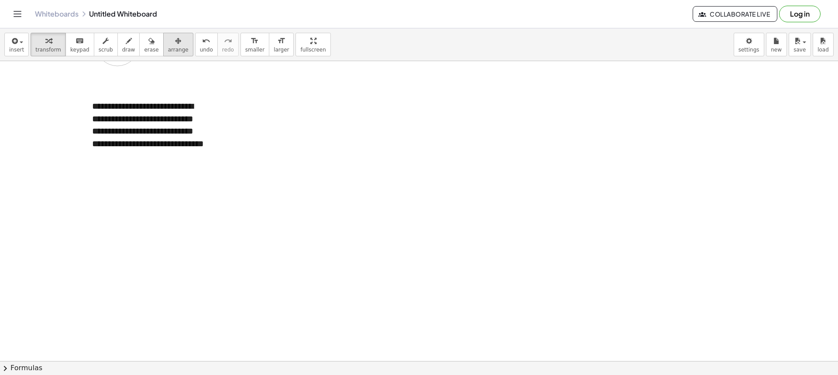
click at [168, 49] on span "arrange" at bounding box center [178, 50] width 21 height 6
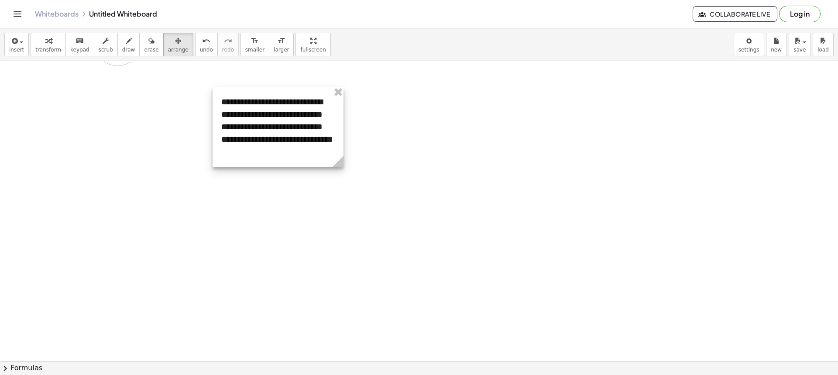
drag, startPoint x: 189, startPoint y: 156, endPoint x: 324, endPoint y: 151, distance: 135.3
click at [324, 151] on div at bounding box center [277, 127] width 131 height 80
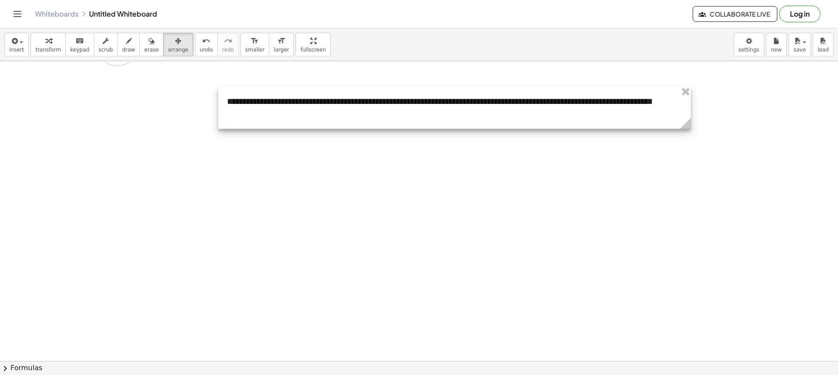
drag, startPoint x: 346, startPoint y: 161, endPoint x: 627, endPoint y: 127, distance: 283.1
drag, startPoint x: 544, startPoint y: 115, endPoint x: 471, endPoint y: 120, distance: 73.0
click at [471, 119] on div at bounding box center [452, 108] width 472 height 42
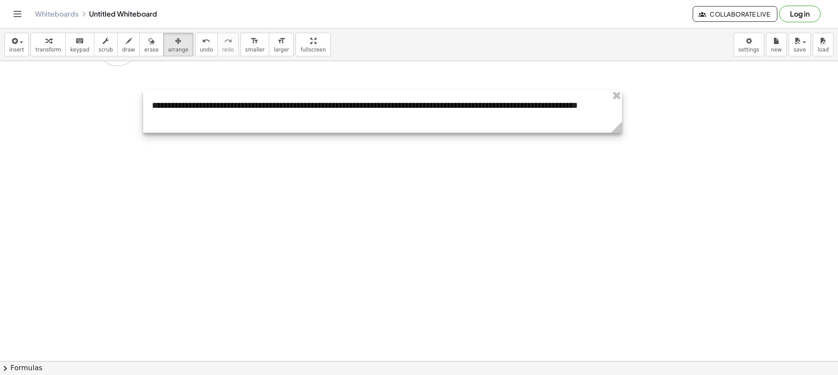
drag, startPoint x: 608, startPoint y: 131, endPoint x: 633, endPoint y: 134, distance: 25.0
click at [626, 134] on g at bounding box center [617, 128] width 15 height 15
drag, startPoint x: 634, startPoint y: 133, endPoint x: 671, endPoint y: 134, distance: 37.1
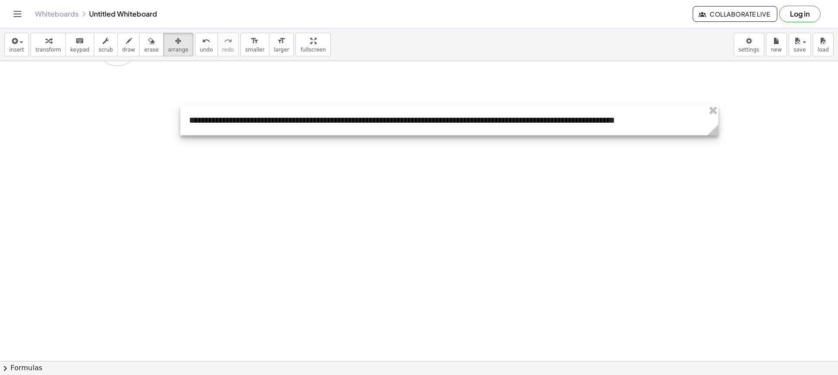
drag, startPoint x: 505, startPoint y: 113, endPoint x: 539, endPoint y: 129, distance: 37.5
click at [539, 129] on div at bounding box center [449, 120] width 538 height 30
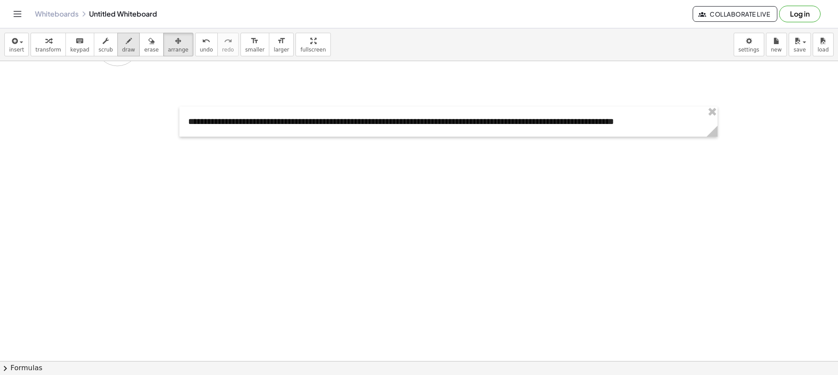
click at [126, 43] on icon "button" at bounding box center [129, 41] width 6 height 10
click at [174, 49] on button "arrange" at bounding box center [178, 45] width 30 height 24
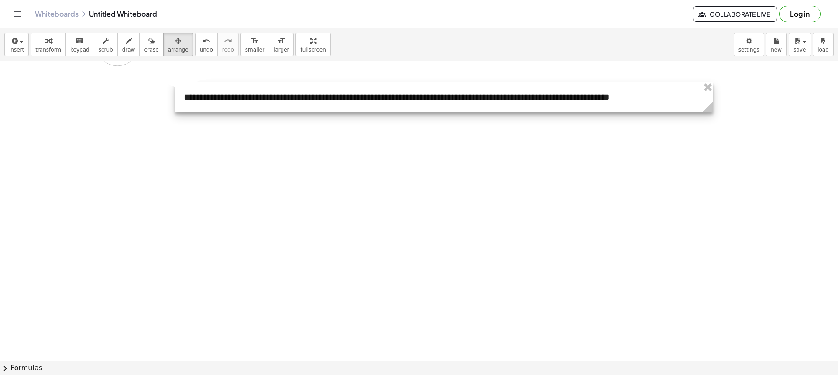
drag, startPoint x: 290, startPoint y: 117, endPoint x: 284, endPoint y: 99, distance: 19.7
click at [284, 99] on div at bounding box center [444, 97] width 538 height 30
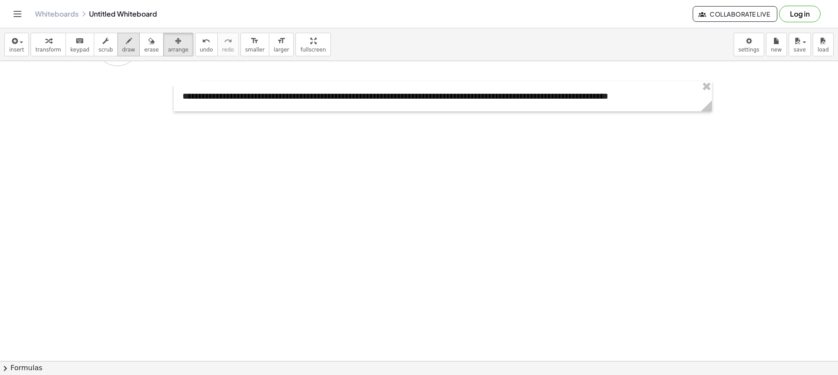
click at [117, 45] on button "draw" at bounding box center [128, 45] width 23 height 24
drag, startPoint x: 261, startPoint y: 135, endPoint x: 274, endPoint y: 213, distance: 79.0
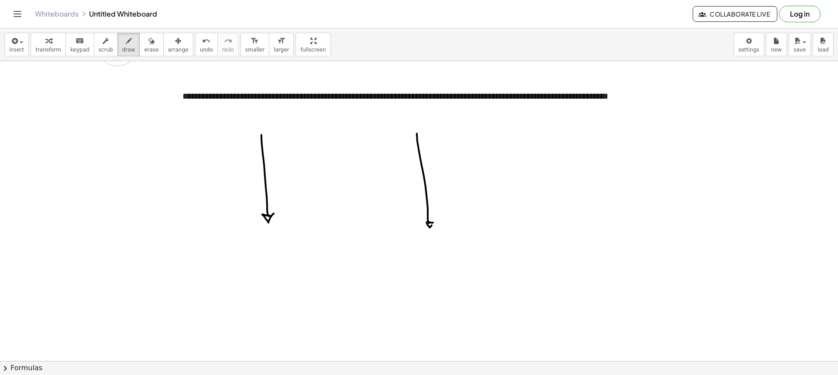
drag, startPoint x: 421, startPoint y: 161, endPoint x: 433, endPoint y: 223, distance: 63.6
click at [144, 47] on span "erase" at bounding box center [151, 50] width 14 height 6
drag, startPoint x: 406, startPoint y: 151, endPoint x: 421, endPoint y: 229, distance: 79.1
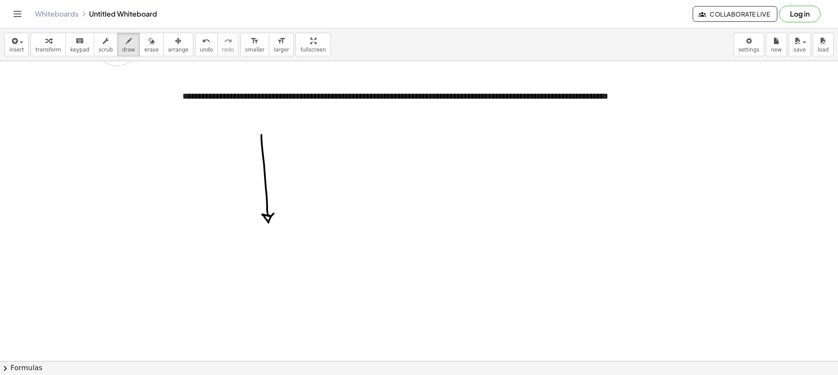
drag, startPoint x: 120, startPoint y: 47, endPoint x: 141, endPoint y: 75, distance: 35.2
click at [122, 51] on span "draw" at bounding box center [128, 50] width 13 height 6
drag, startPoint x: 287, startPoint y: 144, endPoint x: 316, endPoint y: 197, distance: 61.1
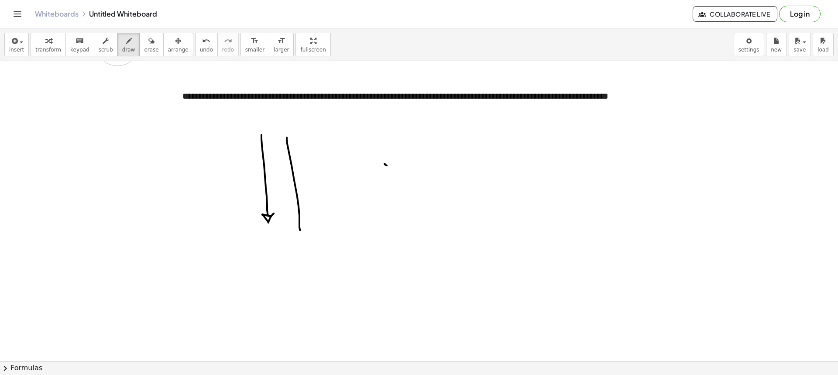
drag, startPoint x: 298, startPoint y: 145, endPoint x: 298, endPoint y: 219, distance: 74.2
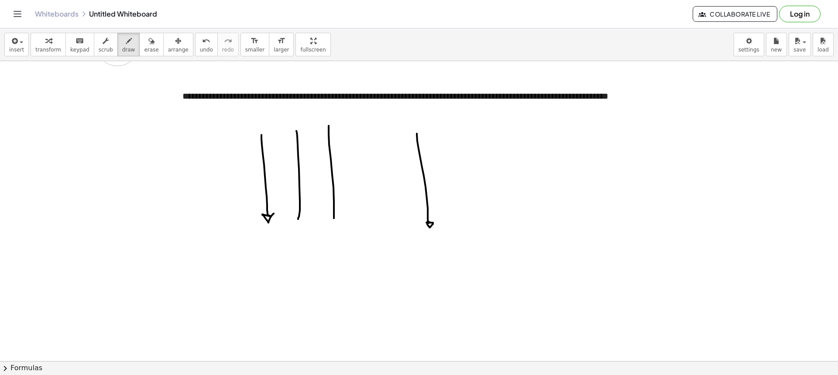
drag, startPoint x: 329, startPoint y: 126, endPoint x: 334, endPoint y: 218, distance: 92.6
drag, startPoint x: 381, startPoint y: 141, endPoint x: 390, endPoint y: 209, distance: 69.1
drag, startPoint x: 304, startPoint y: 121, endPoint x: 307, endPoint y: 126, distance: 6.1
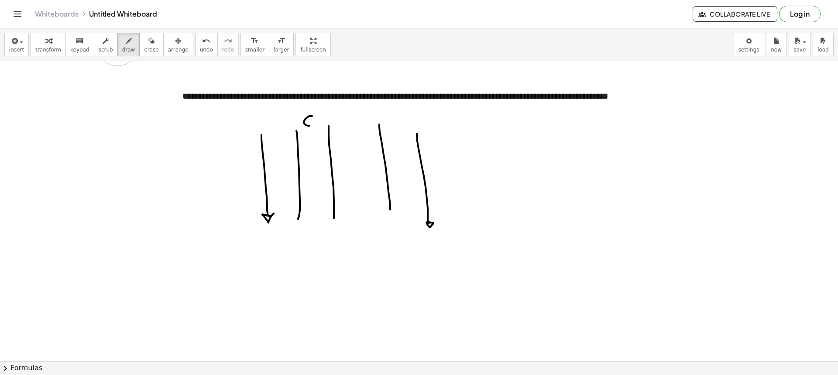
drag, startPoint x: 346, startPoint y: 116, endPoint x: 346, endPoint y: 123, distance: 7.0
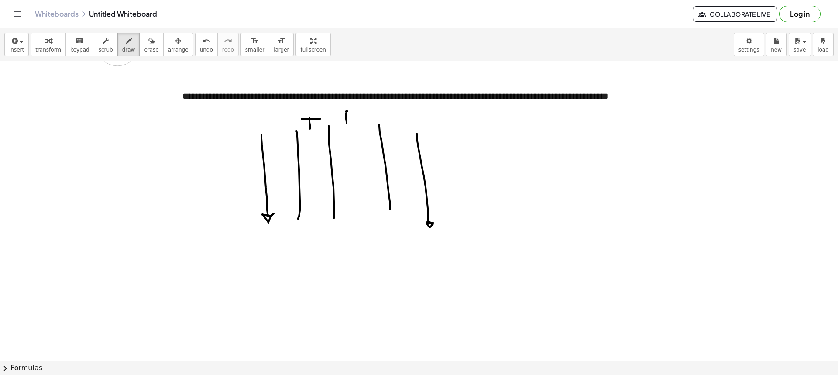
drag, startPoint x: 347, startPoint y: 111, endPoint x: 344, endPoint y: 125, distance: 13.9
drag, startPoint x: 312, startPoint y: 139, endPoint x: 321, endPoint y: 154, distance: 17.2
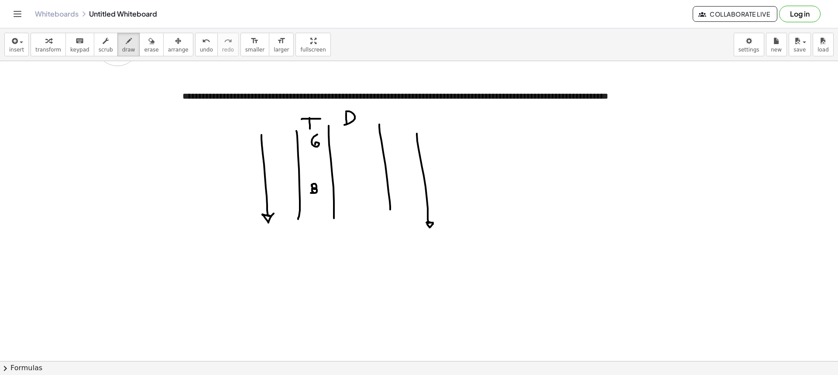
drag, startPoint x: 346, startPoint y: 135, endPoint x: 348, endPoint y: 139, distance: 4.5
drag, startPoint x: 352, startPoint y: 135, endPoint x: 356, endPoint y: 141, distance: 7.5
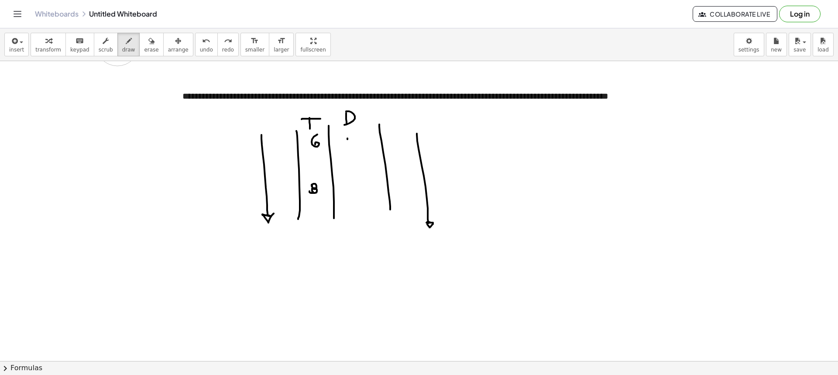
drag, startPoint x: 352, startPoint y: 139, endPoint x: 359, endPoint y: 148, distance: 11.8
drag, startPoint x: 357, startPoint y: 184, endPoint x: 351, endPoint y: 188, distance: 8.1
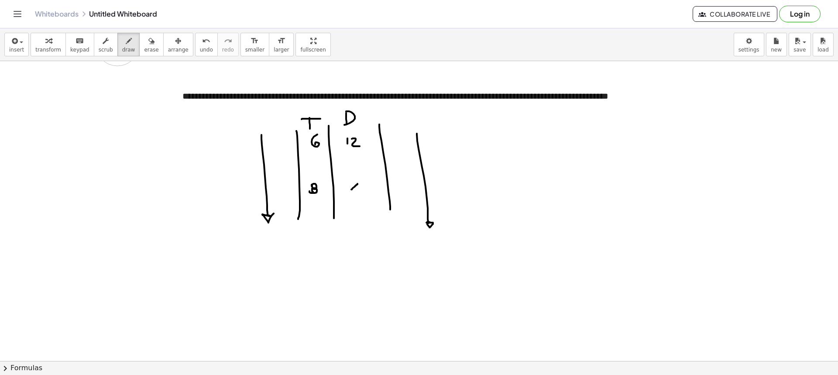
drag, startPoint x: 139, startPoint y: 45, endPoint x: 176, endPoint y: 99, distance: 65.6
click at [148, 45] on icon "button" at bounding box center [151, 41] width 6 height 10
drag, startPoint x: 250, startPoint y: 128, endPoint x: 267, endPoint y: 219, distance: 92.3
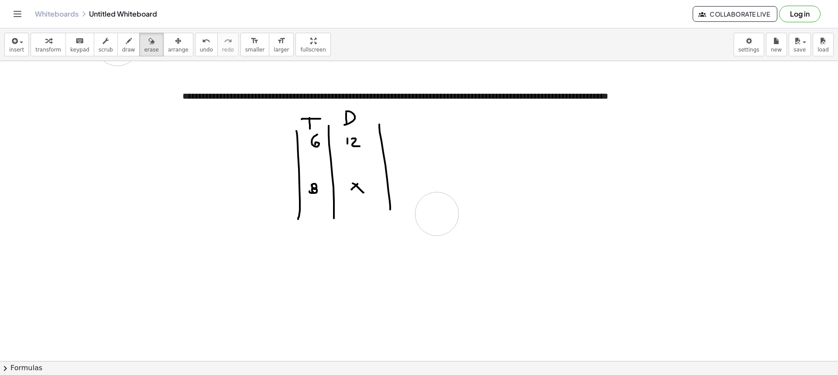
drag, startPoint x: 414, startPoint y: 137, endPoint x: 437, endPoint y: 225, distance: 90.6
click at [122, 50] on span "draw" at bounding box center [128, 50] width 13 height 6
drag, startPoint x: 267, startPoint y: 132, endPoint x: 275, endPoint y: 212, distance: 80.2
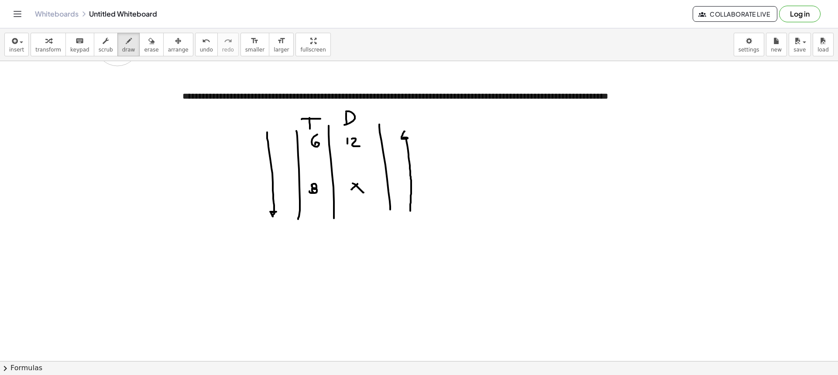
drag, startPoint x: 410, startPoint y: 211, endPoint x: 410, endPoint y: 139, distance: 72.0
click at [117, 46] on button "draw" at bounding box center [128, 45] width 23 height 24
drag, startPoint x: 315, startPoint y: 255, endPoint x: 305, endPoint y: 269, distance: 17.5
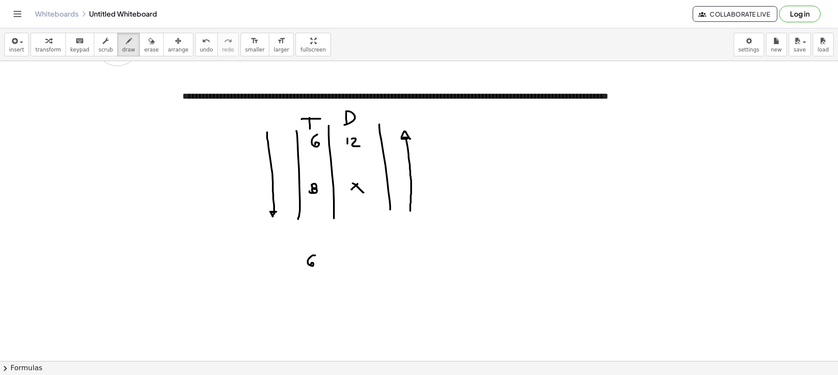
drag, startPoint x: 334, startPoint y: 272, endPoint x: 339, endPoint y: 273, distance: 4.4
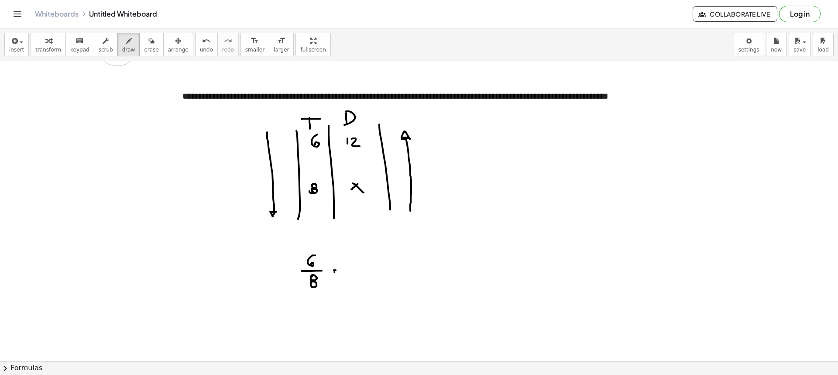
drag, startPoint x: 359, startPoint y: 262, endPoint x: 364, endPoint y: 267, distance: 7.1
drag, startPoint x: 353, startPoint y: 272, endPoint x: 371, endPoint y: 271, distance: 17.9
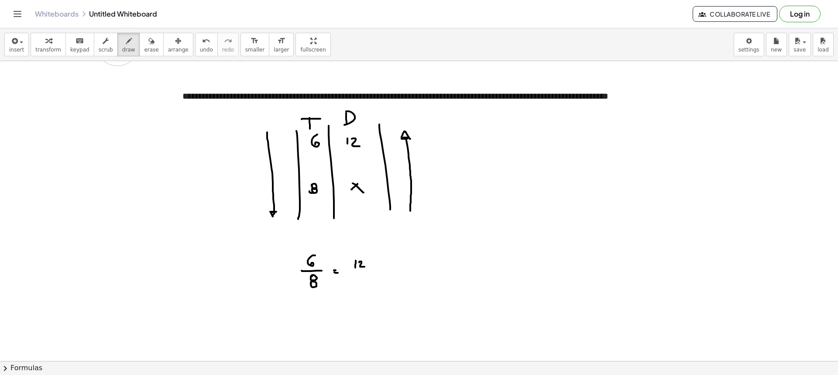
drag, startPoint x: 363, startPoint y: 276, endPoint x: 359, endPoint y: 281, distance: 6.9
drag, startPoint x: 359, startPoint y: 277, endPoint x: 366, endPoint y: 282, distance: 9.1
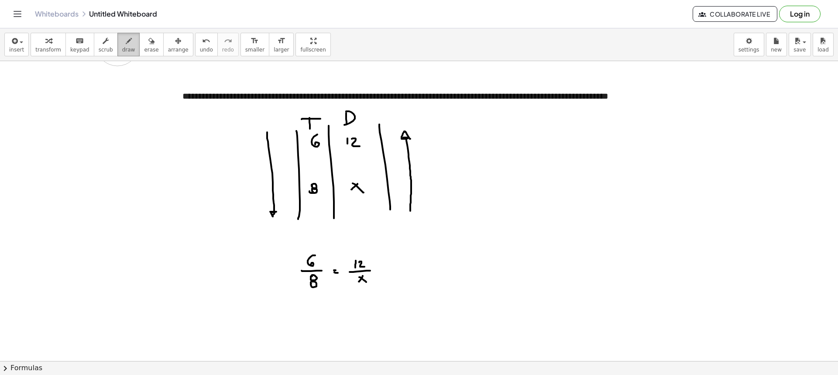
click at [122, 50] on span "draw" at bounding box center [128, 50] width 13 height 6
drag, startPoint x: 344, startPoint y: 253, endPoint x: 349, endPoint y: 284, distance: 31.3
drag, startPoint x: 345, startPoint y: 248, endPoint x: 353, endPoint y: 289, distance: 41.8
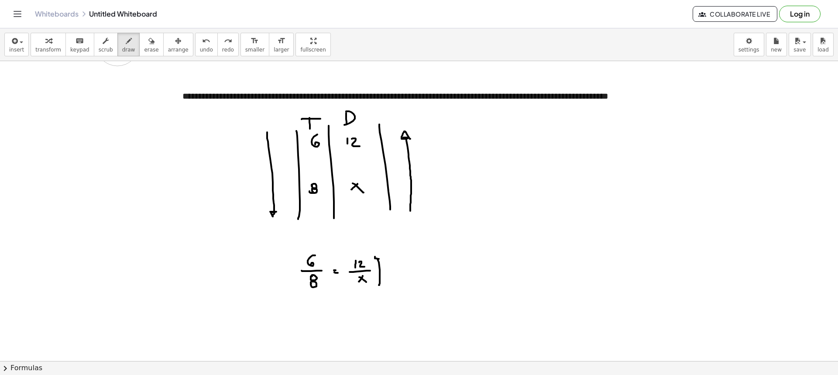
drag, startPoint x: 379, startPoint y: 285, endPoint x: 381, endPoint y: 260, distance: 25.4
drag, startPoint x: 240, startPoint y: 180, endPoint x: 250, endPoint y: 183, distance: 10.6
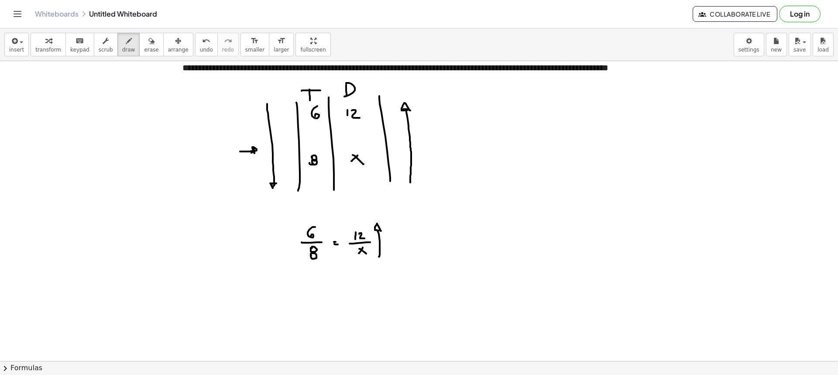
scroll to position [44, 0]
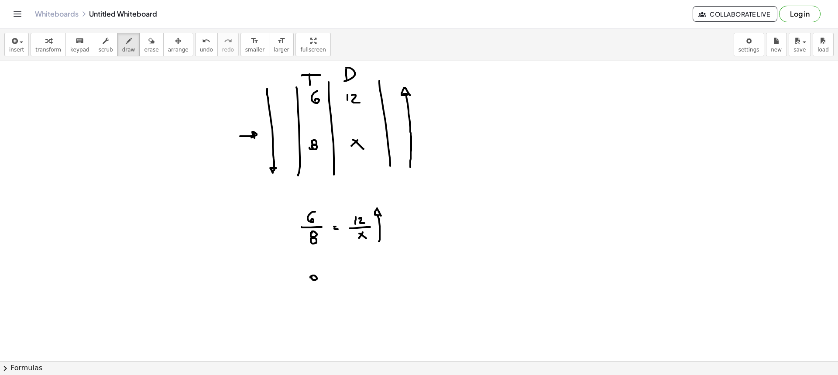
click at [311, 276] on div at bounding box center [419, 368] width 838 height 702
click at [308, 285] on div at bounding box center [419, 368] width 838 height 702
drag, startPoint x: 300, startPoint y: 293, endPoint x: 333, endPoint y: 292, distance: 33.2
click at [333, 292] on div at bounding box center [419, 368] width 838 height 702
drag, startPoint x: 317, startPoint y: 298, endPoint x: 315, endPoint y: 305, distance: 6.7
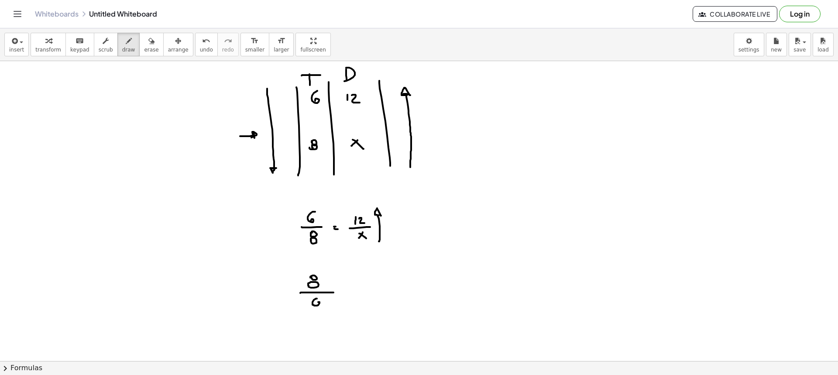
click at [315, 305] on div at bounding box center [419, 368] width 838 height 702
click at [347, 291] on div at bounding box center [419, 368] width 838 height 702
click at [348, 295] on div at bounding box center [419, 368] width 838 height 702
drag, startPoint x: 363, startPoint y: 285, endPoint x: 370, endPoint y: 280, distance: 8.4
click at [363, 287] on div at bounding box center [419, 368] width 838 height 702
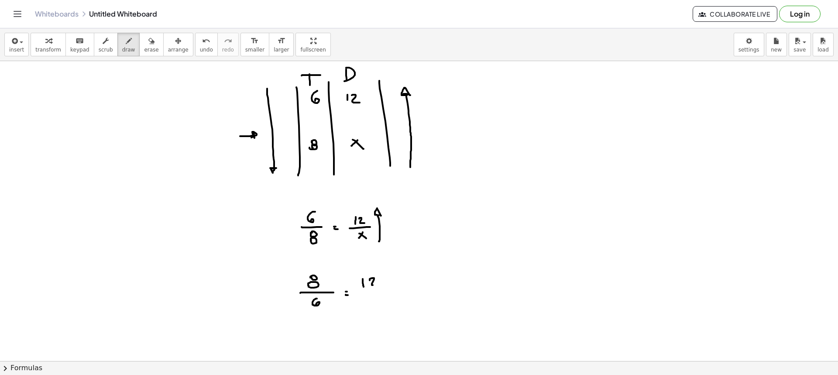
drag, startPoint x: 370, startPoint y: 280, endPoint x: 376, endPoint y: 285, distance: 8.1
click at [376, 285] on div at bounding box center [419, 368] width 838 height 702
drag, startPoint x: 361, startPoint y: 291, endPoint x: 379, endPoint y: 293, distance: 18.0
click at [383, 290] on div at bounding box center [419, 368] width 838 height 702
click at [370, 302] on div at bounding box center [419, 368] width 838 height 702
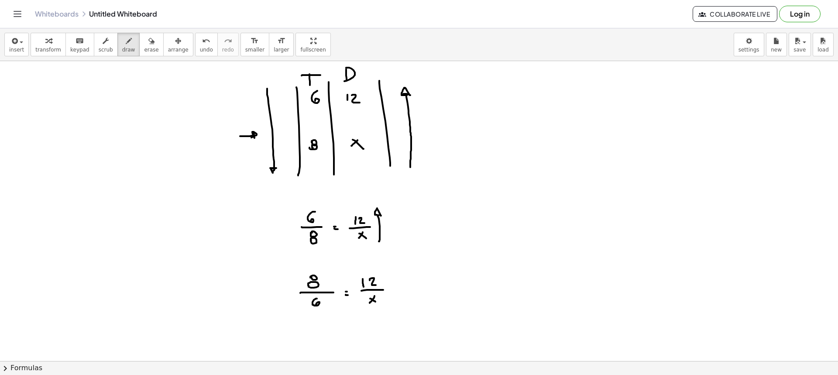
drag, startPoint x: 370, startPoint y: 298, endPoint x: 376, endPoint y: 302, distance: 7.0
click at [376, 301] on div at bounding box center [419, 368] width 838 height 702
drag, startPoint x: 288, startPoint y: 307, endPoint x: 289, endPoint y: 280, distance: 27.5
click at [289, 280] on div at bounding box center [419, 368] width 838 height 702
drag, startPoint x: 404, startPoint y: 302, endPoint x: 409, endPoint y: 286, distance: 16.7
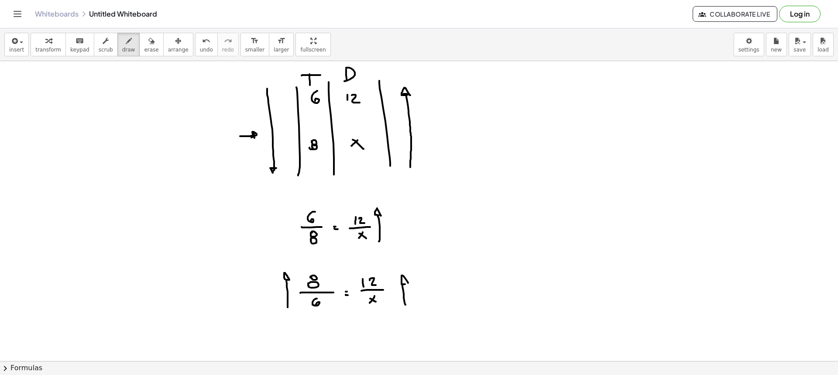
click at [408, 283] on div at bounding box center [419, 368] width 838 height 702
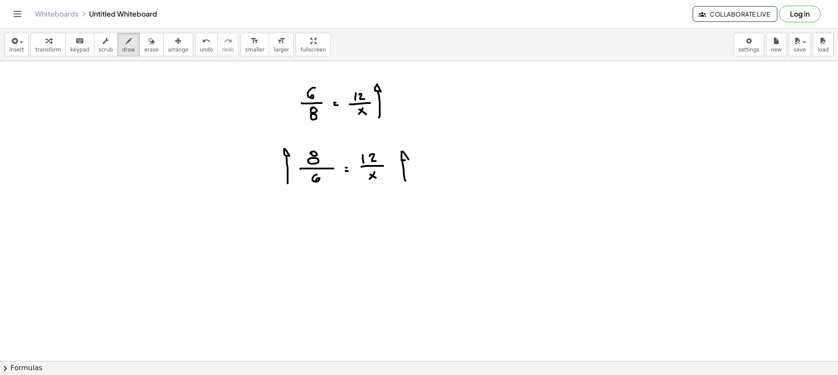
scroll to position [175, 0]
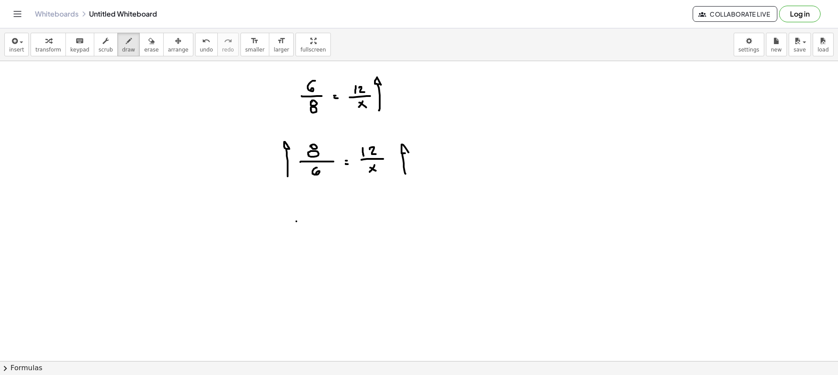
drag, startPoint x: 296, startPoint y: 221, endPoint x: 291, endPoint y: 222, distance: 5.7
click at [291, 230] on div at bounding box center [419, 238] width 838 height 702
drag, startPoint x: 291, startPoint y: 222, endPoint x: 299, endPoint y: 228, distance: 10.4
click at [299, 228] on div at bounding box center [419, 238] width 838 height 702
drag, startPoint x: 306, startPoint y: 223, endPoint x: 299, endPoint y: 231, distance: 9.9
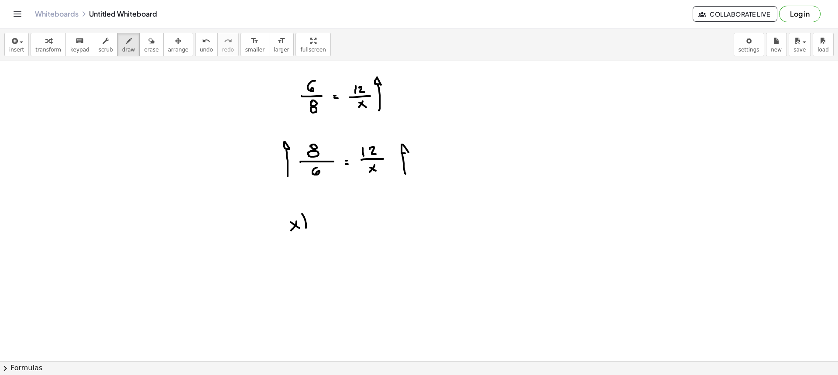
click at [303, 234] on div at bounding box center [419, 238] width 838 height 702
drag, startPoint x: 277, startPoint y: 229, endPoint x: 293, endPoint y: 237, distance: 17.8
click at [285, 237] on div at bounding box center [419, 238] width 838 height 702
drag, startPoint x: 318, startPoint y: 209, endPoint x: 321, endPoint y: 233, distance: 23.3
click at [318, 234] on div at bounding box center [419, 238] width 838 height 702
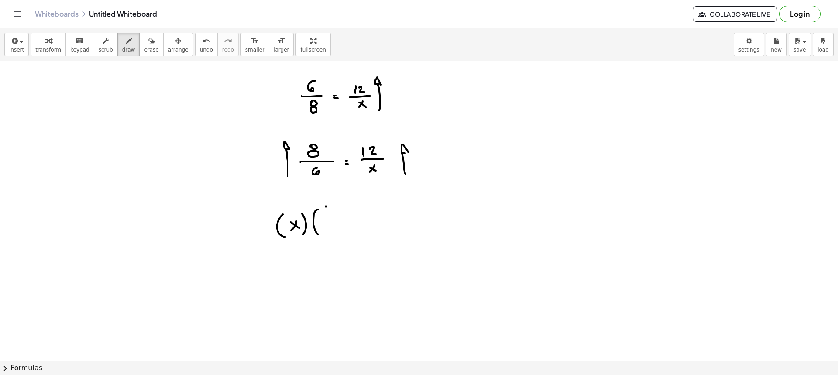
click at [325, 206] on div at bounding box center [419, 238] width 838 height 702
click at [324, 214] on div at bounding box center [419, 238] width 838 height 702
drag, startPoint x: 318, startPoint y: 220, endPoint x: 334, endPoint y: 220, distance: 15.3
click at [334, 220] on div at bounding box center [419, 238] width 838 height 702
drag, startPoint x: 328, startPoint y: 226, endPoint x: 328, endPoint y: 231, distance: 5.3
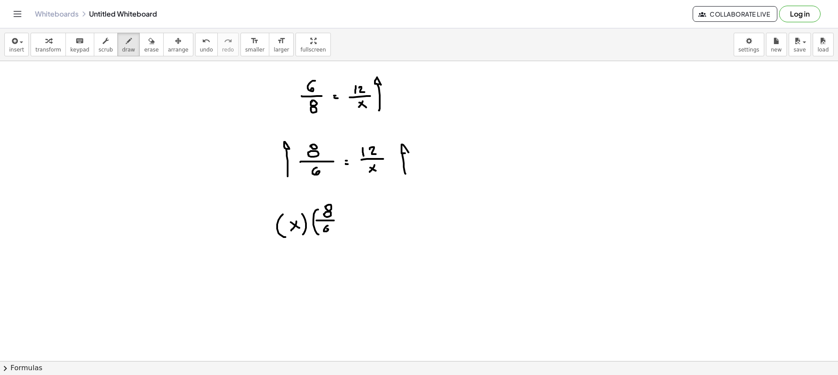
click at [327, 231] on div at bounding box center [419, 238] width 838 height 702
click at [345, 218] on div at bounding box center [419, 238] width 838 height 702
drag, startPoint x: 342, startPoint y: 220, endPoint x: 359, endPoint y: 221, distance: 16.2
click at [348, 221] on div at bounding box center [419, 238] width 838 height 702
click at [364, 219] on div at bounding box center [419, 238] width 838 height 702
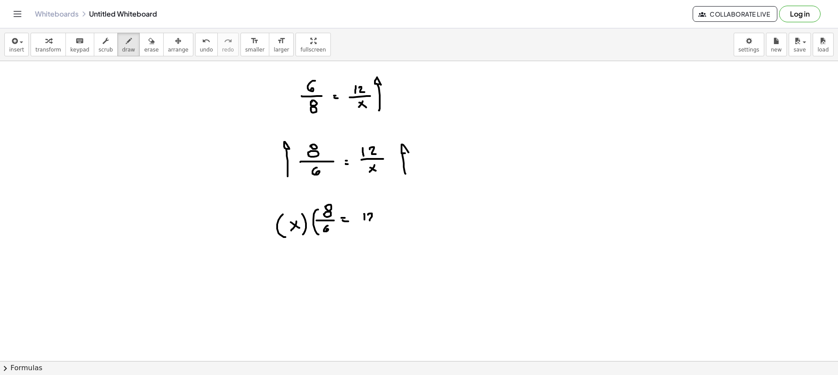
drag, startPoint x: 368, startPoint y: 215, endPoint x: 372, endPoint y: 223, distance: 9.0
click at [372, 222] on div at bounding box center [419, 238] width 838 height 702
drag, startPoint x: 336, startPoint y: 207, endPoint x: 339, endPoint y: 227, distance: 20.3
click at [339, 225] on div at bounding box center [419, 238] width 838 height 702
drag, startPoint x: 333, startPoint y: 199, endPoint x: 403, endPoint y: 197, distance: 69.8
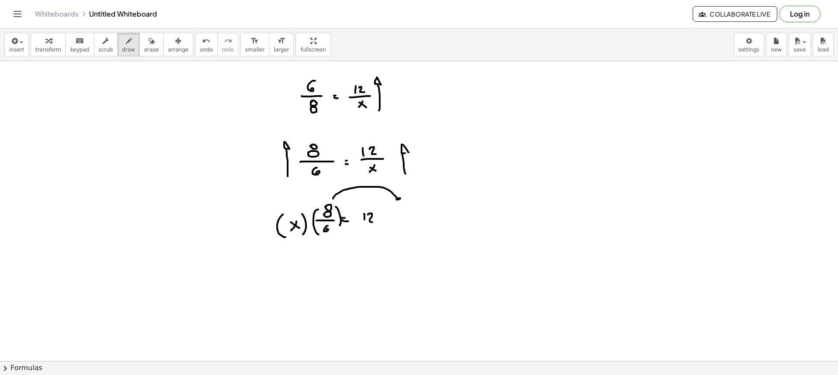
click at [403, 198] on div at bounding box center [419, 238] width 838 height 702
drag, startPoint x: 322, startPoint y: 264, endPoint x: 316, endPoint y: 271, distance: 9.4
click at [316, 271] on div at bounding box center [419, 238] width 838 height 702
click at [327, 270] on div at bounding box center [419, 238] width 838 height 702
click at [342, 264] on div at bounding box center [419, 238] width 838 height 702
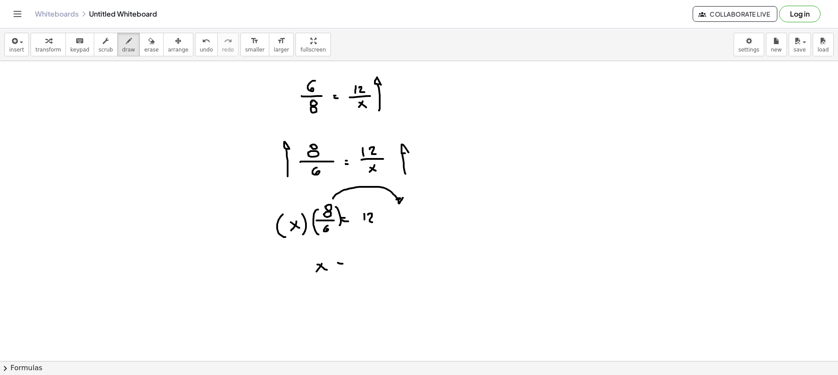
drag, startPoint x: 342, startPoint y: 267, endPoint x: 351, endPoint y: 268, distance: 9.3
click at [346, 267] on div at bounding box center [419, 238] width 838 height 702
drag, startPoint x: 361, startPoint y: 257, endPoint x: 361, endPoint y: 265, distance: 7.4
click at [361, 266] on div at bounding box center [419, 238] width 838 height 702
drag, startPoint x: 365, startPoint y: 258, endPoint x: 372, endPoint y: 264, distance: 9.3
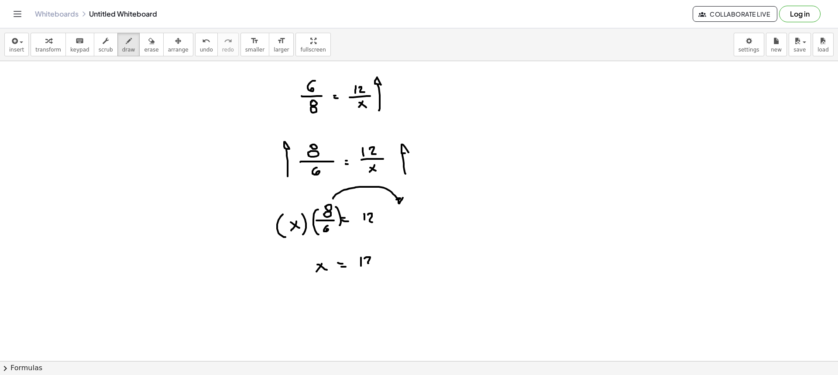
click at [372, 264] on div at bounding box center [419, 238] width 838 height 702
drag, startPoint x: 387, startPoint y: 263, endPoint x: 394, endPoint y: 260, distance: 6.9
click at [385, 263] on div at bounding box center [419, 238] width 838 height 702
drag, startPoint x: 416, startPoint y: 247, endPoint x: 415, endPoint y: 259, distance: 12.2
click at [413, 259] on div at bounding box center [419, 238] width 838 height 702
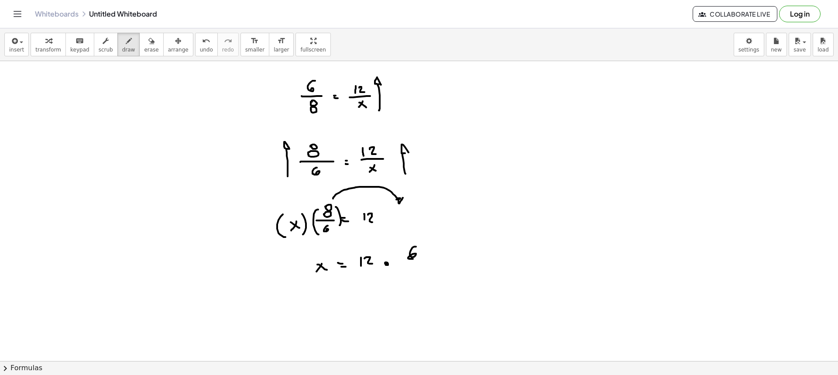
drag, startPoint x: 405, startPoint y: 261, endPoint x: 422, endPoint y: 262, distance: 17.0
click at [422, 262] on div at bounding box center [419, 238] width 838 height 702
click at [411, 269] on div at bounding box center [419, 238] width 838 height 702
click at [410, 276] on div at bounding box center [419, 238] width 838 height 702
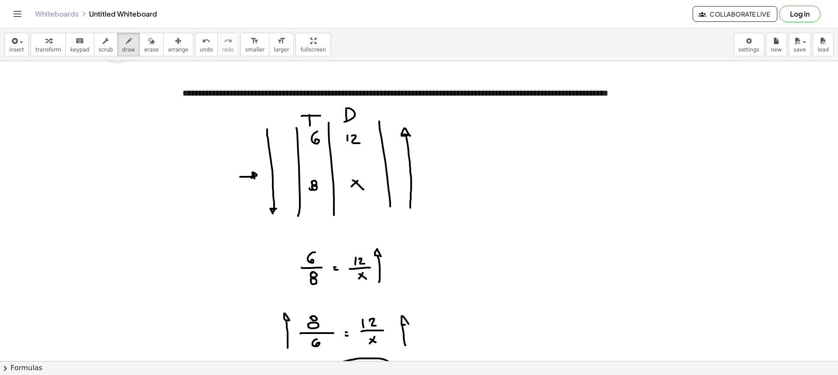
scroll to position [0, 0]
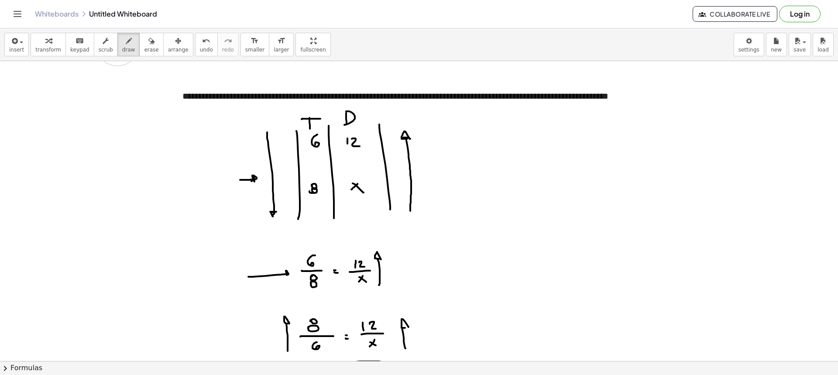
drag, startPoint x: 259, startPoint y: 276, endPoint x: 286, endPoint y: 275, distance: 27.1
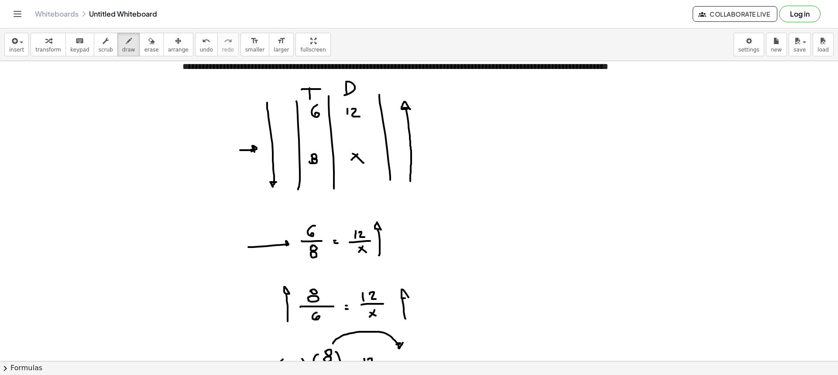
scroll to position [44, 0]
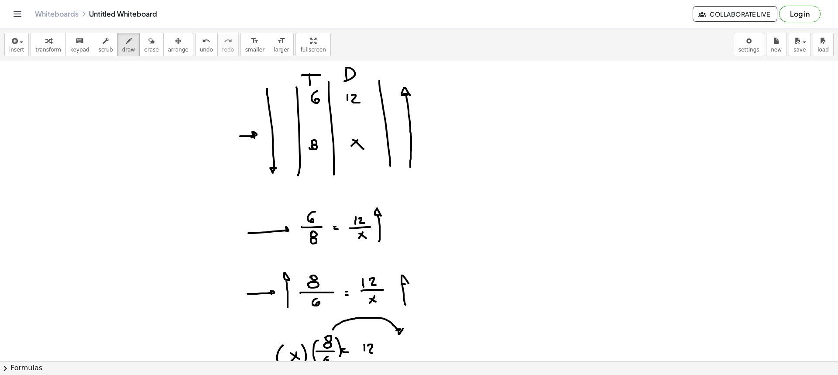
click at [271, 293] on div at bounding box center [419, 368] width 838 height 702
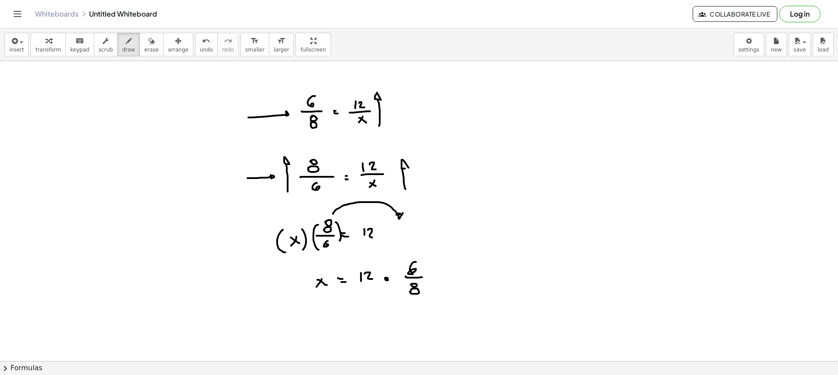
scroll to position [175, 0]
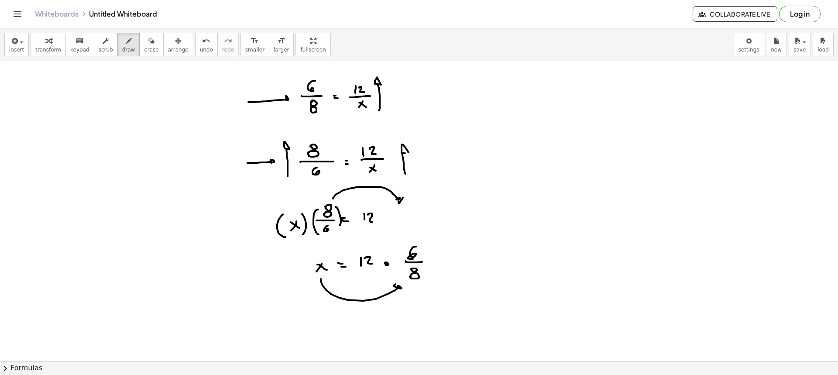
drag, startPoint x: 321, startPoint y: 279, endPoint x: 404, endPoint y: 292, distance: 83.9
click at [404, 291] on div at bounding box center [419, 238] width 838 height 702
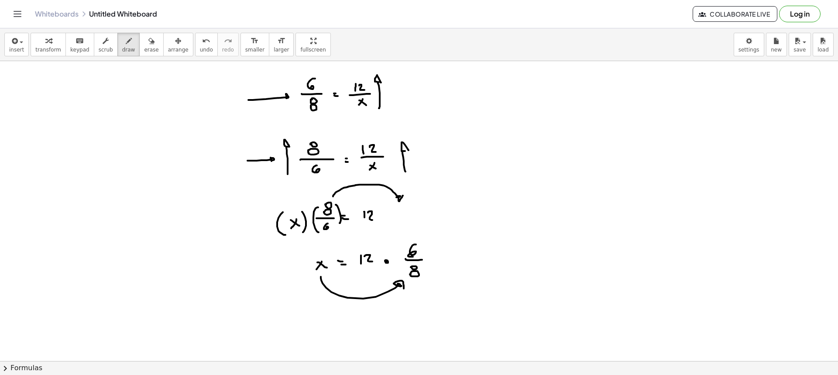
scroll to position [218, 0]
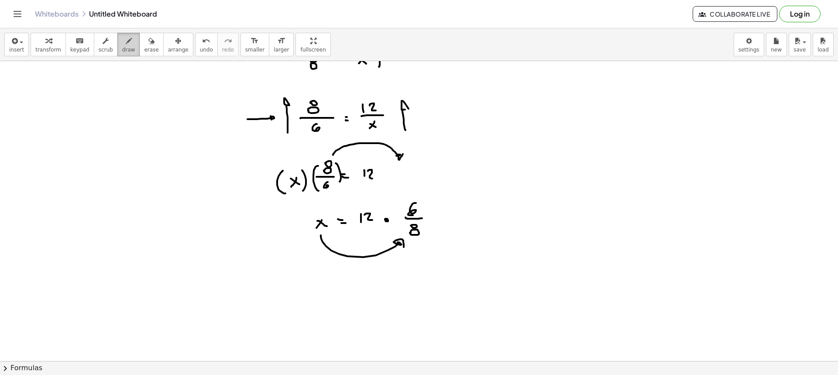
click at [117, 41] on button "draw" at bounding box center [128, 45] width 23 height 24
drag, startPoint x: 431, startPoint y: 236, endPoint x: 418, endPoint y: 244, distance: 15.1
click at [414, 244] on div at bounding box center [419, 194] width 838 height 702
drag, startPoint x: 320, startPoint y: 279, endPoint x: 315, endPoint y: 282, distance: 6.3
click at [317, 282] on div at bounding box center [419, 194] width 838 height 702
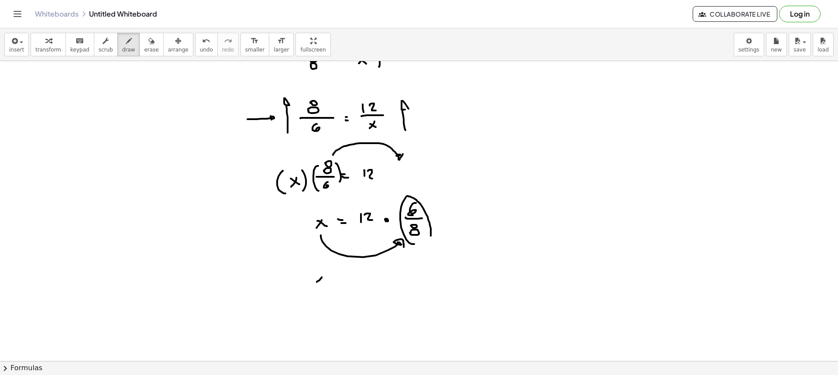
drag, startPoint x: 314, startPoint y: 280, endPoint x: 325, endPoint y: 285, distance: 12.1
click at [323, 285] on div at bounding box center [419, 194] width 838 height 702
click at [338, 279] on div at bounding box center [419, 194] width 838 height 702
click at [339, 283] on div at bounding box center [419, 194] width 838 height 702
drag, startPoint x: 318, startPoint y: 282, endPoint x: 314, endPoint y: 287, distance: 6.2
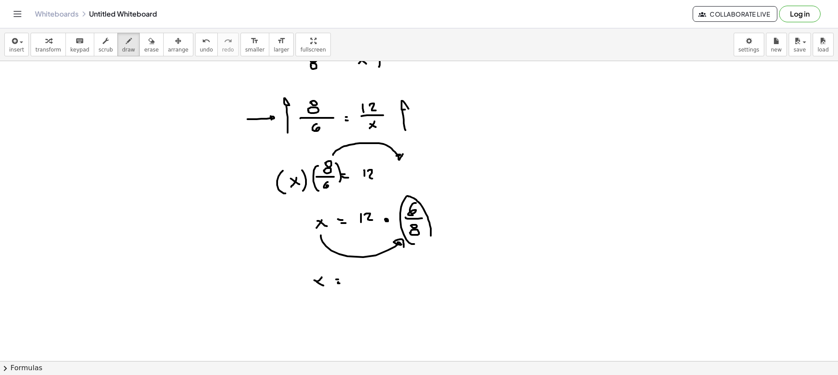
click at [314, 286] on div at bounding box center [419, 194] width 838 height 702
drag, startPoint x: 354, startPoint y: 277, endPoint x: 361, endPoint y: 279, distance: 7.1
click at [356, 286] on div at bounding box center [419, 194] width 838 height 702
drag, startPoint x: 361, startPoint y: 277, endPoint x: 370, endPoint y: 283, distance: 10.9
click at [368, 284] on div at bounding box center [419, 194] width 838 height 702
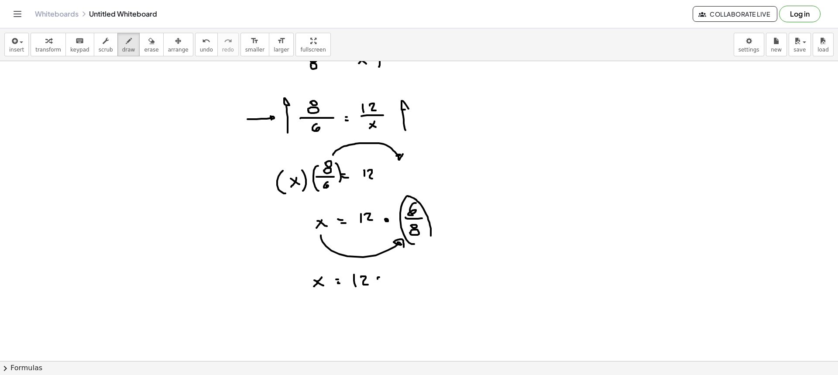
drag, startPoint x: 377, startPoint y: 279, endPoint x: 391, endPoint y: 265, distance: 19.4
click at [377, 279] on div at bounding box center [419, 194] width 838 height 702
drag, startPoint x: 429, startPoint y: 184, endPoint x: 432, endPoint y: 198, distance: 13.8
click at [430, 198] on div at bounding box center [419, 194] width 838 height 702
drag, startPoint x: 433, startPoint y: 189, endPoint x: 438, endPoint y: 189, distance: 5.3
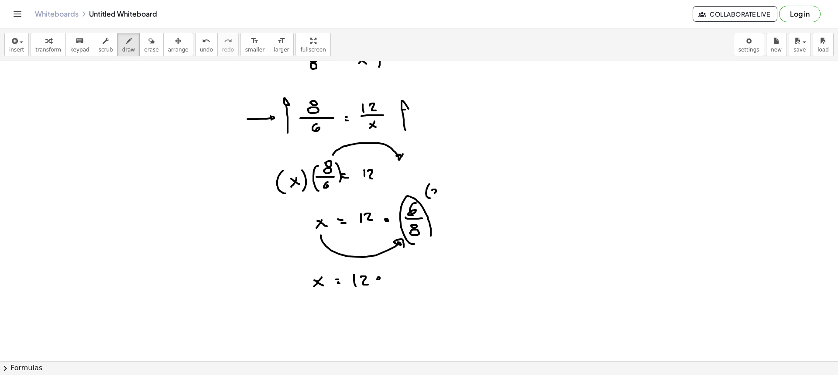
click at [435, 196] on div at bounding box center [419, 194] width 838 height 702
drag, startPoint x: 438, startPoint y: 189, endPoint x: 436, endPoint y: 202, distance: 12.9
click at [436, 202] on div at bounding box center [419, 194] width 838 height 702
drag, startPoint x: 427, startPoint y: 235, endPoint x: 431, endPoint y: 241, distance: 7.5
click at [427, 244] on div at bounding box center [419, 194] width 838 height 702
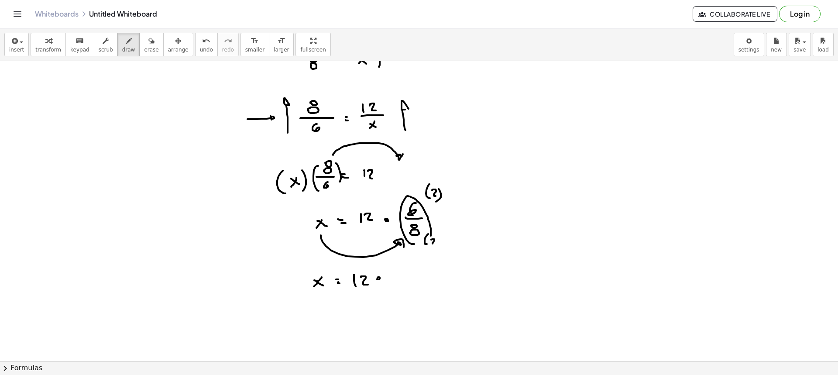
drag, startPoint x: 434, startPoint y: 239, endPoint x: 434, endPoint y: 244, distance: 4.8
click at [433, 244] on div at bounding box center [419, 194] width 838 height 702
drag, startPoint x: 439, startPoint y: 240, endPoint x: 438, endPoint y: 247, distance: 7.5
click at [438, 247] on div at bounding box center [419, 194] width 838 height 702
drag, startPoint x: 401, startPoint y: 281, endPoint x: 445, endPoint y: 278, distance: 44.2
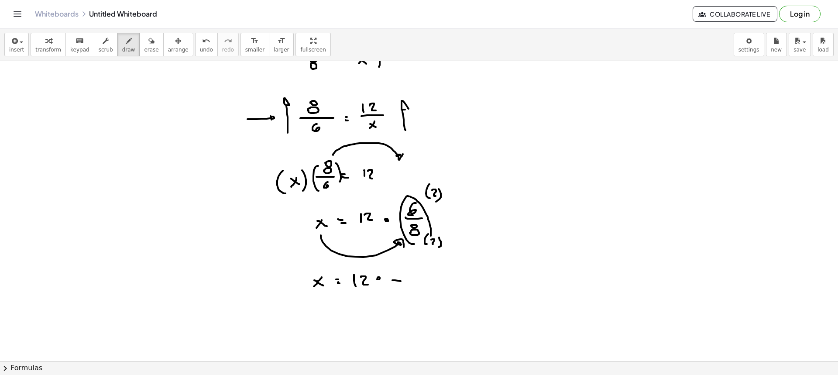
click at [449, 277] on div at bounding box center [419, 194] width 838 height 702
drag, startPoint x: 410, startPoint y: 269, endPoint x: 411, endPoint y: 275, distance: 6.6
click at [411, 275] on div at bounding box center [419, 194] width 838 height 702
drag, startPoint x: 417, startPoint y: 290, endPoint x: 427, endPoint y: 300, distance: 14.2
click at [425, 298] on div at bounding box center [419, 194] width 838 height 702
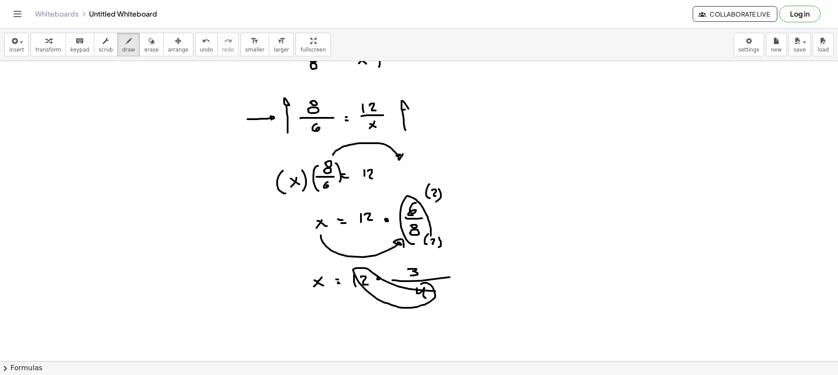
drag, startPoint x: 425, startPoint y: 283, endPoint x: 457, endPoint y: 292, distance: 32.7
click at [457, 292] on div at bounding box center [419, 194] width 838 height 702
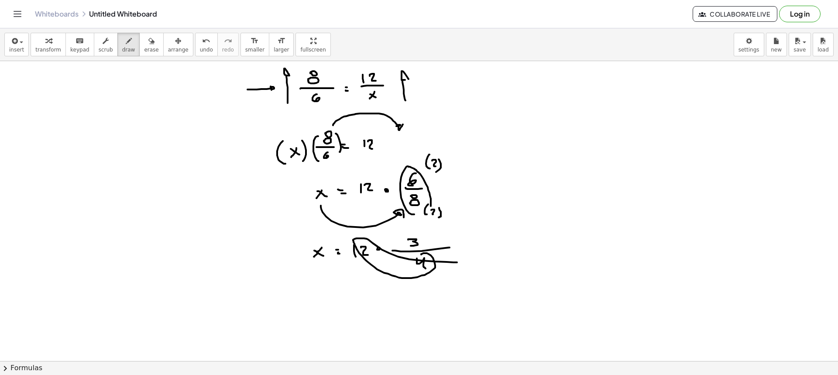
scroll to position [262, 0]
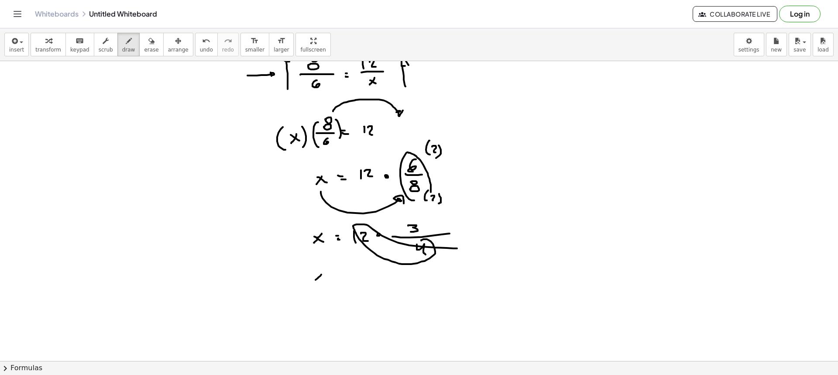
click at [315, 280] on div at bounding box center [419, 150] width 838 height 702
drag, startPoint x: 318, startPoint y: 277, endPoint x: 326, endPoint y: 282, distance: 10.0
click at [325, 281] on div at bounding box center [419, 150] width 838 height 702
click at [332, 273] on div at bounding box center [419, 150] width 838 height 702
drag, startPoint x: 331, startPoint y: 275, endPoint x: 340, endPoint y: 278, distance: 9.5
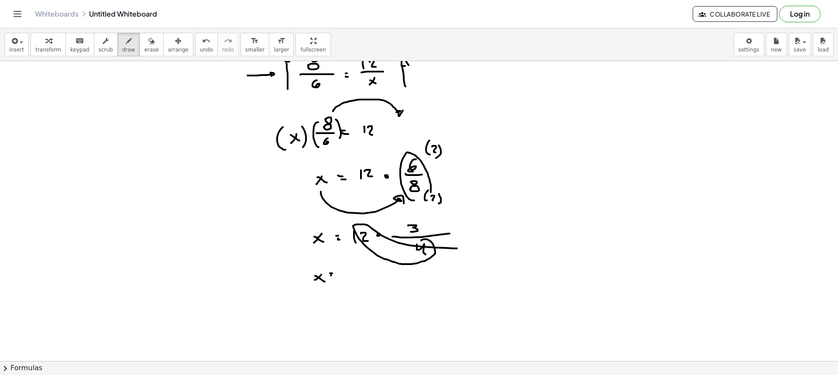
click at [332, 277] on div at bounding box center [419, 150] width 838 height 702
drag, startPoint x: 347, startPoint y: 273, endPoint x: 350, endPoint y: 278, distance: 6.2
click at [349, 279] on div at bounding box center [419, 150] width 838 height 702
drag, startPoint x: 353, startPoint y: 272, endPoint x: 362, endPoint y: 278, distance: 10.6
click at [362, 279] on div at bounding box center [419, 150] width 838 height 702
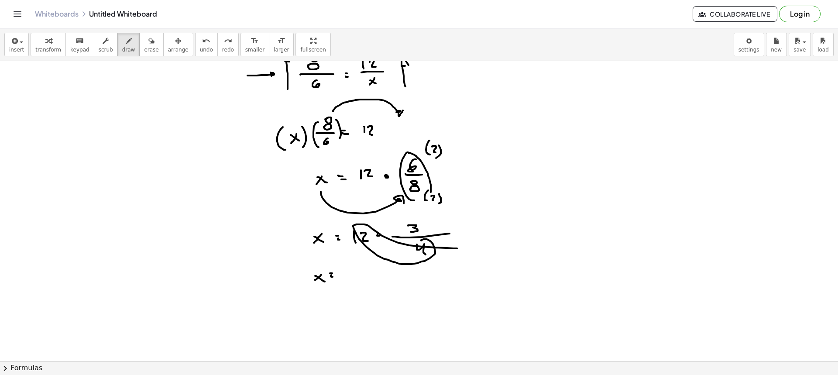
drag, startPoint x: 367, startPoint y: 214, endPoint x: 369, endPoint y: 222, distance: 8.0
click at [366, 223] on div at bounding box center [419, 150] width 838 height 702
drag, startPoint x: 370, startPoint y: 218, endPoint x: 375, endPoint y: 218, distance: 4.4
click at [374, 219] on div at bounding box center [419, 150] width 838 height 702
drag, startPoint x: 376, startPoint y: 216, endPoint x: 374, endPoint y: 223, distance: 7.6
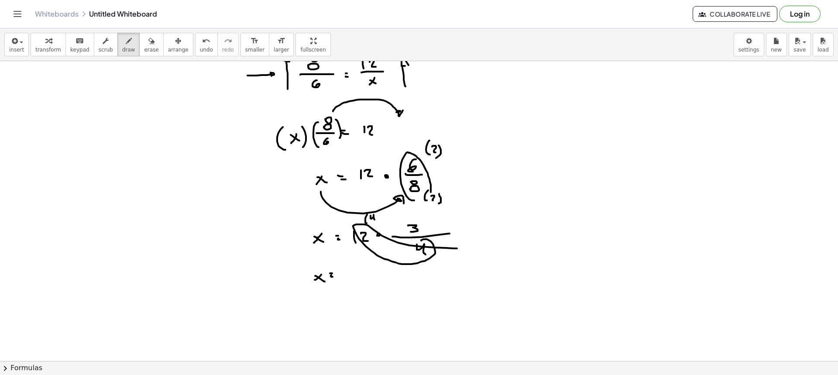
click at [375, 221] on div at bounding box center [419, 150] width 838 height 702
drag, startPoint x: 349, startPoint y: 270, endPoint x: 349, endPoint y: 278, distance: 8.3
click at [349, 278] on div at bounding box center [419, 150] width 838 height 702
click at [362, 274] on div at bounding box center [419, 150] width 838 height 702
drag, startPoint x: 377, startPoint y: 268, endPoint x: 377, endPoint y: 277, distance: 8.3
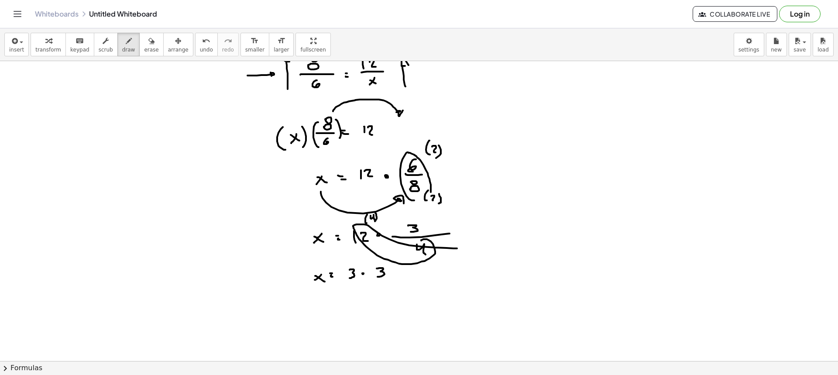
click at [377, 277] on div at bounding box center [419, 150] width 838 height 702
drag, startPoint x: 371, startPoint y: 282, endPoint x: 384, endPoint y: 289, distance: 14.3
click at [396, 280] on div at bounding box center [419, 150] width 838 height 702
click at [384, 292] on div at bounding box center [419, 150] width 838 height 702
drag, startPoint x: 356, startPoint y: 282, endPoint x: 352, endPoint y: 287, distance: 6.2
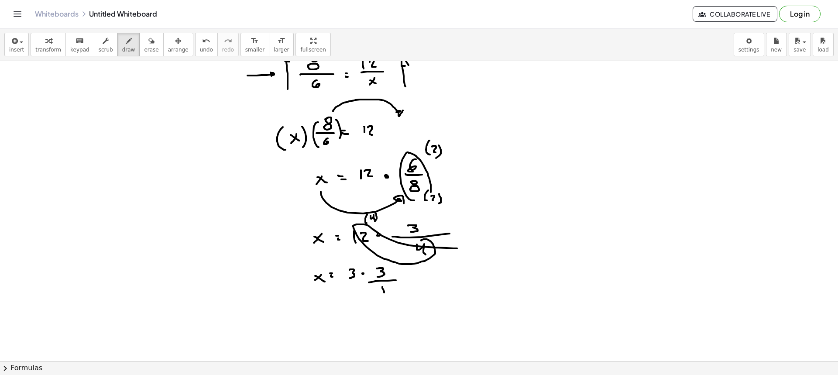
click at [358, 282] on div at bounding box center [419, 150] width 838 height 702
click at [353, 293] on div at bounding box center [419, 150] width 838 height 702
click at [306, 314] on div at bounding box center [419, 150] width 838 height 702
click at [315, 314] on div at bounding box center [419, 150] width 838 height 702
click at [326, 310] on div at bounding box center [419, 150] width 838 height 702
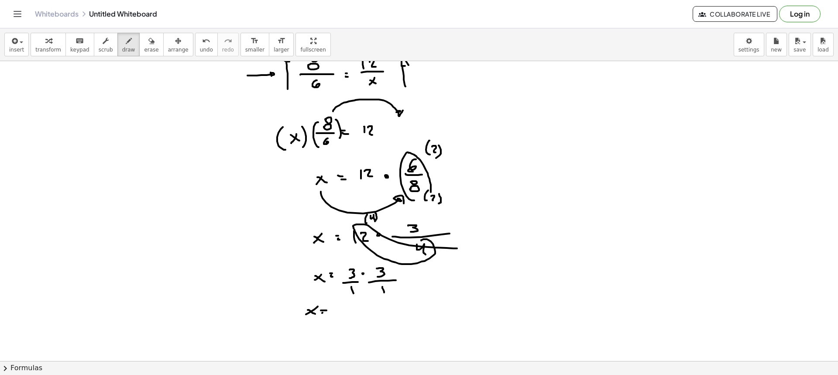
drag, startPoint x: 322, startPoint y: 313, endPoint x: 339, endPoint y: 308, distance: 17.1
click at [325, 314] on div at bounding box center [419, 150] width 838 height 702
drag, startPoint x: 337, startPoint y: 305, endPoint x: 341, endPoint y: 317, distance: 12.0
click at [341, 317] on div at bounding box center [419, 150] width 838 height 702
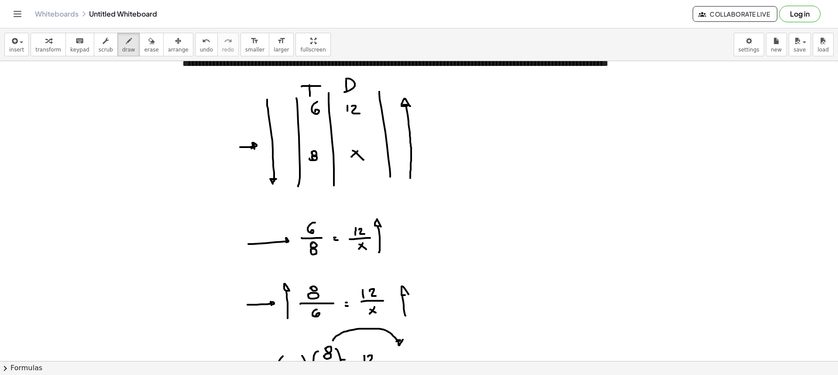
scroll to position [0, 0]
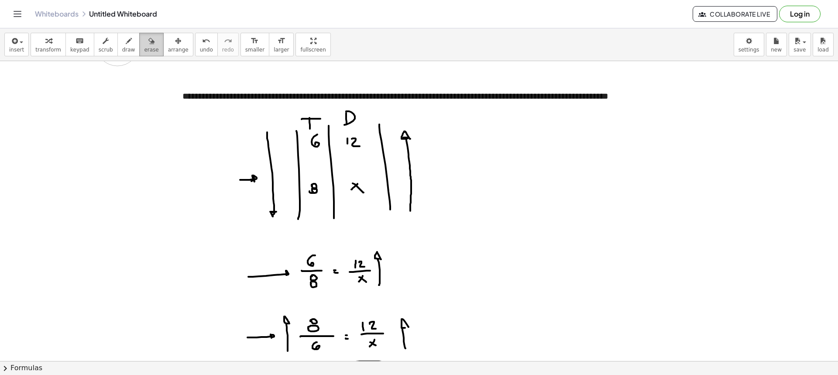
click at [140, 34] on button "erase" at bounding box center [151, 45] width 24 height 24
click at [148, 37] on icon "button" at bounding box center [151, 41] width 6 height 10
click at [123, 51] on span "draw" at bounding box center [128, 50] width 13 height 6
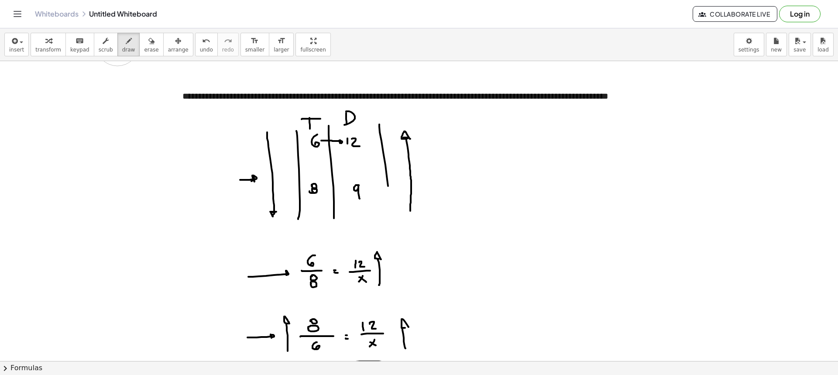
click at [163, 43] on button "arrange" at bounding box center [178, 45] width 30 height 24
click at [144, 44] on div "button" at bounding box center [151, 40] width 14 height 10
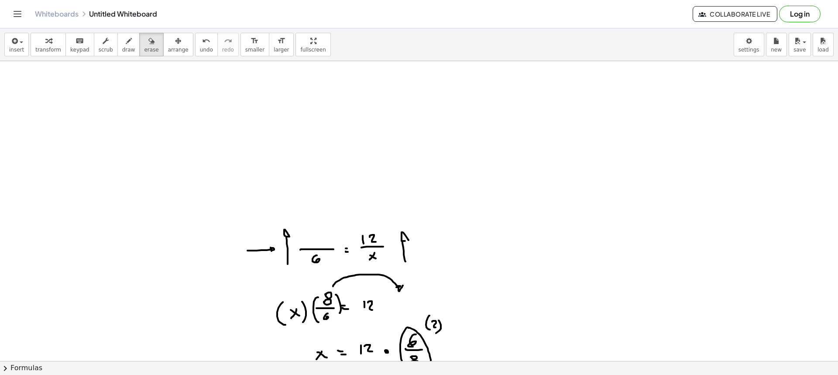
scroll to position [87, 0]
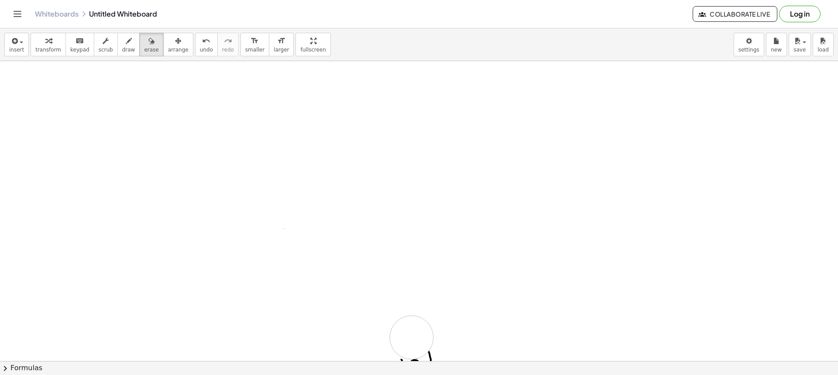
click at [436, 344] on div at bounding box center [419, 325] width 838 height 702
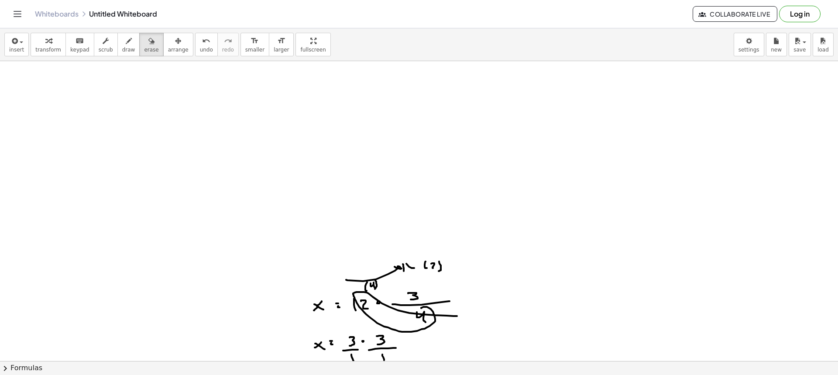
scroll to position [262, 0]
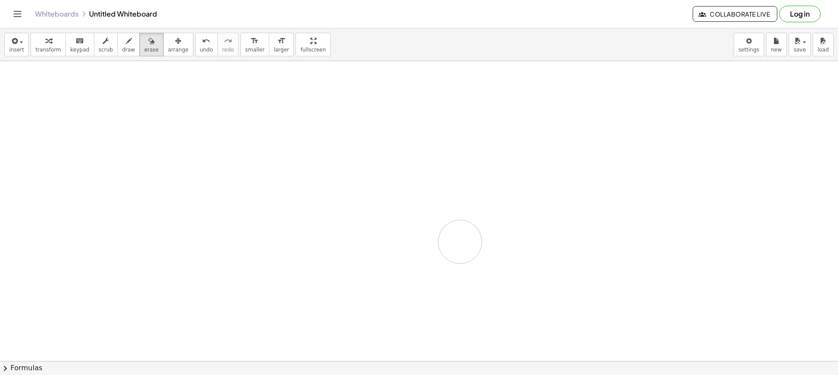
drag, startPoint x: 399, startPoint y: 240, endPoint x: 414, endPoint y: 231, distance: 17.3
click at [435, 237] on div at bounding box center [419, 150] width 838 height 702
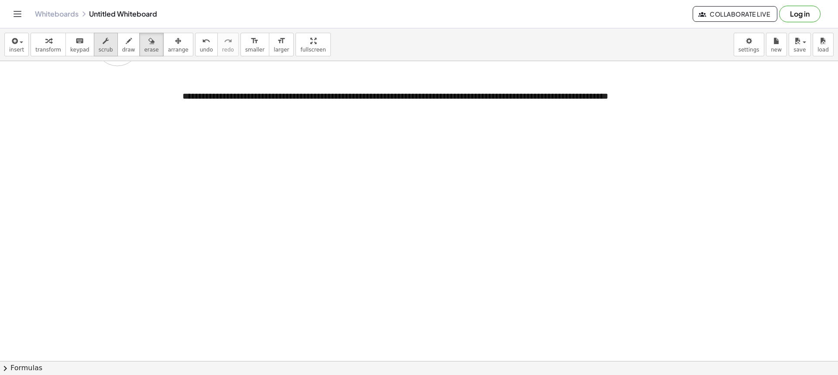
click at [99, 47] on span "scrub" at bounding box center [106, 50] width 14 height 6
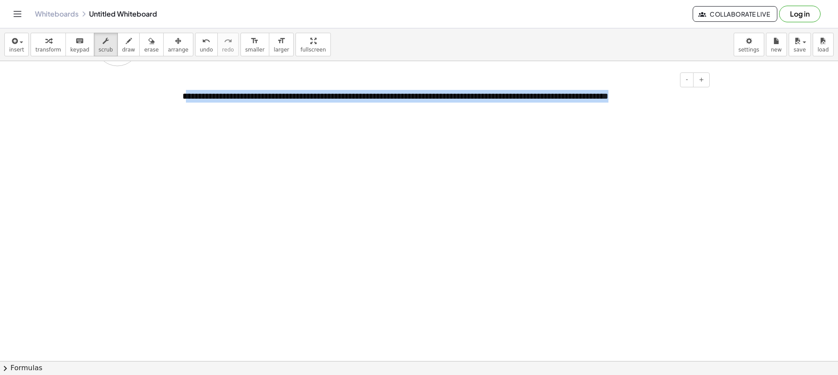
drag, startPoint x: 669, startPoint y: 99, endPoint x: 190, endPoint y: 98, distance: 478.6
click at [190, 99] on div "**********" at bounding box center [443, 96] width 538 height 30
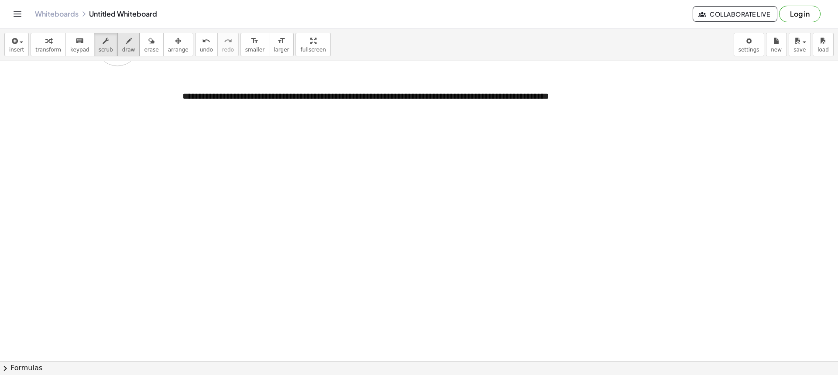
click at [126, 42] on icon "button" at bounding box center [129, 41] width 6 height 10
drag, startPoint x: 114, startPoint y: 48, endPoint x: 193, endPoint y: 100, distance: 94.4
click at [120, 54] on button "draw" at bounding box center [128, 45] width 23 height 24
drag, startPoint x: 250, startPoint y: 119, endPoint x: 253, endPoint y: 202, distance: 83.4
click at [251, 206] on div at bounding box center [419, 360] width 838 height 599
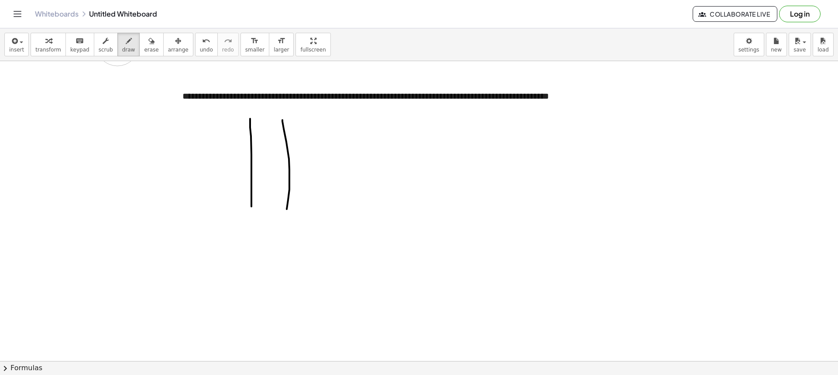
drag, startPoint x: 282, startPoint y: 120, endPoint x: 286, endPoint y: 215, distance: 95.2
click at [286, 215] on div at bounding box center [419, 360] width 838 height 599
drag, startPoint x: 331, startPoint y: 122, endPoint x: 337, endPoint y: 214, distance: 91.8
click at [337, 214] on div at bounding box center [419, 360] width 838 height 599
drag, startPoint x: 139, startPoint y: 43, endPoint x: 158, endPoint y: 67, distance: 29.8
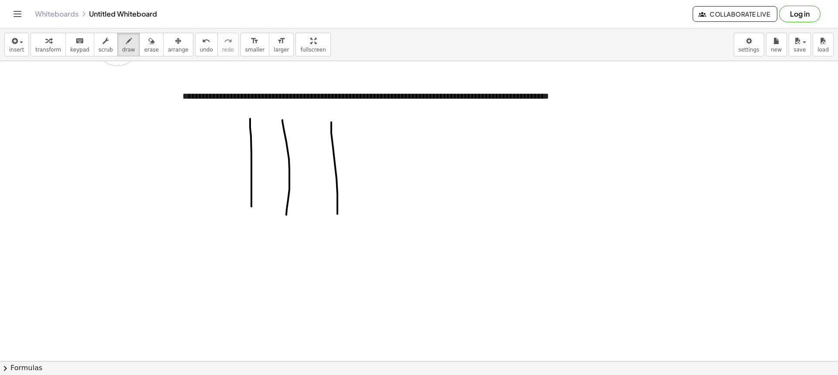
click at [147, 54] on button "erase" at bounding box center [151, 45] width 24 height 24
drag, startPoint x: 294, startPoint y: 123, endPoint x: 332, endPoint y: 196, distance: 82.1
click at [332, 196] on div at bounding box center [419, 360] width 838 height 599
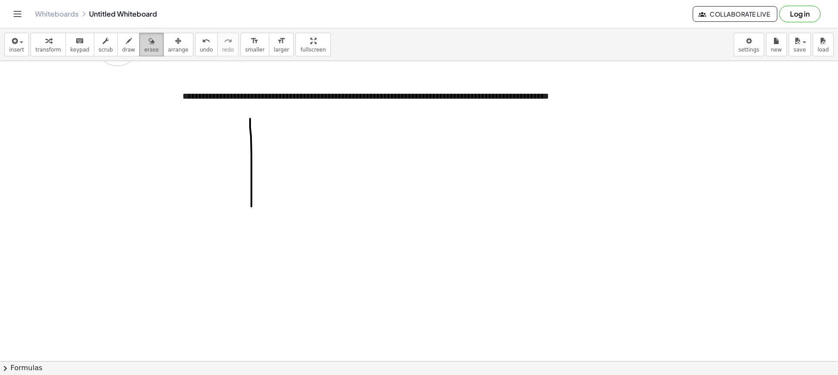
click at [128, 46] on button "draw" at bounding box center [128, 45] width 23 height 24
drag, startPoint x: 284, startPoint y: 114, endPoint x: 284, endPoint y: 193, distance: 79.0
click at [283, 194] on div at bounding box center [419, 360] width 838 height 599
drag, startPoint x: 325, startPoint y: 119, endPoint x: 326, endPoint y: 207, distance: 87.7
click at [327, 209] on div at bounding box center [419, 360] width 838 height 599
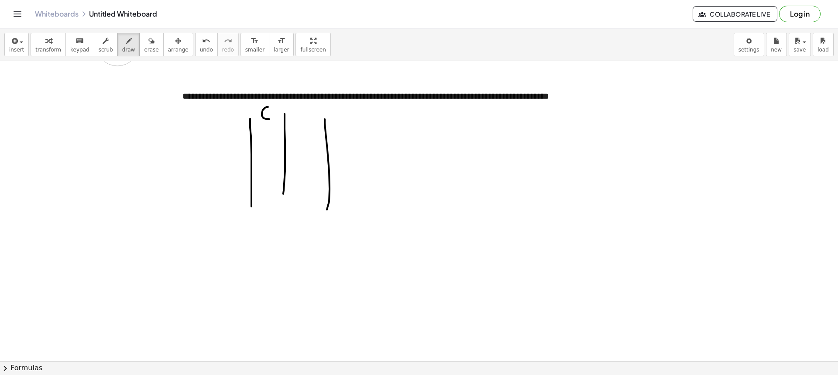
drag, startPoint x: 262, startPoint y: 113, endPoint x: 277, endPoint y: 115, distance: 15.4
click at [266, 108] on div at bounding box center [419, 360] width 838 height 599
drag, startPoint x: 312, startPoint y: 109, endPoint x: 313, endPoint y: 121, distance: 12.2
click at [313, 121] on div at bounding box center [419, 360] width 838 height 599
click at [265, 128] on div at bounding box center [419, 360] width 838 height 599
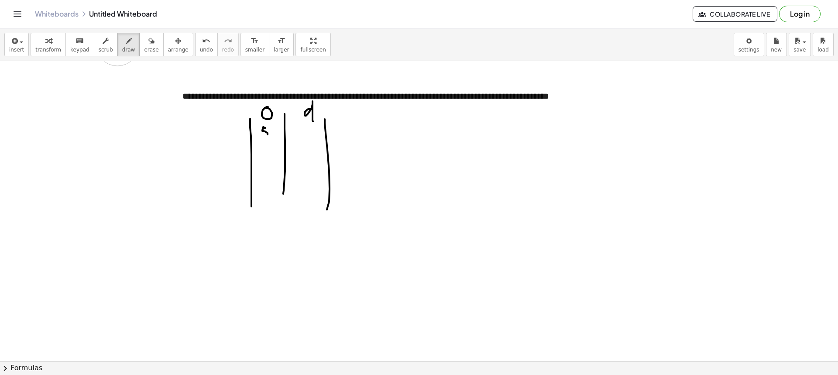
drag, startPoint x: 264, startPoint y: 127, endPoint x: 259, endPoint y: 150, distance: 23.6
click at [263, 135] on div at bounding box center [419, 360] width 838 height 599
click at [260, 168] on div at bounding box center [419, 360] width 838 height 599
drag, startPoint x: 264, startPoint y: 162, endPoint x: 270, endPoint y: 160, distance: 6.6
click at [270, 160] on div at bounding box center [419, 360] width 838 height 599
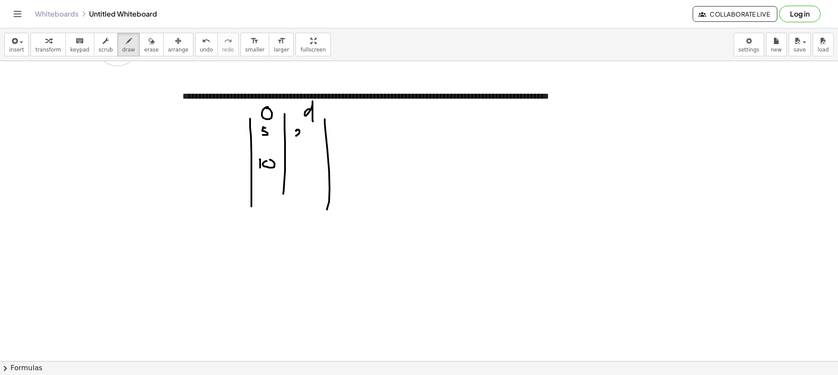
drag, startPoint x: 296, startPoint y: 130, endPoint x: 312, endPoint y: 133, distance: 15.9
click at [305, 137] on div at bounding box center [419, 360] width 838 height 599
drag, startPoint x: 311, startPoint y: 128, endPoint x: 306, endPoint y: 136, distance: 9.0
click at [308, 131] on div at bounding box center [419, 360] width 838 height 599
drag, startPoint x: 295, startPoint y: 149, endPoint x: 315, endPoint y: 150, distance: 20.1
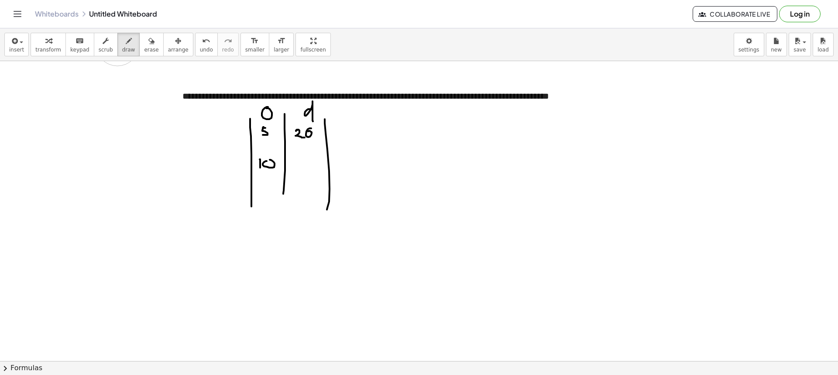
click at [315, 150] on div at bounding box center [419, 360] width 838 height 599
drag, startPoint x: 306, startPoint y: 160, endPoint x: 299, endPoint y: 165, distance: 8.4
click at [299, 165] on div at bounding box center [419, 360] width 838 height 599
click at [308, 167] on div at bounding box center [419, 360] width 838 height 599
click at [127, 48] on button "draw" at bounding box center [128, 45] width 23 height 24
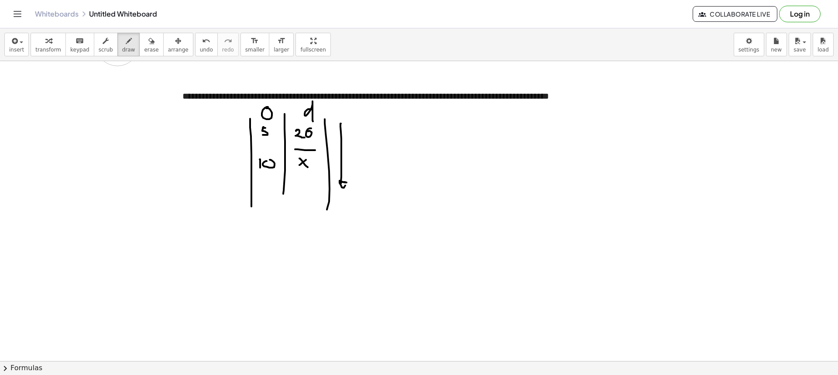
drag, startPoint x: 341, startPoint y: 132, endPoint x: 347, endPoint y: 181, distance: 49.3
click at [346, 183] on div at bounding box center [419, 360] width 838 height 599
drag, startPoint x: 230, startPoint y: 160, endPoint x: 232, endPoint y: 137, distance: 23.2
click at [232, 137] on div at bounding box center [419, 360] width 838 height 599
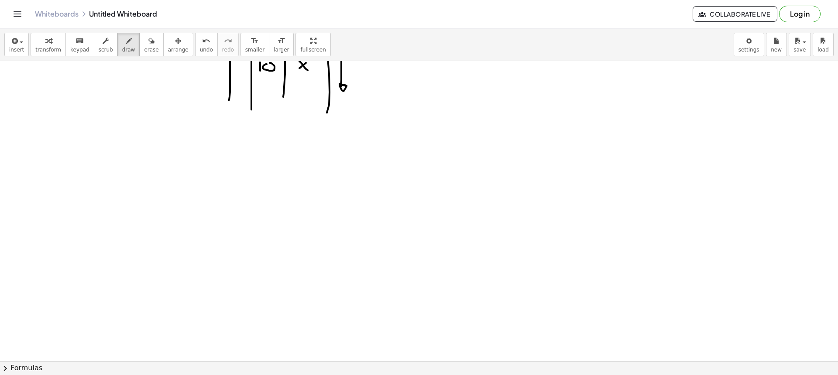
scroll to position [87, 0]
drag, startPoint x: 256, startPoint y: 197, endPoint x: 260, endPoint y: 195, distance: 5.3
click at [256, 198] on div at bounding box center [419, 273] width 838 height 599
drag, startPoint x: 261, startPoint y: 196, endPoint x: 264, endPoint y: 192, distance: 5.6
click at [265, 192] on div at bounding box center [419, 273] width 838 height 599
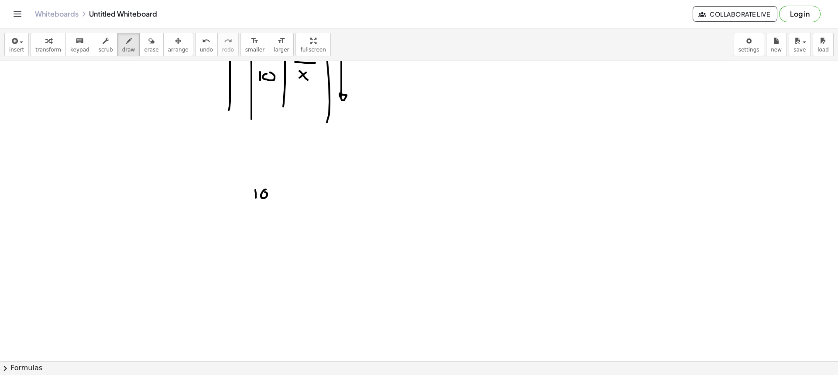
drag, startPoint x: 270, startPoint y: 205, endPoint x: 276, endPoint y: 204, distance: 6.2
click at [276, 204] on div at bounding box center [419, 273] width 838 height 599
click at [263, 210] on div at bounding box center [419, 273] width 838 height 599
drag, startPoint x: 259, startPoint y: 212, endPoint x: 255, endPoint y: 217, distance: 6.2
click at [255, 217] on div at bounding box center [419, 273] width 838 height 599
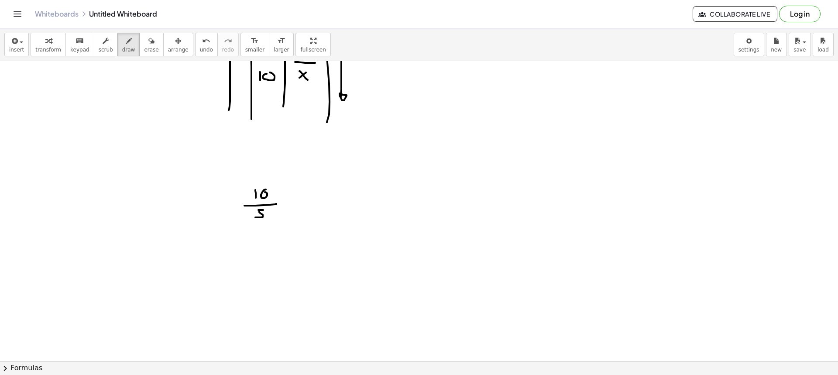
scroll to position [44, 0]
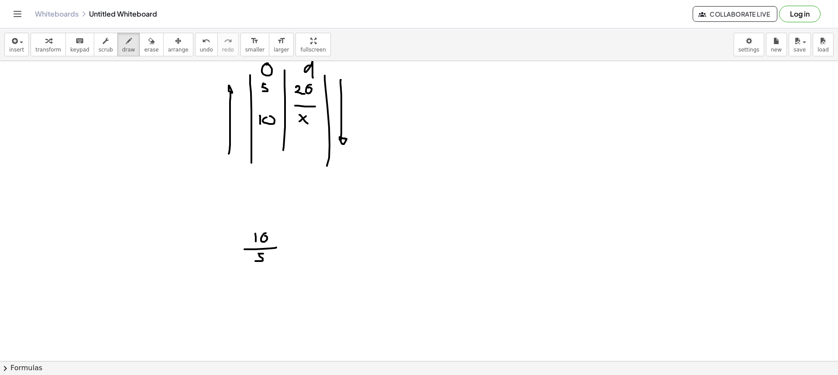
click at [289, 245] on div at bounding box center [419, 316] width 838 height 599
click at [291, 248] on div at bounding box center [419, 316] width 838 height 599
drag, startPoint x: 311, startPoint y: 234, endPoint x: 319, endPoint y: 240, distance: 10.7
click at [318, 240] on div at bounding box center [419, 316] width 838 height 599
click at [326, 233] on div at bounding box center [419, 316] width 838 height 599
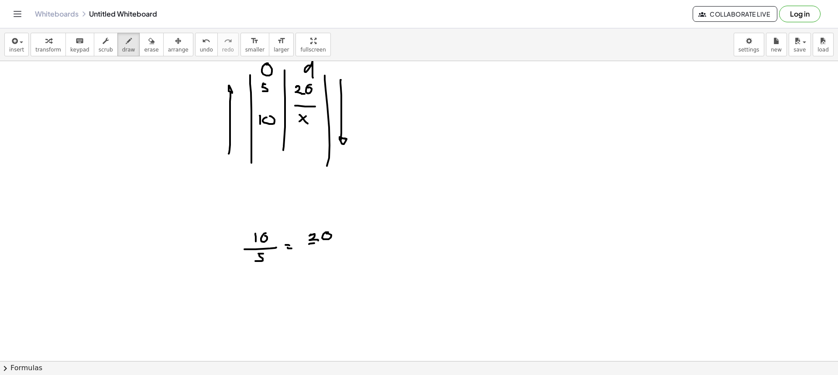
drag, startPoint x: 314, startPoint y: 243, endPoint x: 329, endPoint y: 247, distance: 14.9
click at [339, 243] on div at bounding box center [419, 316] width 838 height 599
click at [322, 254] on div at bounding box center [419, 316] width 838 height 599
click at [332, 256] on div at bounding box center [419, 316] width 838 height 599
drag, startPoint x: 232, startPoint y: 298, endPoint x: 242, endPoint y: 301, distance: 10.5
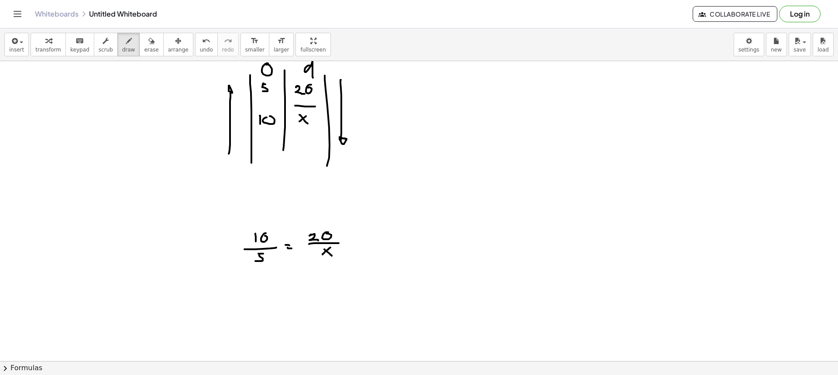
click at [236, 307] on div at bounding box center [419, 316] width 838 height 599
click at [239, 303] on div at bounding box center [419, 316] width 838 height 599
drag, startPoint x: 243, startPoint y: 301, endPoint x: 249, endPoint y: 294, distance: 9.3
click at [244, 303] on div at bounding box center [419, 316] width 838 height 599
drag, startPoint x: 249, startPoint y: 294, endPoint x: 253, endPoint y: 303, distance: 9.2
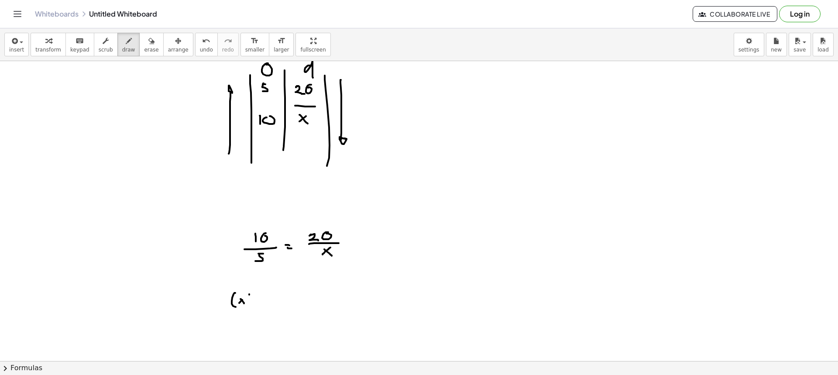
click at [246, 305] on div at bounding box center [419, 316] width 838 height 599
drag, startPoint x: 260, startPoint y: 288, endPoint x: 261, endPoint y: 302, distance: 14.4
click at [258, 305] on div at bounding box center [419, 316] width 838 height 599
drag, startPoint x: 266, startPoint y: 290, endPoint x: 269, endPoint y: 294, distance: 5.1
click at [266, 294] on div at bounding box center [419, 316] width 838 height 599
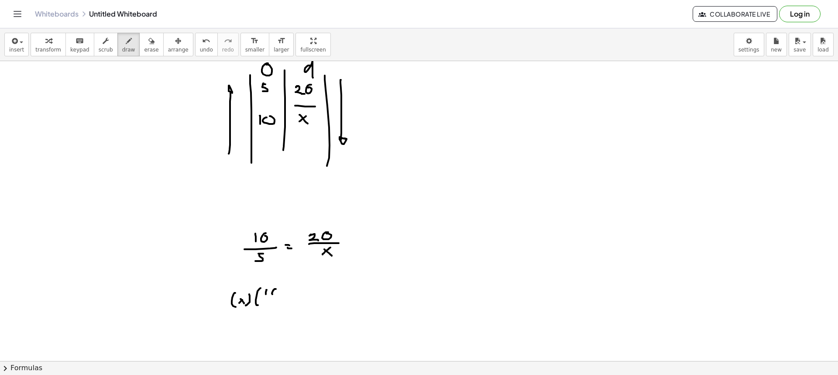
drag, startPoint x: 275, startPoint y: 289, endPoint x: 266, endPoint y: 298, distance: 13.3
click at [276, 290] on div at bounding box center [419, 316] width 838 height 599
click at [274, 299] on div at bounding box center [419, 316] width 838 height 599
click at [271, 303] on div at bounding box center [419, 316] width 838 height 599
click at [264, 309] on div at bounding box center [419, 316] width 838 height 599
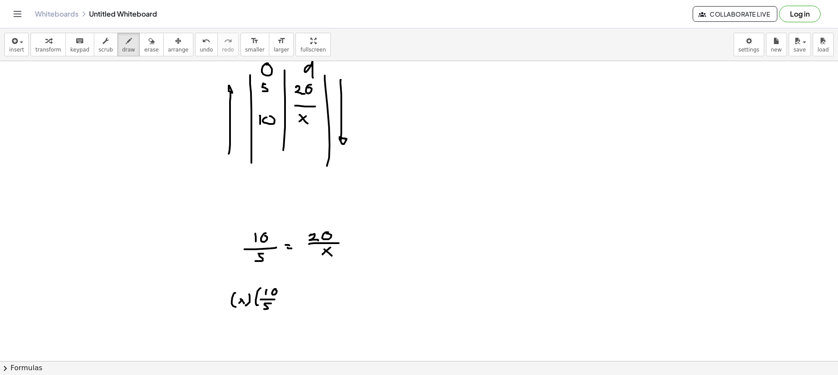
drag, startPoint x: 277, startPoint y: 293, endPoint x: 277, endPoint y: 306, distance: 12.7
click at [277, 305] on div at bounding box center [419, 316] width 838 height 599
click at [289, 297] on div at bounding box center [419, 316] width 838 height 599
click at [290, 299] on div at bounding box center [419, 316] width 838 height 599
drag, startPoint x: 305, startPoint y: 294, endPoint x: 316, endPoint y: 299, distance: 12.3
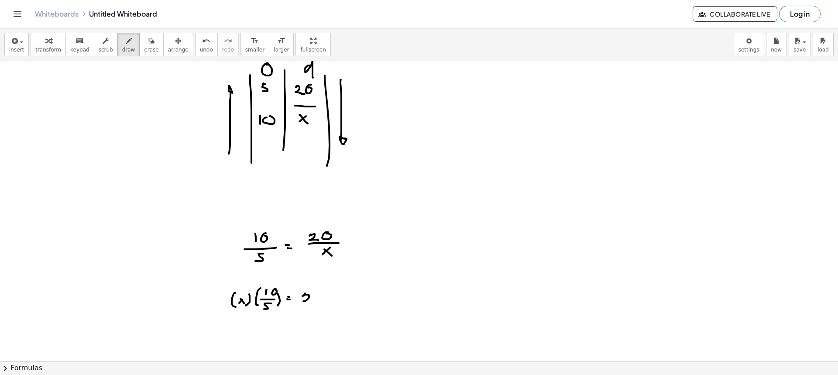
click at [313, 301] on div at bounding box center [419, 316] width 838 height 599
click at [321, 295] on div at bounding box center [419, 316] width 838 height 599
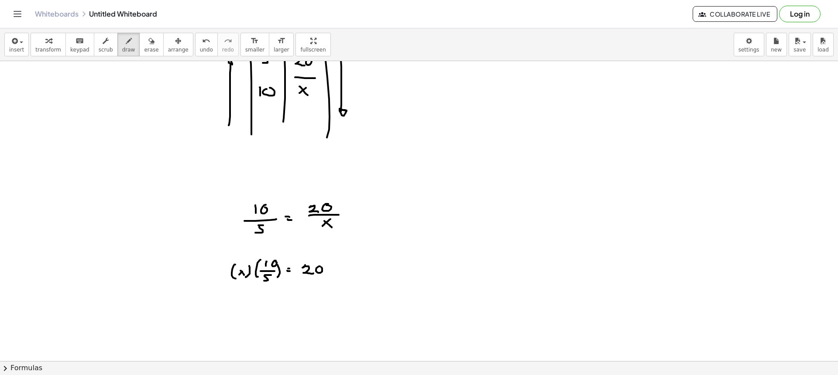
scroll to position [87, 0]
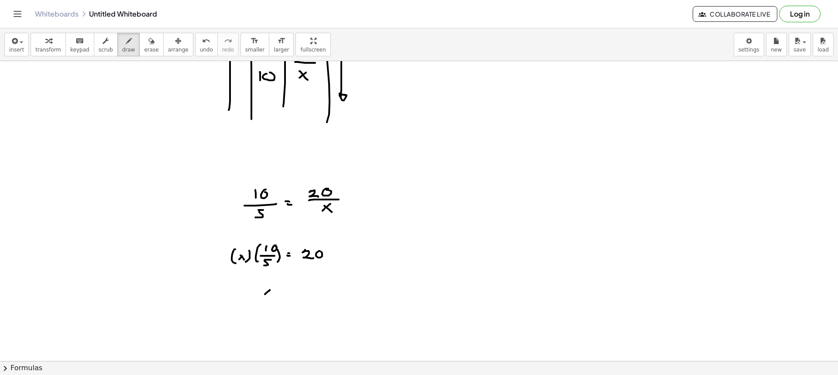
drag, startPoint x: 268, startPoint y: 291, endPoint x: 261, endPoint y: 291, distance: 7.0
click at [262, 295] on div at bounding box center [419, 273] width 838 height 599
click at [271, 297] on div at bounding box center [419, 273] width 838 height 599
click at [286, 291] on div at bounding box center [419, 273] width 838 height 599
drag, startPoint x: 284, startPoint y: 294, endPoint x: 291, endPoint y: 294, distance: 6.1
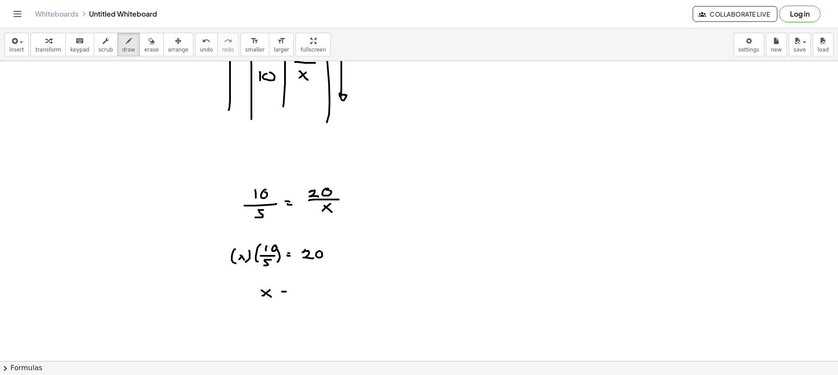
click at [288, 294] on div at bounding box center [419, 273] width 838 height 599
drag, startPoint x: 301, startPoint y: 288, endPoint x: 310, endPoint y: 296, distance: 11.5
click at [308, 296] on div at bounding box center [419, 273] width 838 height 599
click at [317, 288] on div at bounding box center [419, 273] width 838 height 599
click at [326, 295] on div at bounding box center [419, 273] width 838 height 599
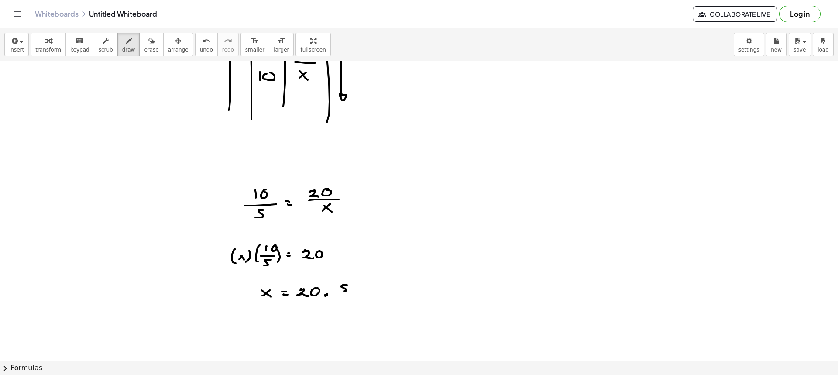
drag, startPoint x: 342, startPoint y: 285, endPoint x: 342, endPoint y: 291, distance: 6.1
click at [342, 291] on div at bounding box center [419, 273] width 838 height 599
click at [350, 295] on div at bounding box center [419, 273] width 838 height 599
drag, startPoint x: 339, startPoint y: 299, endPoint x: 339, endPoint y: 305, distance: 5.7
click at [339, 305] on div at bounding box center [419, 273] width 838 height 599
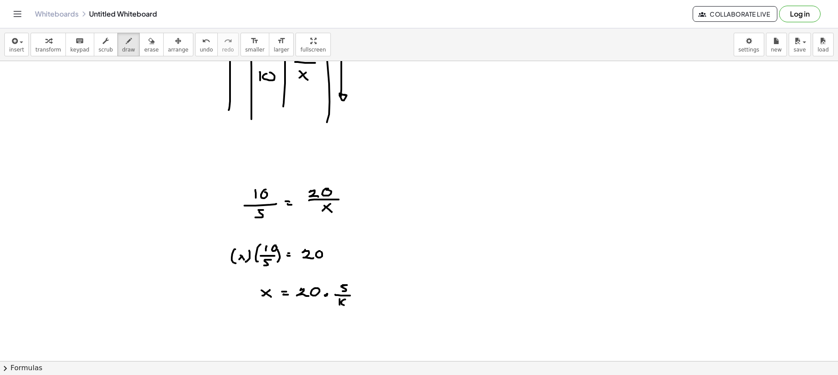
drag, startPoint x: 341, startPoint y: 301, endPoint x: 348, endPoint y: 300, distance: 6.7
click at [348, 301] on div at bounding box center [419, 273] width 838 height 599
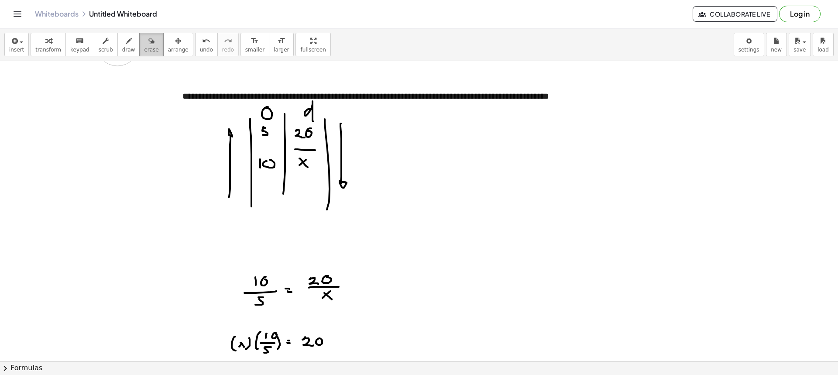
click at [144, 41] on div "button" at bounding box center [151, 40] width 14 height 10
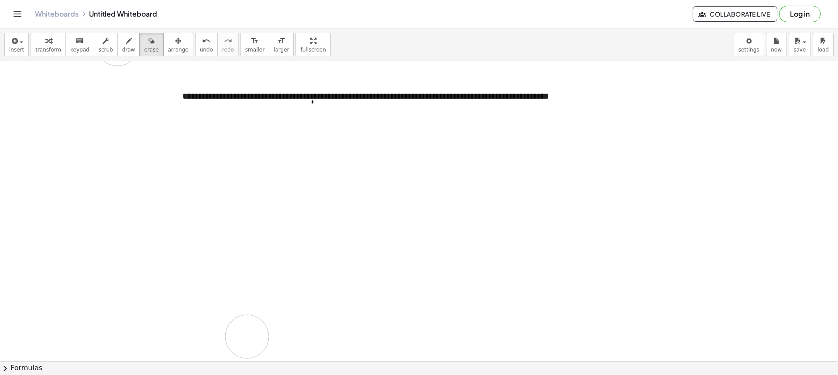
drag, startPoint x: 307, startPoint y: 159, endPoint x: 313, endPoint y: 312, distance: 152.8
click at [318, 332] on div at bounding box center [419, 360] width 838 height 599
drag, startPoint x: 322, startPoint y: 113, endPoint x: 312, endPoint y: 127, distance: 16.6
click at [307, 125] on div at bounding box center [419, 360] width 838 height 599
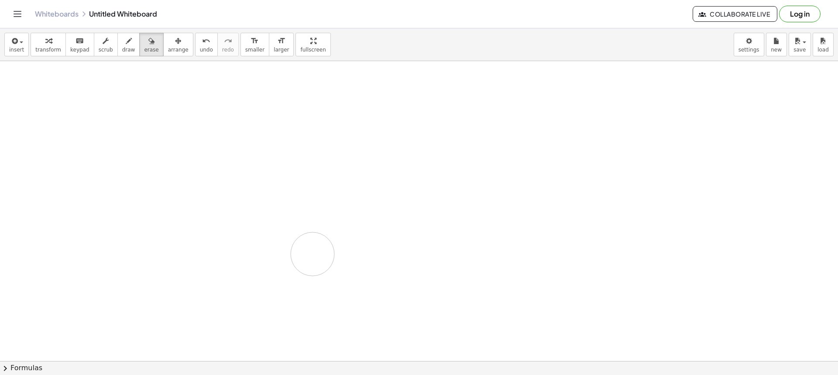
drag, startPoint x: 245, startPoint y: 254, endPoint x: 308, endPoint y: 238, distance: 64.4
click at [302, 254] on div at bounding box center [419, 229] width 838 height 599
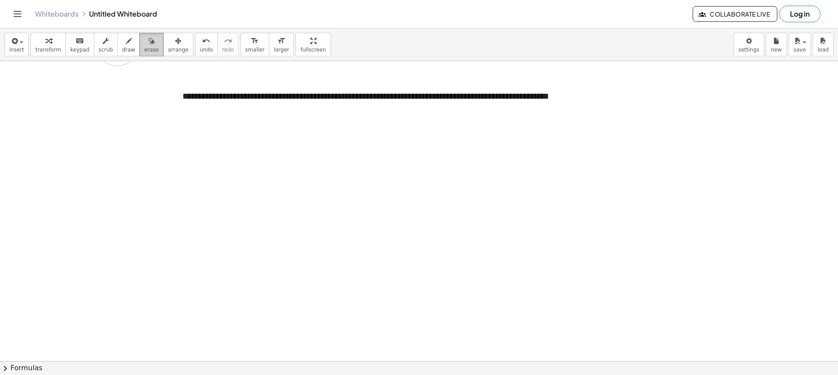
drag, startPoint x: 97, startPoint y: 46, endPoint x: 134, endPoint y: 54, distance: 37.9
click at [97, 46] on button "scrub" at bounding box center [106, 45] width 24 height 24
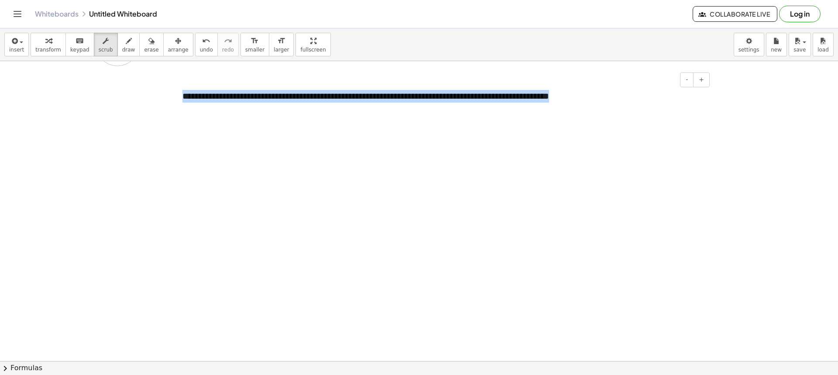
drag, startPoint x: 603, startPoint y: 95, endPoint x: 182, endPoint y: 102, distance: 421.1
click at [182, 102] on div "**********" at bounding box center [443, 96] width 538 height 30
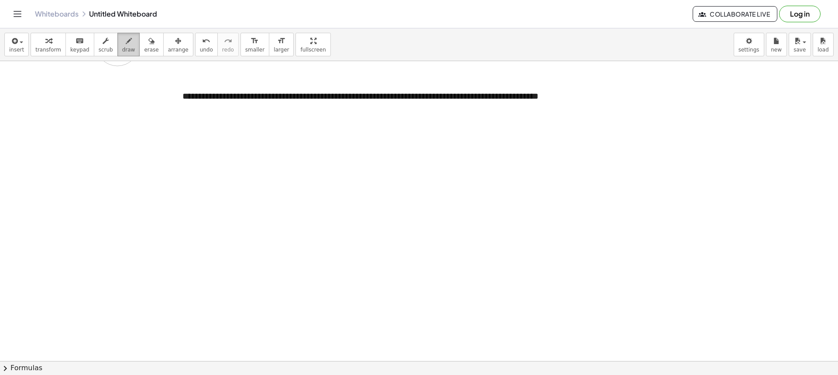
click at [117, 48] on button "draw" at bounding box center [128, 45] width 23 height 24
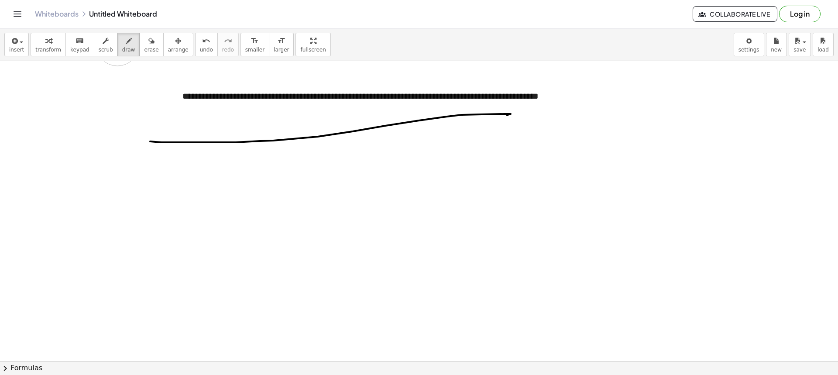
drag, startPoint x: 190, startPoint y: 142, endPoint x: 507, endPoint y: 115, distance: 318.3
click at [507, 115] on div at bounding box center [419, 360] width 838 height 599
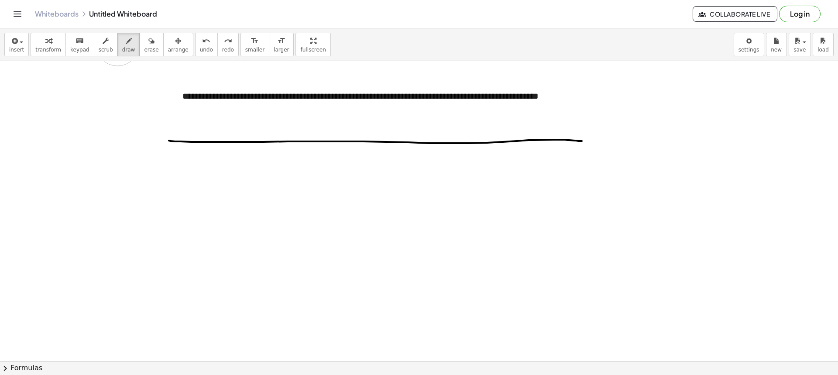
drag, startPoint x: 263, startPoint y: 142, endPoint x: 582, endPoint y: 141, distance: 319.4
click at [582, 141] on div at bounding box center [419, 360] width 838 height 599
click at [12, 48] on span "insert" at bounding box center [16, 50] width 15 height 6
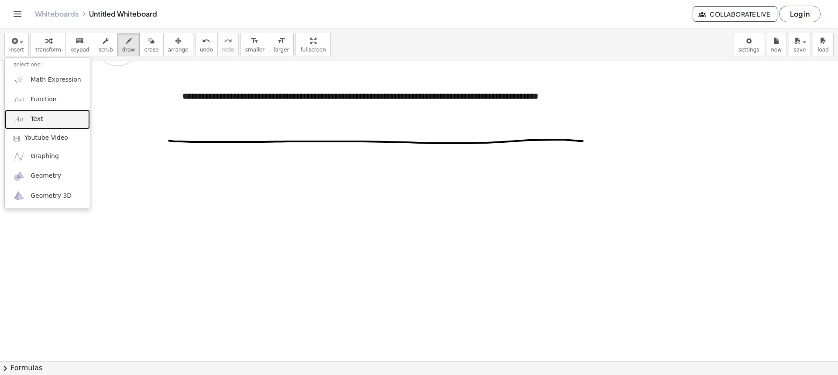
click at [48, 113] on link "Text" at bounding box center [47, 120] width 85 height 20
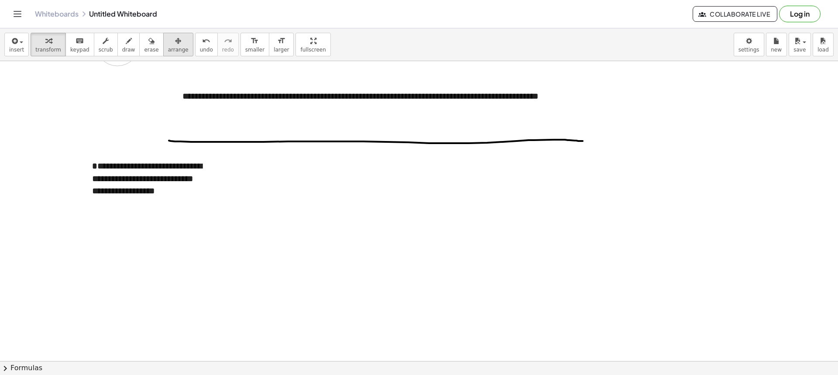
click at [168, 45] on div "button" at bounding box center [178, 40] width 21 height 10
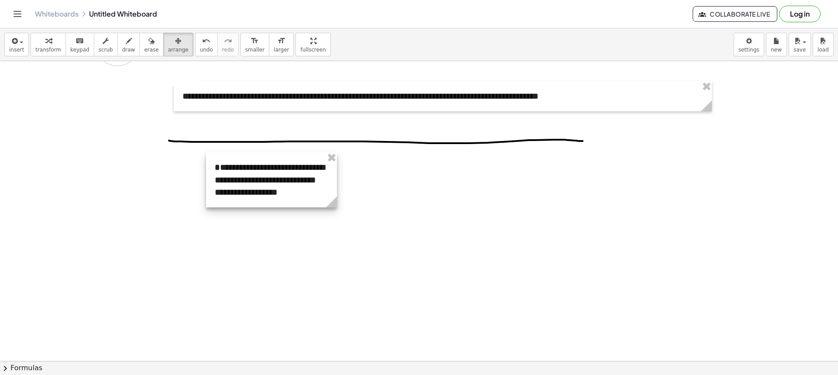
drag, startPoint x: 192, startPoint y: 175, endPoint x: 306, endPoint y: 171, distance: 114.0
click at [306, 171] on div at bounding box center [271, 179] width 131 height 55
click at [15, 42] on icon "button" at bounding box center [14, 41] width 8 height 10
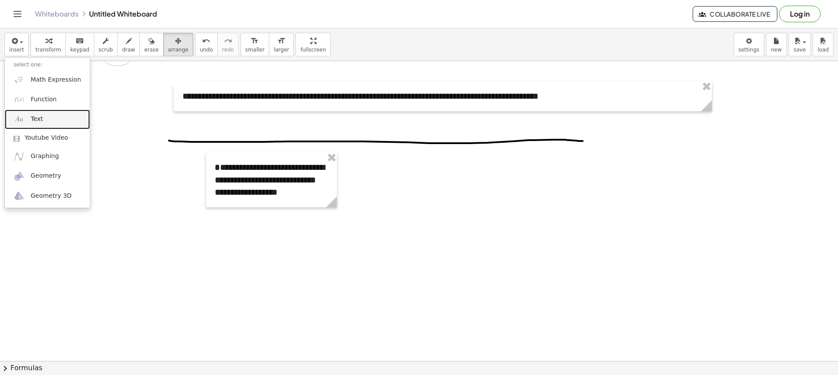
click at [41, 118] on span "Text" at bounding box center [37, 119] width 12 height 9
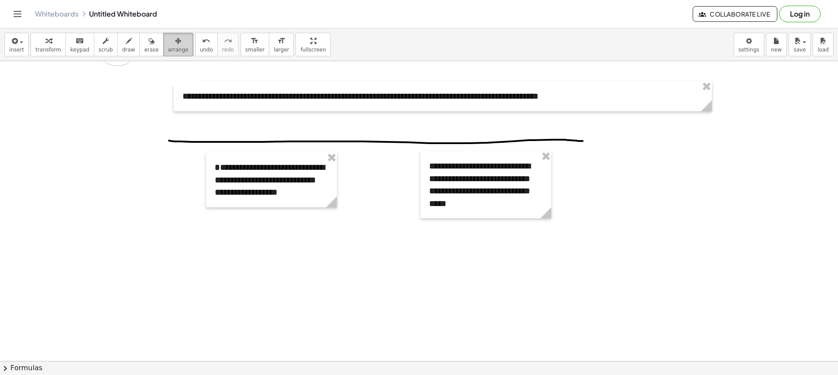
click at [168, 49] on span "arrange" at bounding box center [178, 50] width 21 height 6
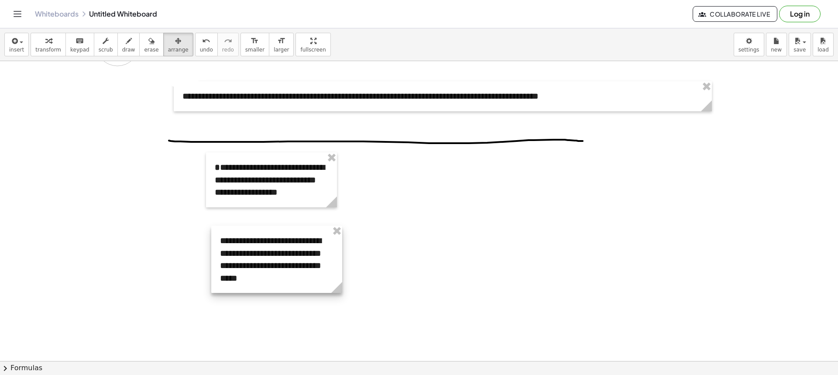
drag, startPoint x: 406, startPoint y: 228, endPoint x: 236, endPoint y: 258, distance: 171.9
click at [236, 258] on div at bounding box center [276, 259] width 131 height 67
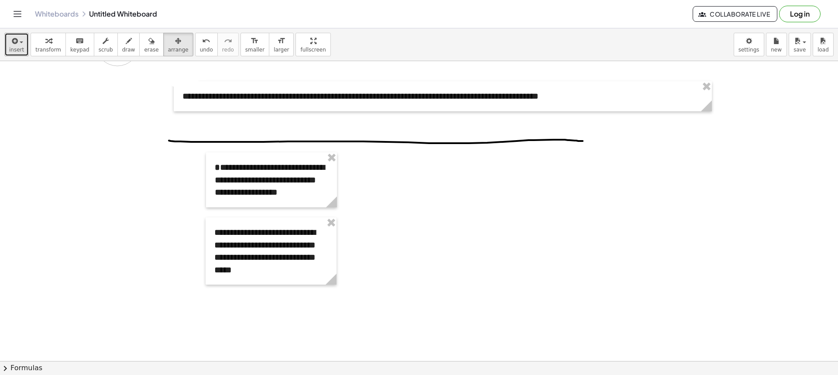
click at [17, 55] on button "insert" at bounding box center [16, 45] width 24 height 24
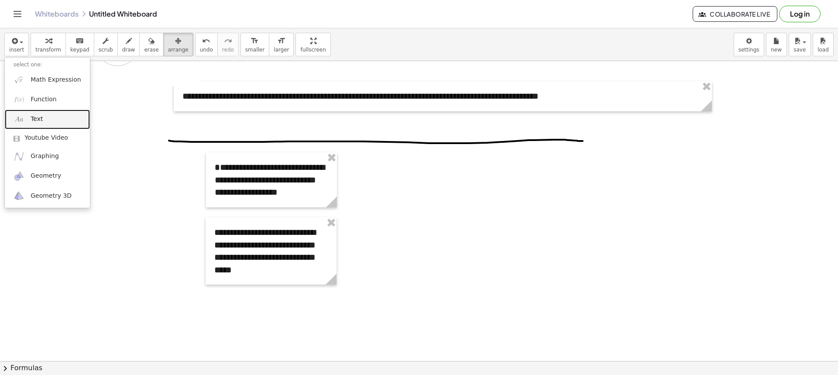
click at [43, 113] on link "Text" at bounding box center [47, 120] width 85 height 20
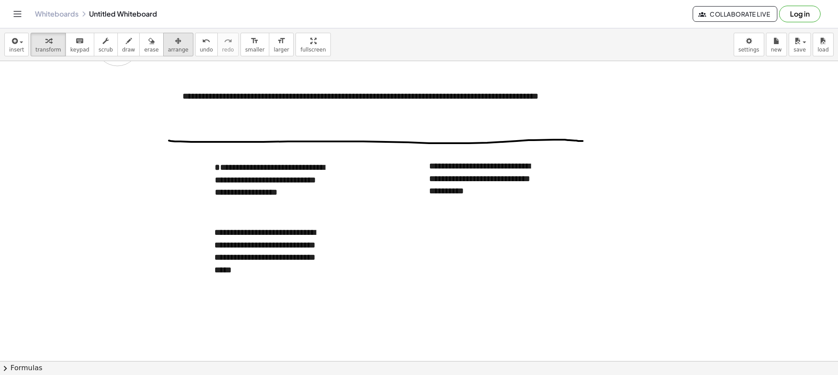
click at [168, 47] on span "arrange" at bounding box center [178, 50] width 21 height 6
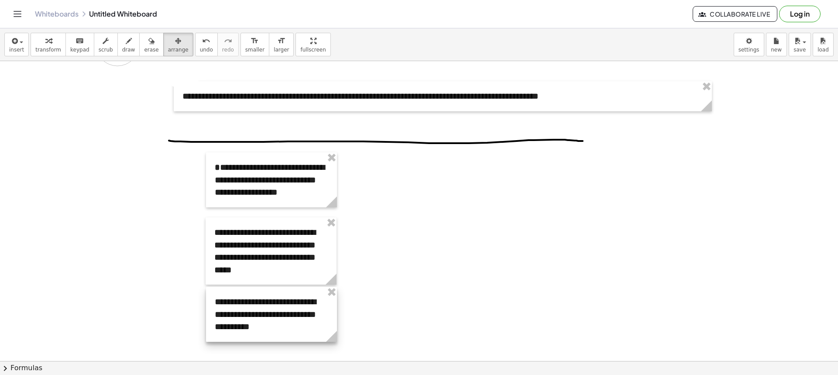
drag, startPoint x: 452, startPoint y: 185, endPoint x: 241, endPoint y: 312, distance: 245.6
click at [236, 322] on div at bounding box center [271, 314] width 131 height 55
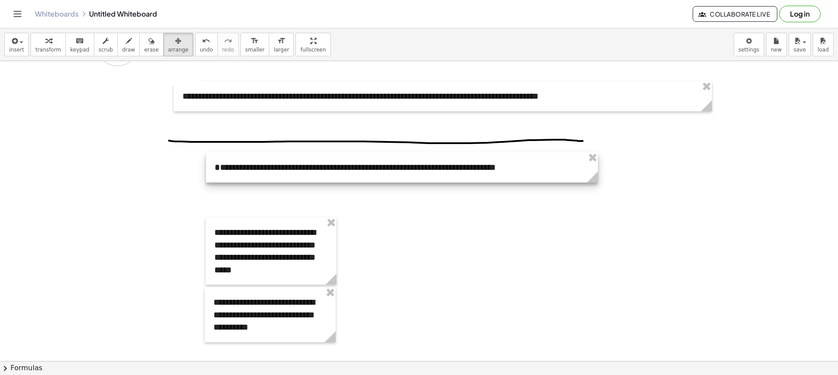
drag, startPoint x: 333, startPoint y: 204, endPoint x: 627, endPoint y: 184, distance: 294.7
click at [602, 184] on g at bounding box center [593, 178] width 15 height 15
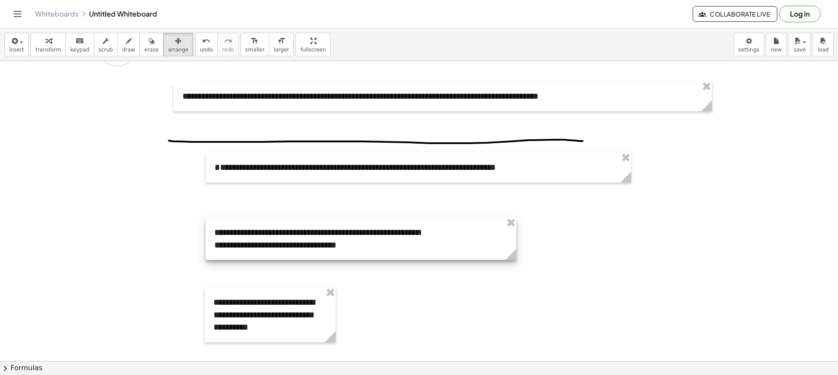
drag, startPoint x: 364, startPoint y: 276, endPoint x: 626, endPoint y: 263, distance: 262.5
click at [626, 263] on div "**********" at bounding box center [419, 360] width 838 height 599
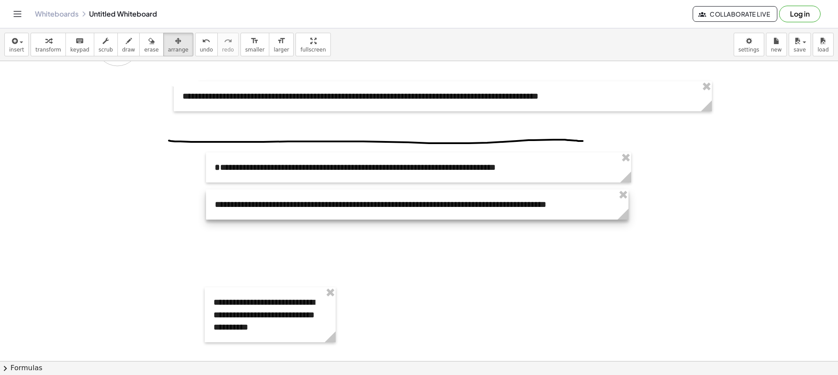
drag, startPoint x: 412, startPoint y: 222, endPoint x: 409, endPoint y: 200, distance: 21.7
click at [409, 200] on div at bounding box center [417, 204] width 422 height 30
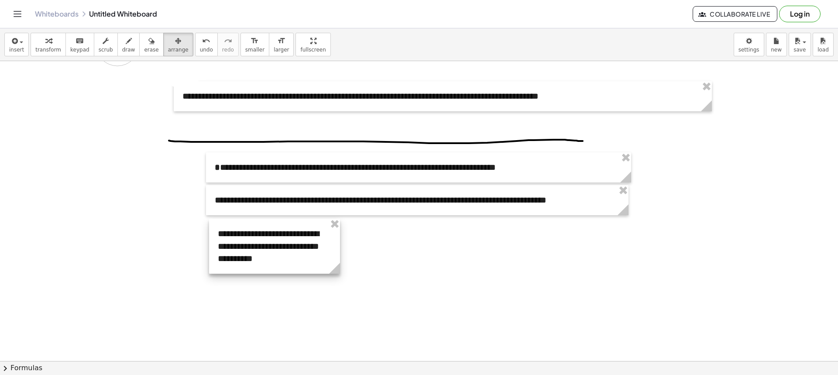
drag, startPoint x: 292, startPoint y: 301, endPoint x: 294, endPoint y: 233, distance: 67.6
click at [294, 233] on div at bounding box center [274, 246] width 131 height 55
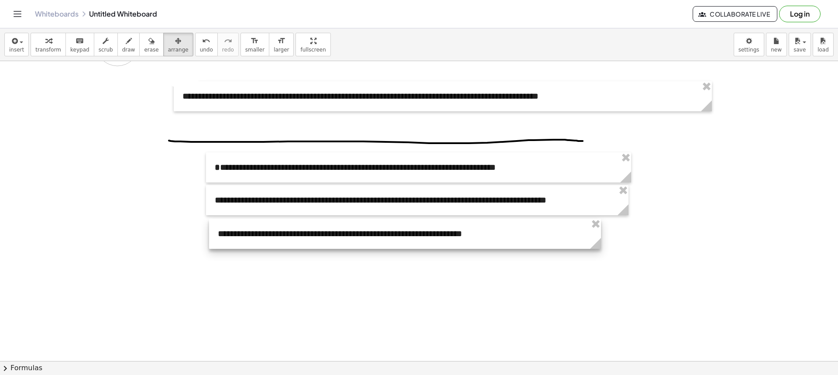
drag, startPoint x: 335, startPoint y: 270, endPoint x: 596, endPoint y: 252, distance: 261.1
click at [596, 252] on div "**********" at bounding box center [419, 360] width 838 height 599
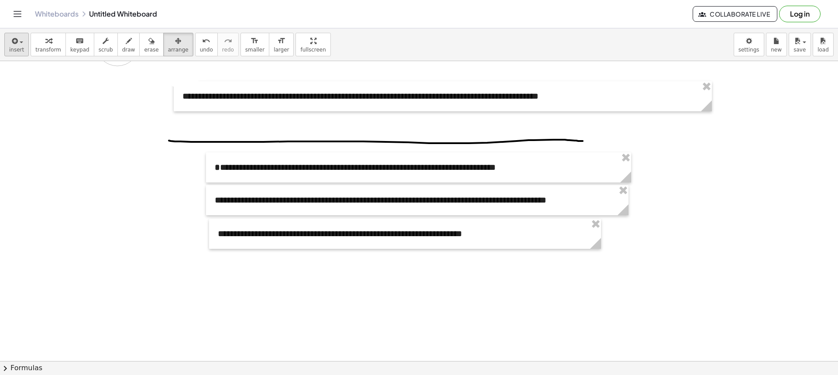
click at [25, 41] on div "insert select one: Math Expression Function Text Youtube Video Graphing Geometr…" at bounding box center [419, 44] width 838 height 33
click at [23, 41] on button "insert" at bounding box center [16, 45] width 24 height 24
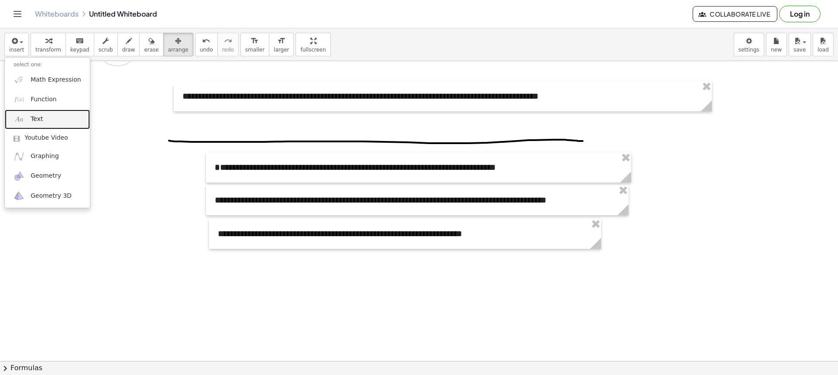
click at [41, 123] on span "Text" at bounding box center [37, 119] width 12 height 9
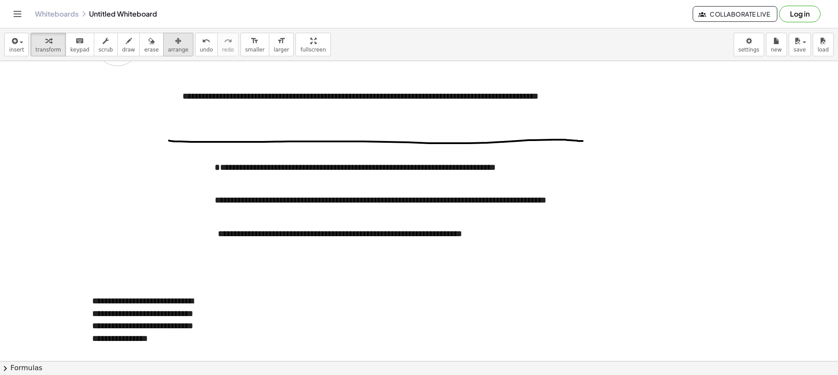
click at [175, 45] on icon "button" at bounding box center [178, 41] width 6 height 10
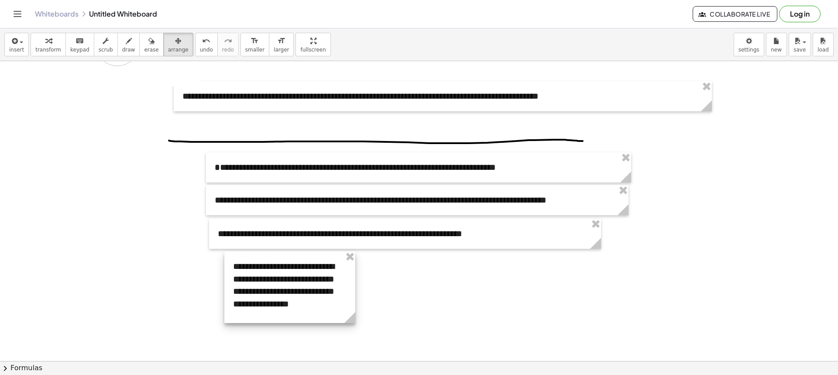
drag, startPoint x: 173, startPoint y: 322, endPoint x: 303, endPoint y: 292, distance: 133.1
click at [303, 292] on div at bounding box center [289, 287] width 131 height 72
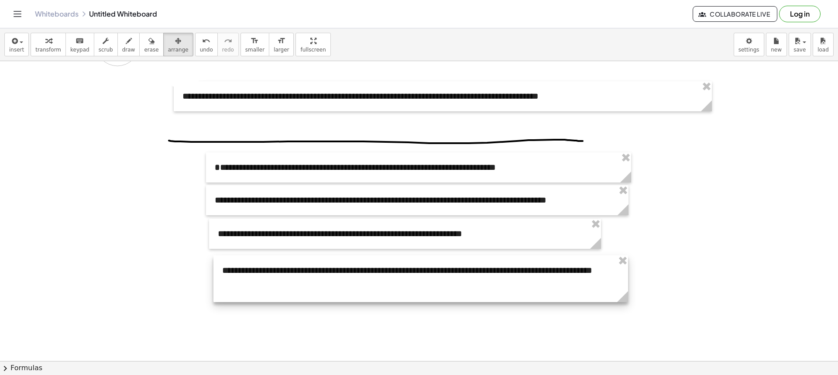
drag, startPoint x: 346, startPoint y: 322, endPoint x: 625, endPoint y: 315, distance: 279.3
click at [625, 315] on div "**********" at bounding box center [419, 360] width 838 height 599
click at [420, 277] on div at bounding box center [413, 279] width 414 height 47
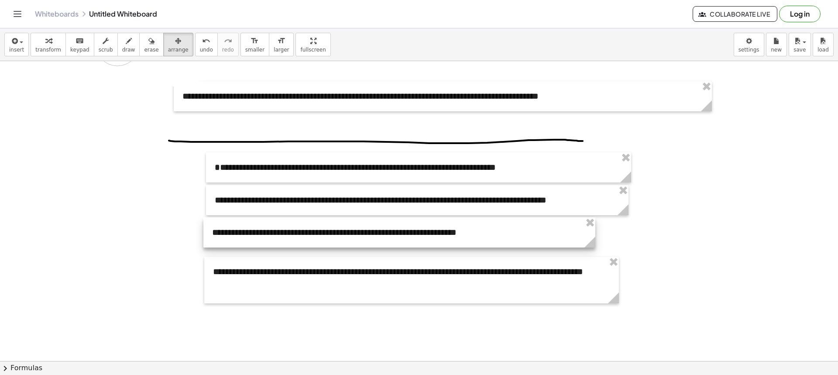
click at [286, 246] on div at bounding box center [399, 232] width 392 height 30
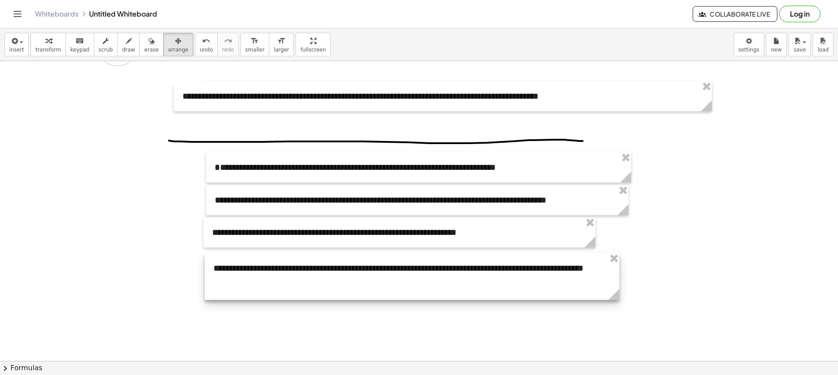
click at [285, 272] on div at bounding box center [412, 276] width 414 height 47
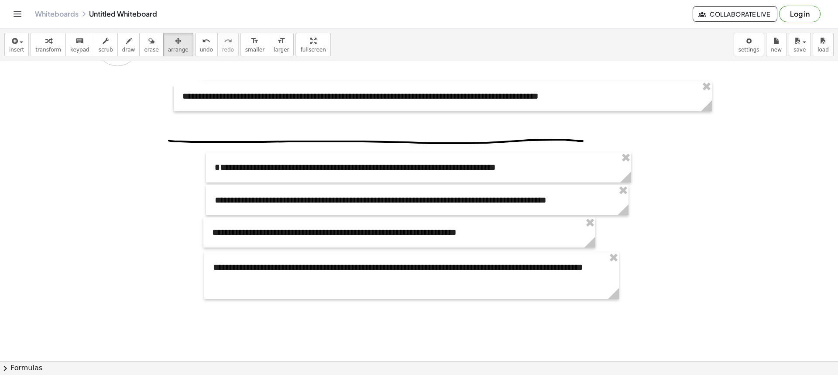
click at [275, 249] on div at bounding box center [419, 360] width 838 height 599
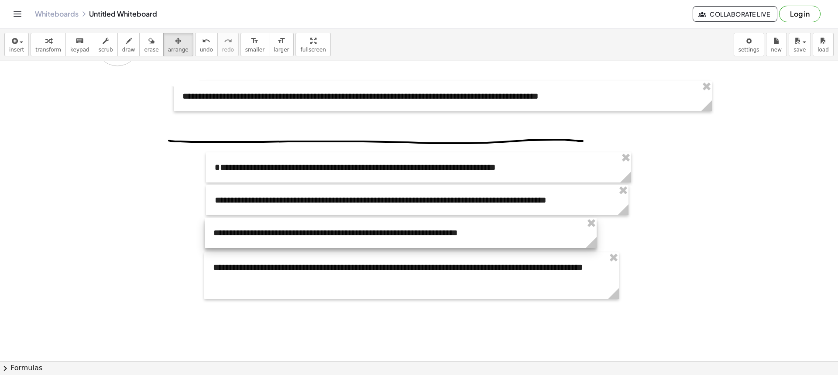
click at [274, 243] on div at bounding box center [401, 233] width 392 height 30
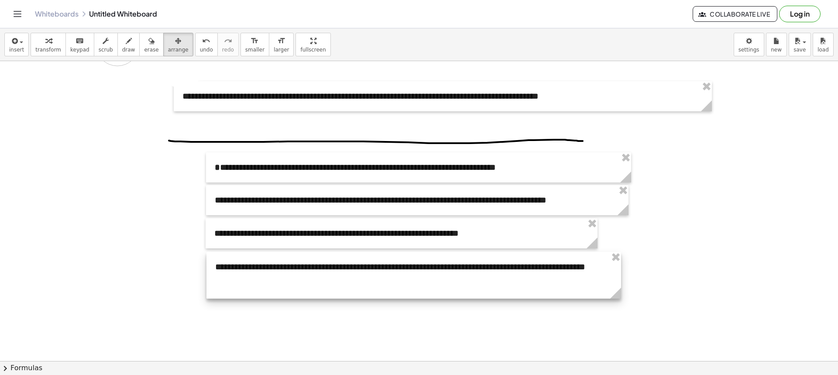
click at [282, 269] on div at bounding box center [413, 275] width 414 height 47
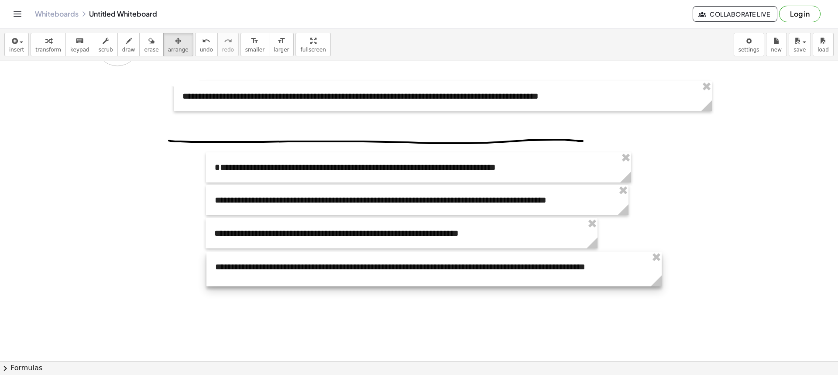
drag, startPoint x: 620, startPoint y: 297, endPoint x: 661, endPoint y: 298, distance: 41.0
click at [661, 298] on div "**********" at bounding box center [419, 360] width 838 height 599
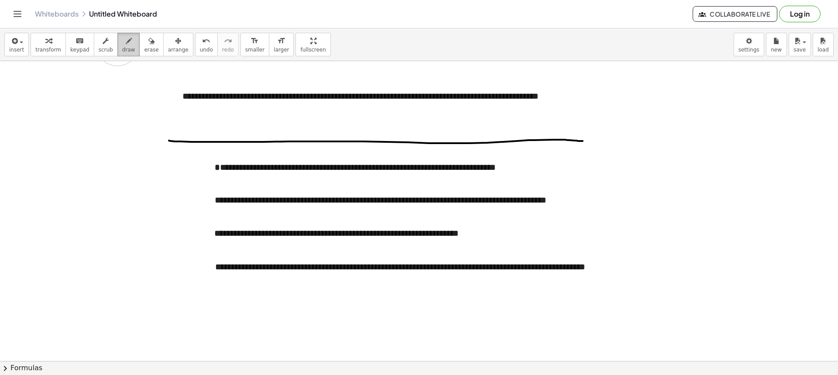
click at [126, 40] on icon "button" at bounding box center [129, 41] width 6 height 10
drag, startPoint x: 255, startPoint y: 120, endPoint x: 271, endPoint y: 113, distance: 16.8
click at [261, 113] on div at bounding box center [419, 360] width 838 height 599
drag, startPoint x: 416, startPoint y: 120, endPoint x: 419, endPoint y: 108, distance: 11.7
click at [419, 108] on div at bounding box center [419, 360] width 838 height 599
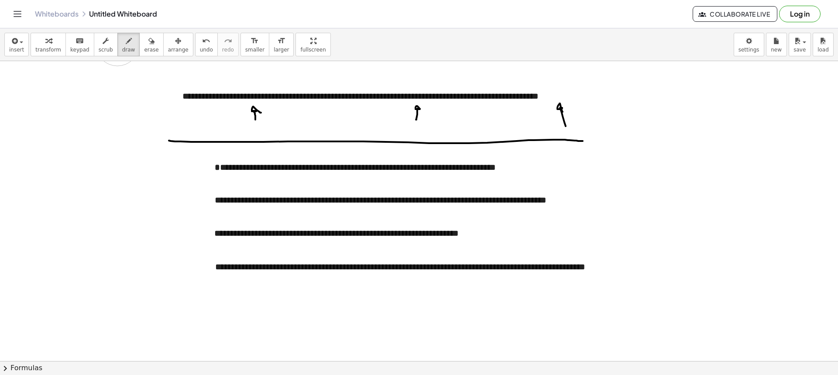
drag, startPoint x: 565, startPoint y: 125, endPoint x: 562, endPoint y: 112, distance: 13.3
click at [562, 112] on div at bounding box center [419, 360] width 838 height 599
click at [163, 55] on button "arrange" at bounding box center [178, 45] width 30 height 24
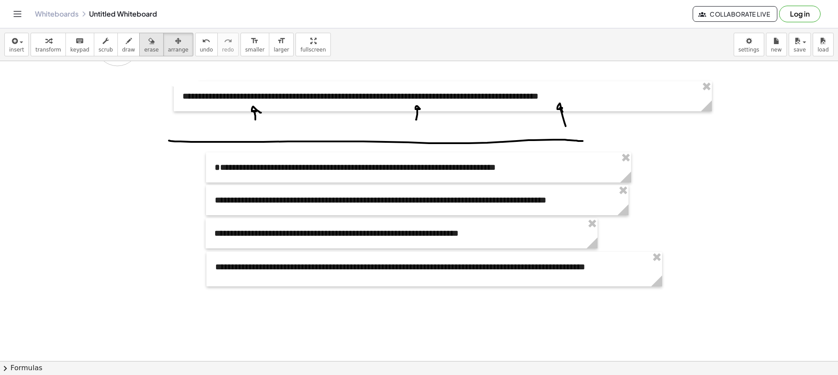
click at [148, 52] on button "erase" at bounding box center [151, 45] width 24 height 24
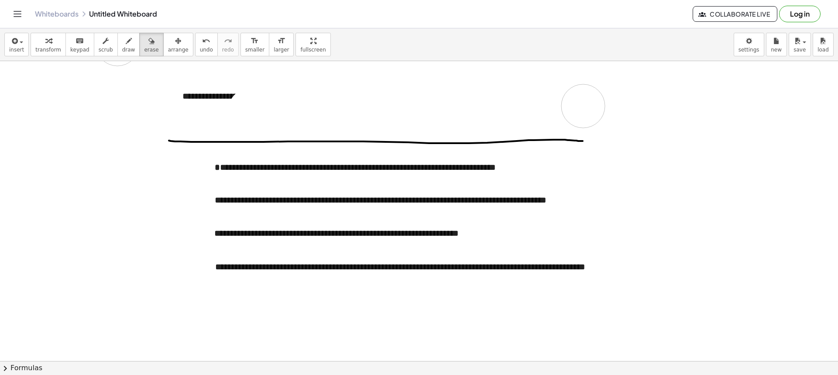
drag, startPoint x: 251, startPoint y: 110, endPoint x: 583, endPoint y: 106, distance: 332.0
click at [583, 106] on div at bounding box center [419, 360] width 838 height 599
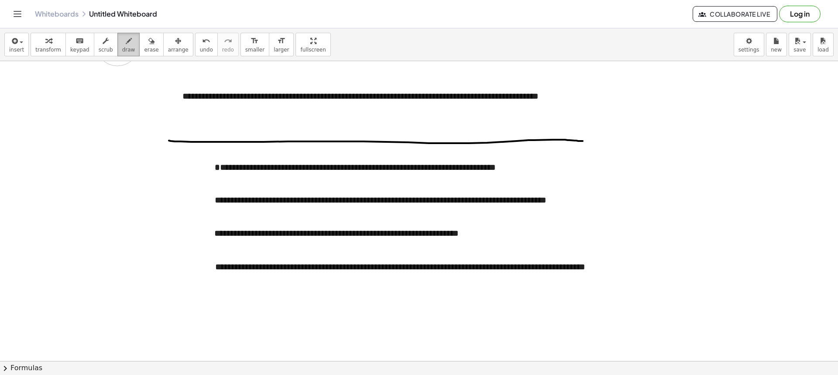
click at [117, 48] on button "draw" at bounding box center [128, 45] width 23 height 24
drag, startPoint x: 372, startPoint y: 106, endPoint x: 369, endPoint y: 118, distance: 12.6
click at [367, 117] on div at bounding box center [419, 360] width 838 height 599
drag, startPoint x: 382, startPoint y: 111, endPoint x: 391, endPoint y: 123, distance: 15.4
click at [389, 121] on div at bounding box center [419, 360] width 838 height 599
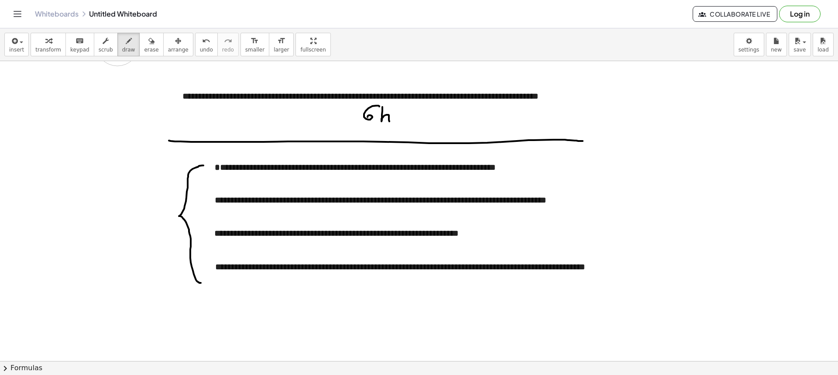
drag, startPoint x: 203, startPoint y: 165, endPoint x: 205, endPoint y: 271, distance: 105.2
click at [202, 282] on div at bounding box center [419, 360] width 838 height 599
click at [144, 48] on span "erase" at bounding box center [151, 50] width 14 height 6
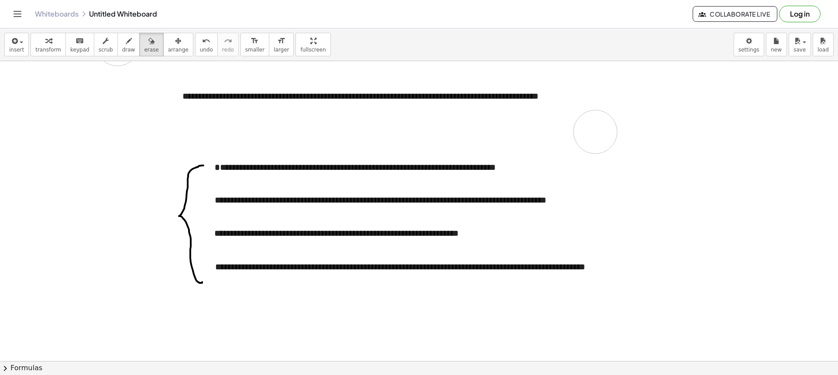
drag, startPoint x: 170, startPoint y: 136, endPoint x: 589, endPoint y: 132, distance: 418.9
click at [598, 132] on div at bounding box center [419, 360] width 838 height 599
click at [168, 53] on span "arrange" at bounding box center [178, 50] width 21 height 6
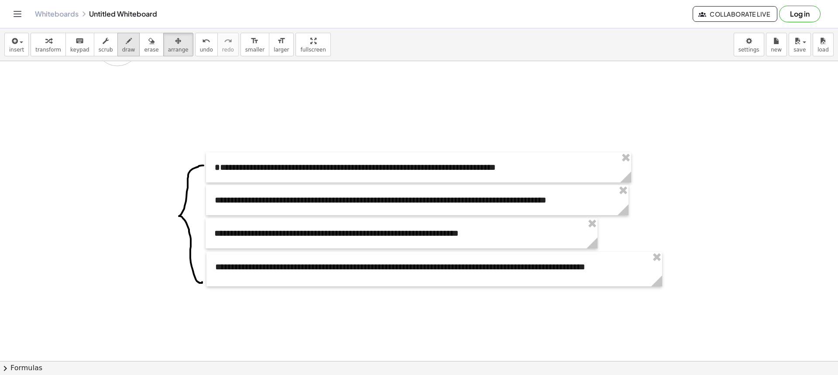
drag, startPoint x: 134, startPoint y: 51, endPoint x: 127, endPoint y: 50, distance: 7.0
click at [144, 51] on span "erase" at bounding box center [151, 50] width 14 height 6
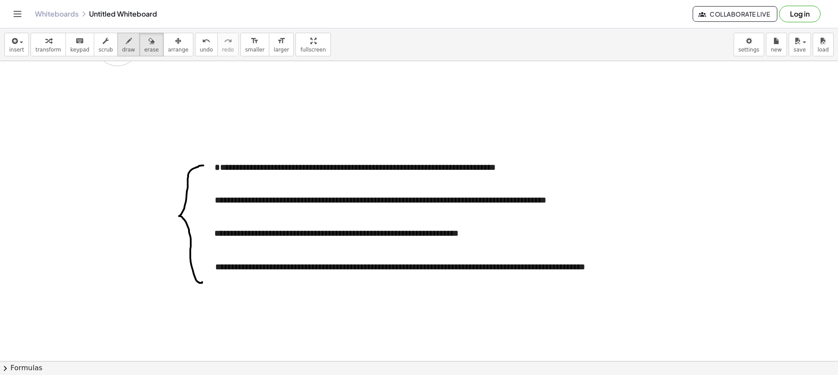
click at [125, 50] on button "draw" at bounding box center [128, 45] width 23 height 24
